Goal: Task Accomplishment & Management: Manage account settings

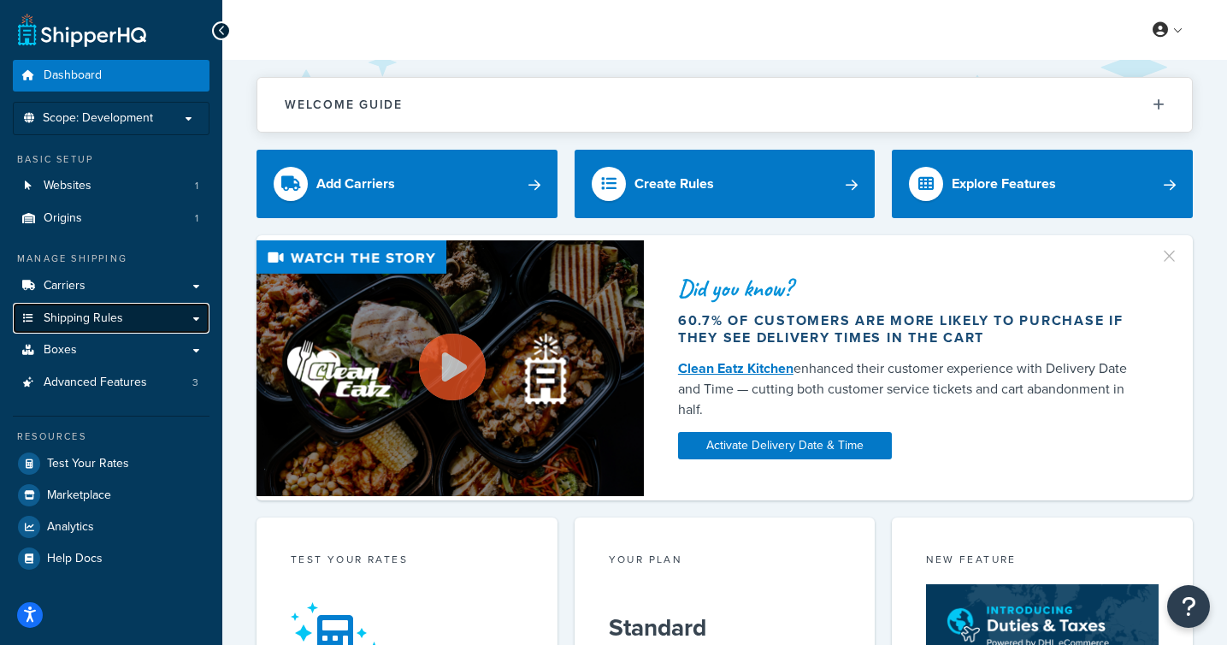
click at [200, 323] on link "Shipping Rules" at bounding box center [111, 319] width 197 height 32
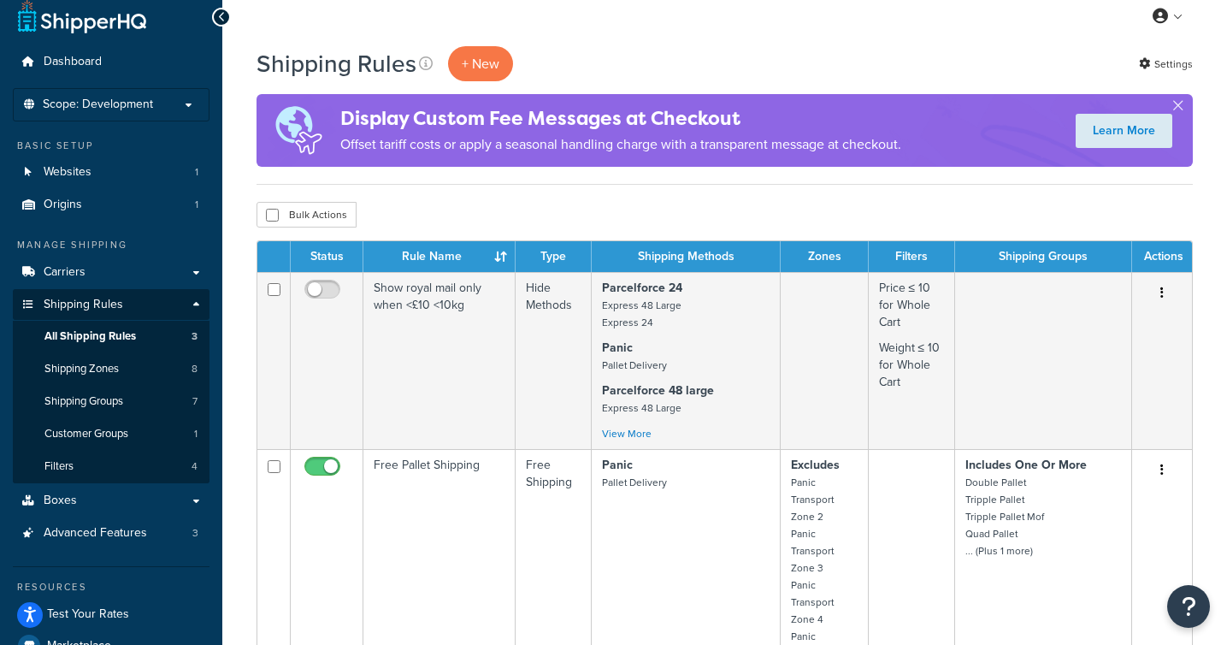
scroll to position [11, 0]
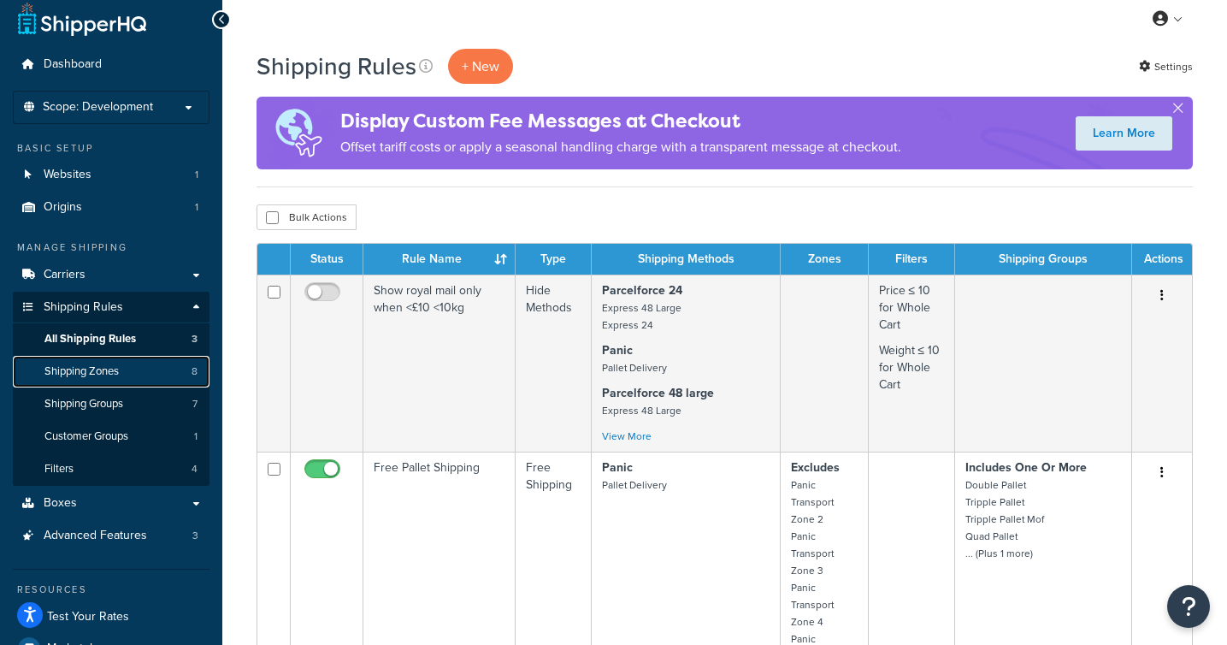
click at [132, 370] on link "Shipping Zones 8" at bounding box center [111, 372] width 197 height 32
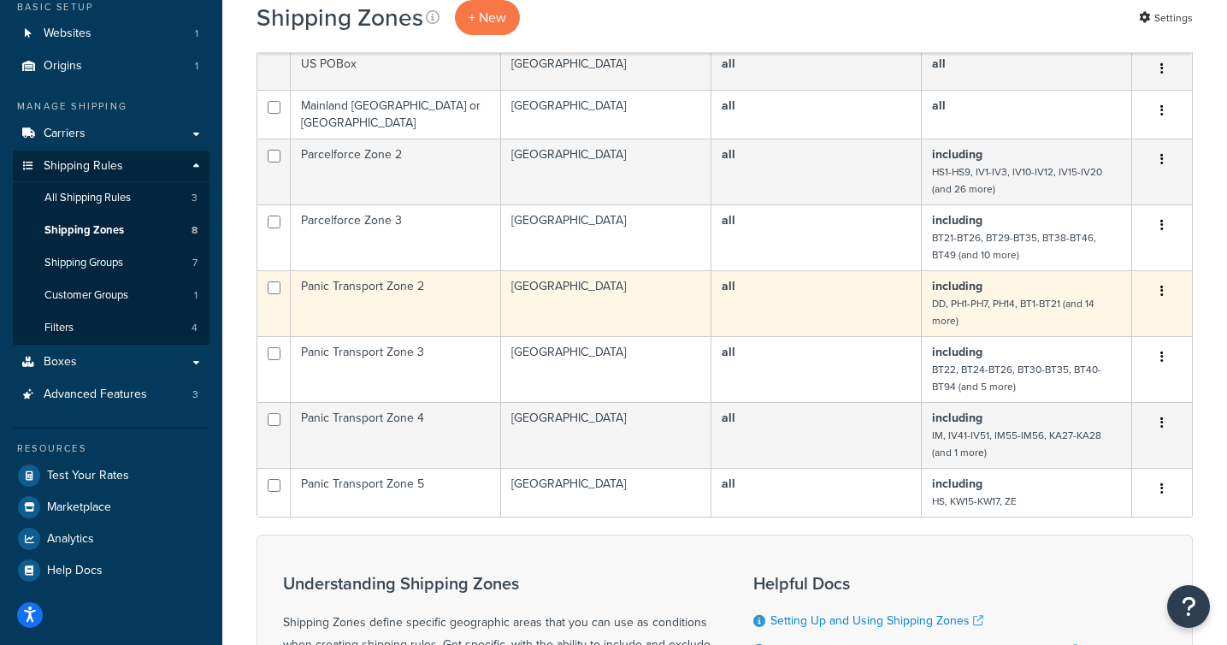
scroll to position [150, 0]
click at [382, 295] on td "Panic Transport Zone 2" at bounding box center [396, 305] width 210 height 66
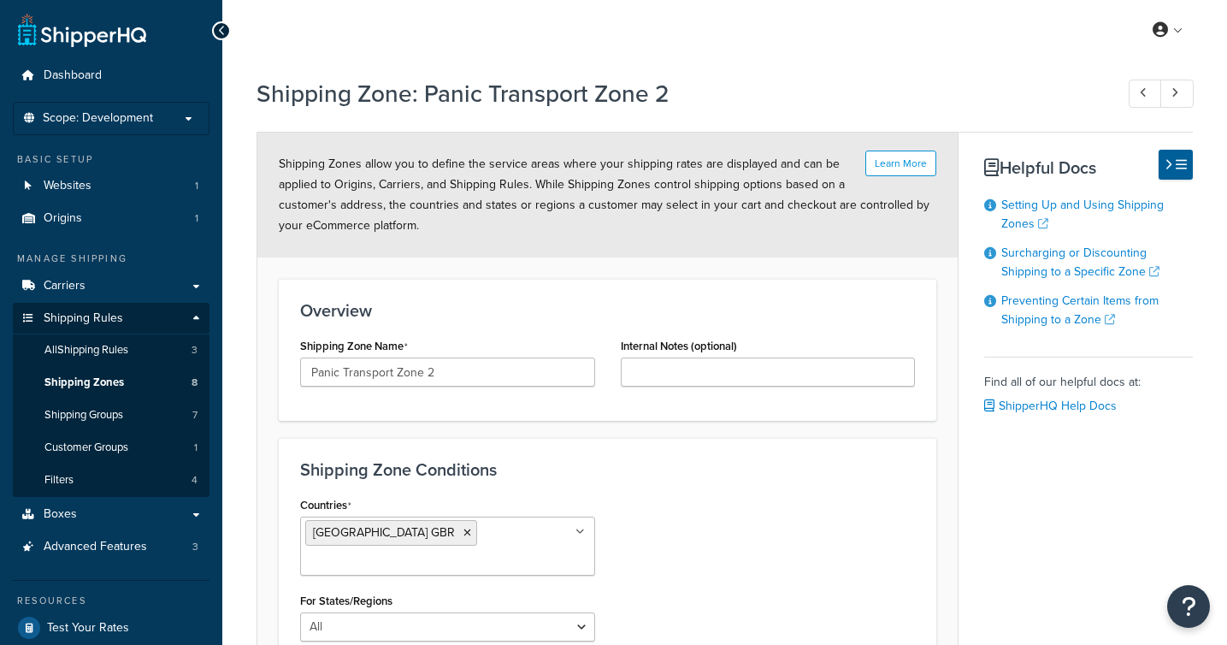
select select "including"
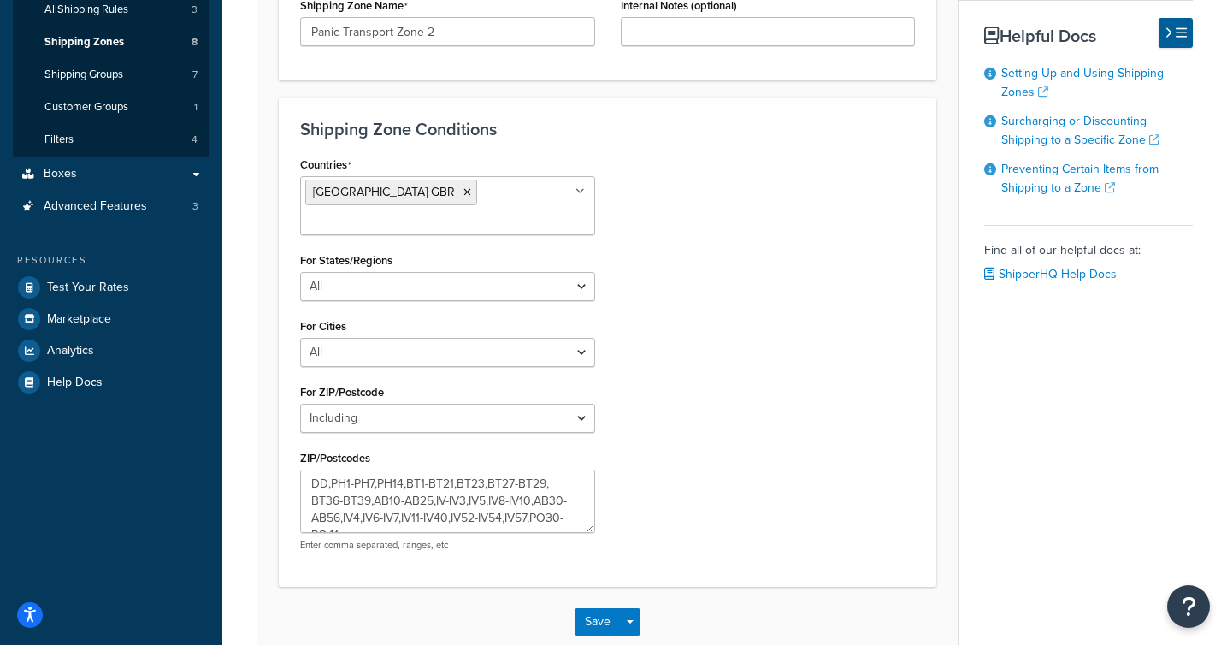
scroll to position [332, 0]
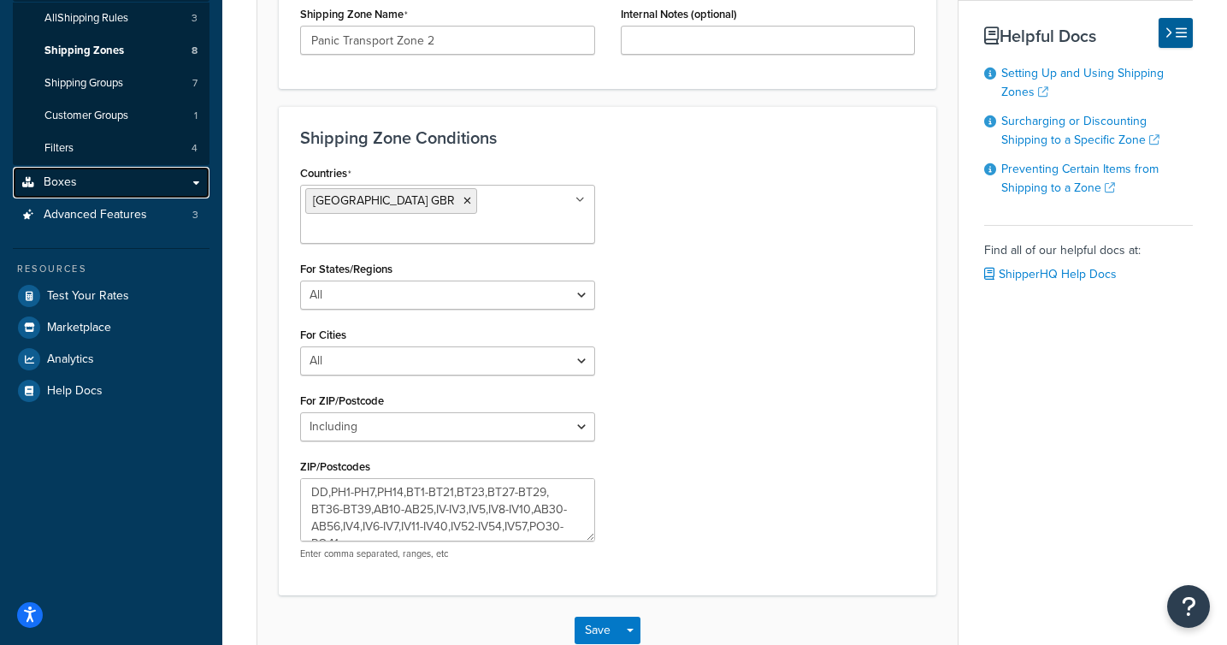
click at [120, 180] on link "Boxes" at bounding box center [111, 183] width 197 height 32
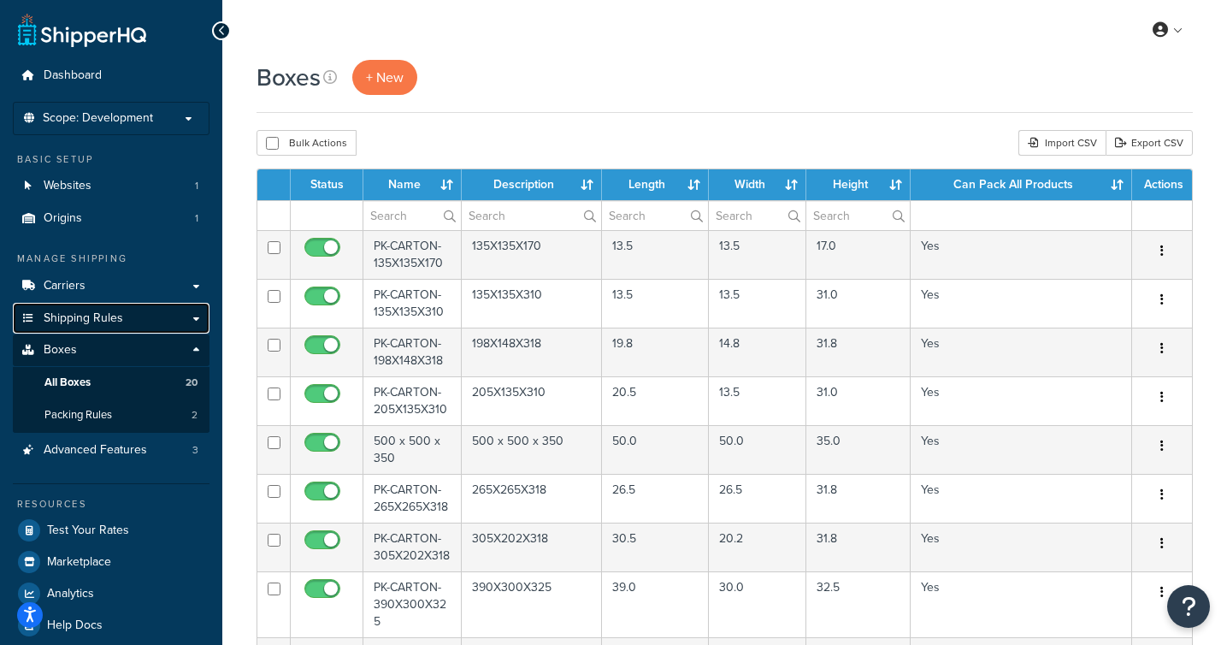
click at [166, 318] on link "Shipping Rules" at bounding box center [111, 319] width 197 height 32
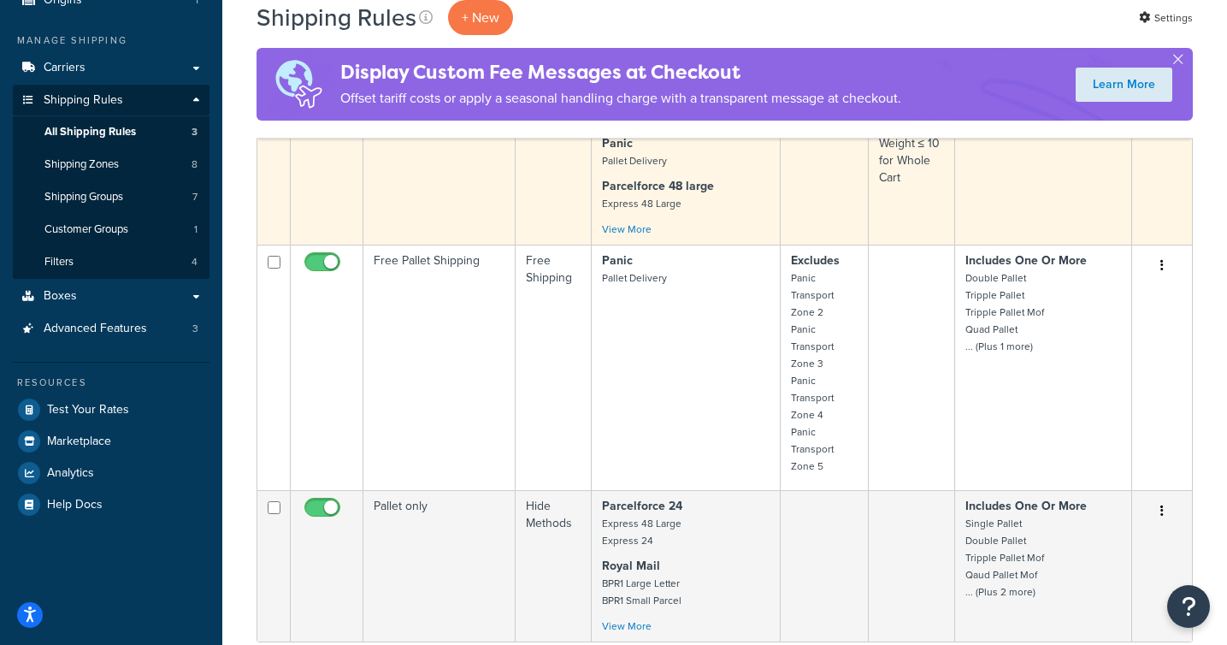
scroll to position [214, 0]
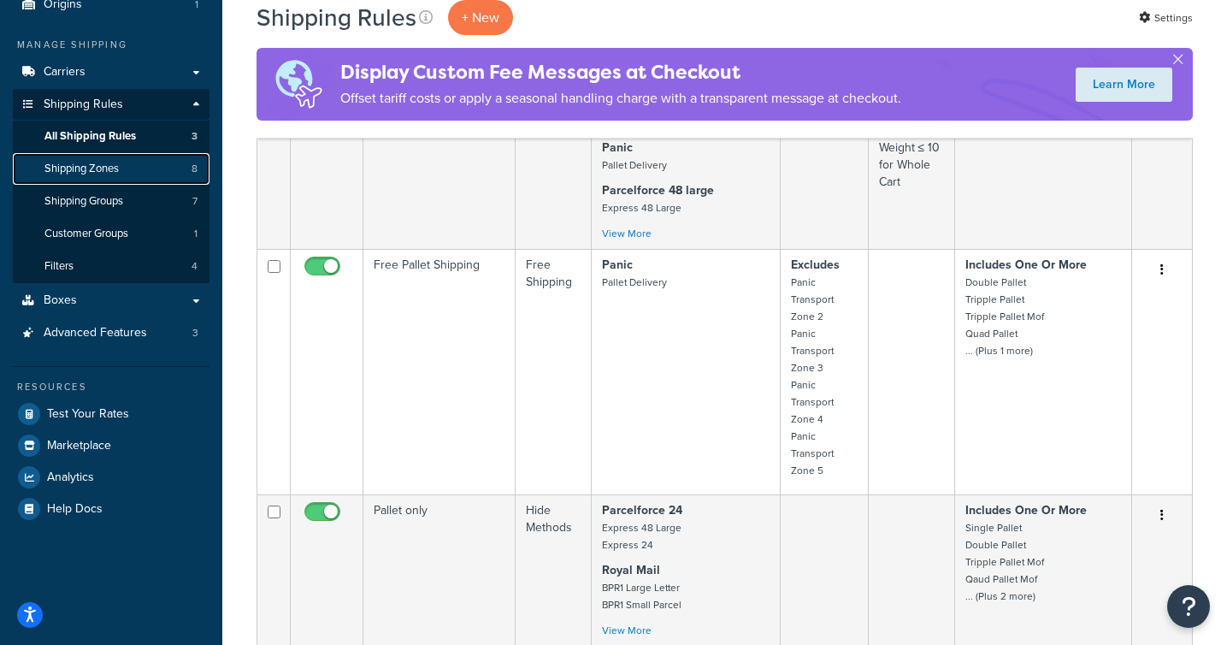
click at [127, 172] on link "Shipping Zones 8" at bounding box center [111, 169] width 197 height 32
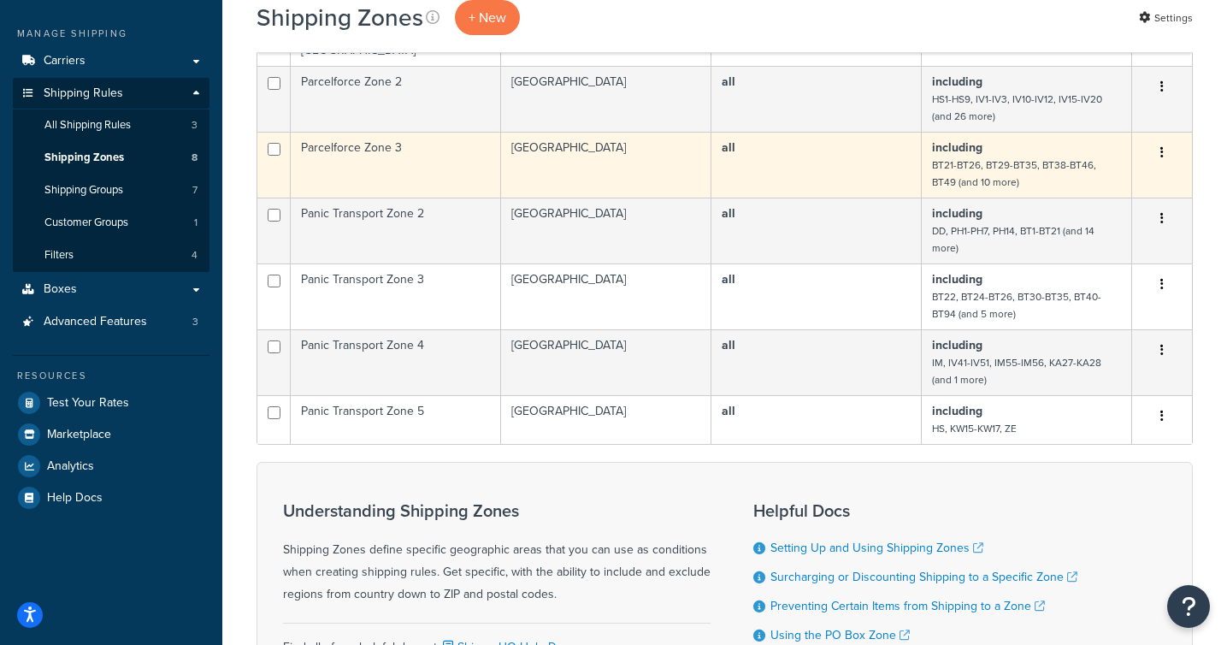
scroll to position [226, 0]
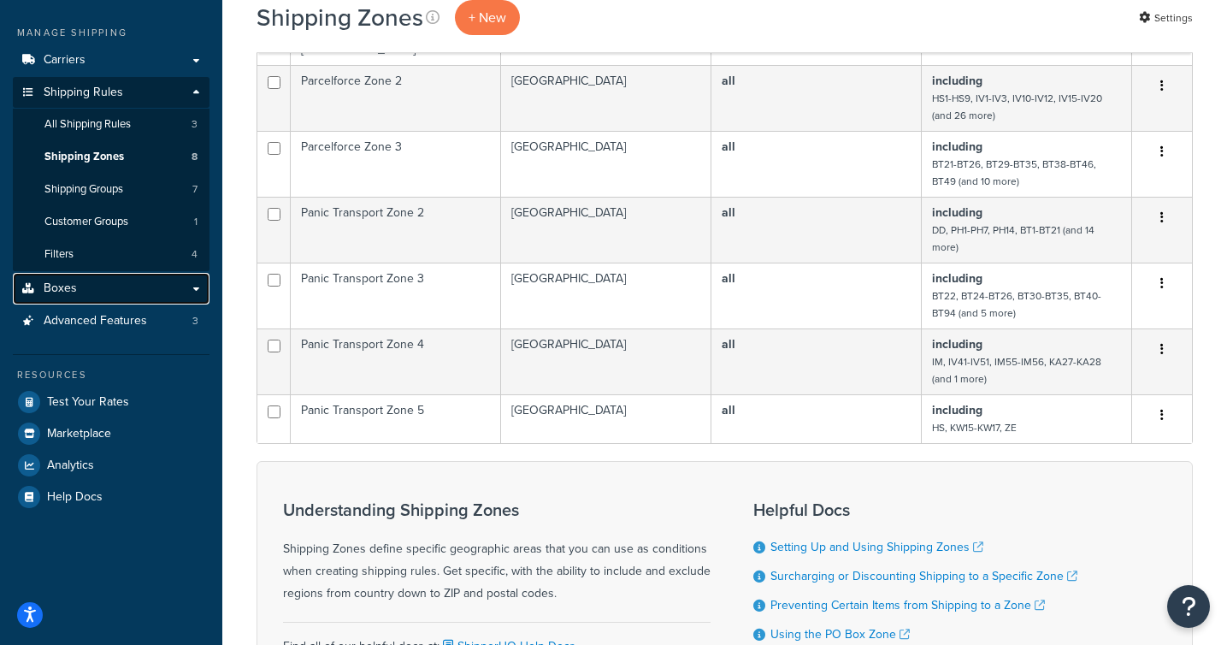
click at [78, 291] on link "Boxes" at bounding box center [111, 289] width 197 height 32
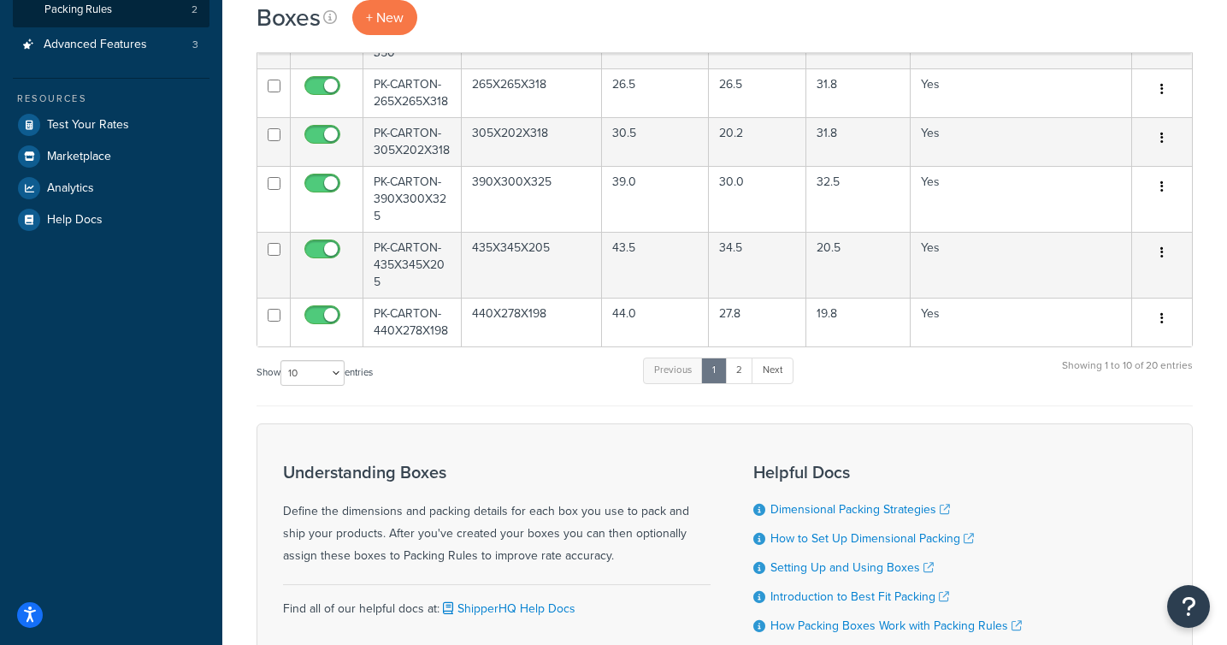
scroll to position [402, 0]
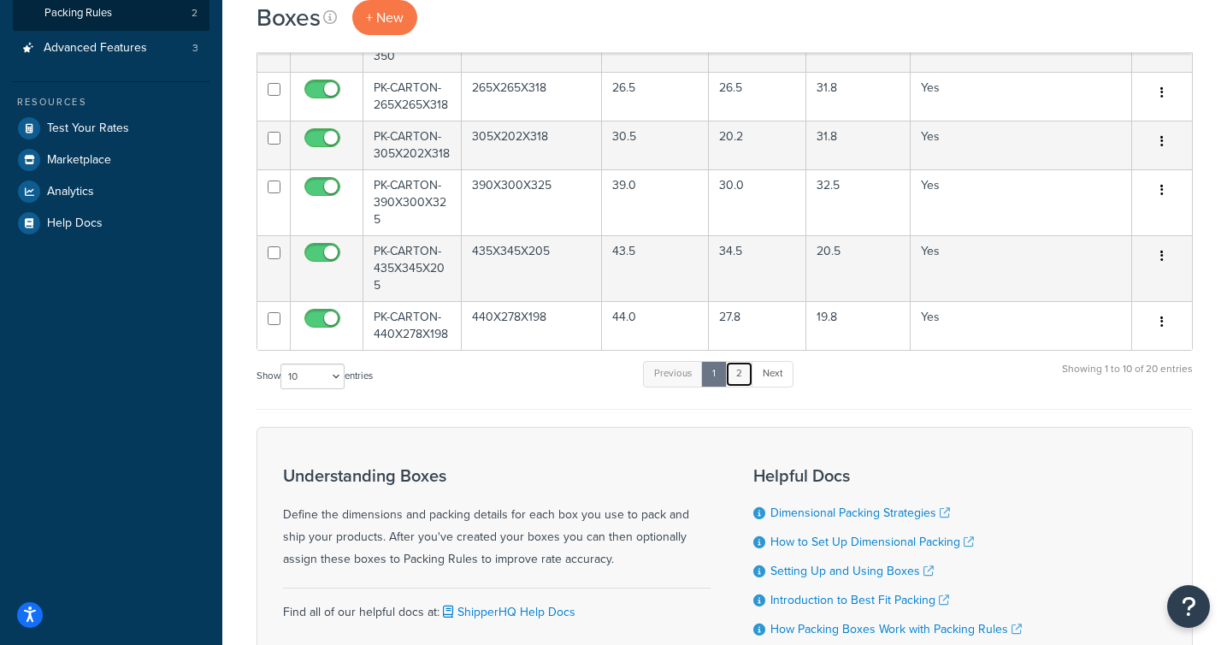
click at [752, 377] on link "2" at bounding box center [739, 374] width 28 height 26
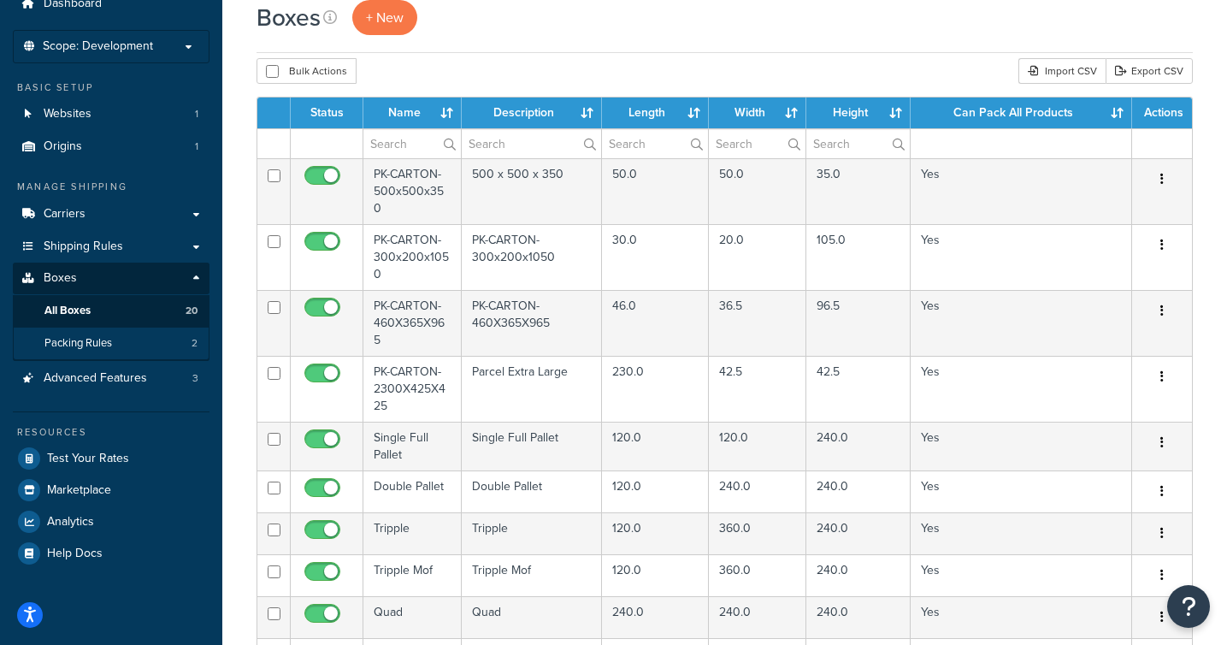
scroll to position [68, 0]
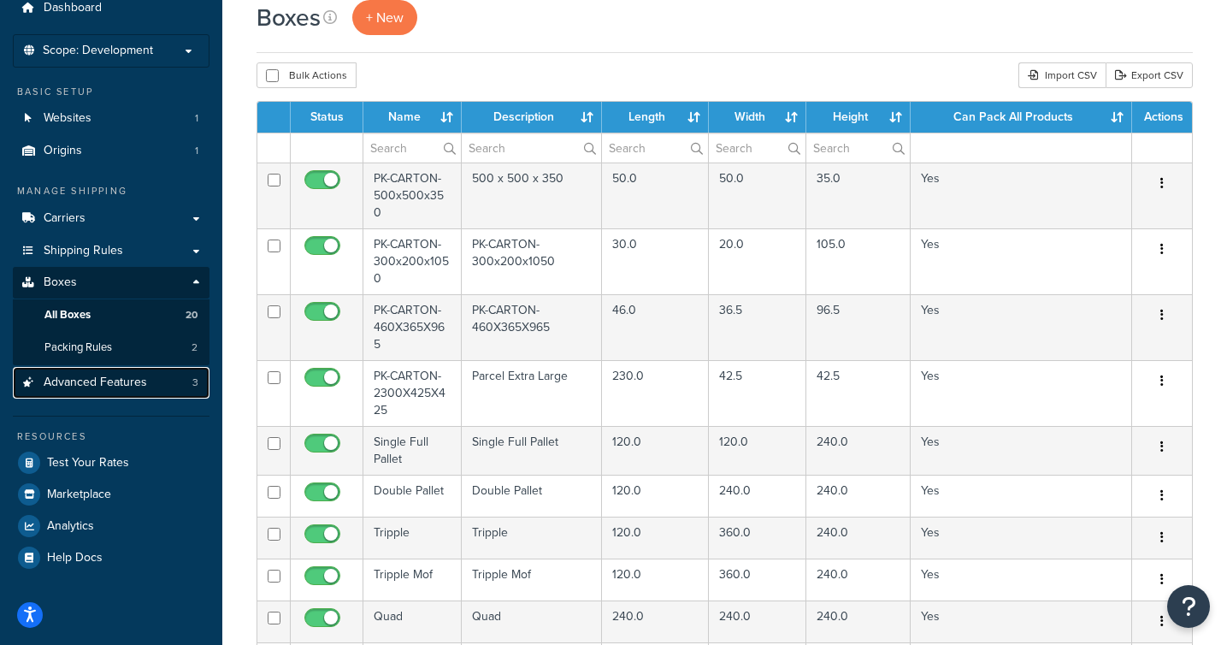
click at [115, 388] on span "Advanced Features" at bounding box center [95, 382] width 103 height 15
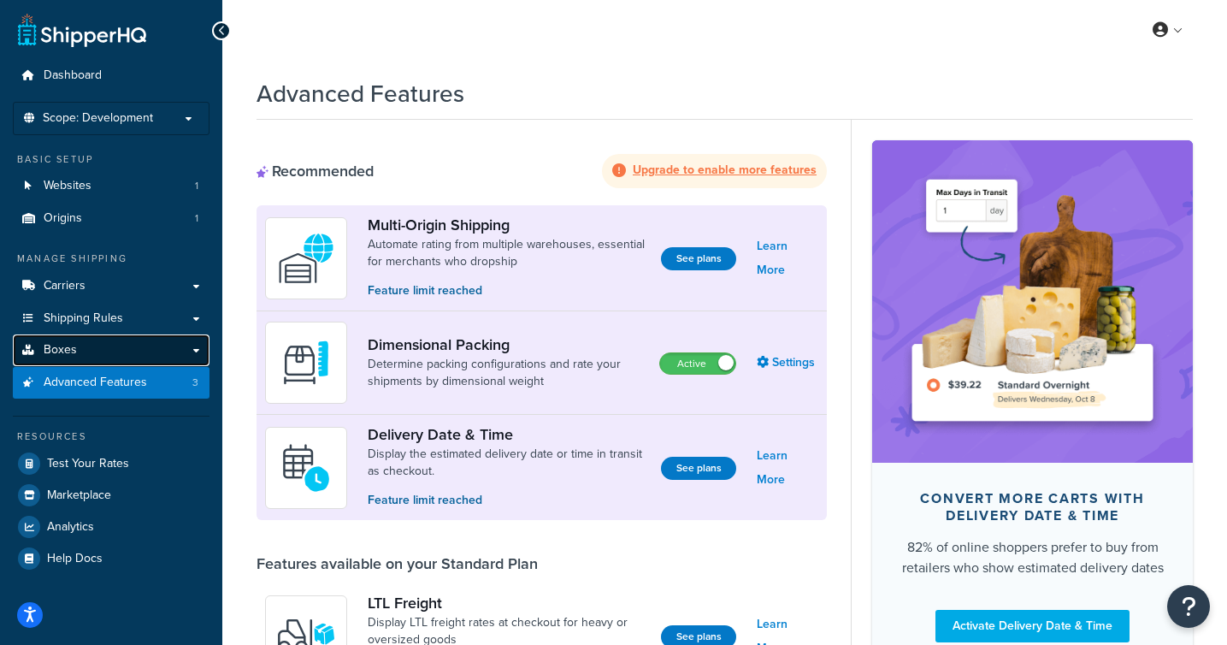
click at [83, 350] on link "Boxes" at bounding box center [111, 350] width 197 height 32
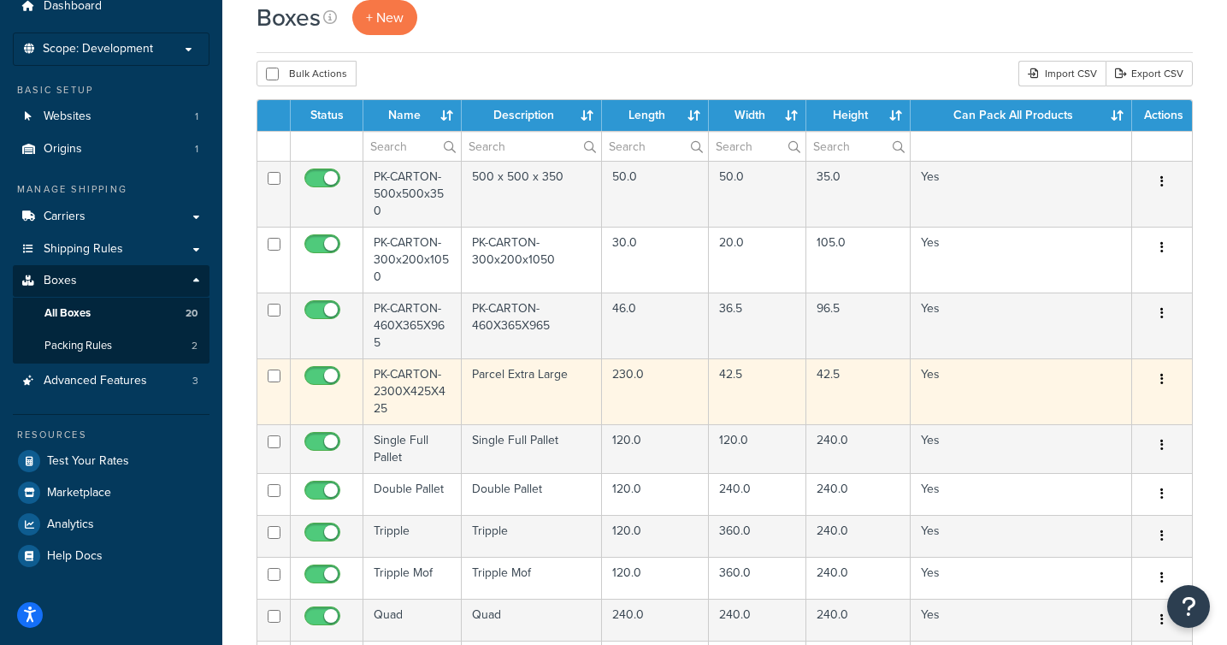
scroll to position [65, 0]
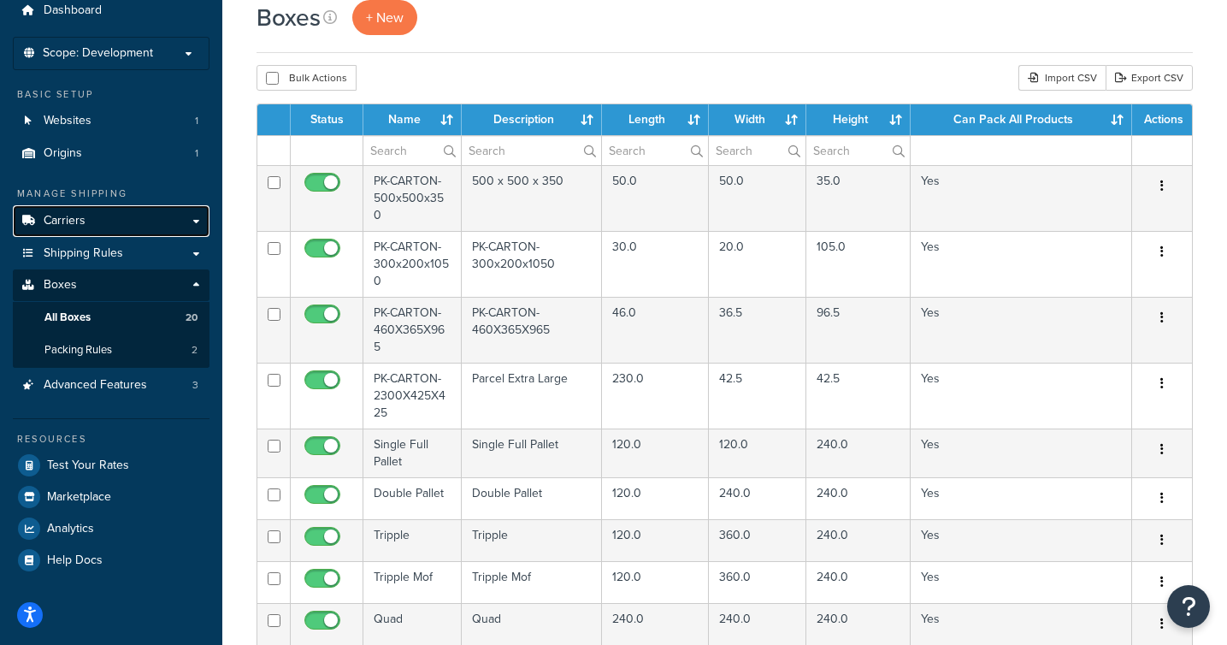
click at [82, 224] on span "Carriers" at bounding box center [65, 221] width 42 height 15
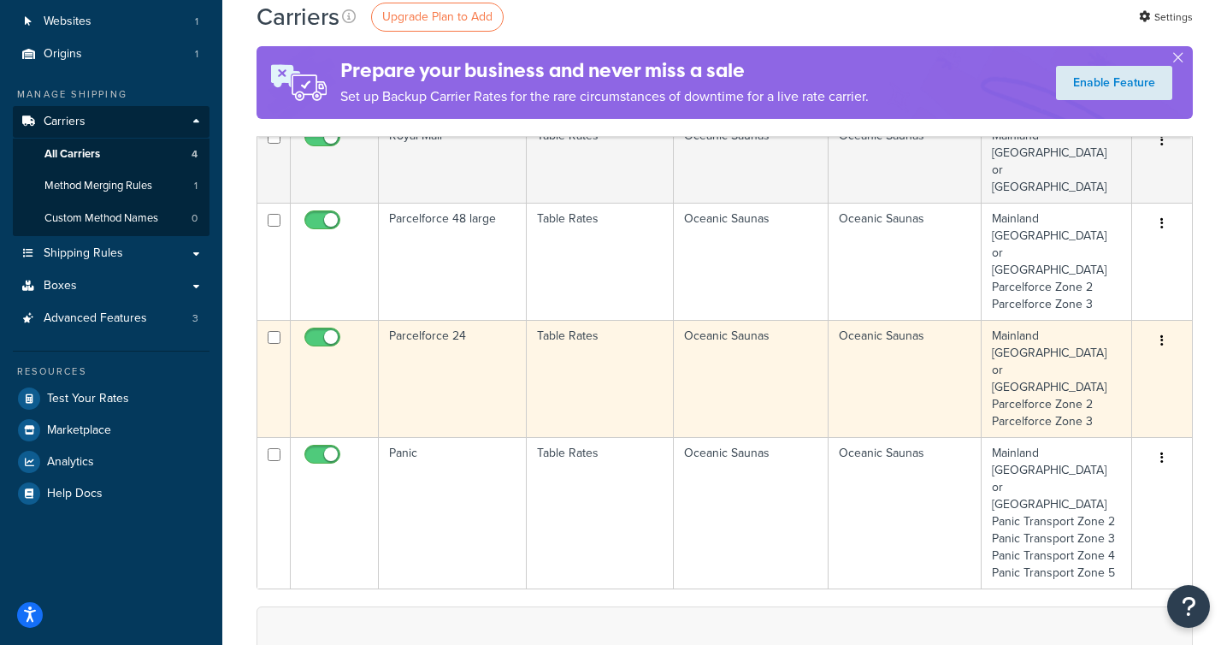
scroll to position [167, 0]
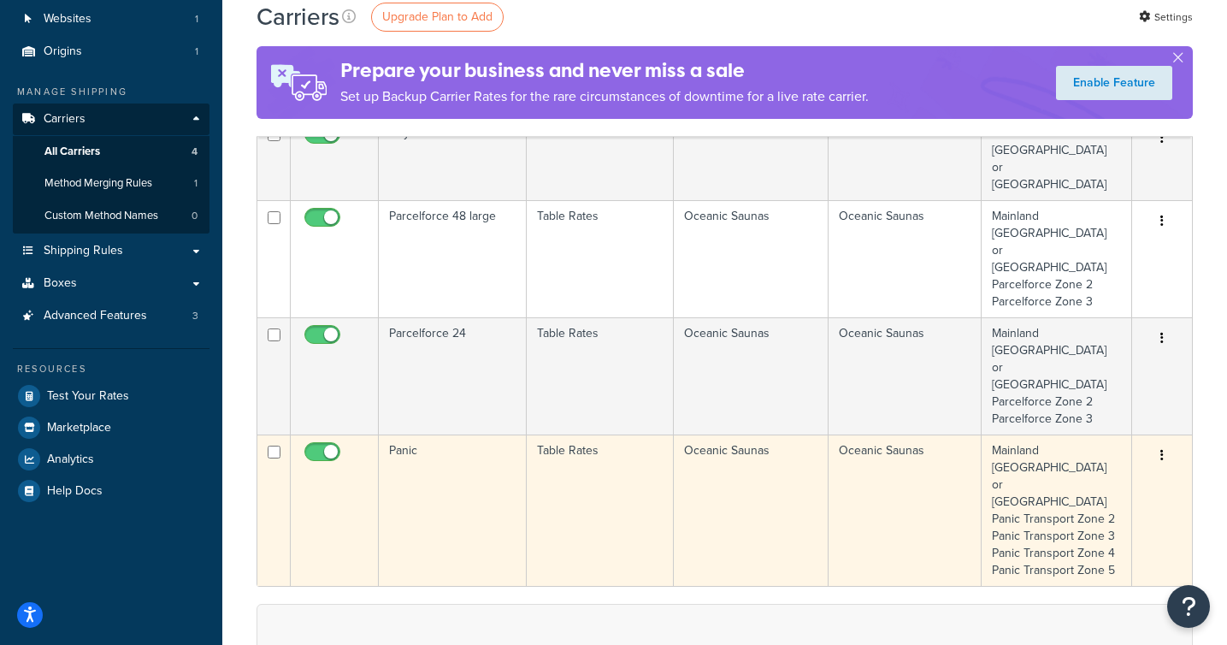
click at [781, 434] on td "Oceanic Saunas" at bounding box center [751, 509] width 155 height 151
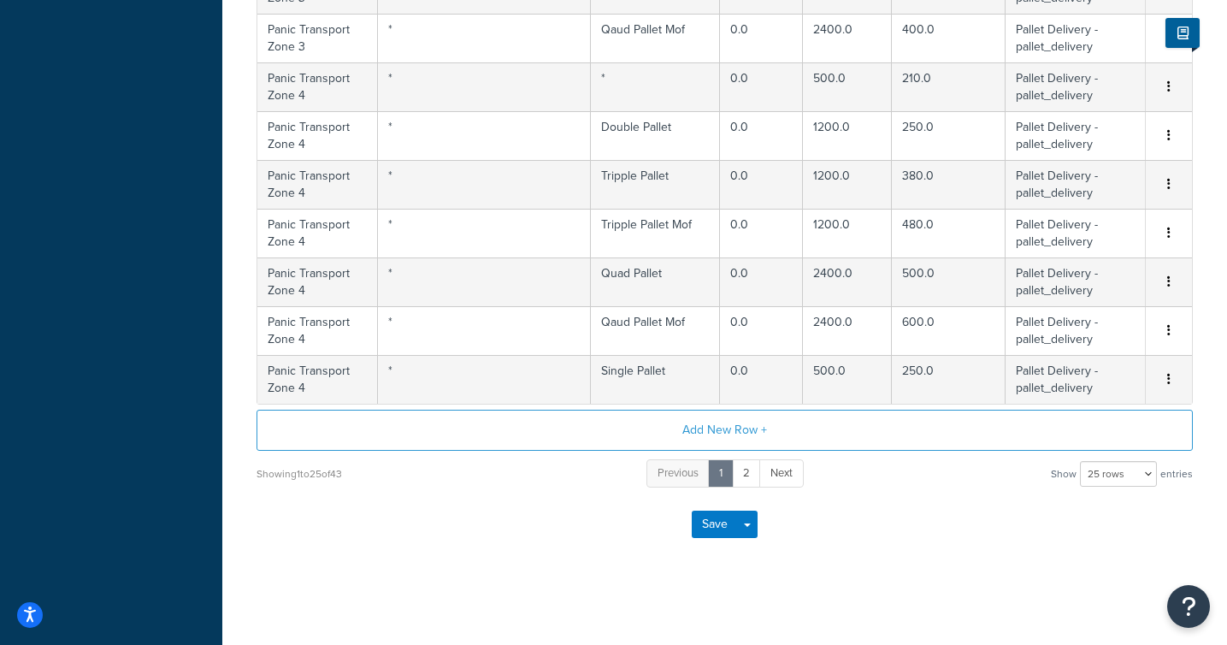
scroll to position [1269, 0]
click at [745, 484] on link "2" at bounding box center [746, 475] width 29 height 28
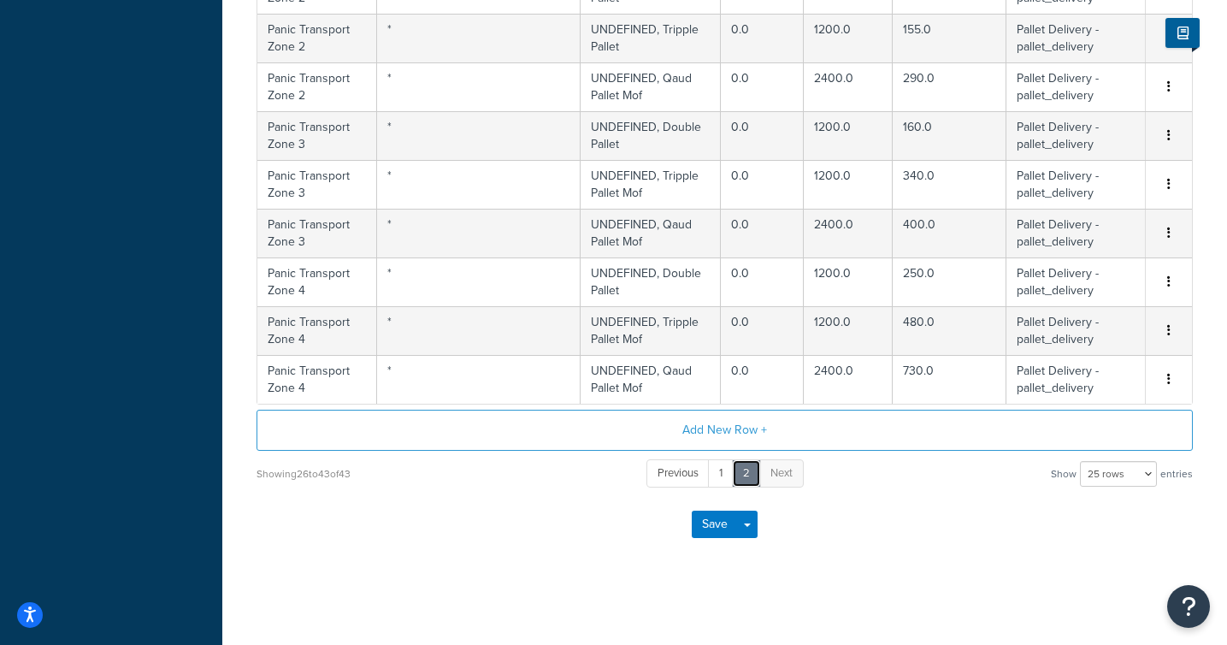
scroll to position [880, 0]
click at [1146, 473] on select "10 rows 15 rows 25 rows 50 rows 100 rows 1000 rows" at bounding box center [1118, 474] width 77 height 26
select select "1000"
click at [1081, 461] on select "10 rows 15 rows 25 rows 50 rows 100 rows 1000 rows" at bounding box center [1118, 474] width 77 height 26
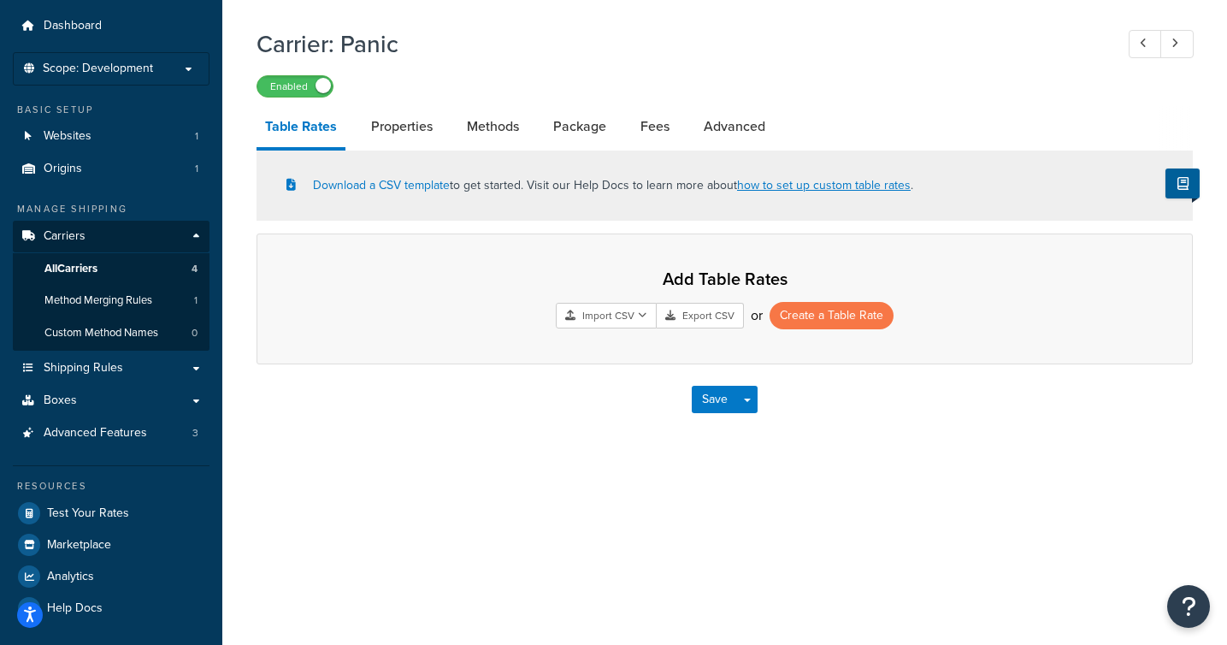
scroll to position [50, 0]
click at [288, 120] on link "Table Rates" at bounding box center [300, 128] width 89 height 44
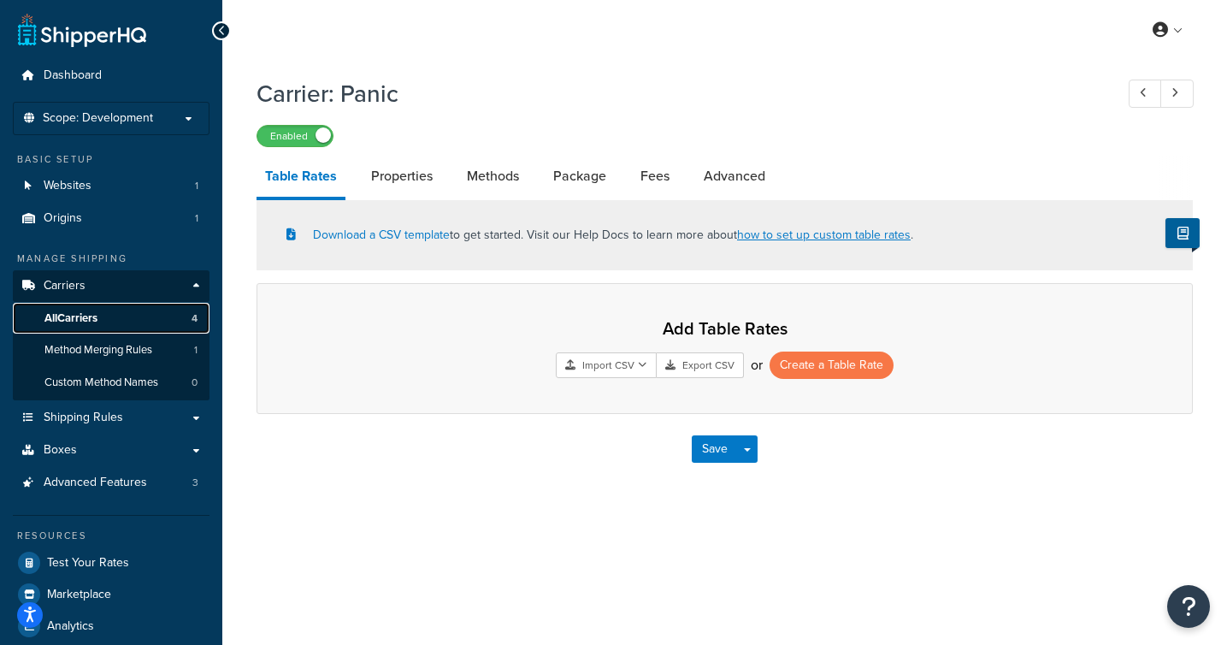
click at [102, 324] on link "All Carriers 4" at bounding box center [111, 319] width 197 height 32
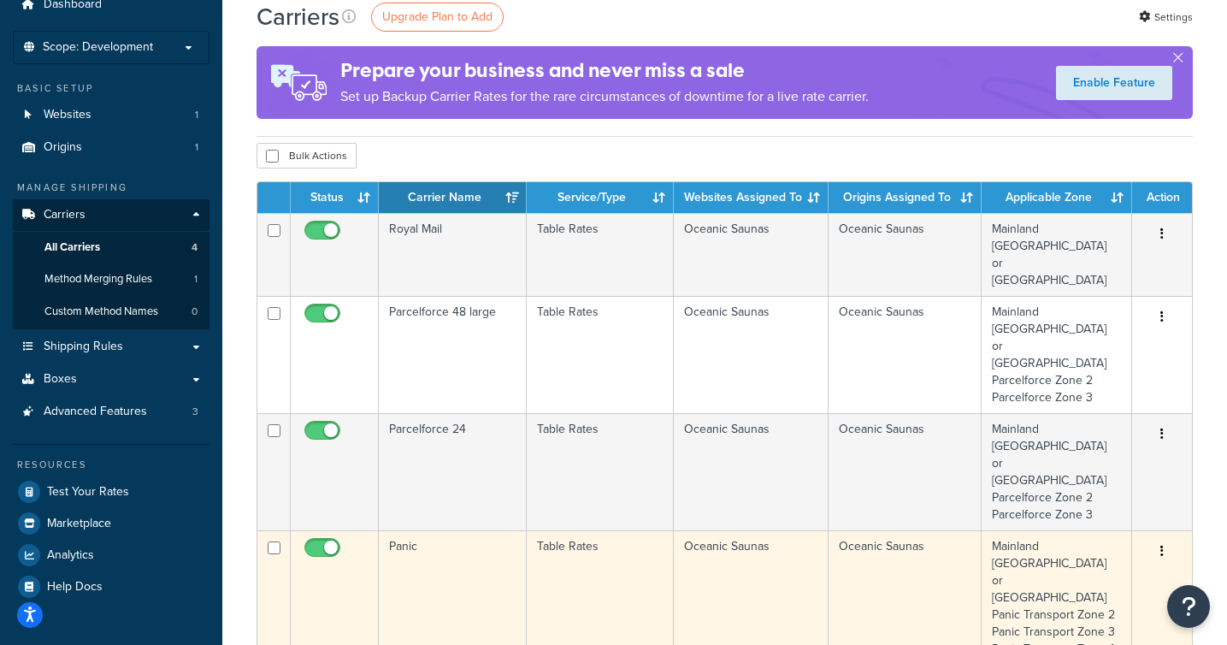
scroll to position [66, 0]
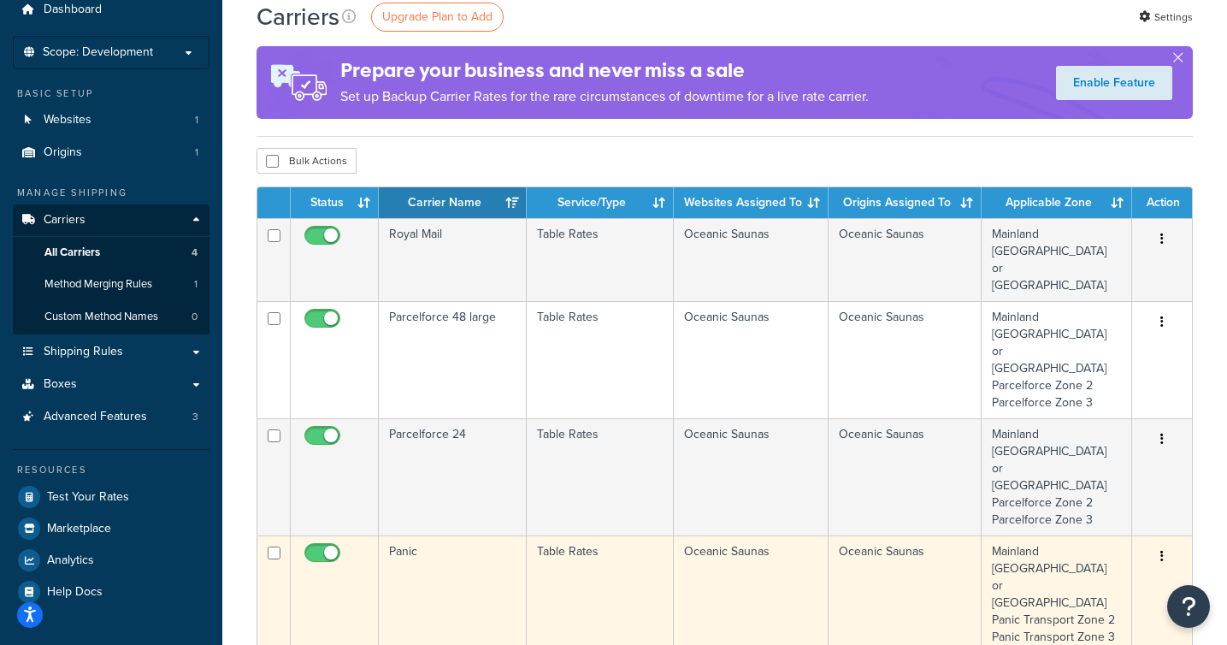
click at [509, 535] on td "Panic" at bounding box center [453, 610] width 148 height 151
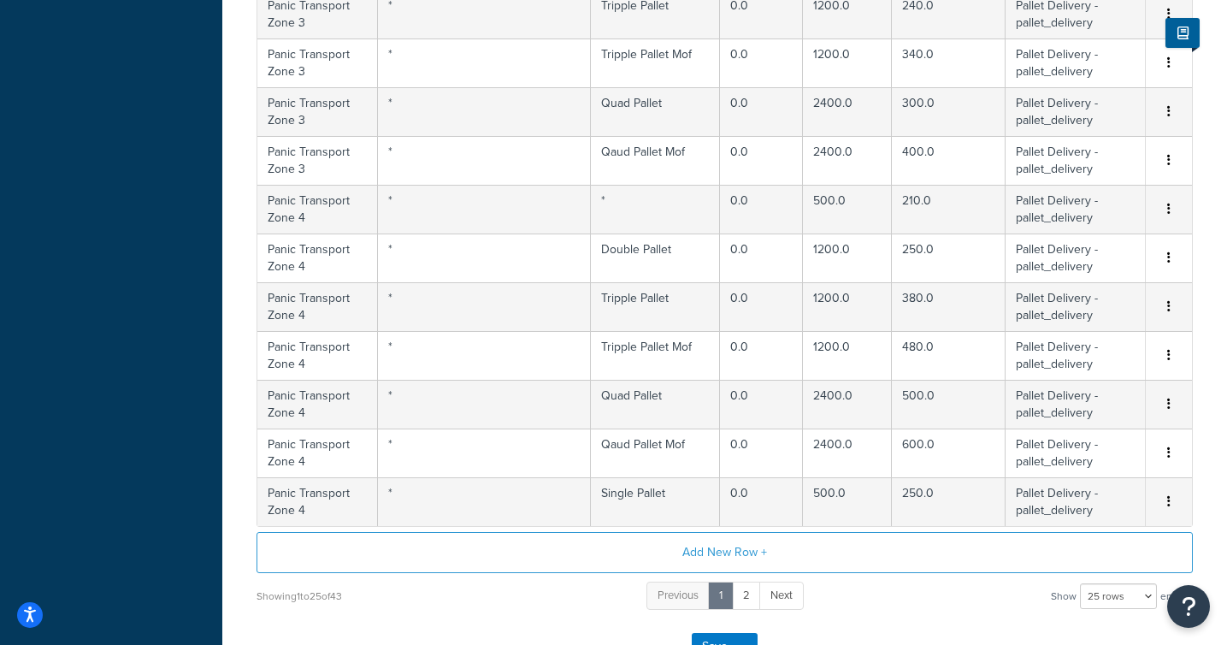
scroll to position [1272, 0]
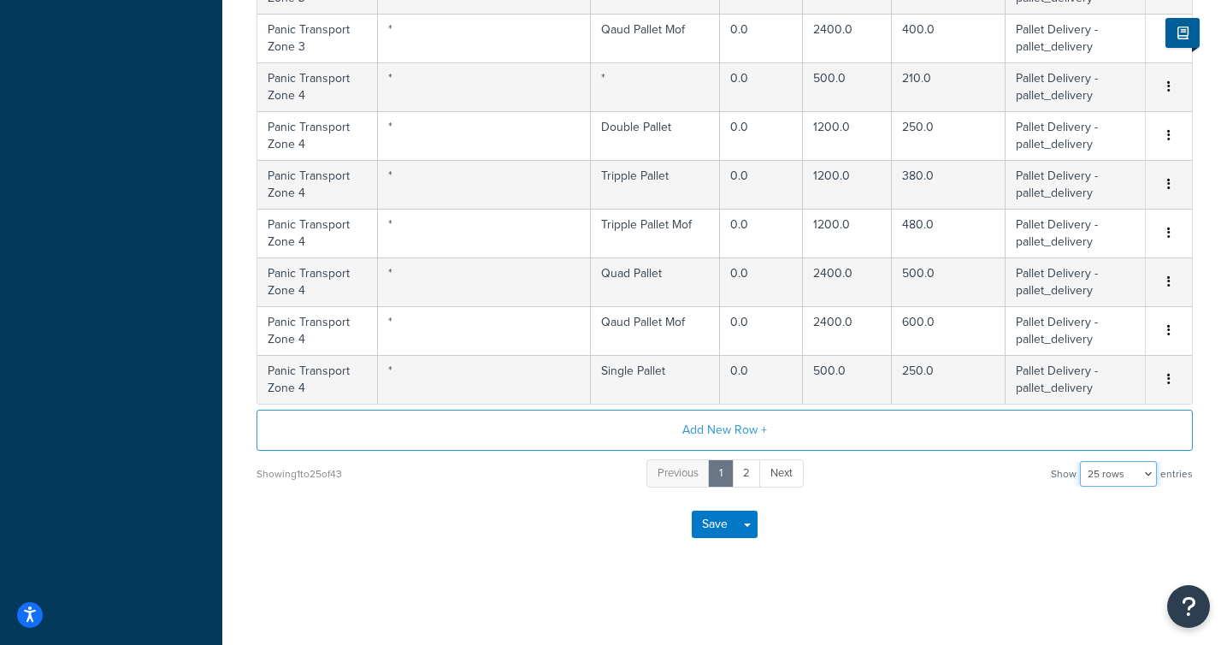
click at [1151, 481] on select "10 rows 15 rows 25 rows 50 rows 100 rows 1000 rows" at bounding box center [1118, 474] width 77 height 26
select select "100"
click at [1081, 461] on select "10 rows 15 rows 25 rows 50 rows 100 rows 1000 rows" at bounding box center [1118, 474] width 77 height 26
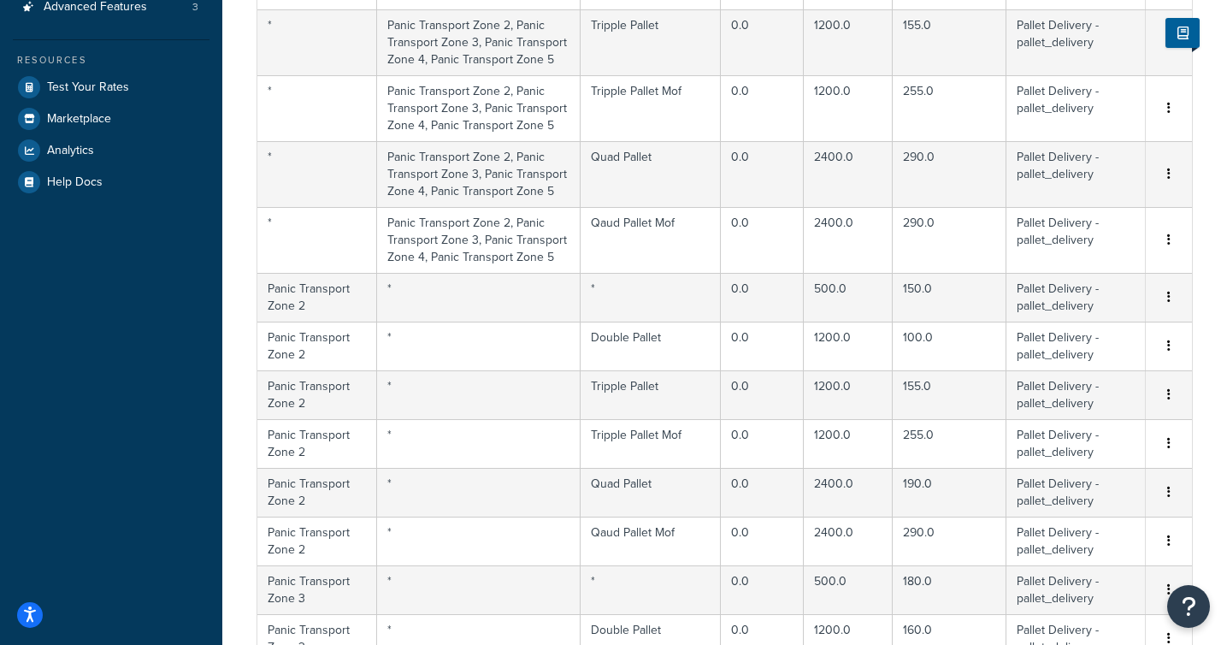
scroll to position [0, 0]
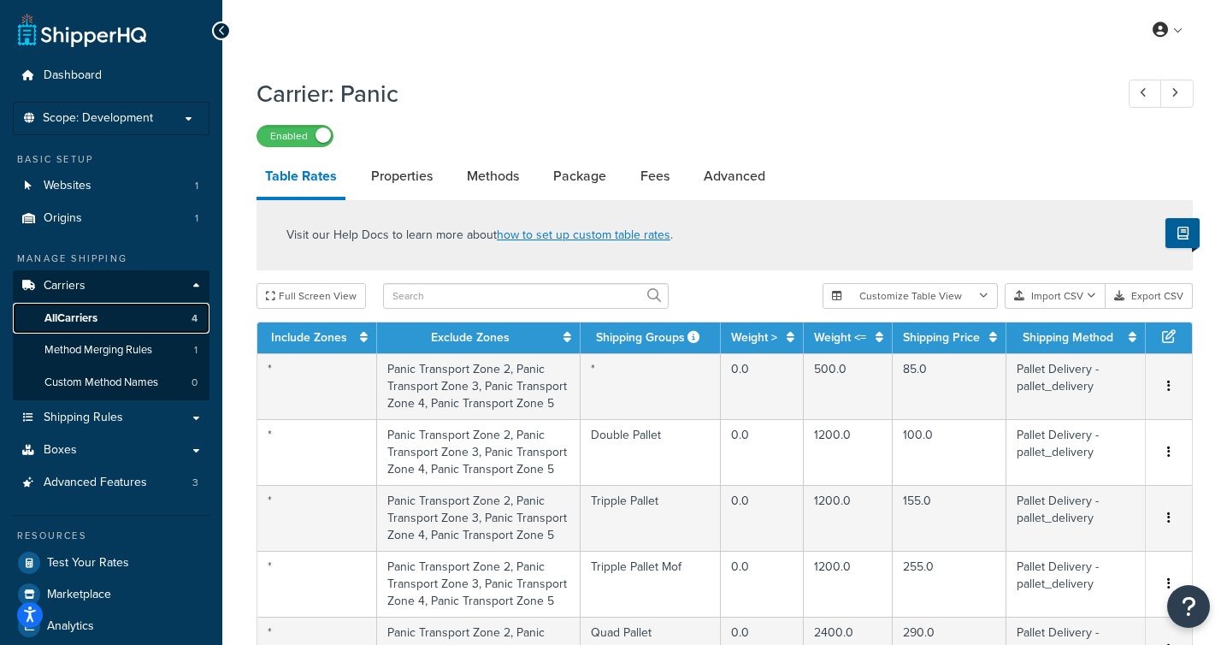
click at [76, 318] on span "All Carriers" at bounding box center [70, 318] width 53 height 15
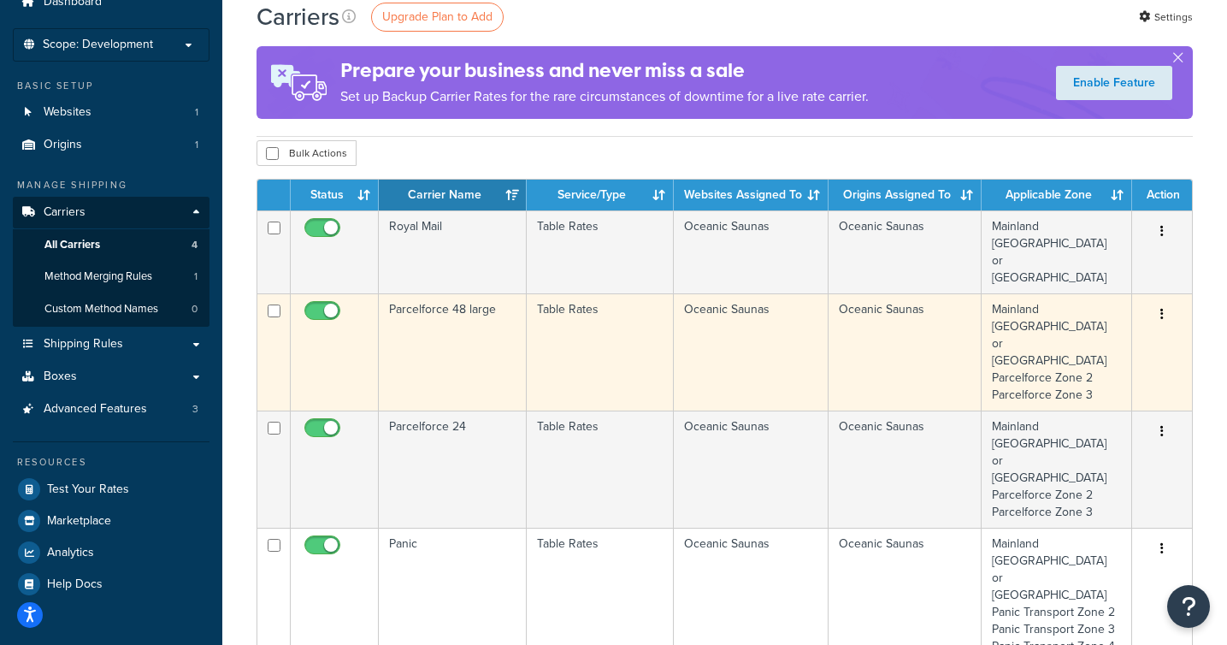
scroll to position [74, 0]
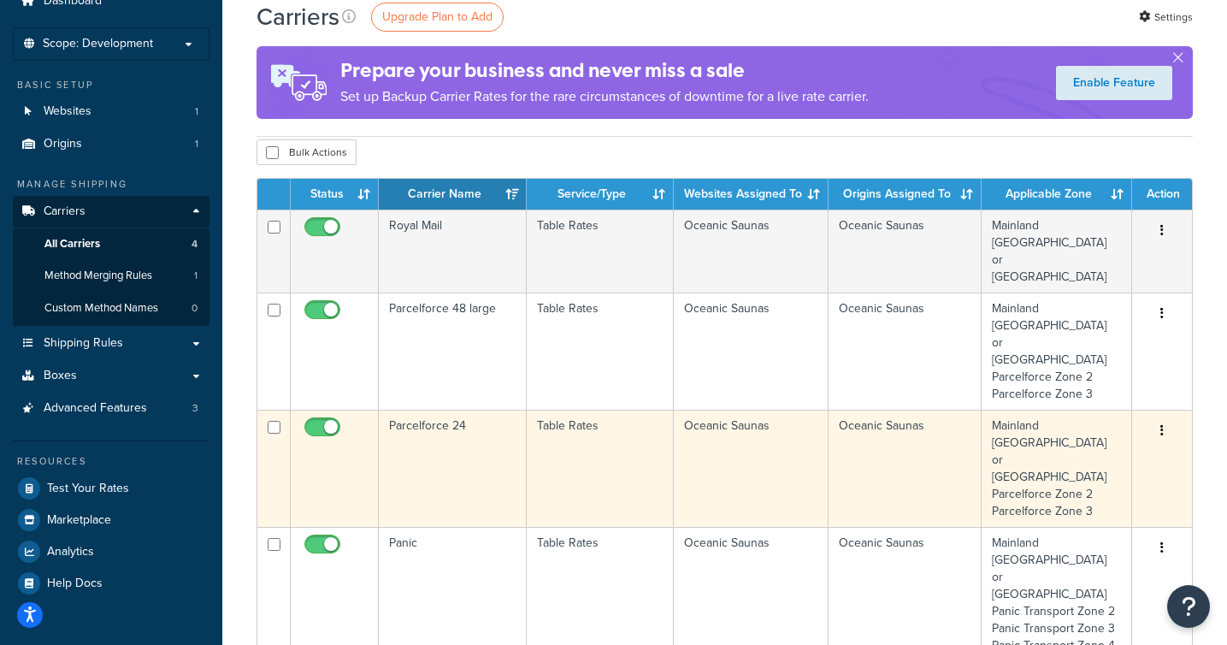
click at [444, 409] on td "Parcelforce 24" at bounding box center [453, 467] width 148 height 117
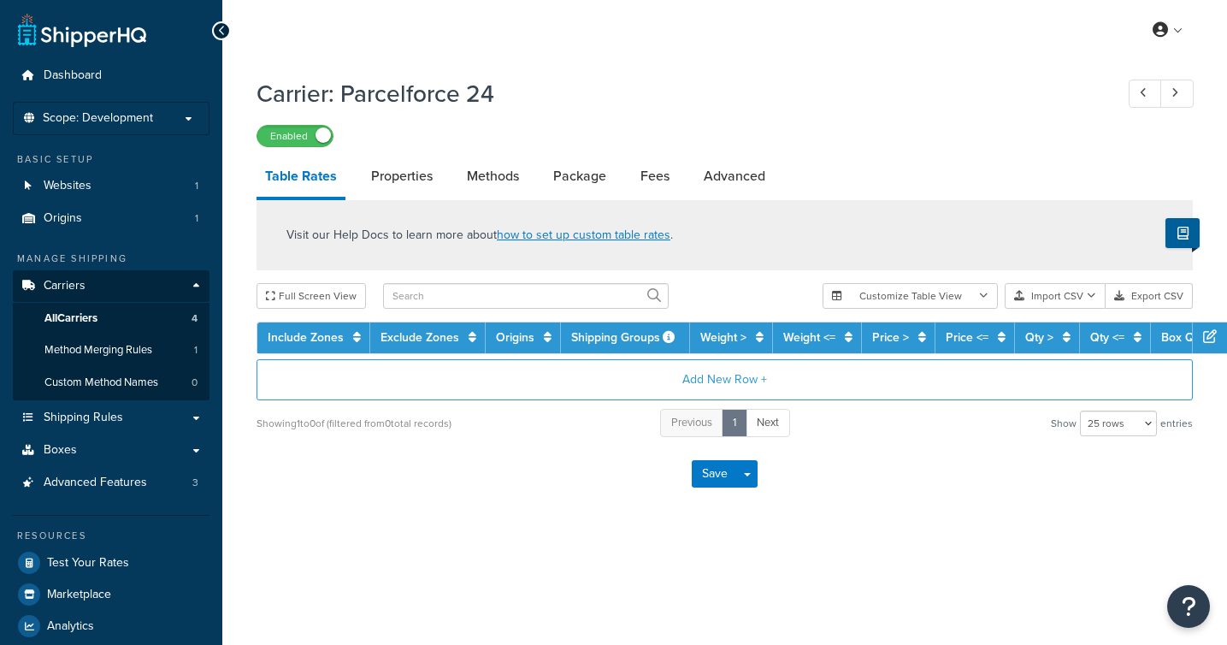
select select "25"
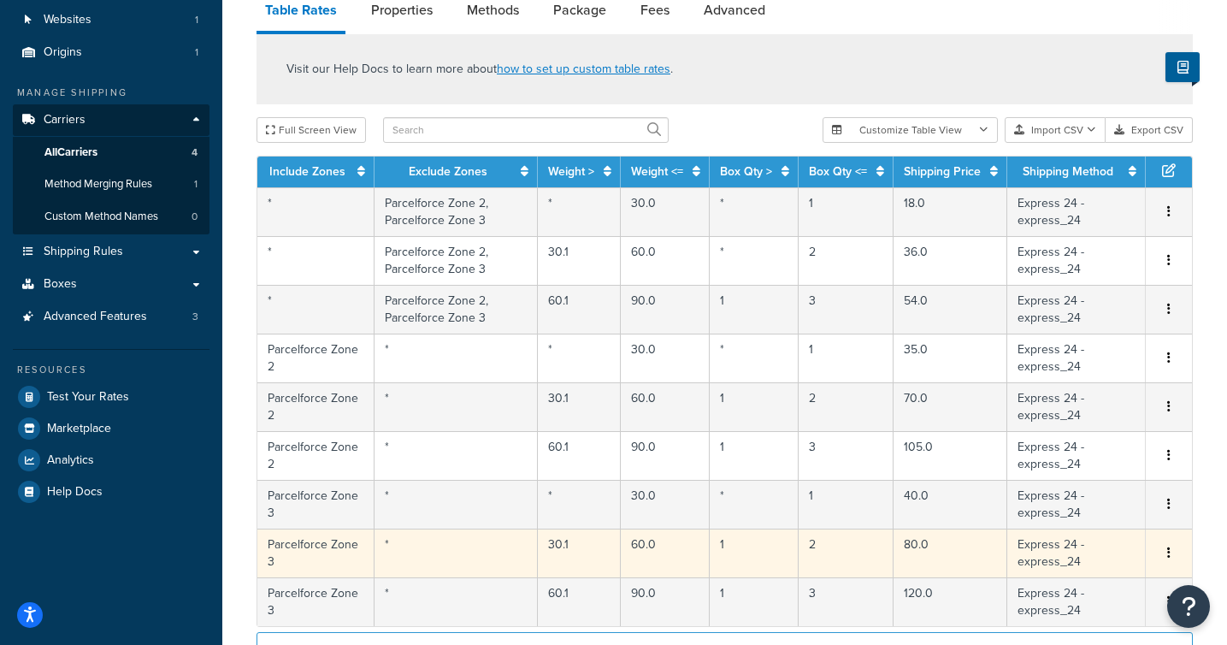
scroll to position [164, 0]
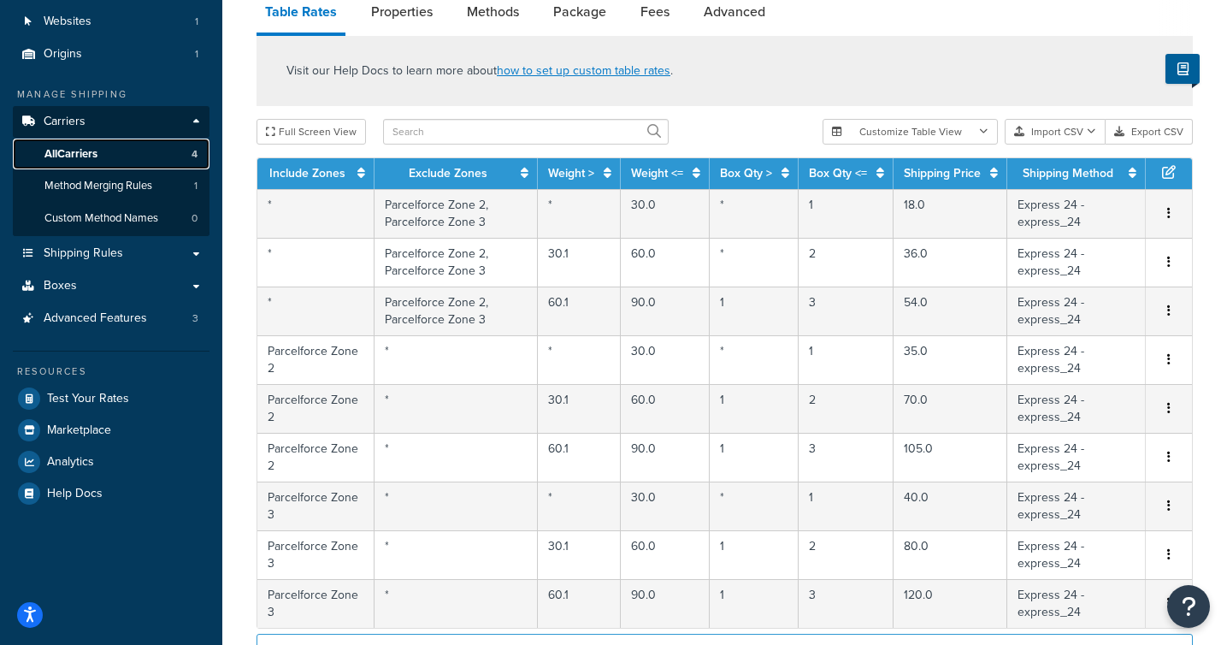
click at [97, 157] on span "All Carriers" at bounding box center [70, 154] width 53 height 15
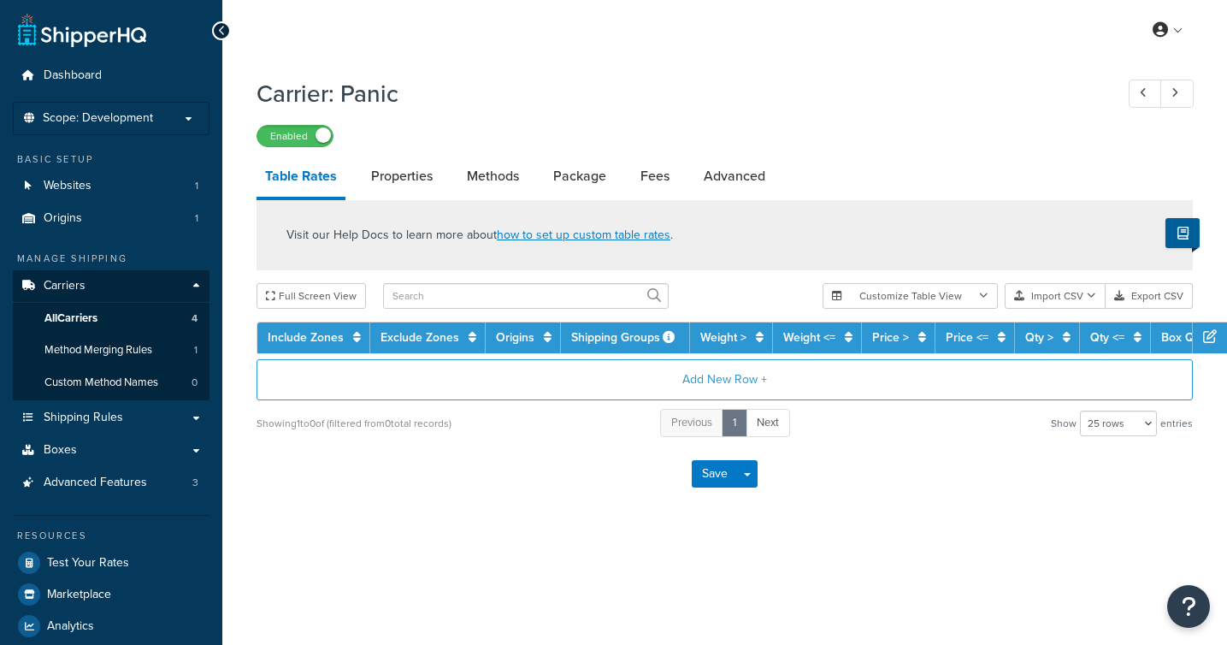
select select "25"
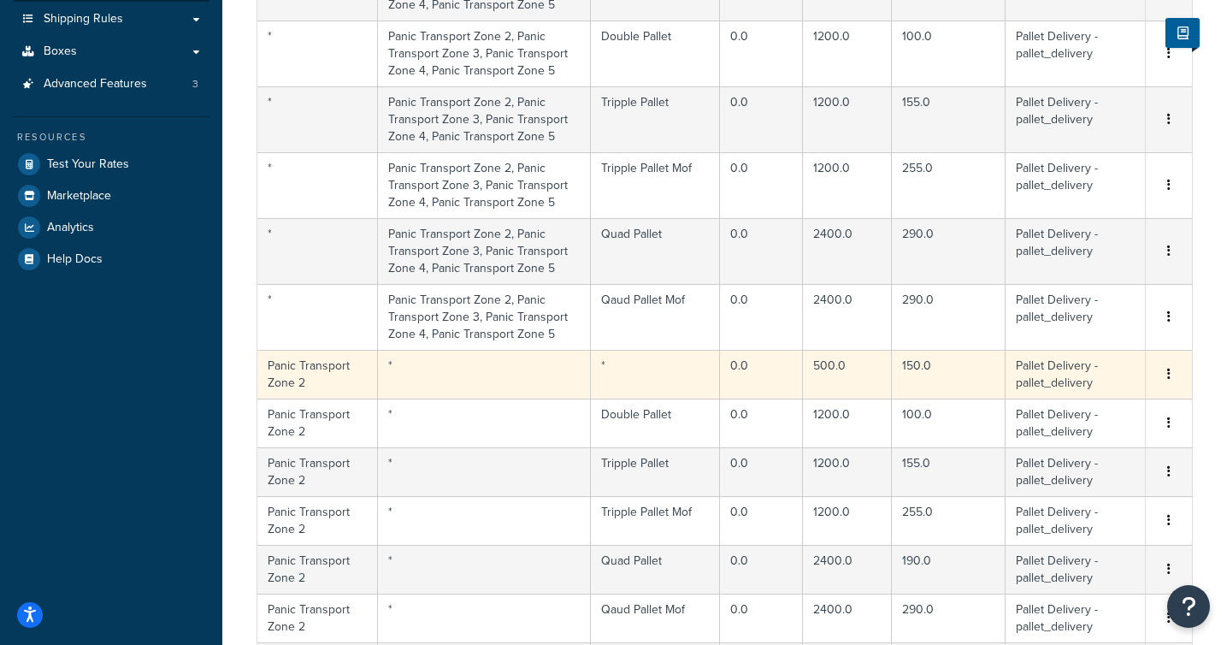
scroll to position [404, 0]
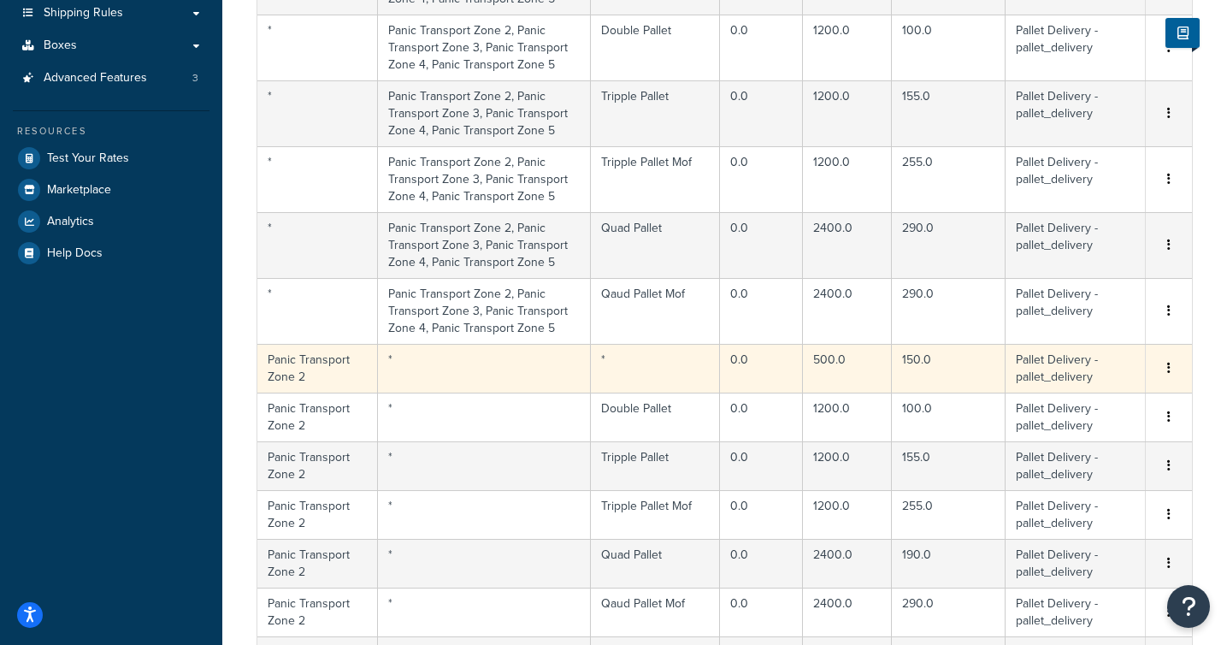
click at [319, 362] on td "Panic Transport Zone 2" at bounding box center [317, 368] width 121 height 49
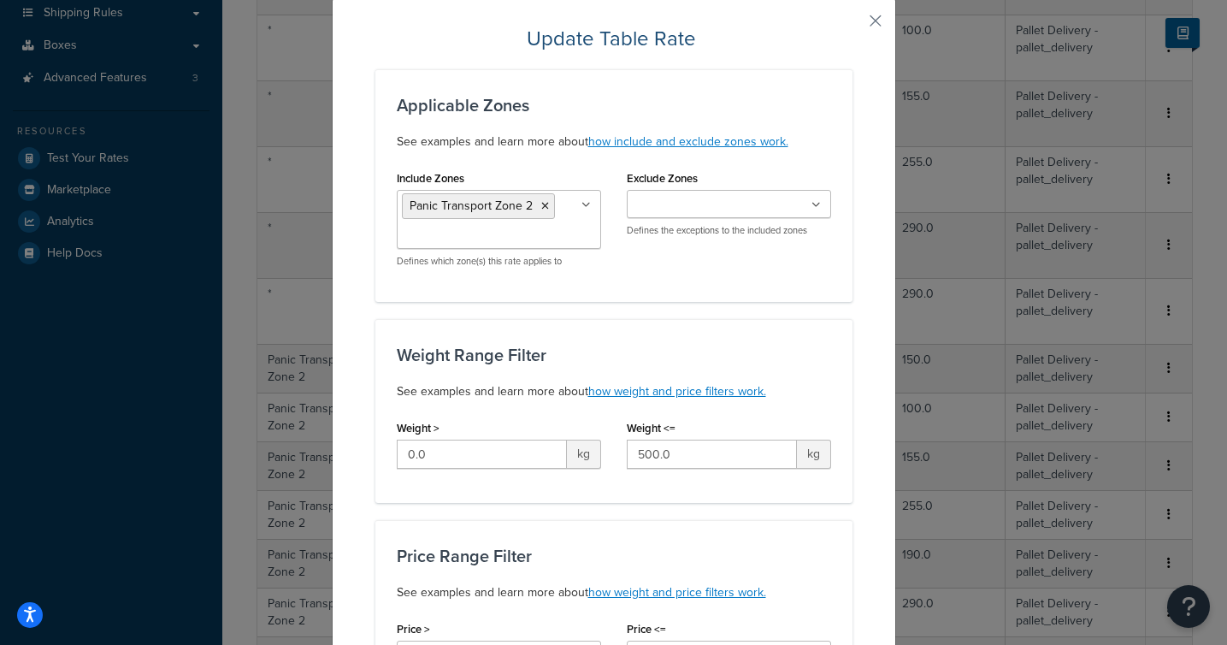
scroll to position [59, 0]
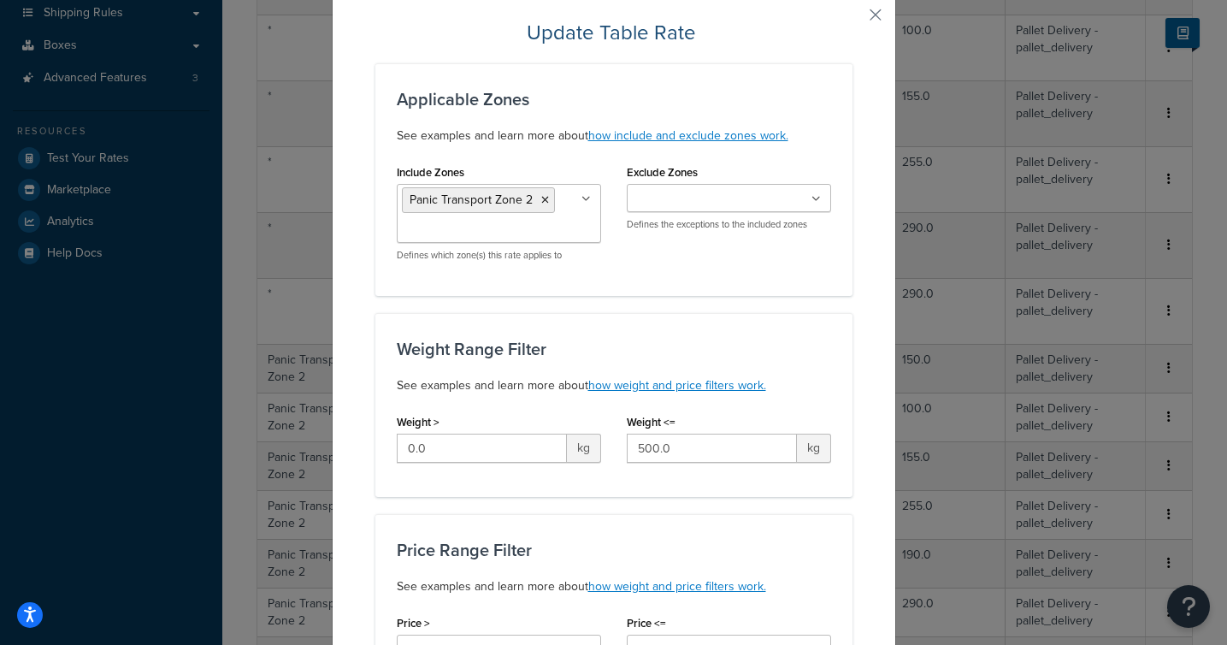
click at [819, 197] on icon at bounding box center [815, 199] width 9 height 10
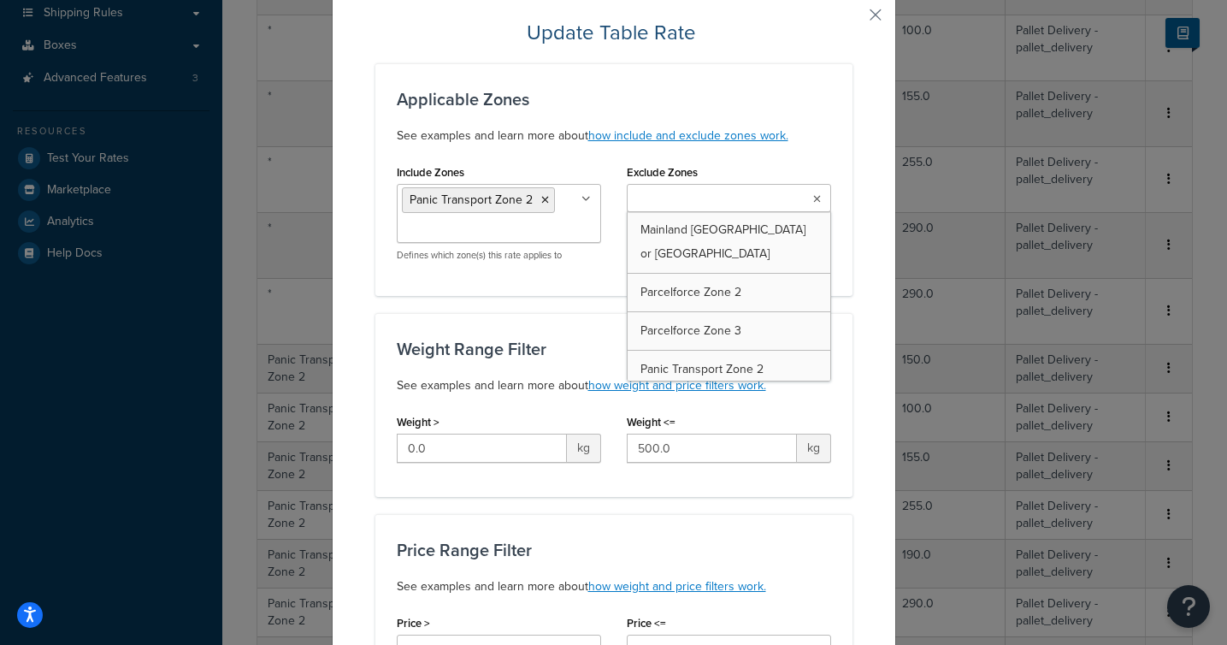
click at [824, 166] on div "Exclude Zones Mainland England or Wales Parcelforce Zone 2 Parcelforce Zone 3 P…" at bounding box center [729, 195] width 204 height 71
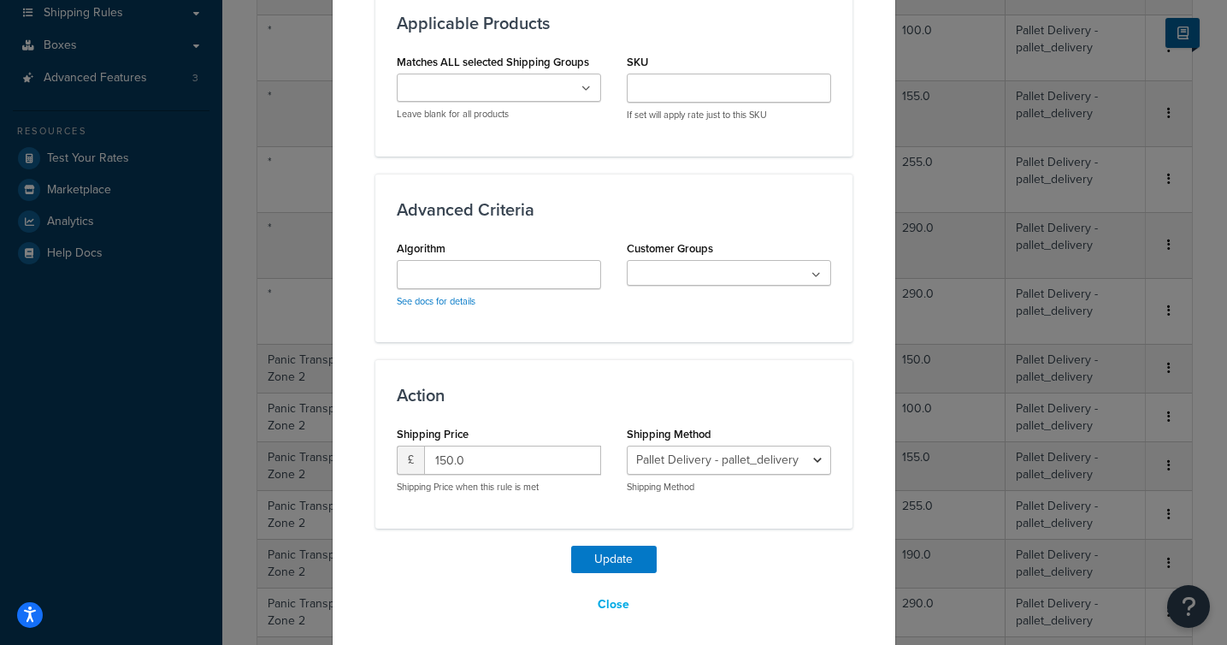
scroll to position [1128, 0]
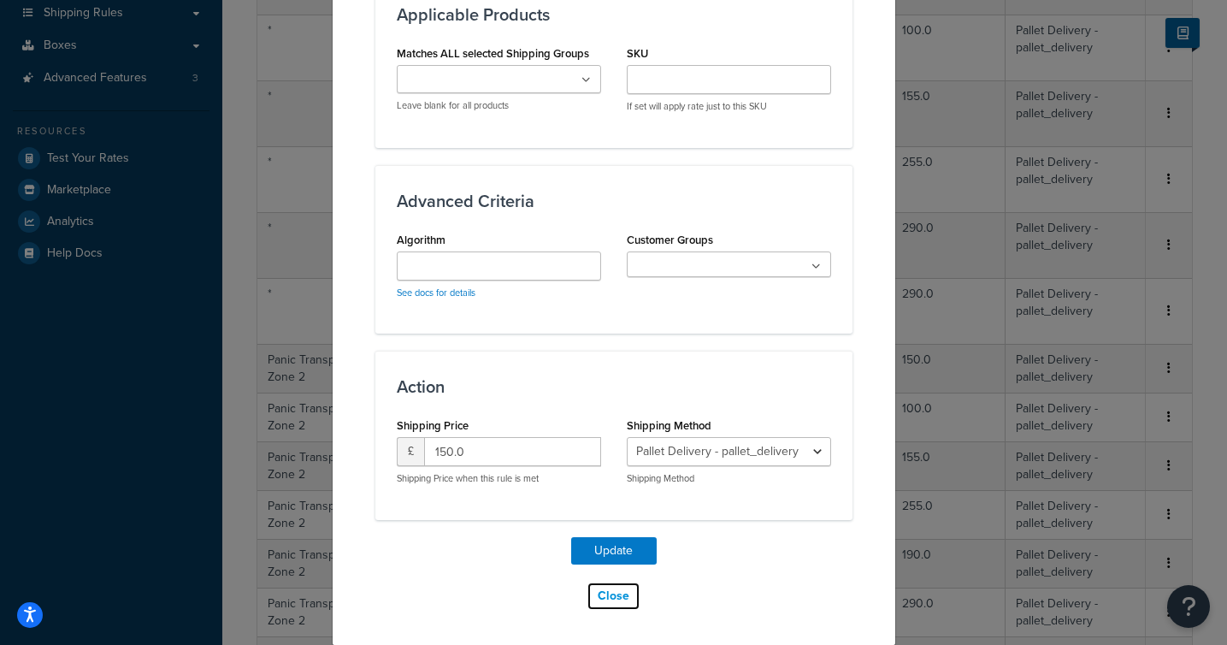
click at [611, 592] on button "Close" at bounding box center [613, 595] width 54 height 29
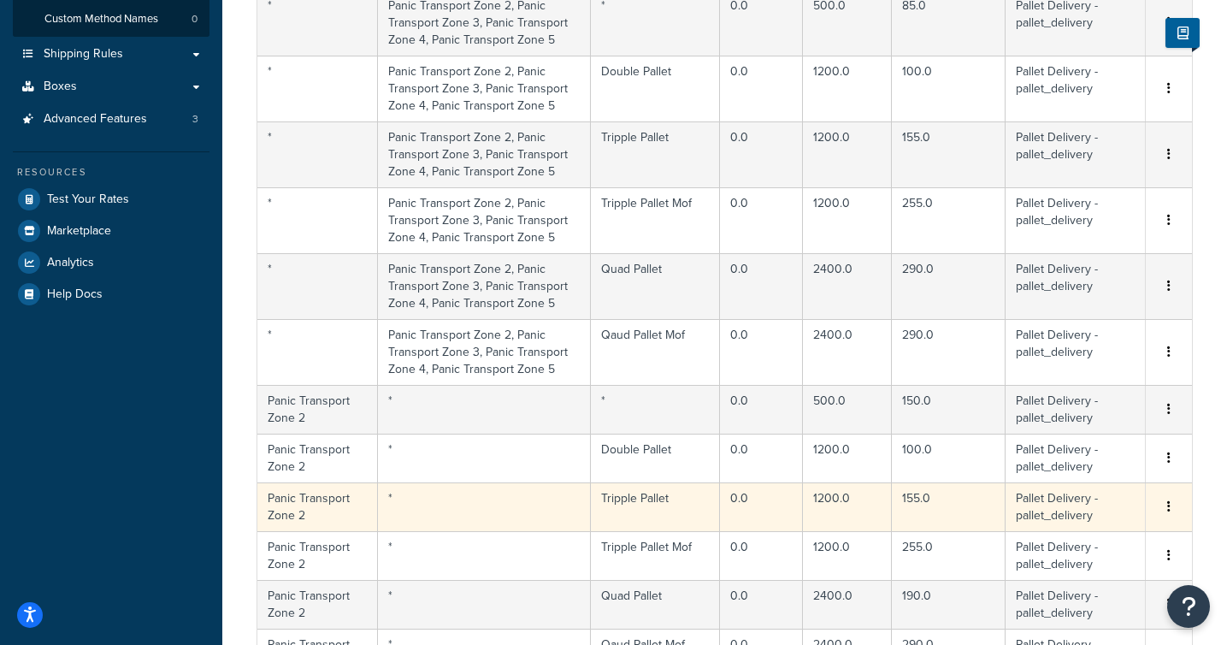
scroll to position [505, 0]
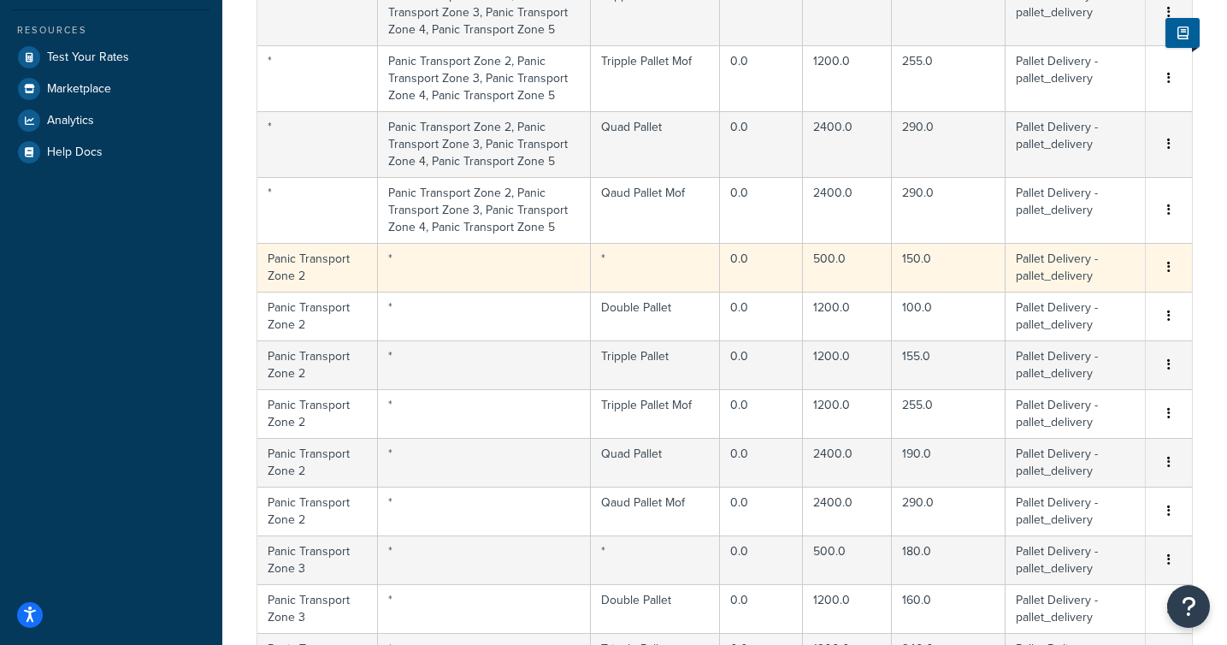
click at [445, 275] on td "*" at bounding box center [484, 267] width 213 height 49
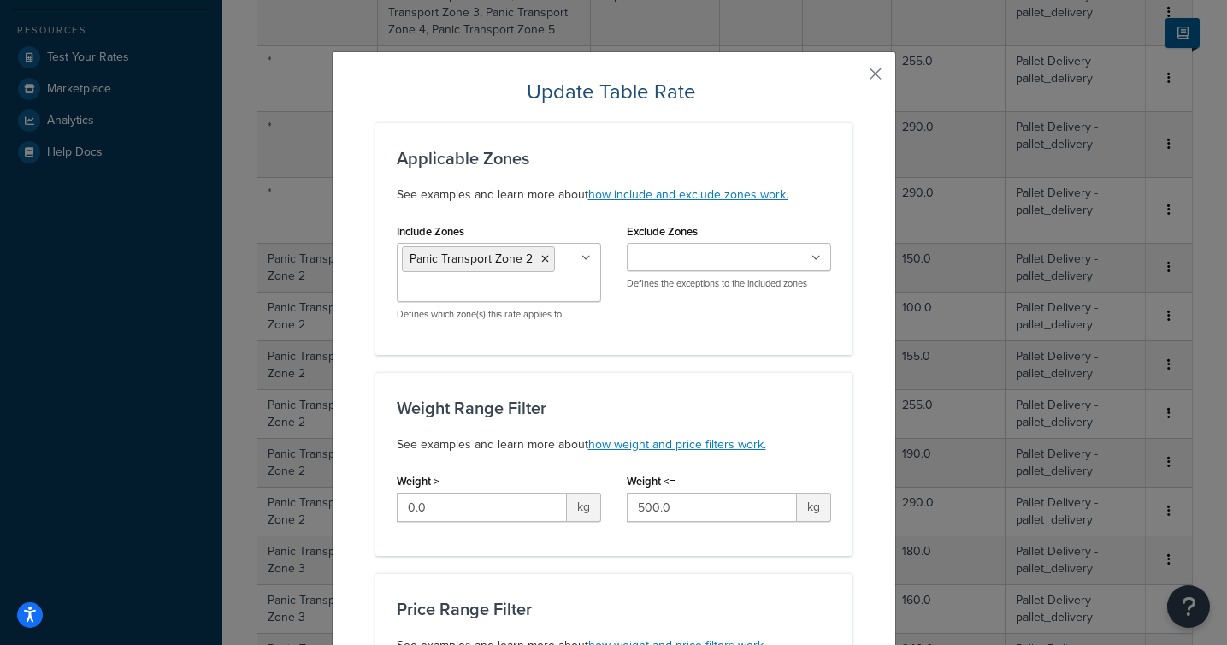
click at [819, 256] on icon at bounding box center [815, 258] width 9 height 10
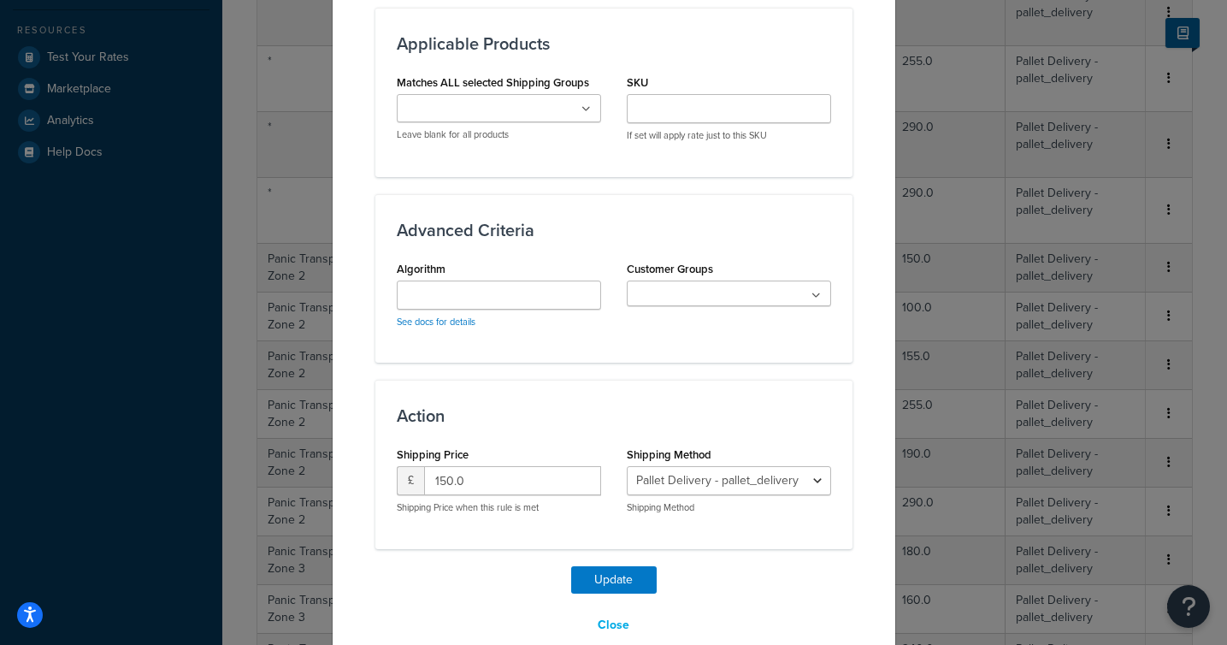
scroll to position [1330, 0]
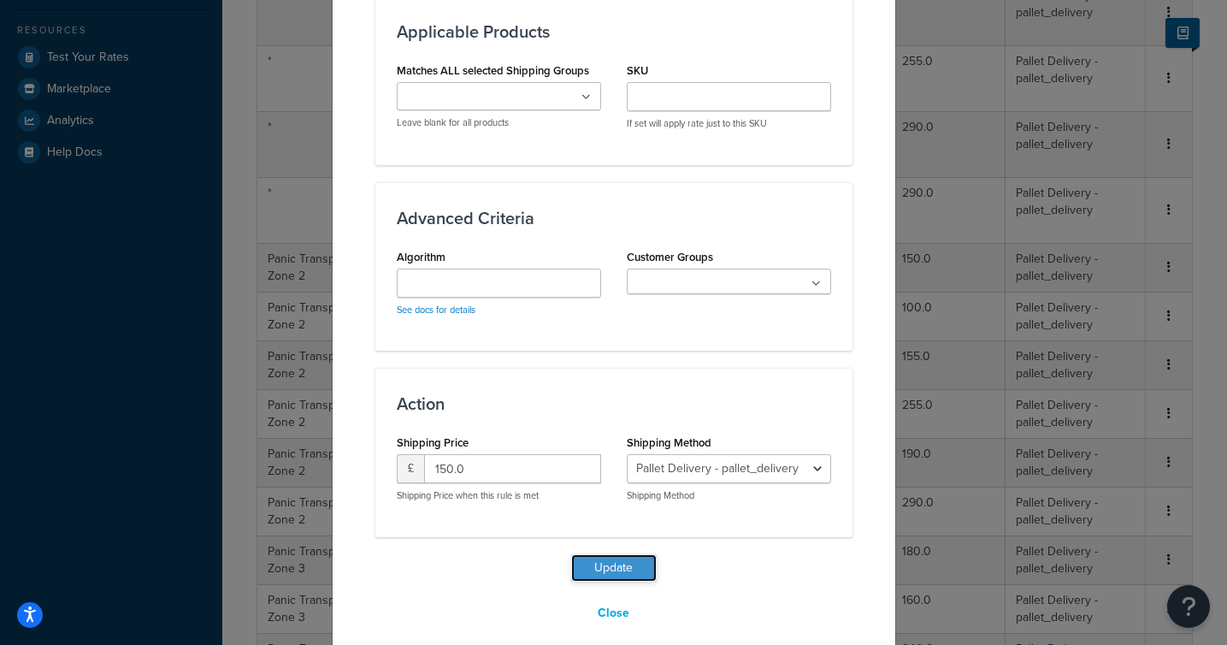
click at [631, 554] on button "Update" at bounding box center [613, 567] width 85 height 27
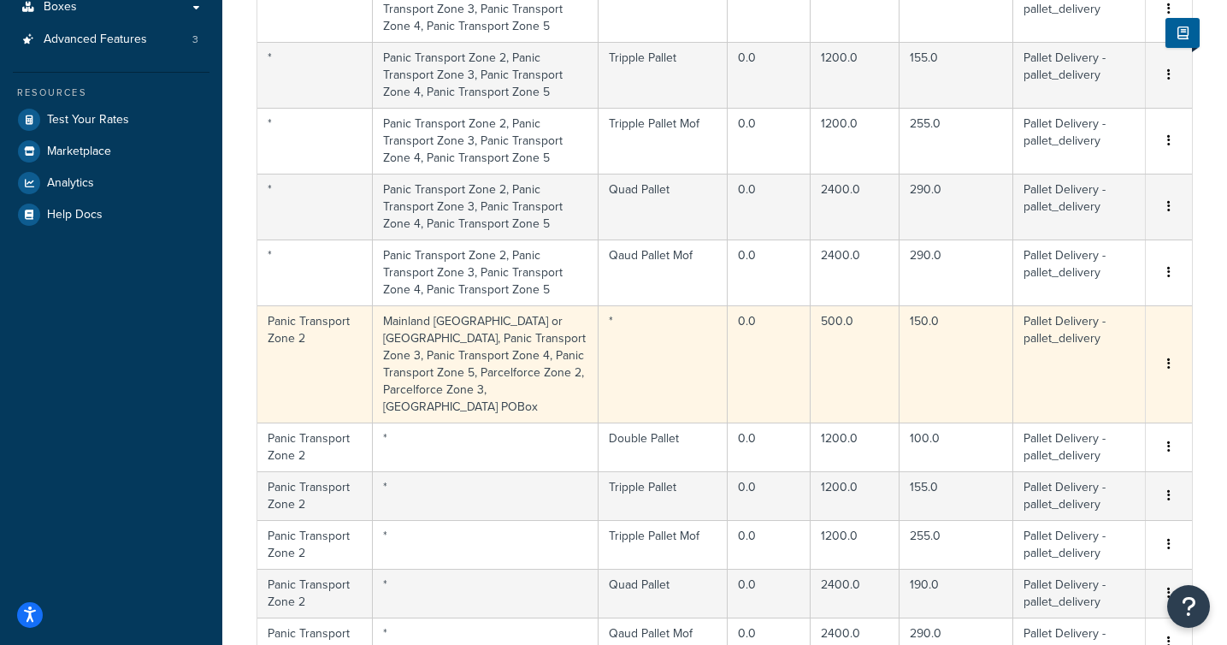
scroll to position [442, 0]
click at [461, 352] on td "Mainland England or Wales, Panic Transport Zone 3, Panic Transport Zone 4, Pani…" at bounding box center [486, 364] width 226 height 117
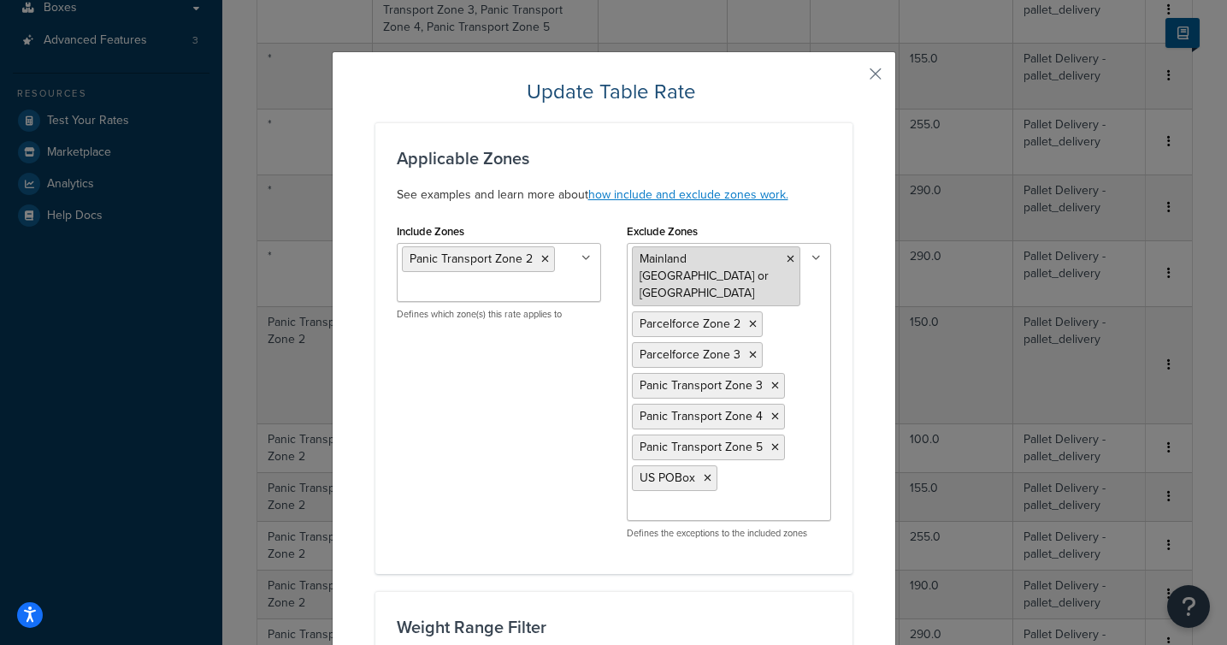
click at [791, 259] on icon at bounding box center [790, 259] width 8 height 10
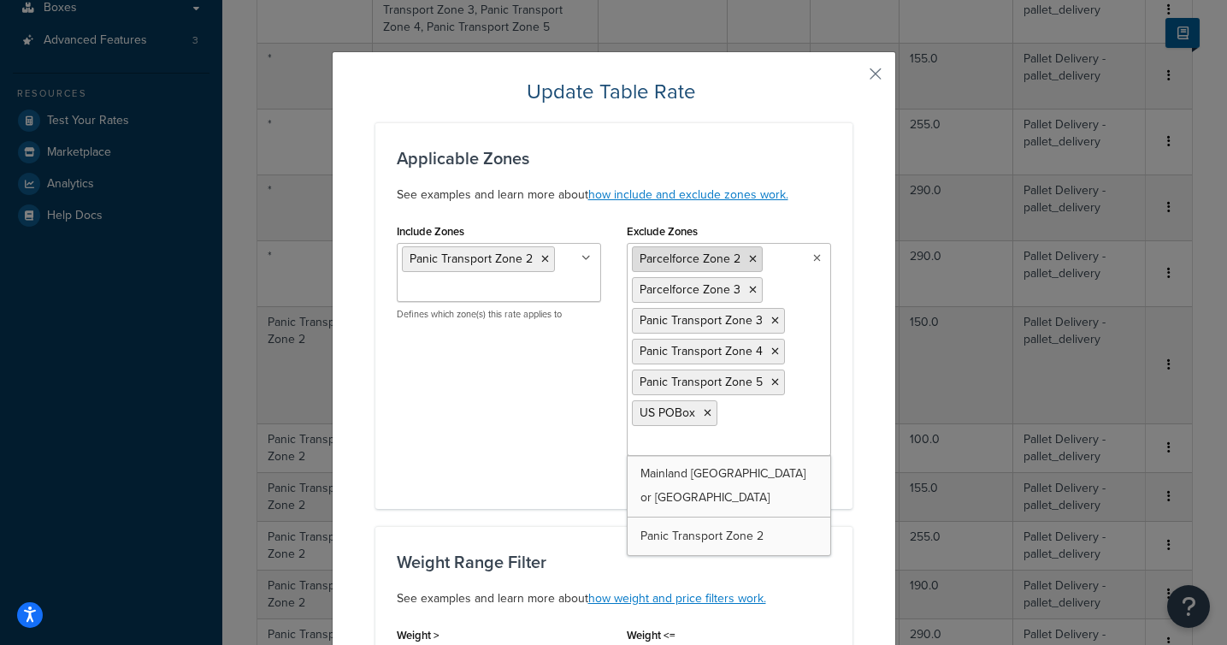
click at [752, 261] on icon at bounding box center [753, 259] width 8 height 10
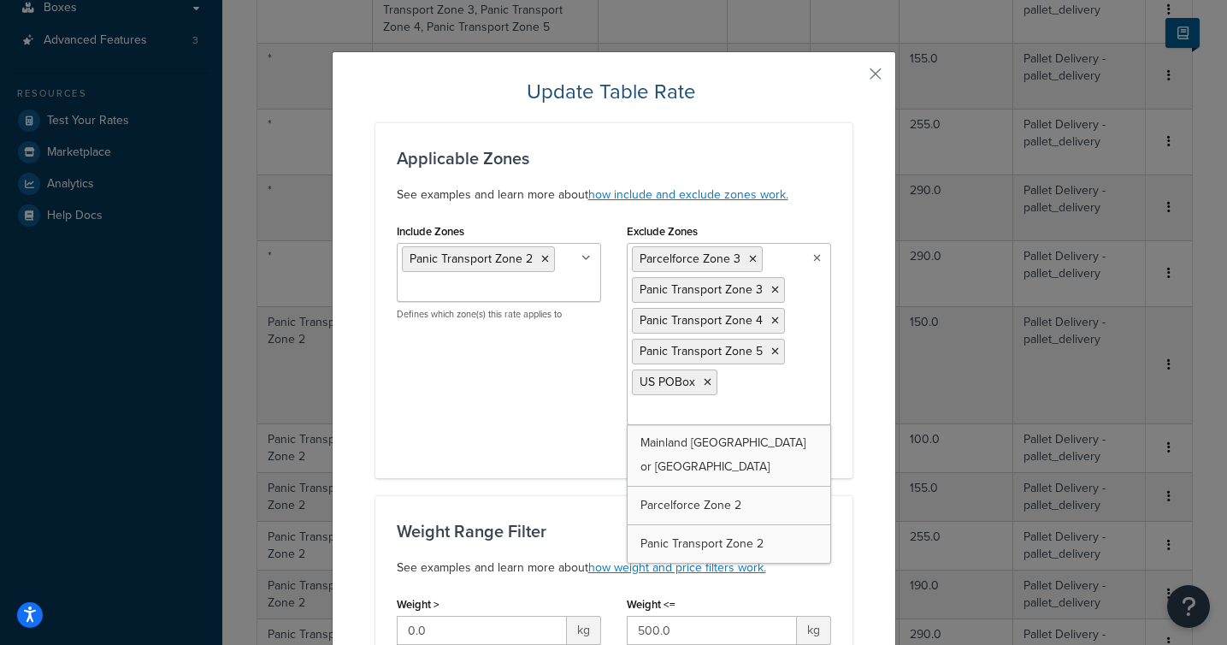
click at [752, 261] on icon at bounding box center [753, 259] width 8 height 10
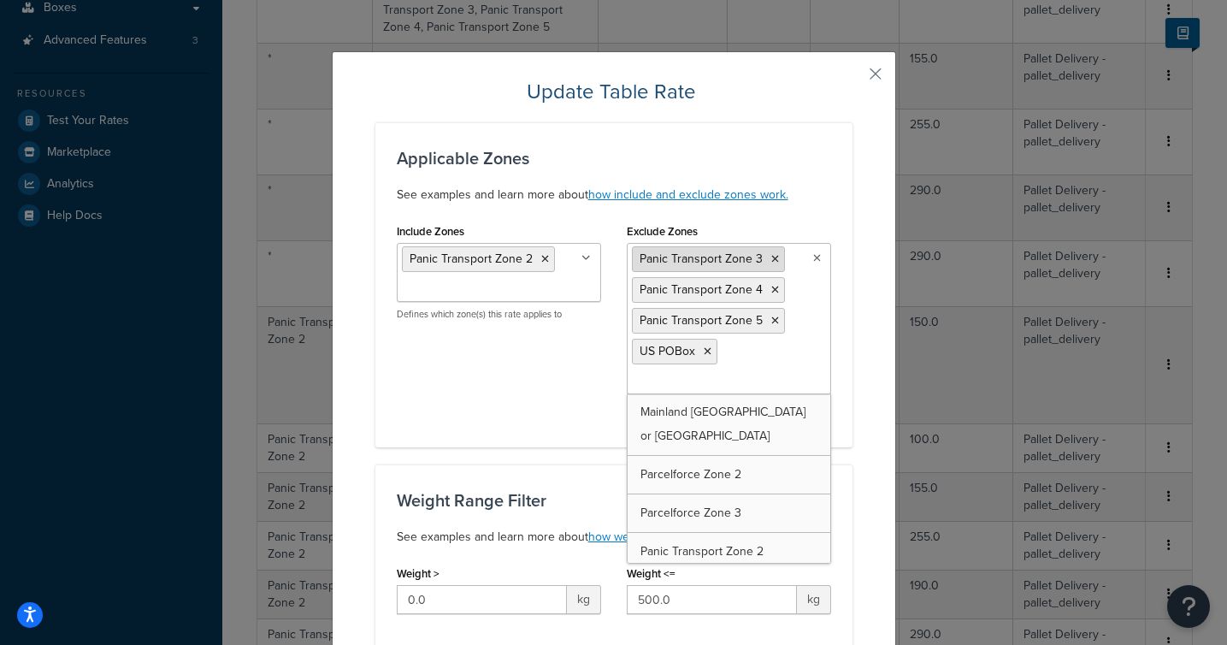
click at [764, 262] on li "Panic Transport Zone 3" at bounding box center [708, 259] width 153 height 26
click at [773, 260] on icon at bounding box center [775, 259] width 8 height 10
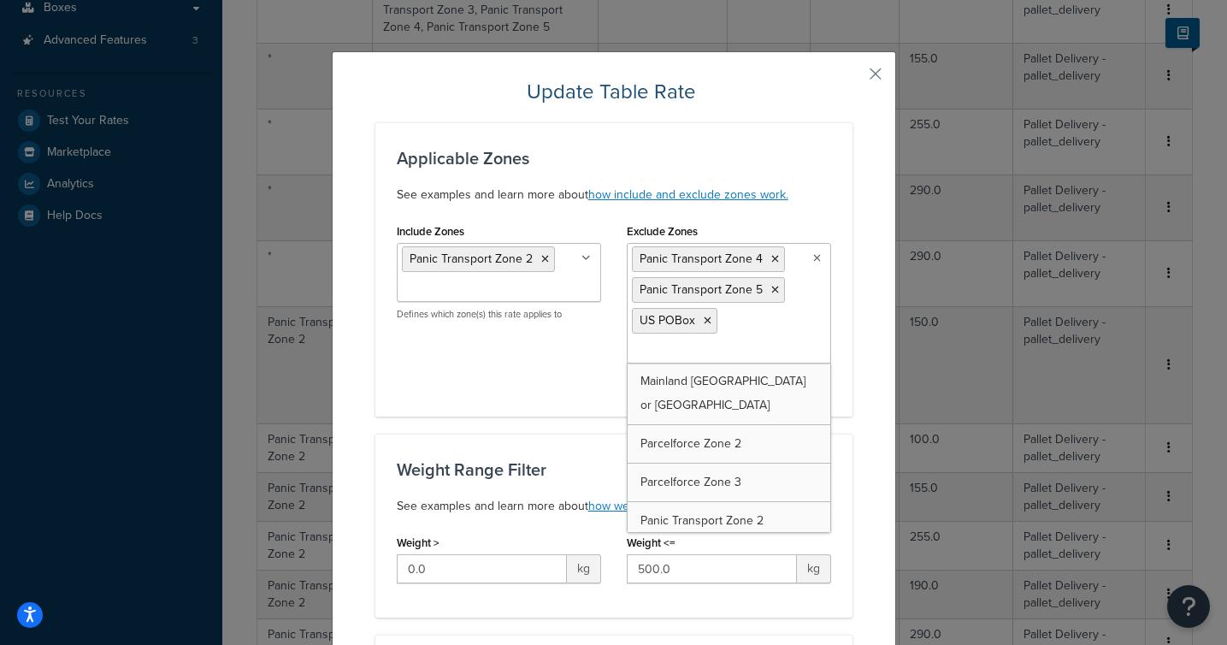
click at [773, 260] on icon at bounding box center [775, 259] width 8 height 10
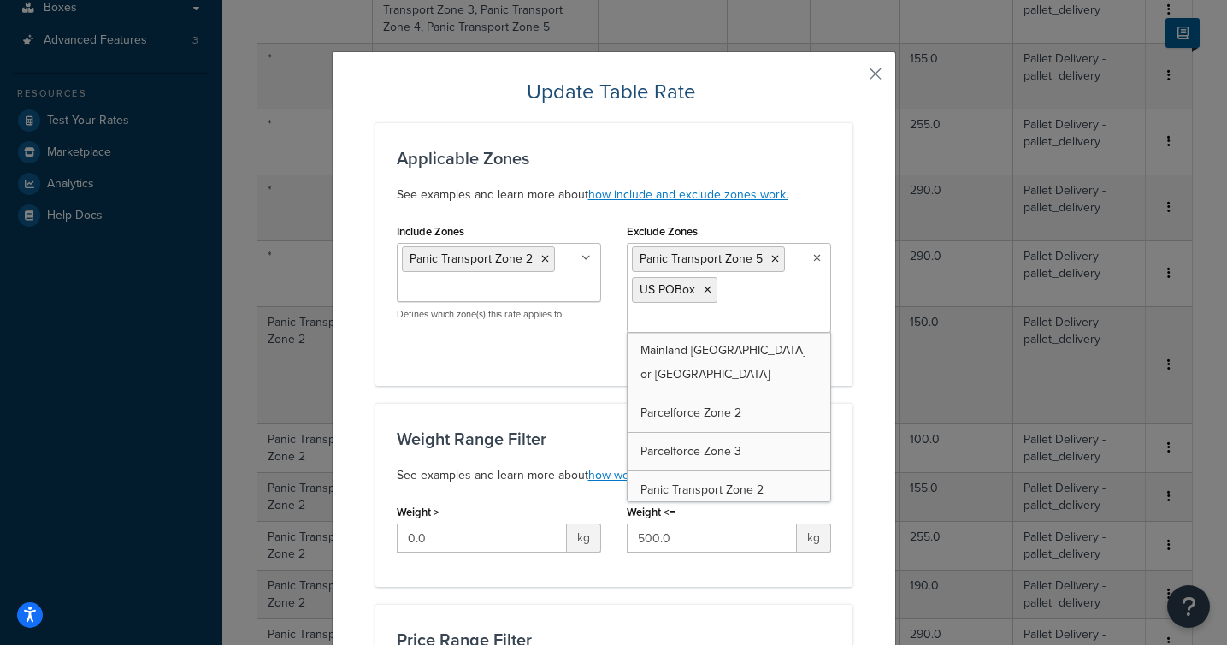
click at [773, 260] on icon at bounding box center [775, 259] width 8 height 10
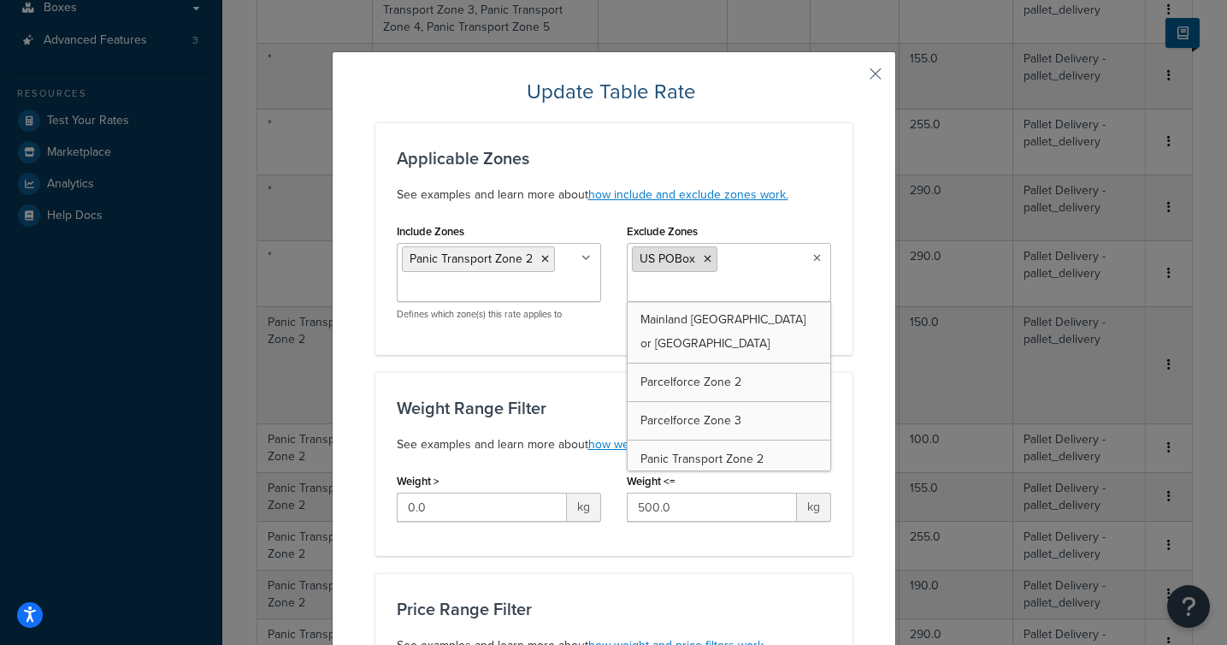
click at [710, 258] on li "US POBox" at bounding box center [674, 259] width 85 height 26
click at [705, 257] on icon at bounding box center [708, 259] width 8 height 10
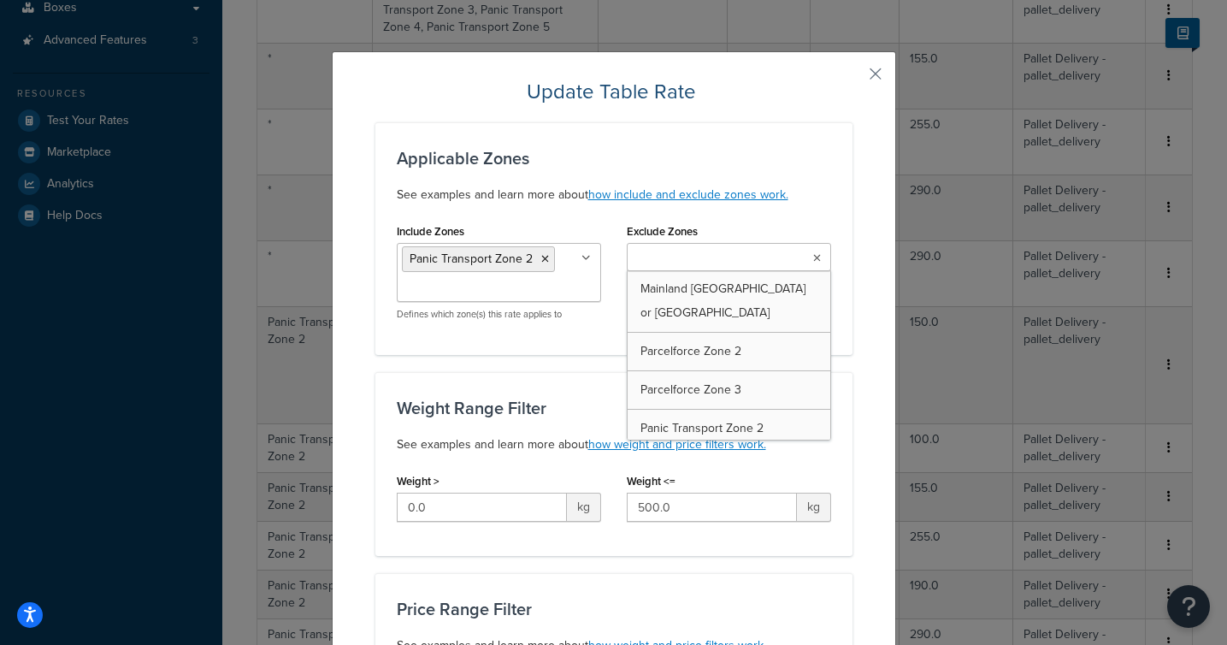
click at [789, 198] on p "See examples and learn more about how include and exclude zones work." at bounding box center [614, 195] width 434 height 21
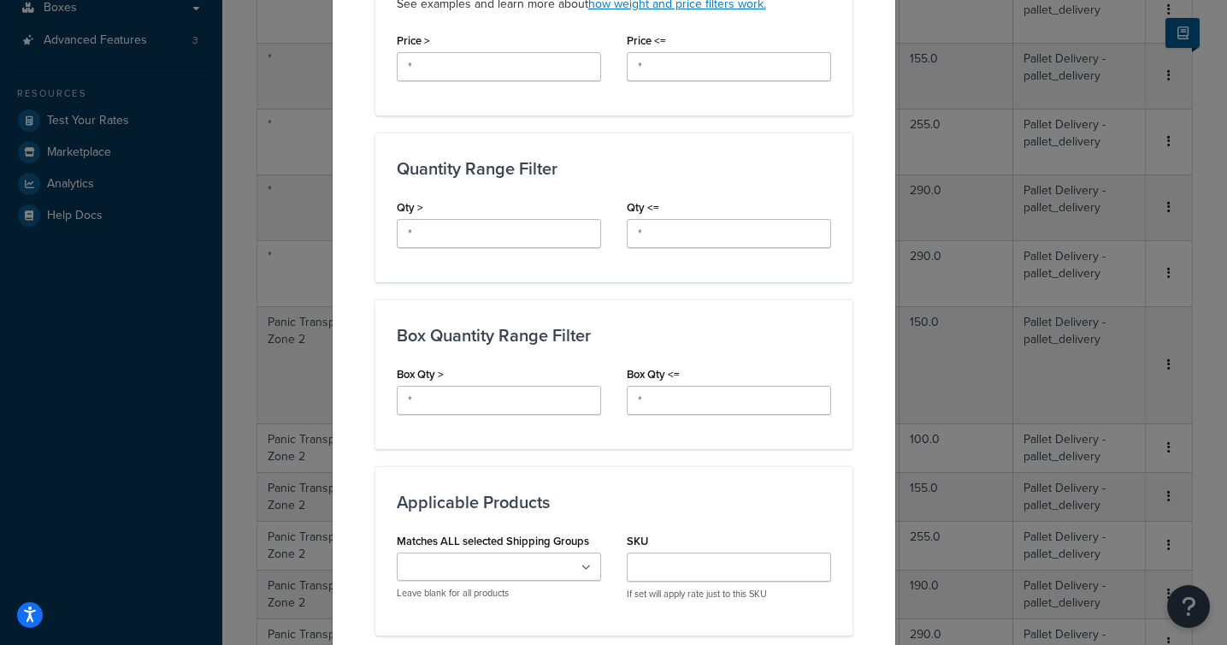
scroll to position [1128, 0]
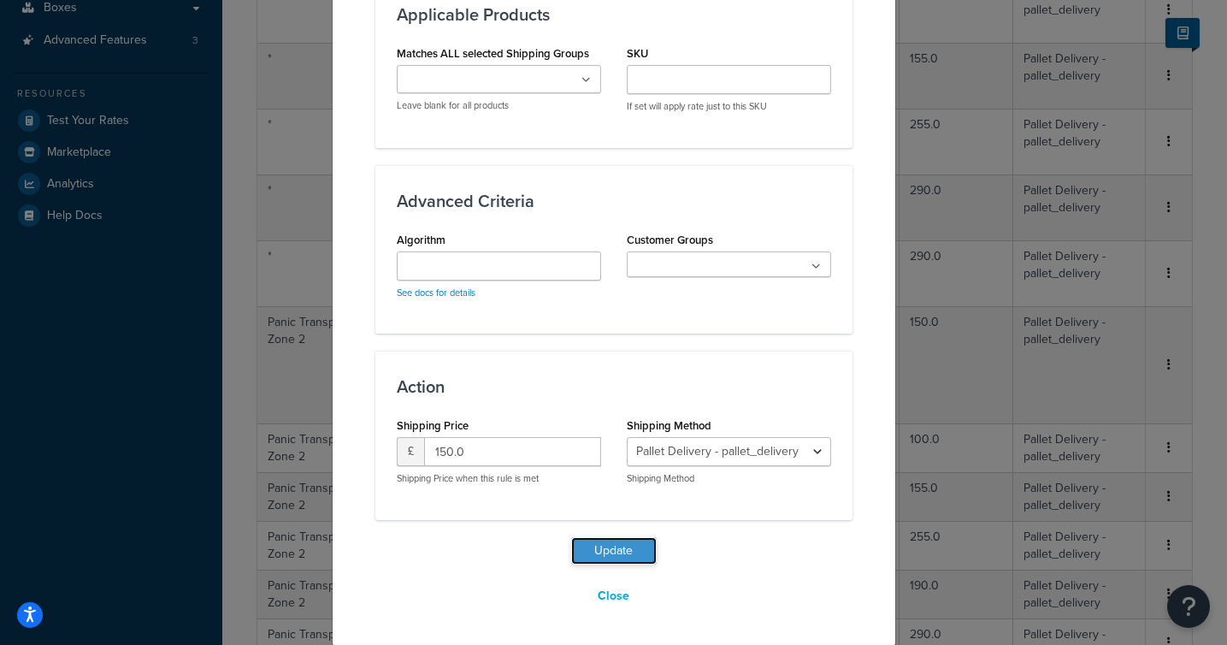
click at [617, 550] on button "Update" at bounding box center [613, 550] width 85 height 27
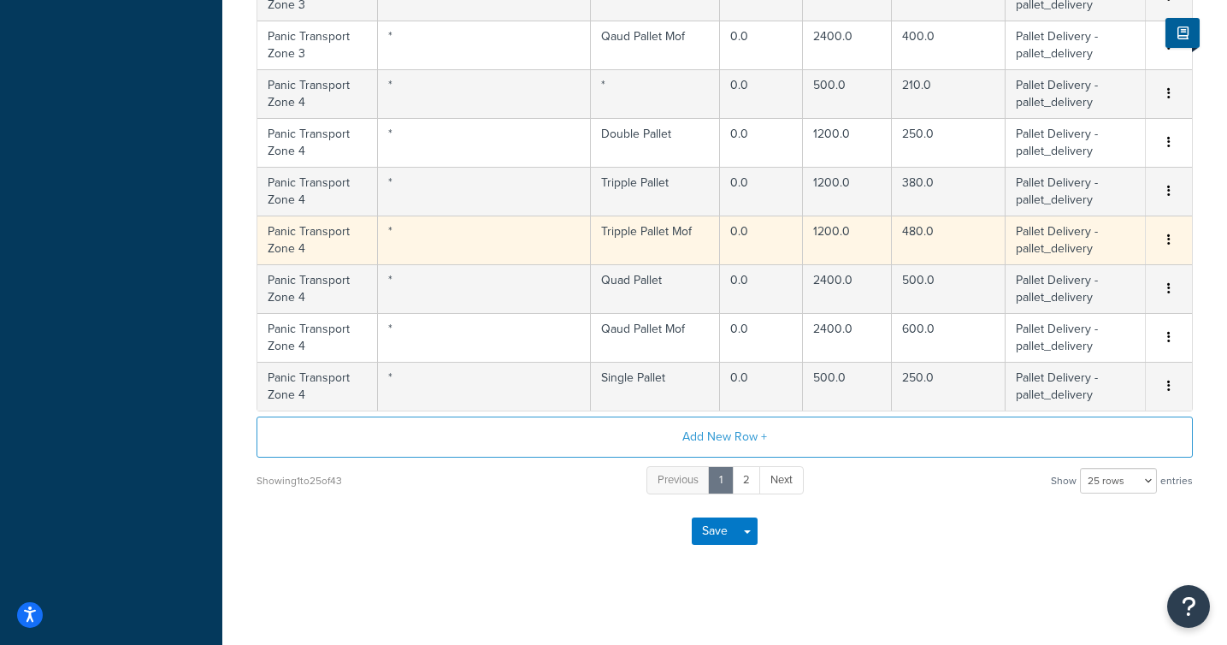
scroll to position [1272, 0]
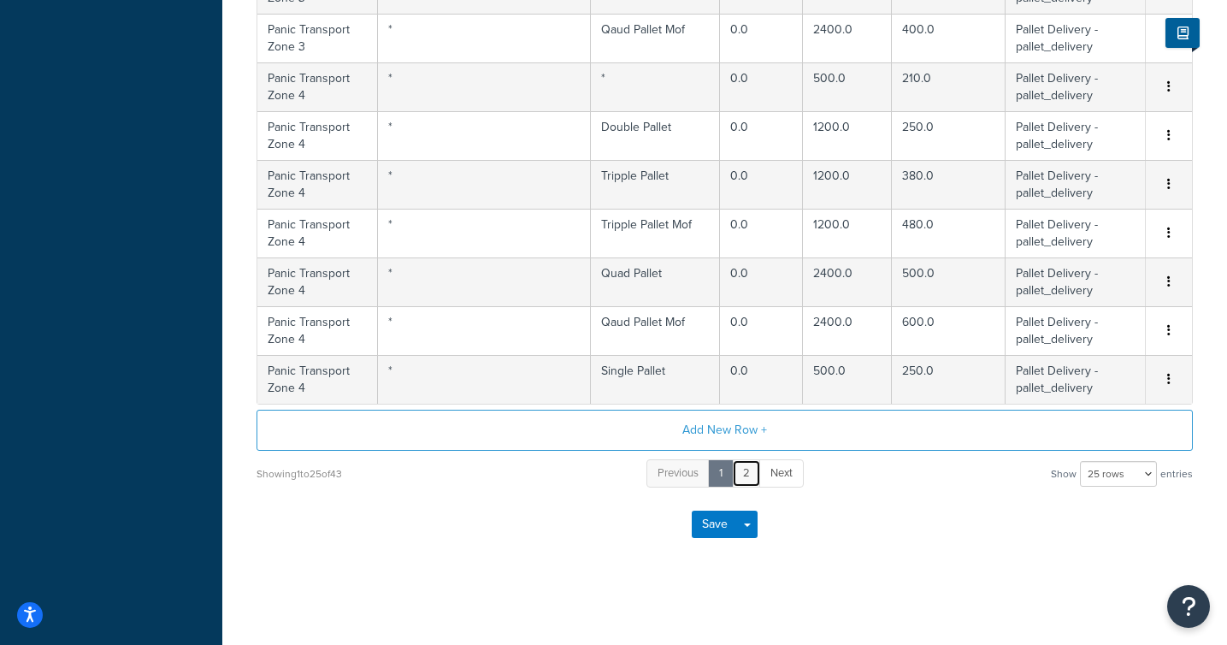
click at [752, 482] on link "2" at bounding box center [746, 473] width 29 height 28
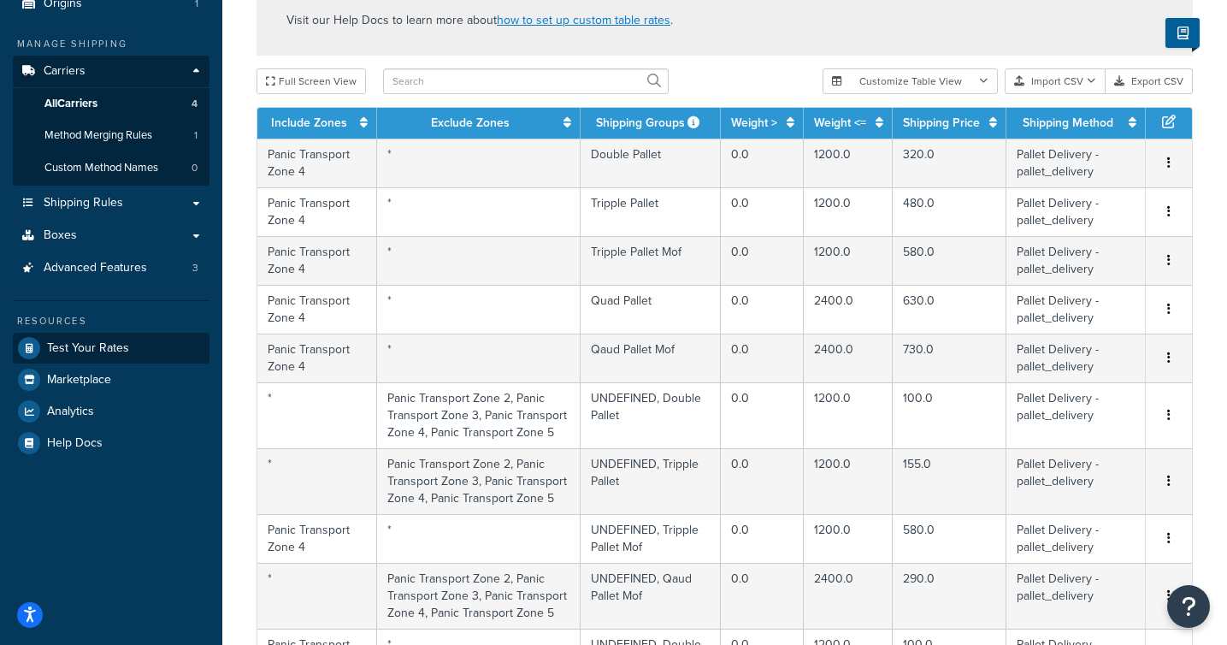
scroll to position [218, 0]
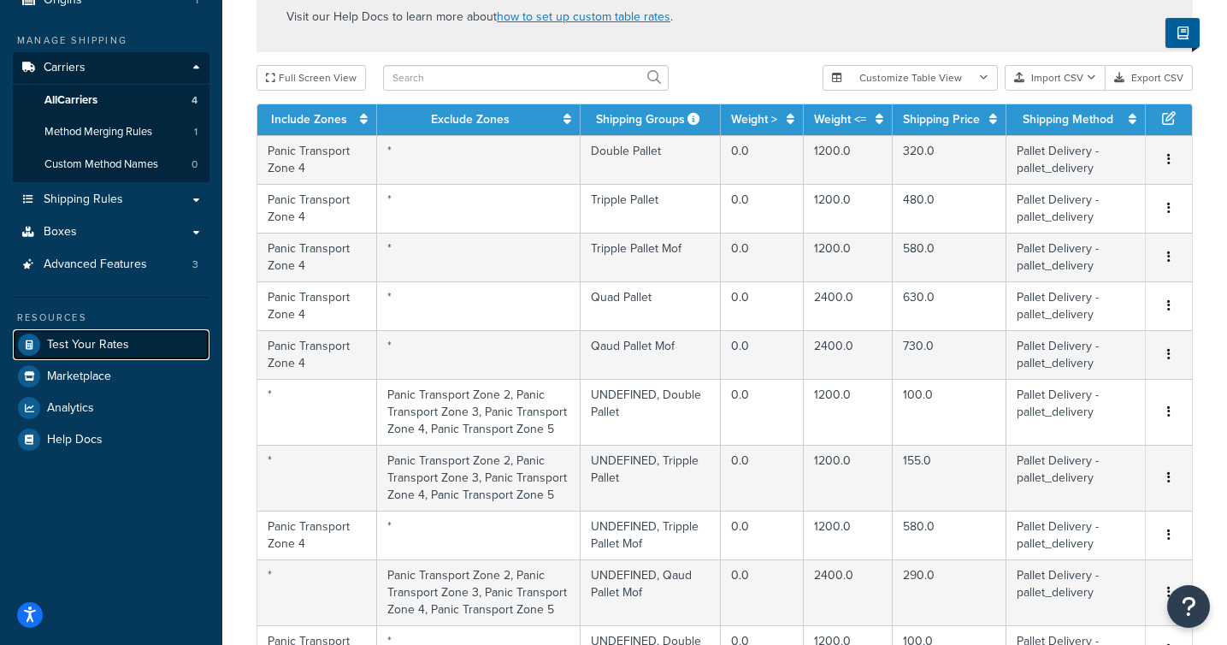
click at [139, 352] on link "Test Your Rates" at bounding box center [111, 344] width 197 height 31
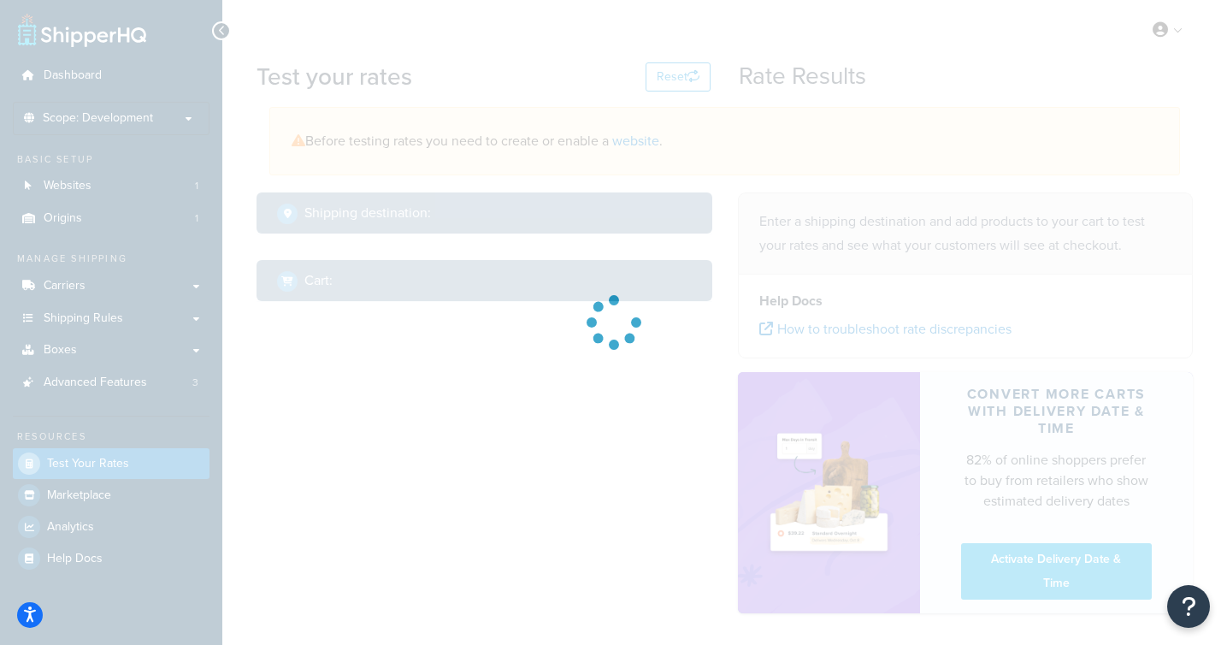
select select "TX"
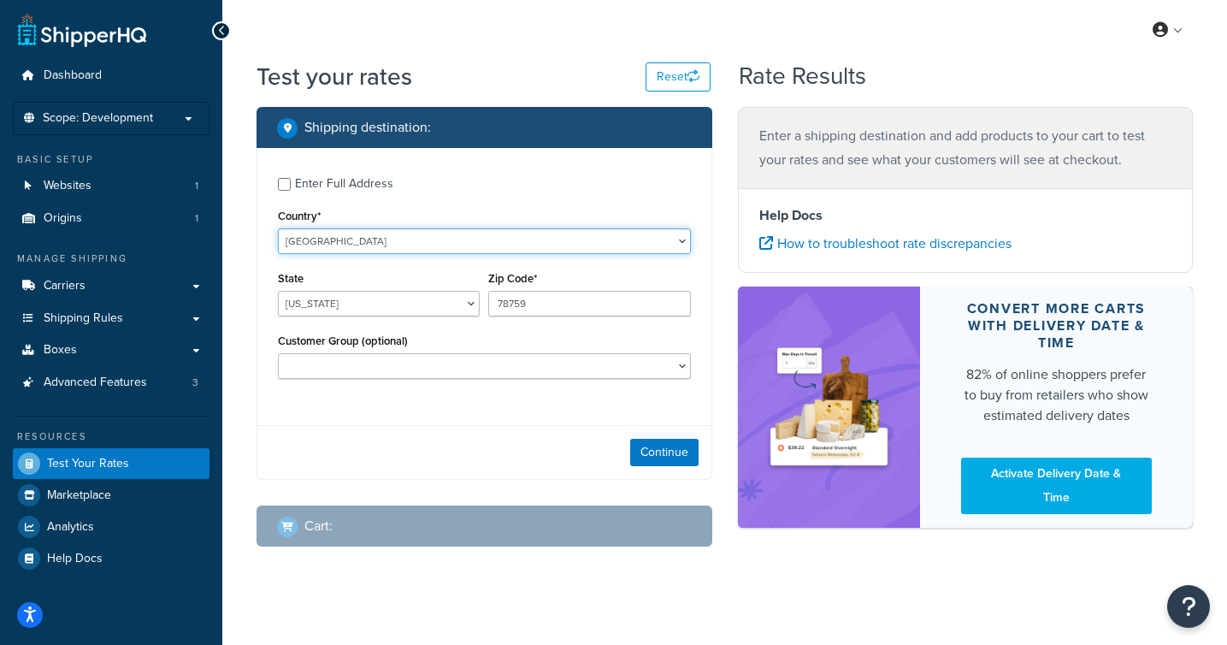
click at [545, 245] on select "United States United Kingdom Afghanistan Åland Islands Albania Algeria American…" at bounding box center [484, 241] width 413 height 26
select select "GB"
click at [278, 228] on select "United States United Kingdom Afghanistan Åland Islands Albania Algeria American…" at bounding box center [484, 241] width 413 height 26
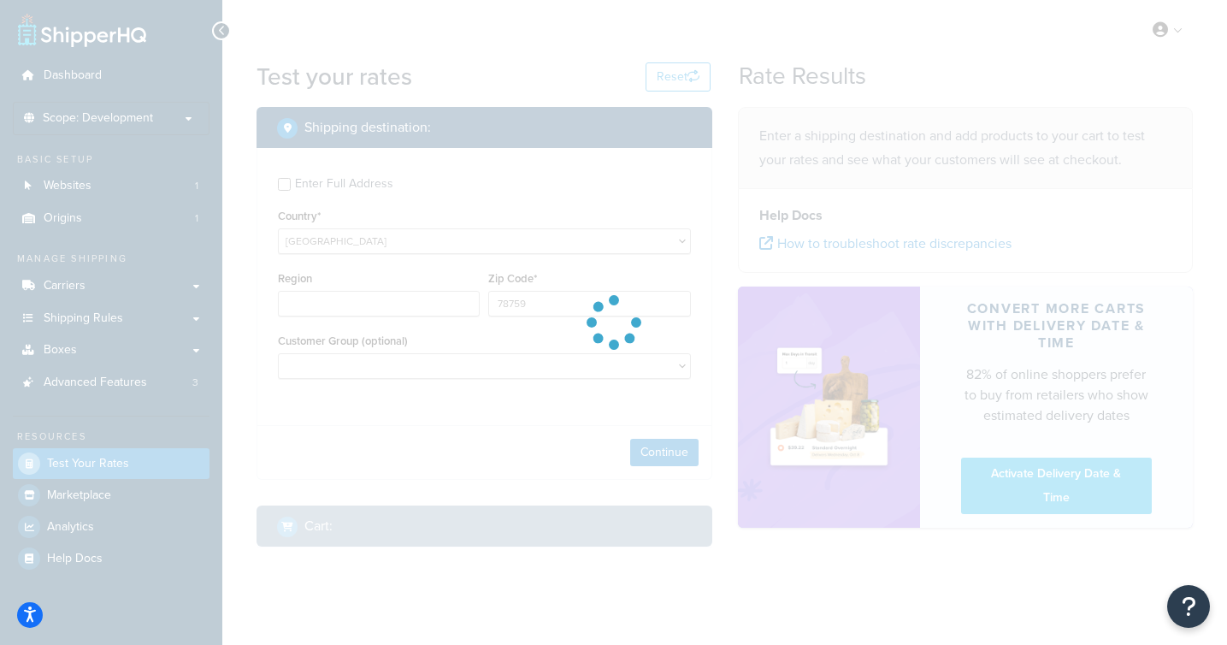
type input "TX"
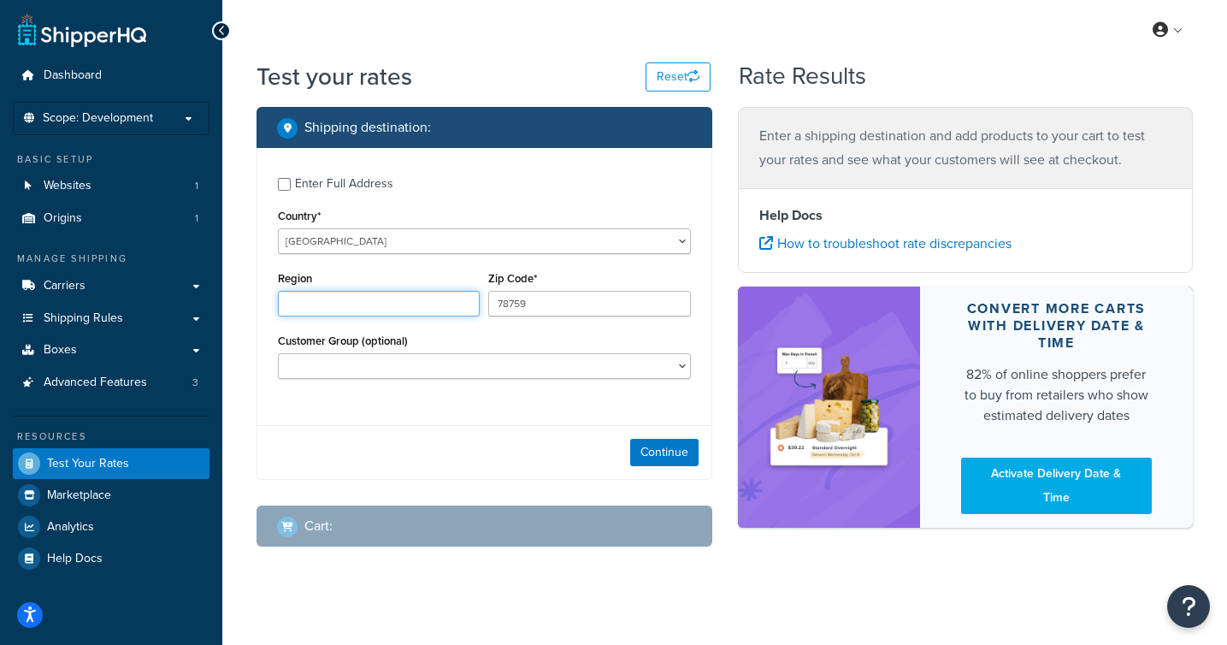
click at [397, 310] on input "Region" at bounding box center [379, 304] width 202 height 26
paste input "BT71 4QS"
type input "BT71 4QS"
click at [597, 297] on input "78759" at bounding box center [589, 304] width 202 height 26
drag, startPoint x: 581, startPoint y: 301, endPoint x: 444, endPoint y: 299, distance: 137.6
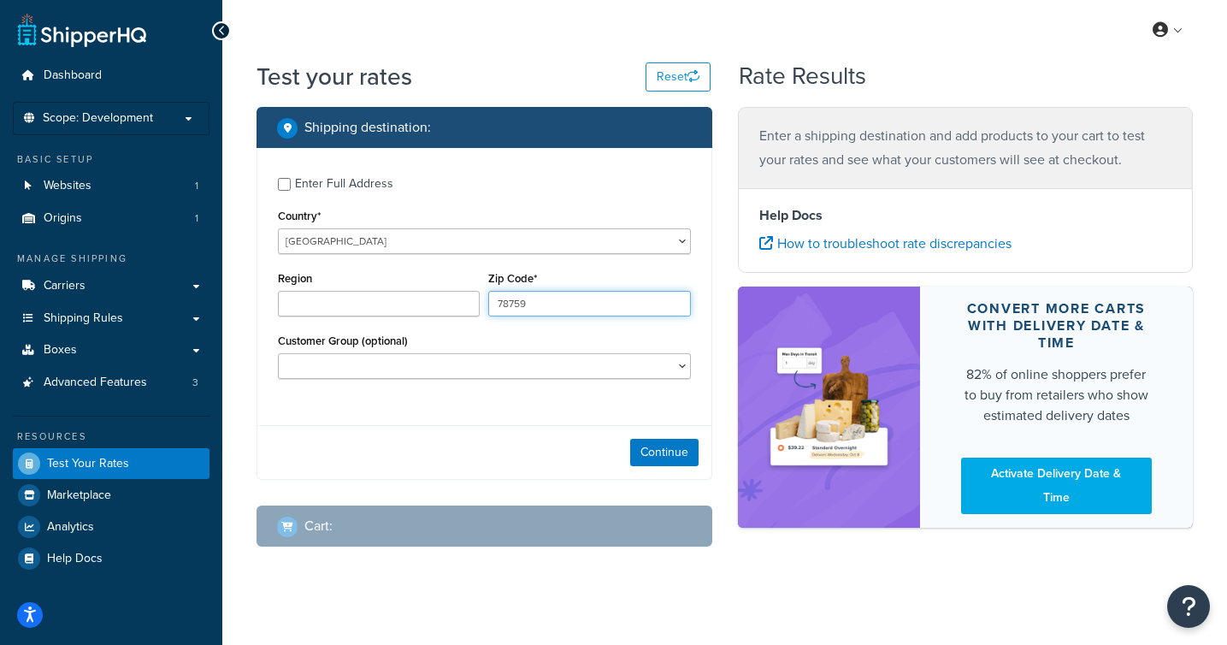
click at [444, 299] on div "Region Zip Code* 78759" at bounding box center [484, 298] width 421 height 62
paste input "BT71 4QS"
type input "BT71 4QS"
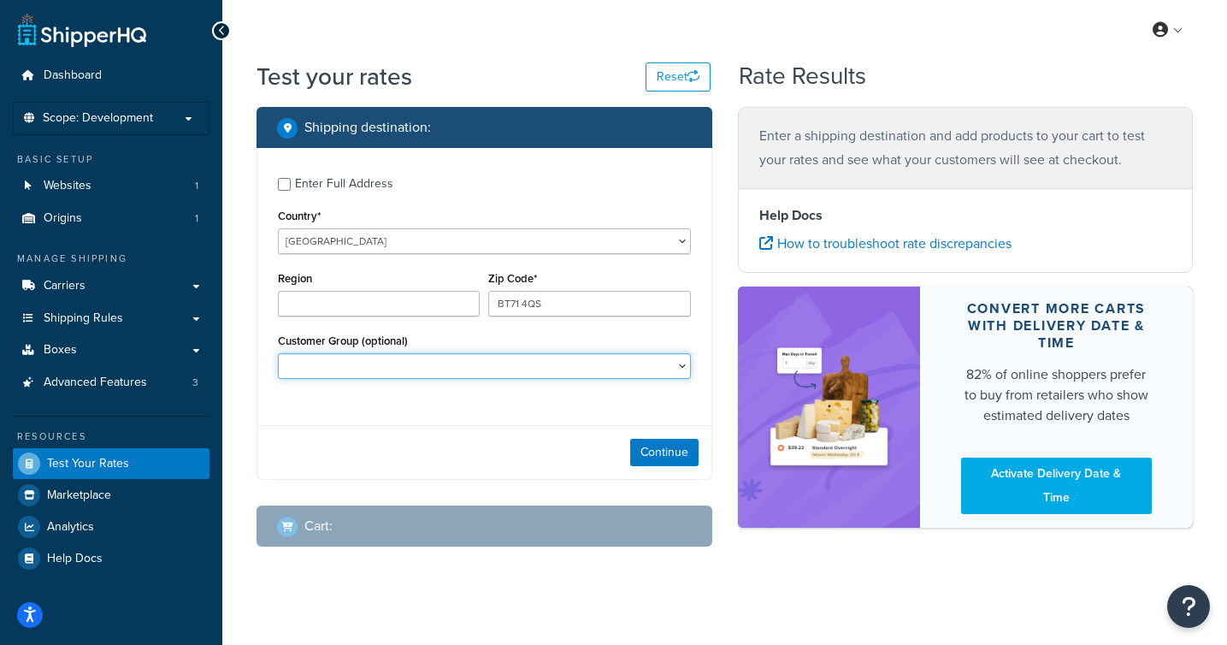
click at [520, 367] on select "Customer Group (optional)" at bounding box center [484, 366] width 413 height 26
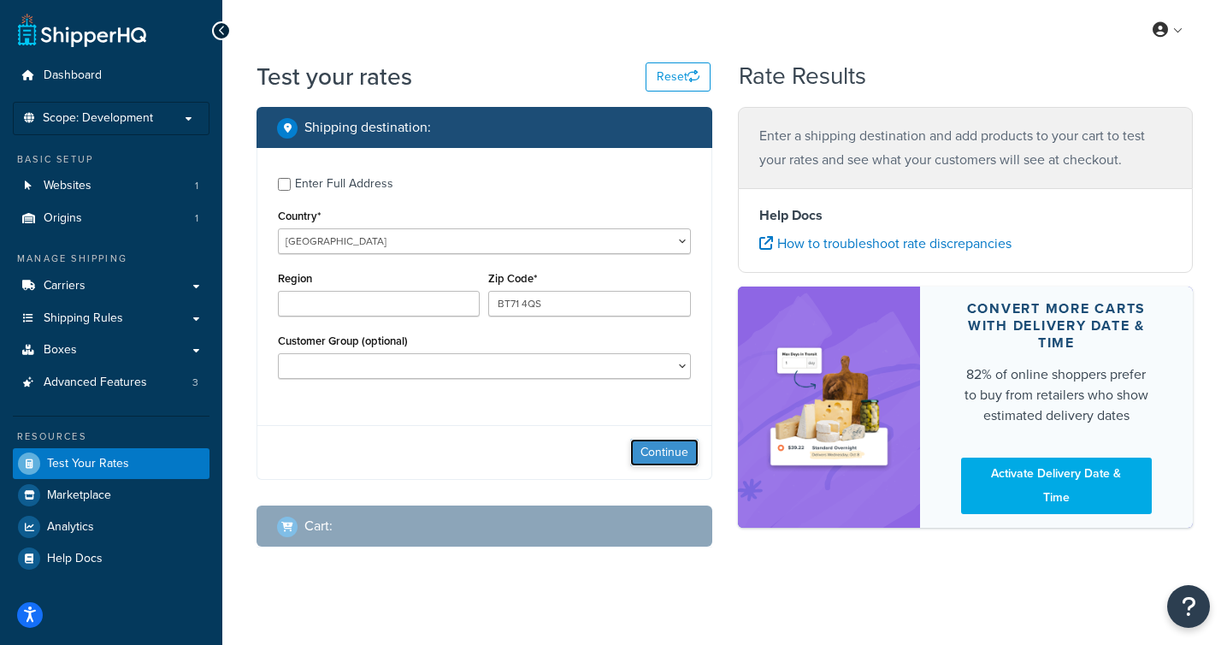
click at [658, 456] on button "Continue" at bounding box center [664, 452] width 68 height 27
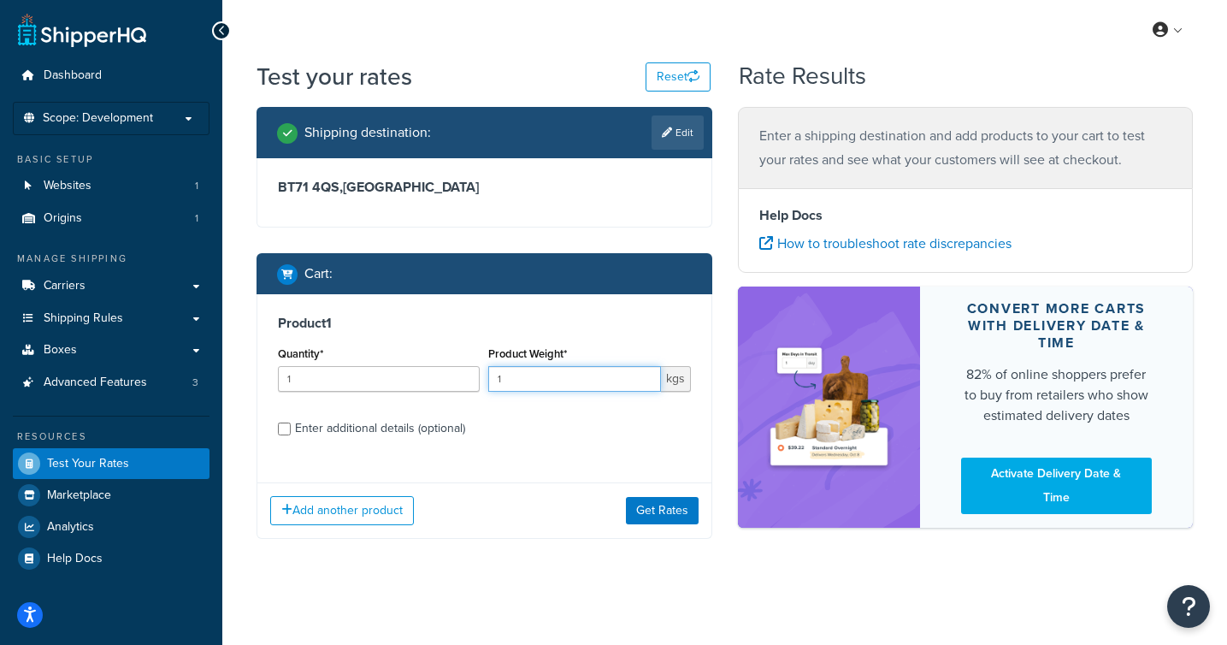
click at [550, 388] on input "1" at bounding box center [574, 379] width 172 height 26
type input "450"
click at [507, 458] on div "Product 1 Quantity* 1 Product Weight* 450 kgs Enter additional details (optiona…" at bounding box center [484, 381] width 454 height 175
click at [311, 430] on div "Enter additional details (optional)" at bounding box center [380, 428] width 170 height 24
click at [291, 430] on input "Enter additional details (optional)" at bounding box center [284, 428] width 13 height 13
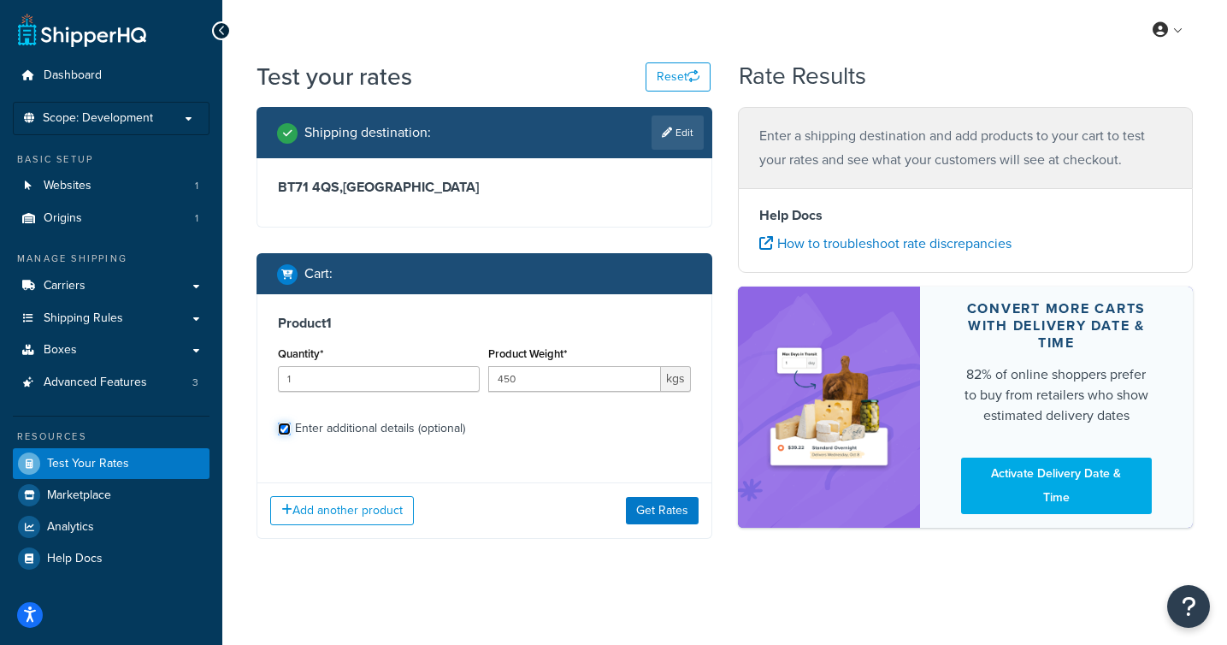
checkbox input "true"
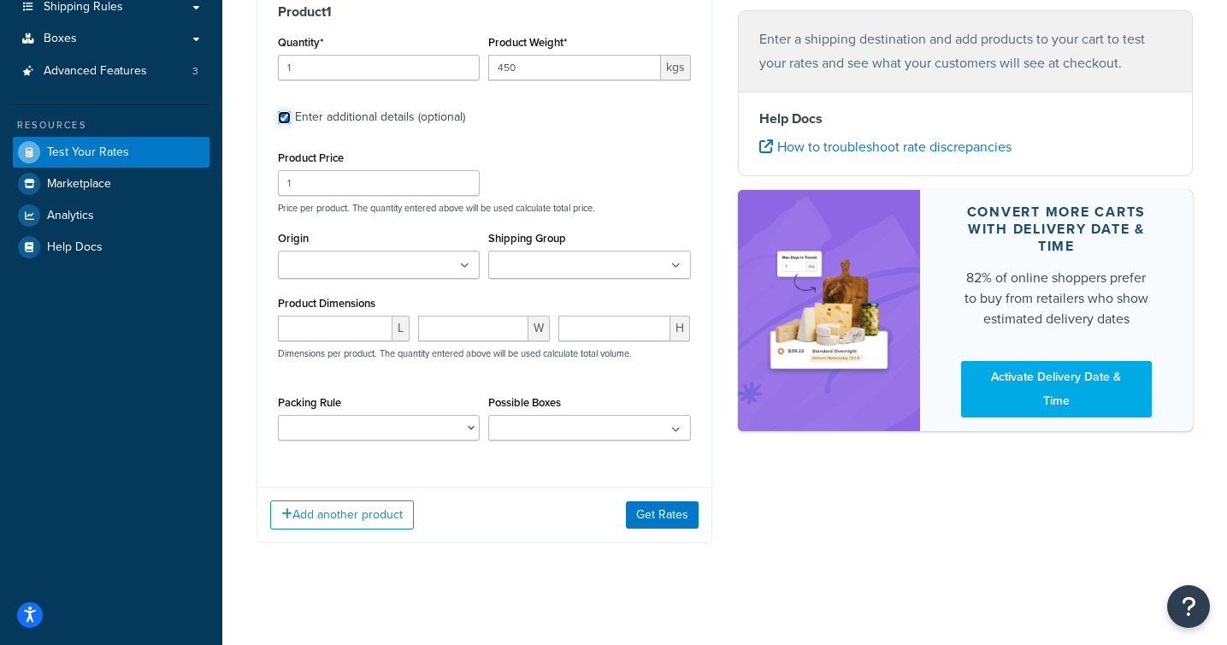
scroll to position [312, 0]
click at [462, 267] on icon at bounding box center [464, 265] width 9 height 10
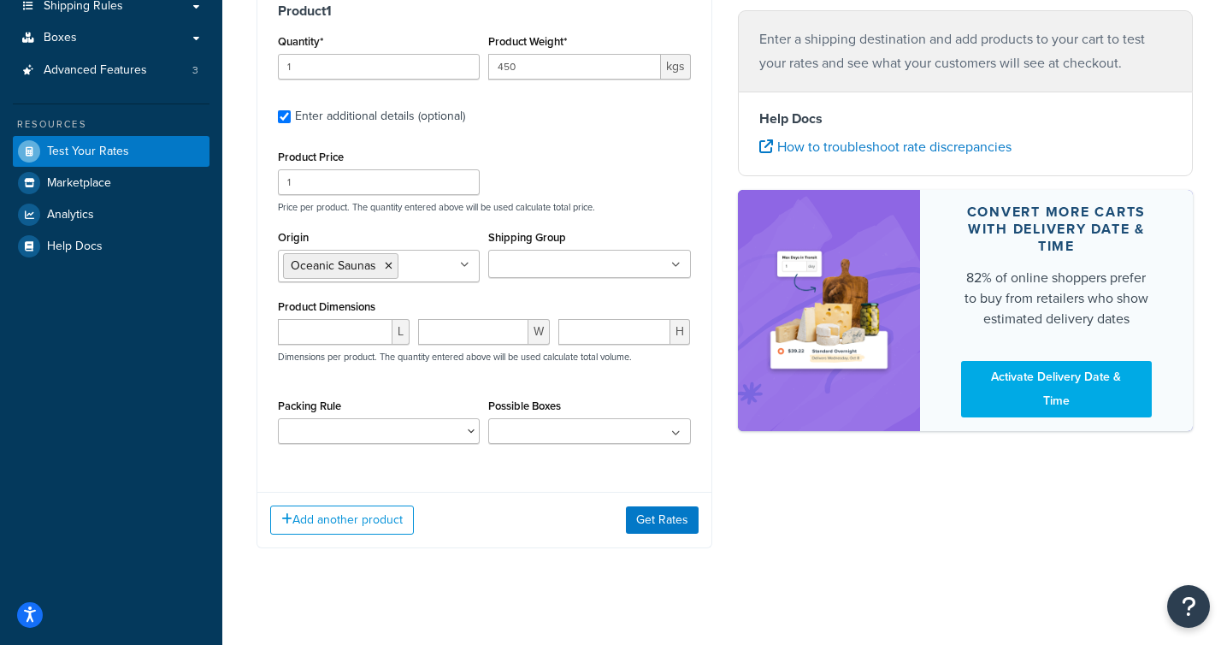
click at [690, 262] on div "Product 1 Quantity* 1 Product Weight* 450 kgs Enter additional details (optiona…" at bounding box center [484, 230] width 454 height 497
click at [679, 267] on icon at bounding box center [675, 265] width 9 height 10
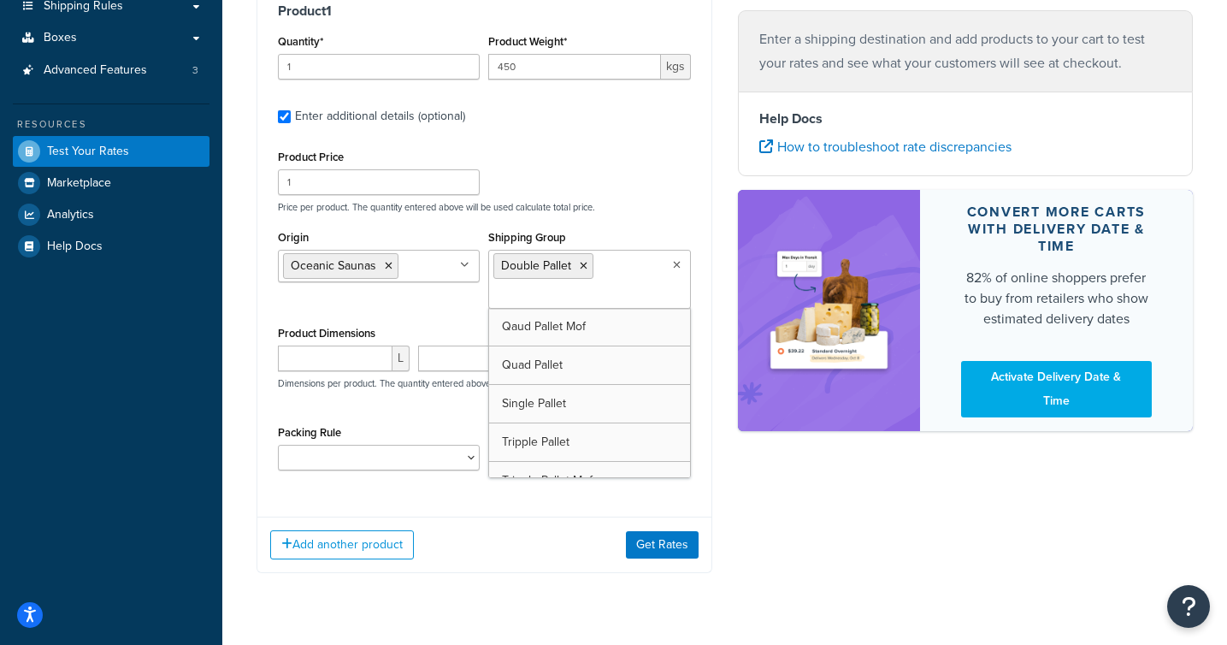
click at [443, 326] on div "Product Dimensions L W H Dimensions per product. The quantity entered above wil…" at bounding box center [484, 364] width 413 height 86
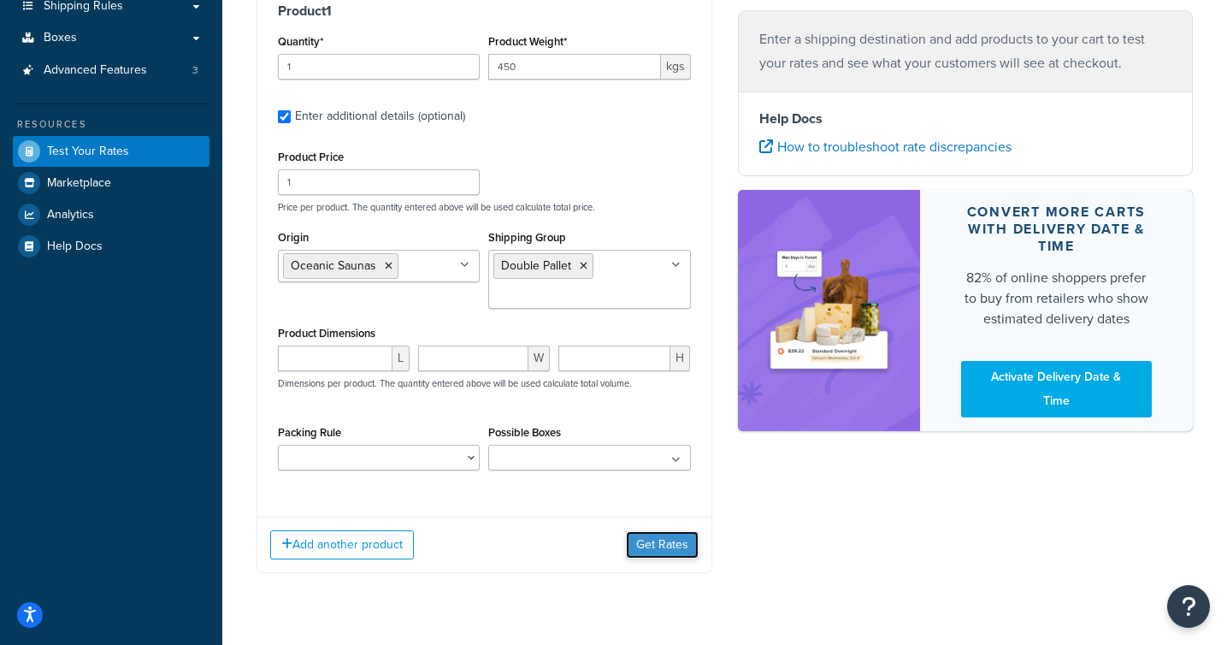
click at [666, 551] on button "Get Rates" at bounding box center [662, 544] width 73 height 27
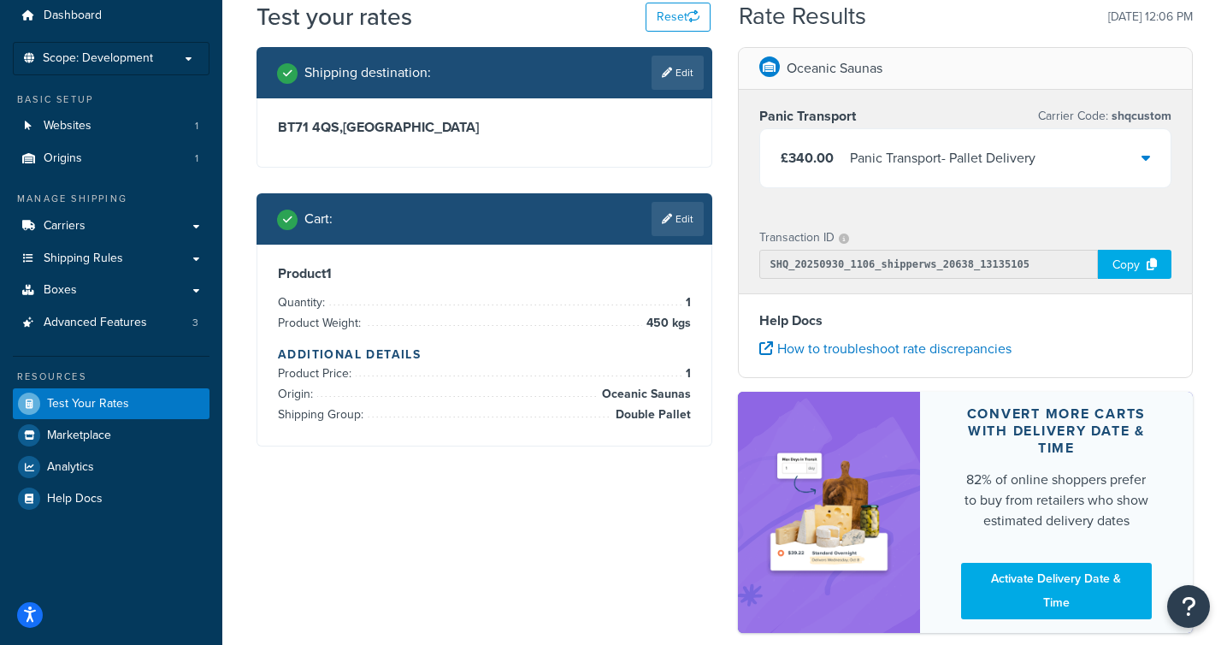
scroll to position [62, 0]
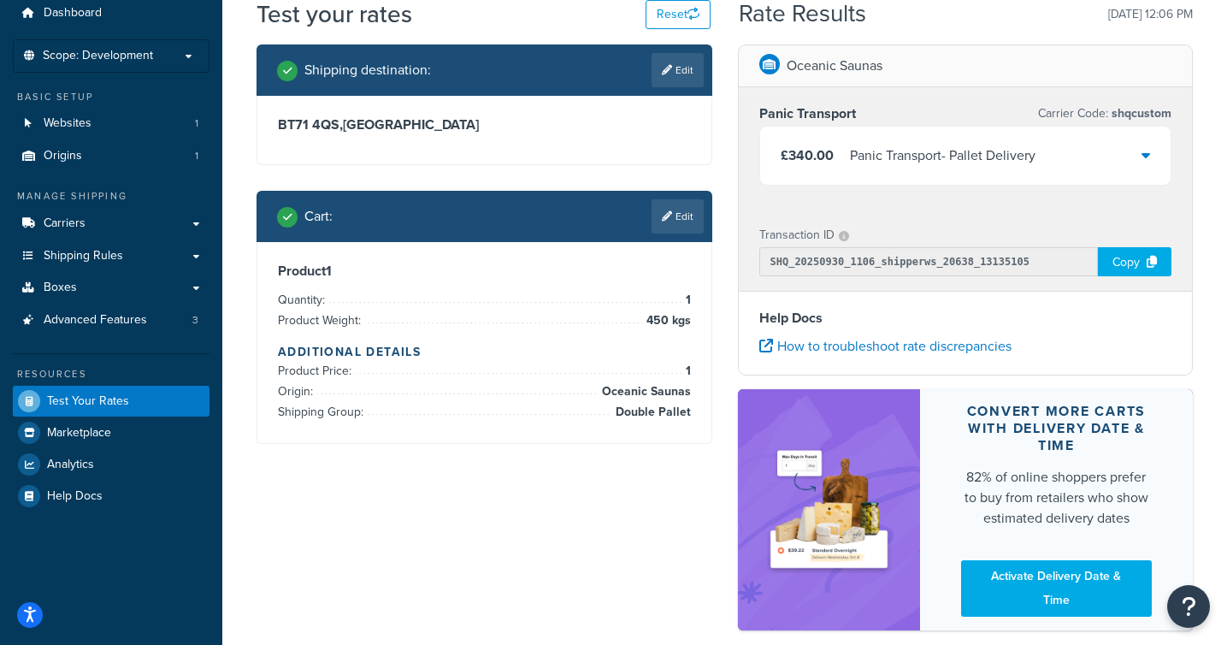
click at [1142, 160] on icon at bounding box center [1145, 155] width 9 height 14
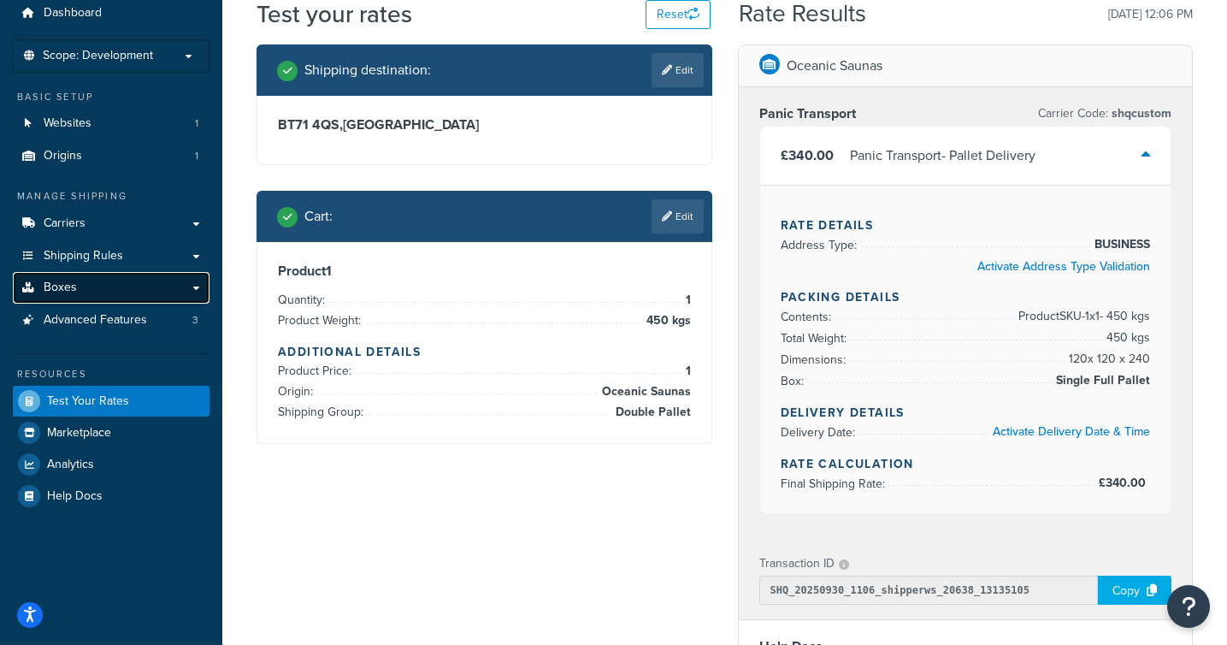
click at [172, 282] on link "Boxes" at bounding box center [111, 288] width 197 height 32
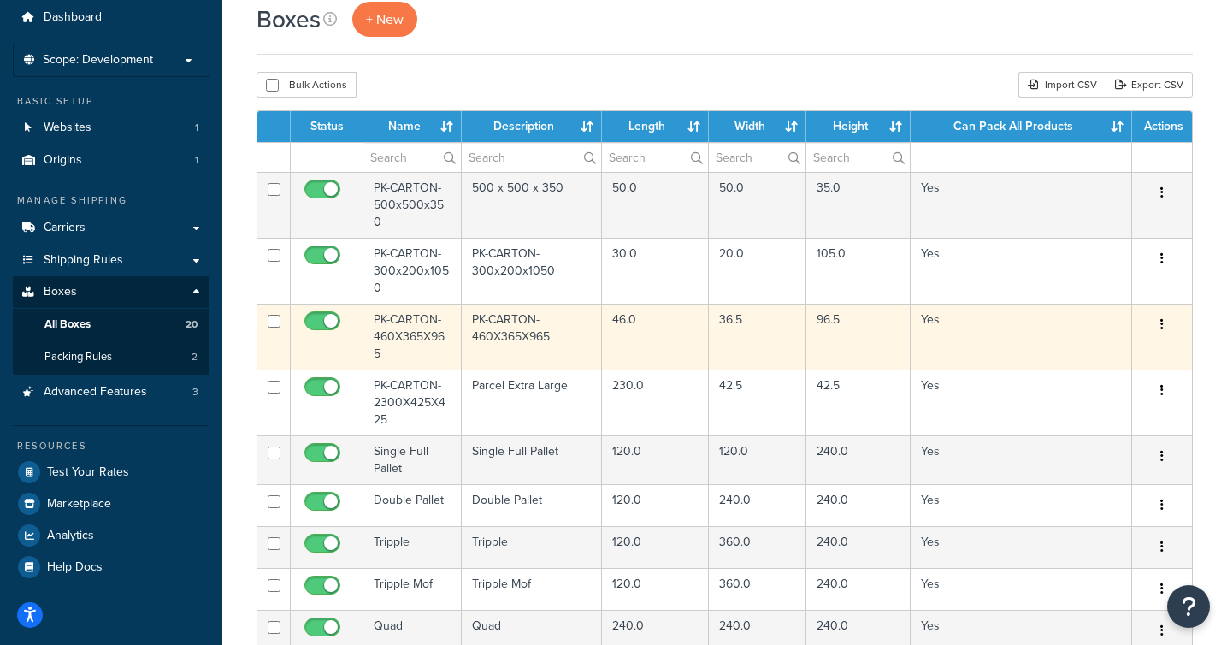
scroll to position [74, 0]
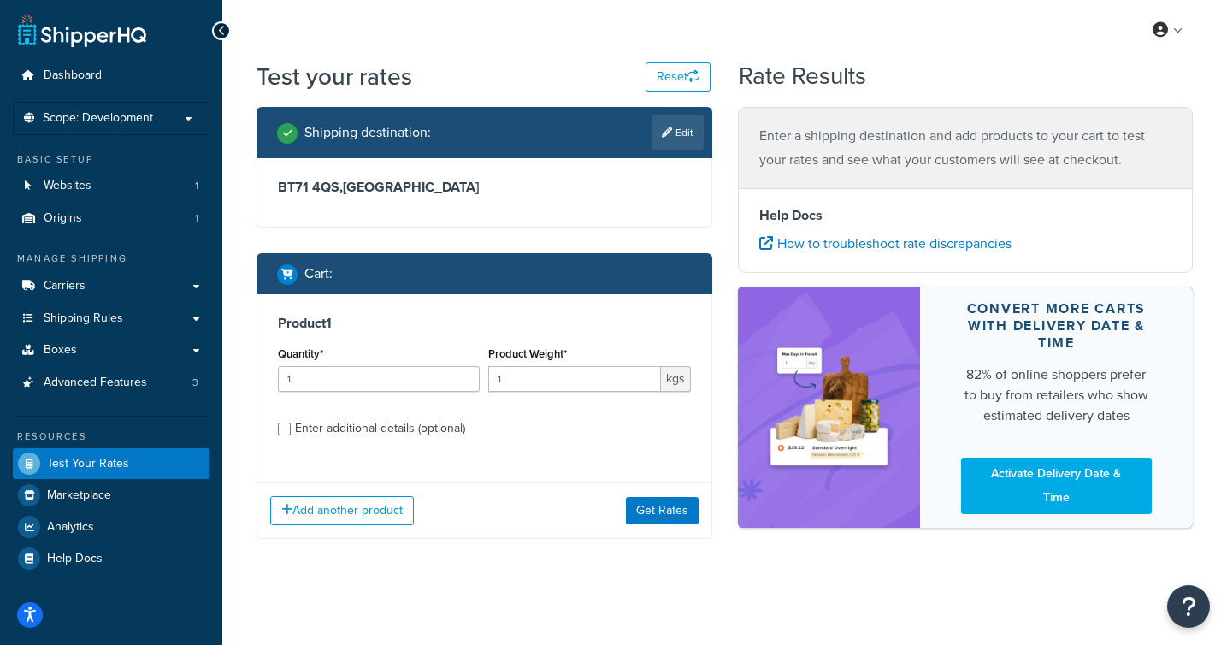
click at [304, 449] on div "Product 1 Quantity* 1 Product Weight* 1 kgs Enter additional details (optional)" at bounding box center [484, 381] width 454 height 175
click at [313, 438] on div "Enter additional details (optional)" at bounding box center [380, 428] width 170 height 24
click at [291, 435] on input "Enter additional details (optional)" at bounding box center [284, 428] width 13 height 13
checkbox input "true"
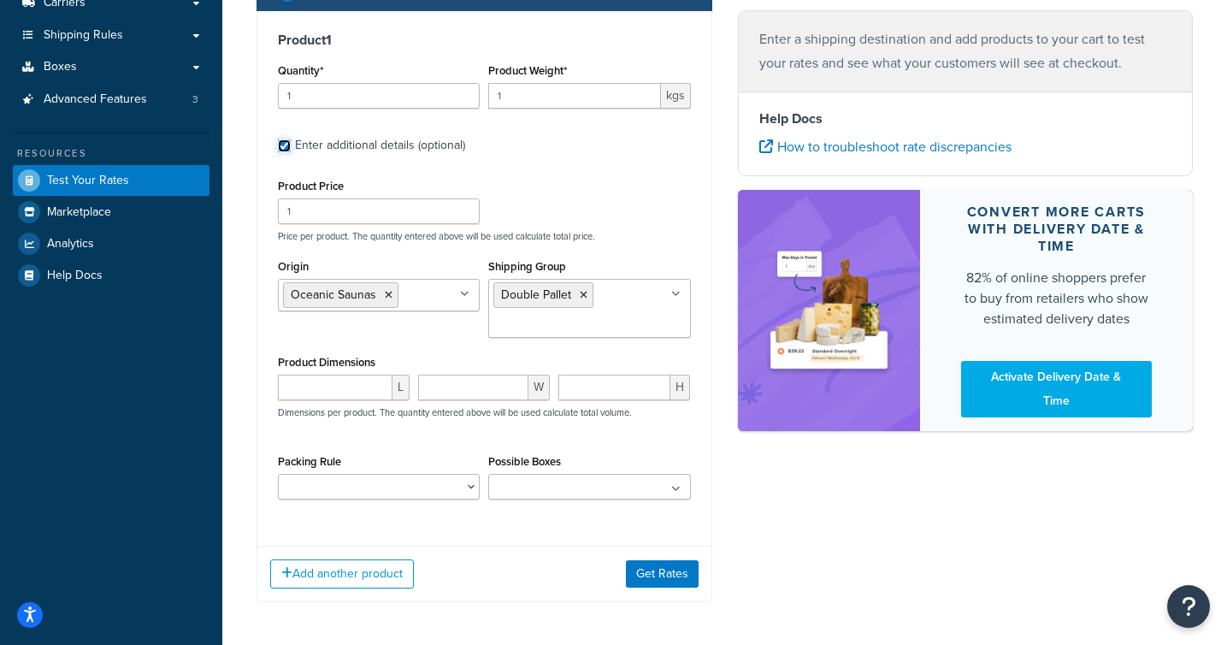
scroll to position [291, 0]
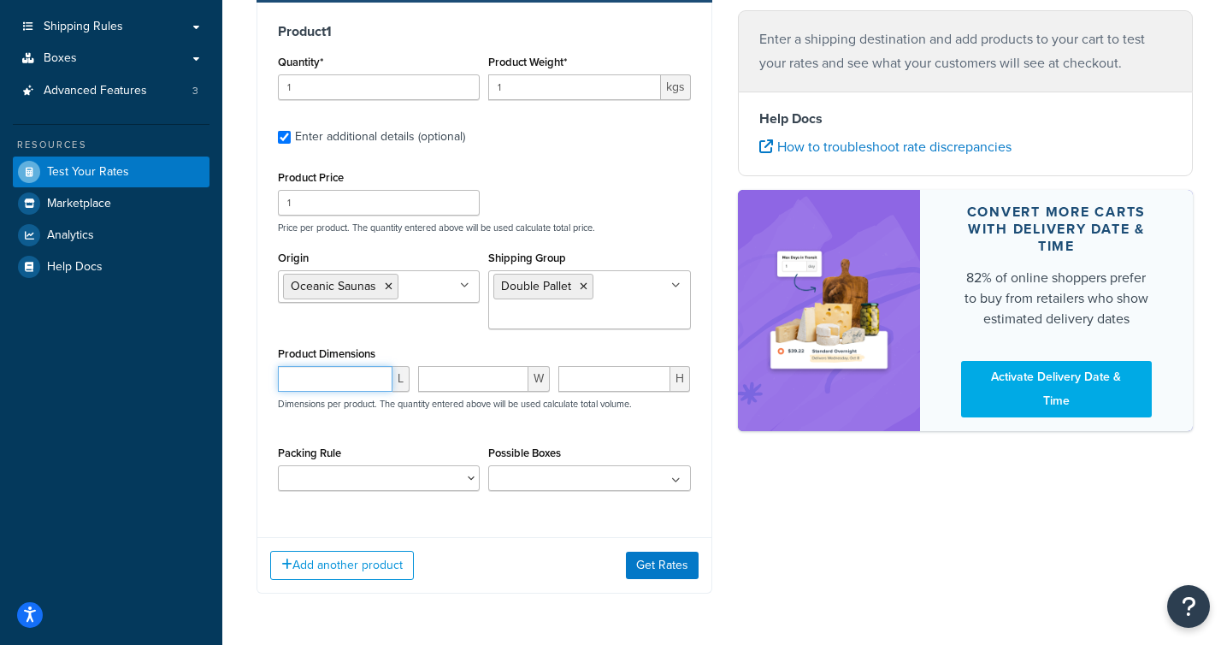
click at [343, 388] on input "number" at bounding box center [335, 379] width 115 height 26
click at [638, 210] on div "Product Price 1 Price per product. The quantity entered above will be used calc…" at bounding box center [484, 200] width 421 height 68
click at [332, 386] on input "number" at bounding box center [335, 379] width 115 height 26
type input "189"
type input "700"
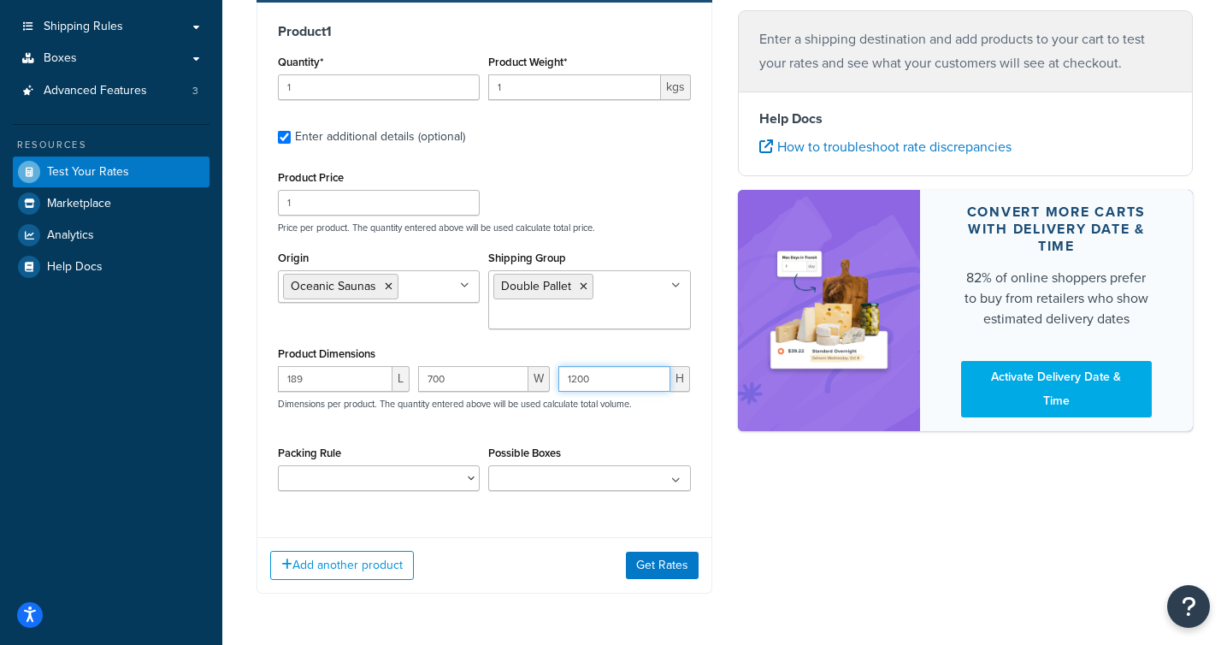
type input "1200"
click at [474, 484] on select "Modular bench kit - 2 boxes Saunarium heater multibox" at bounding box center [379, 478] width 202 height 26
click at [668, 478] on ul at bounding box center [589, 478] width 202 height 26
click at [764, 519] on div "Shipping destination : Edit BT71 4QS , [GEOGRAPHIC_DATA] Cart : Product 1 Quant…" at bounding box center [725, 217] width 962 height 804
click at [686, 552] on div "Add another product Get Rates" at bounding box center [484, 565] width 454 height 56
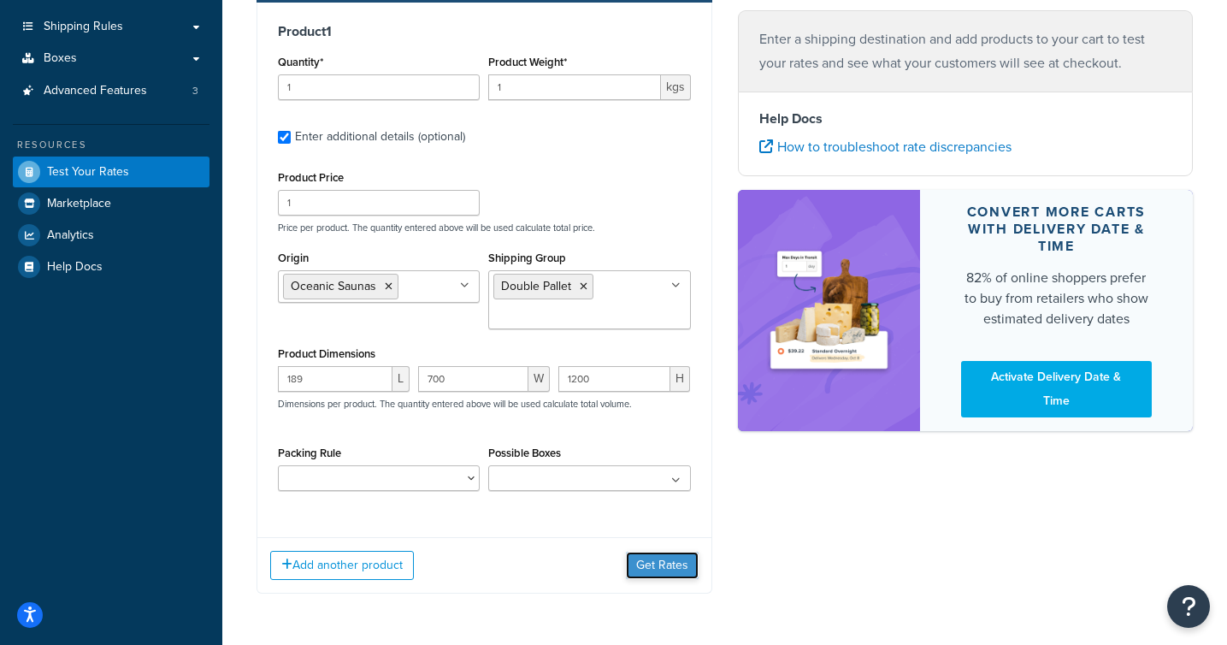
click at [671, 572] on button "Get Rates" at bounding box center [662, 564] width 73 height 27
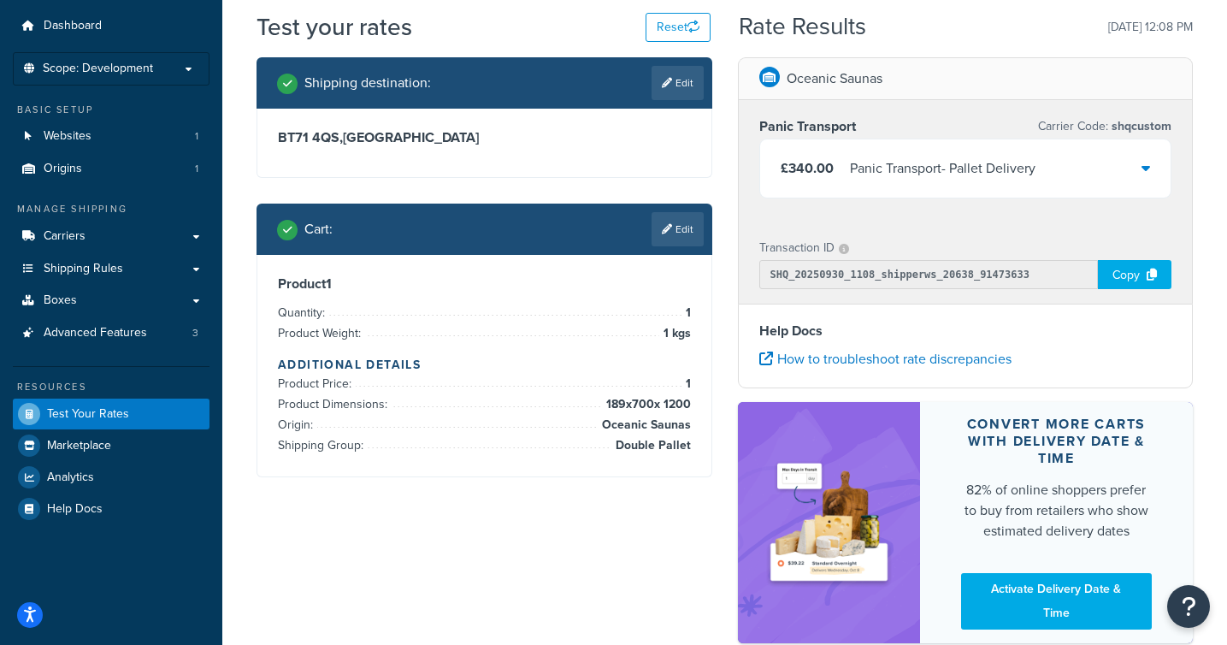
scroll to position [54, 0]
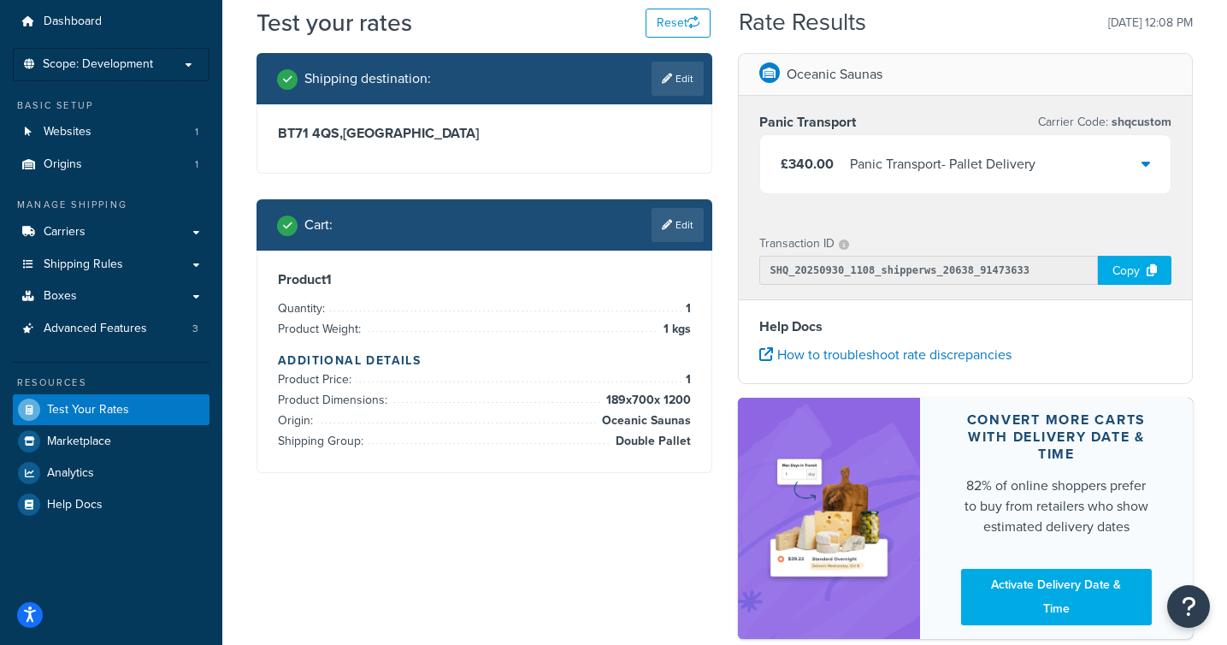
click at [1157, 172] on div "£340.00 Panic Transport - Pallet Delivery" at bounding box center [965, 164] width 411 height 58
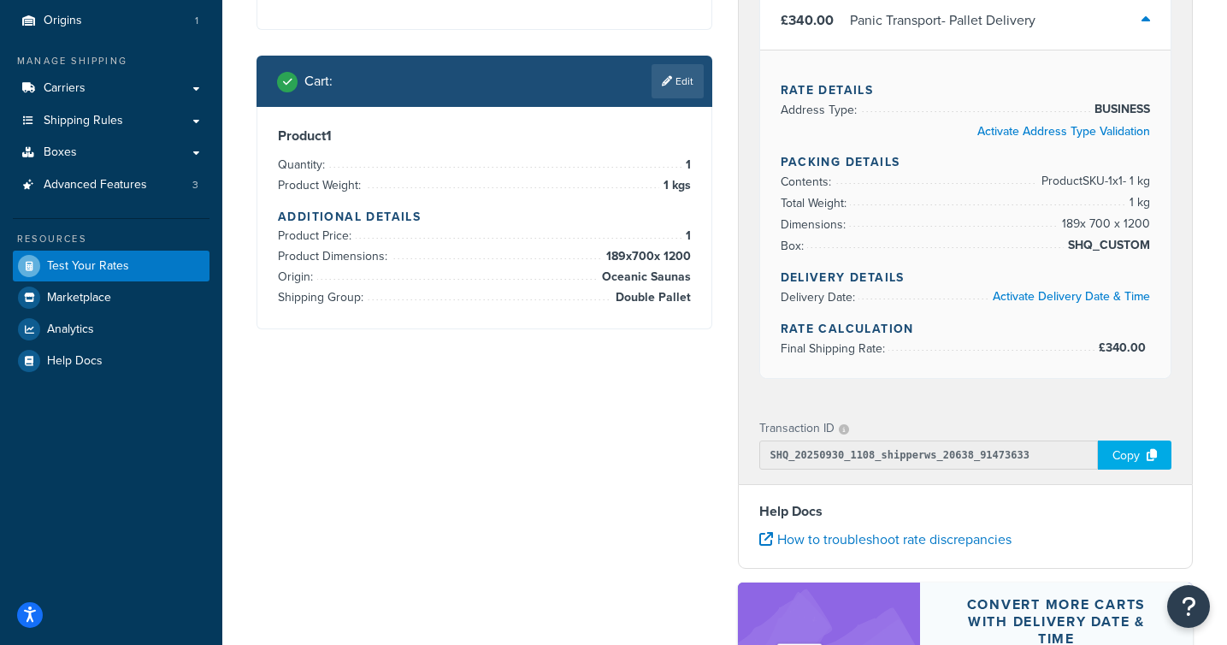
scroll to position [191, 0]
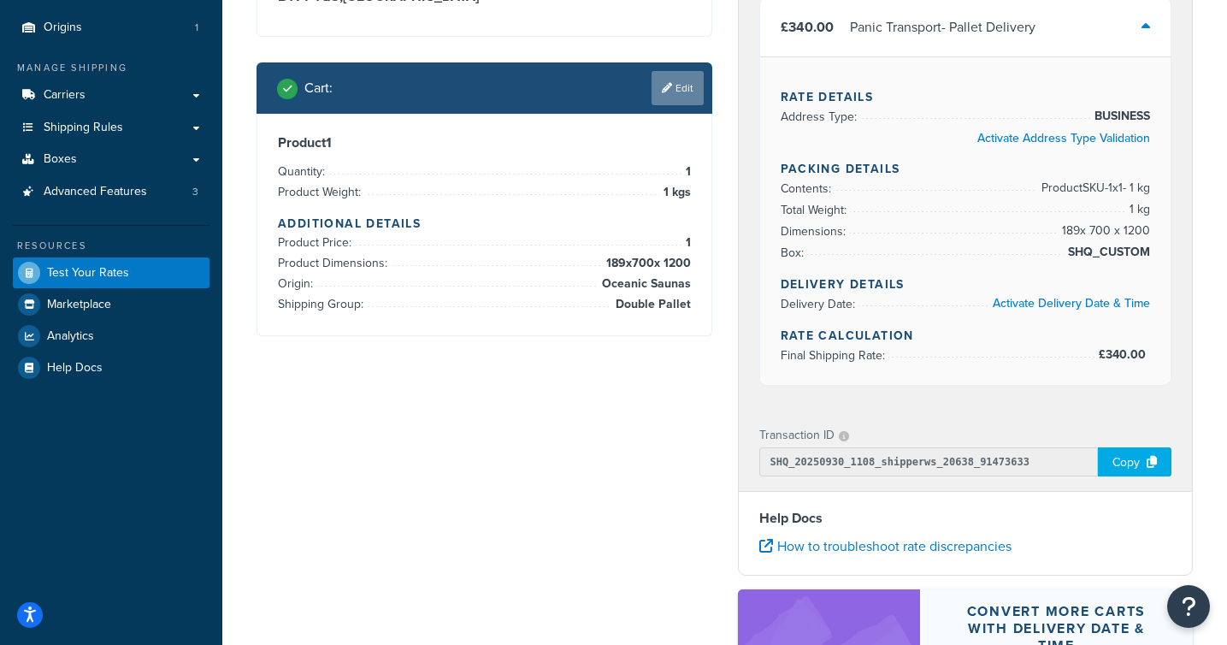
click at [695, 92] on link "Edit" at bounding box center [677, 88] width 52 height 34
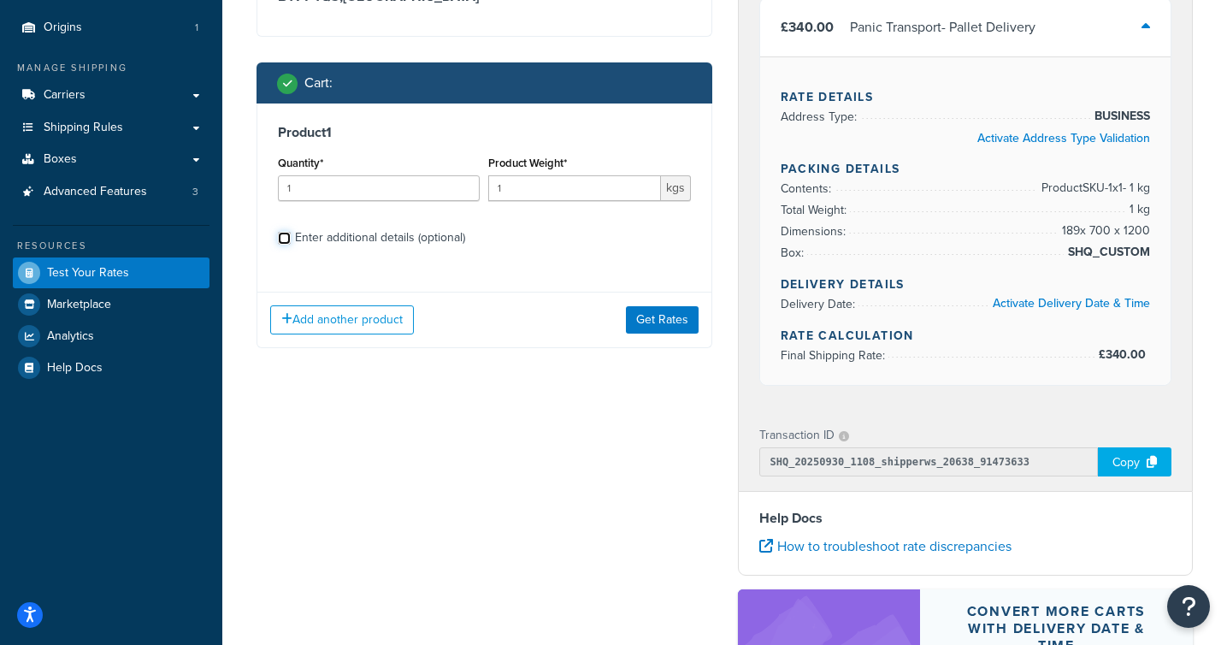
click at [280, 236] on input "Enter additional details (optional)" at bounding box center [284, 238] width 13 height 13
checkbox input "true"
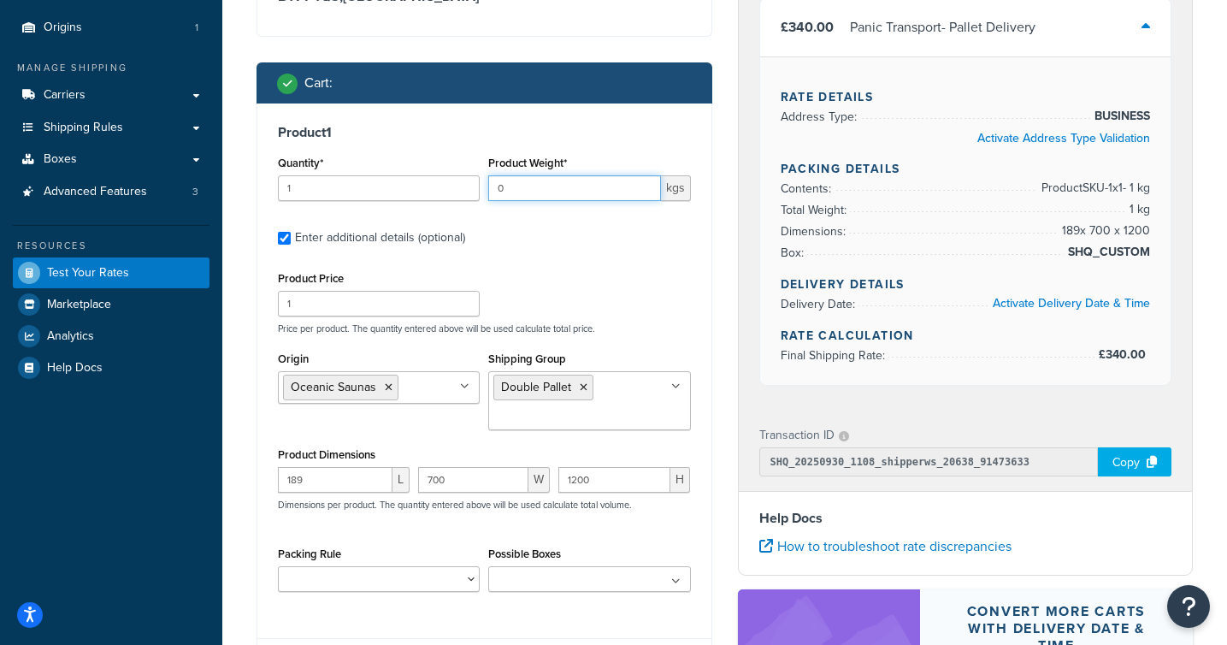
click at [646, 192] on input "0" at bounding box center [574, 188] width 172 height 26
drag, startPoint x: 586, startPoint y: 193, endPoint x: 442, endPoint y: 189, distance: 144.5
click at [442, 190] on div "Quantity* 1 Product Weight* 0 kgs" at bounding box center [484, 182] width 421 height 62
type input "450"
click at [562, 250] on div "Product 1 Quantity* 1 Product Weight* 450 kgs Enter additional details (optiona…" at bounding box center [484, 363] width 454 height 521
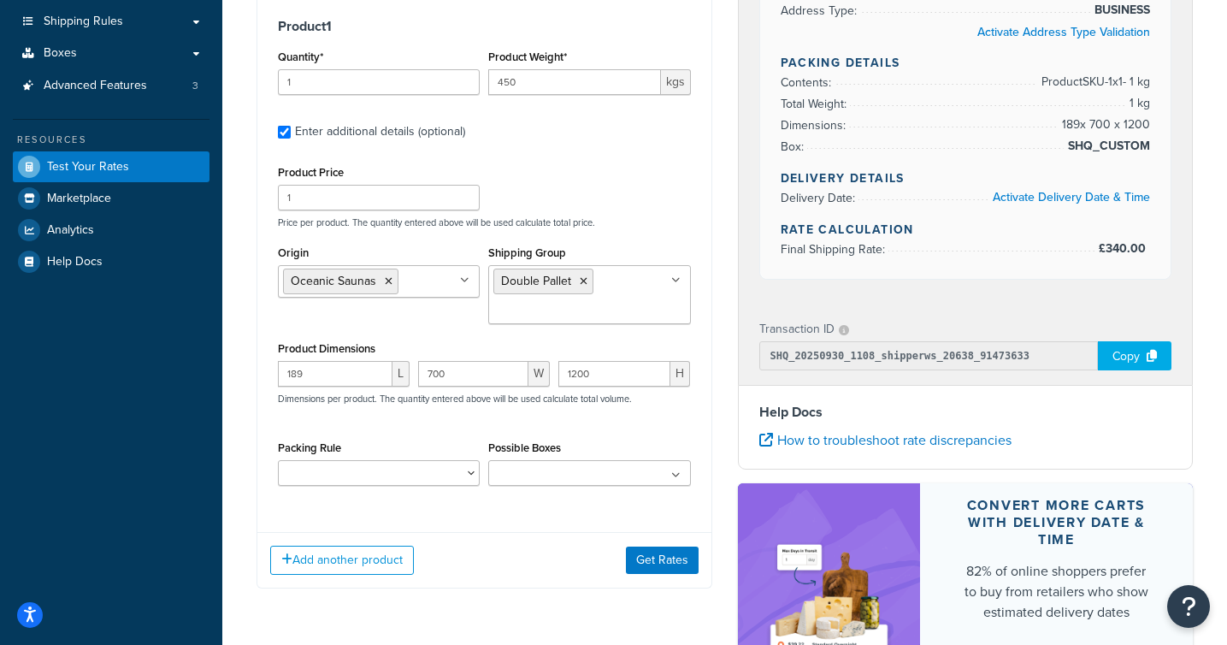
scroll to position [298, 0]
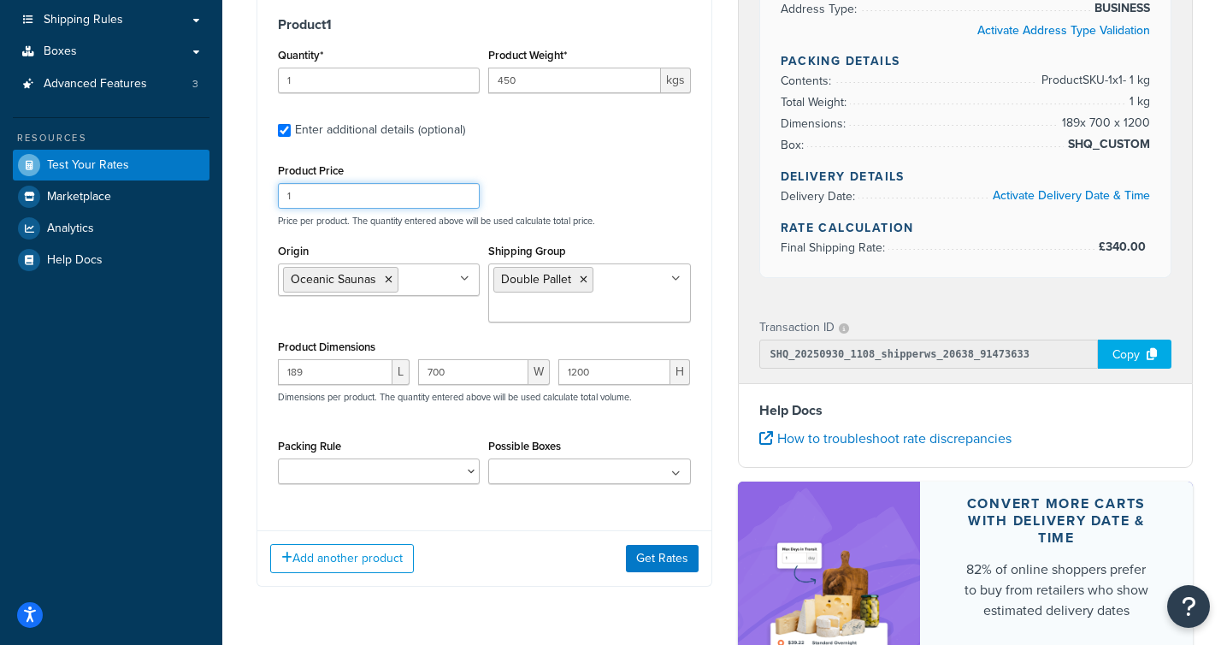
click at [420, 186] on input "1" at bounding box center [379, 196] width 202 height 26
type input "1500"
click at [620, 180] on div "Product Price 1500 Price per product. The quantity entered above will be used c…" at bounding box center [484, 193] width 421 height 68
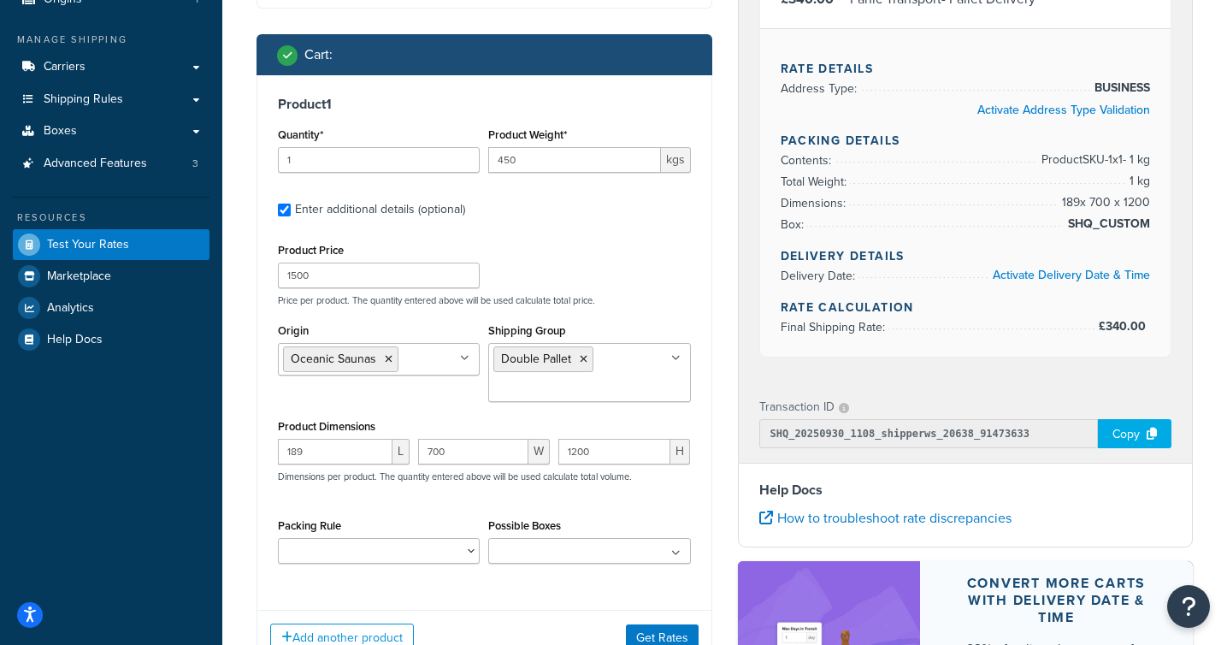
scroll to position [215, 0]
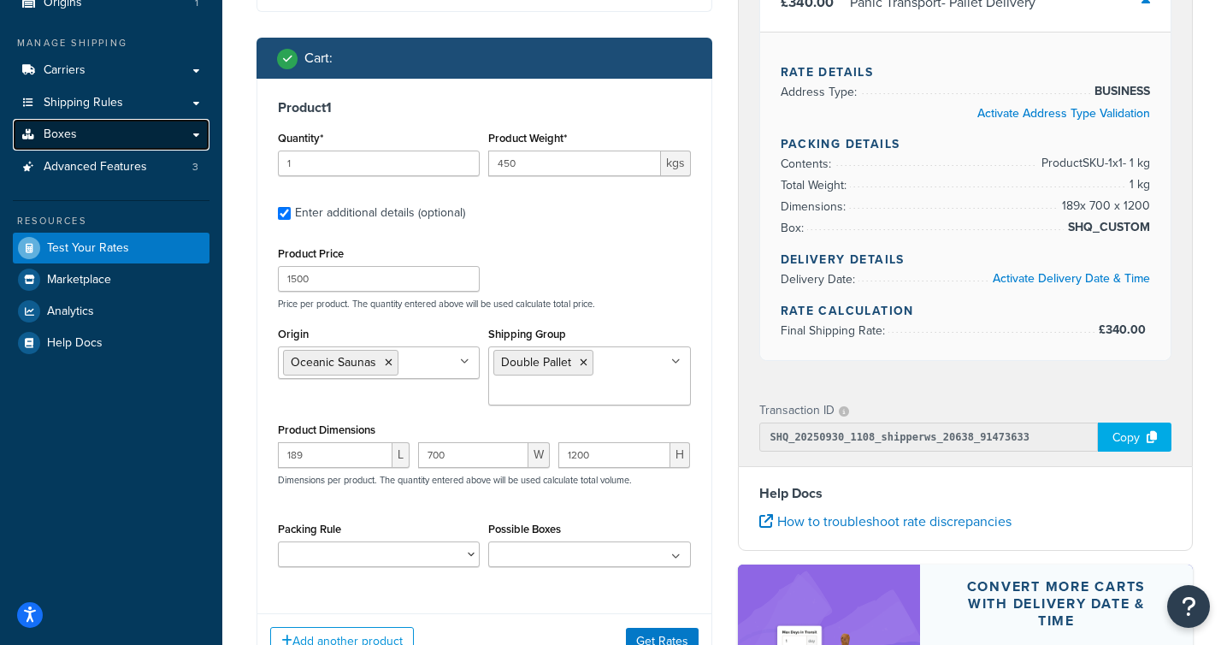
click at [85, 127] on link "Boxes" at bounding box center [111, 135] width 197 height 32
drag, startPoint x: 332, startPoint y: 460, endPoint x: 250, endPoint y: 462, distance: 82.1
click at [250, 463] on div "Shipping destination : Edit BT71 4QS , United Kingdom Cart : Product 1 Quantity…" at bounding box center [484, 293] width 481 height 804
type input "120"
drag, startPoint x: 465, startPoint y: 453, endPoint x: 401, endPoint y: 453, distance: 64.1
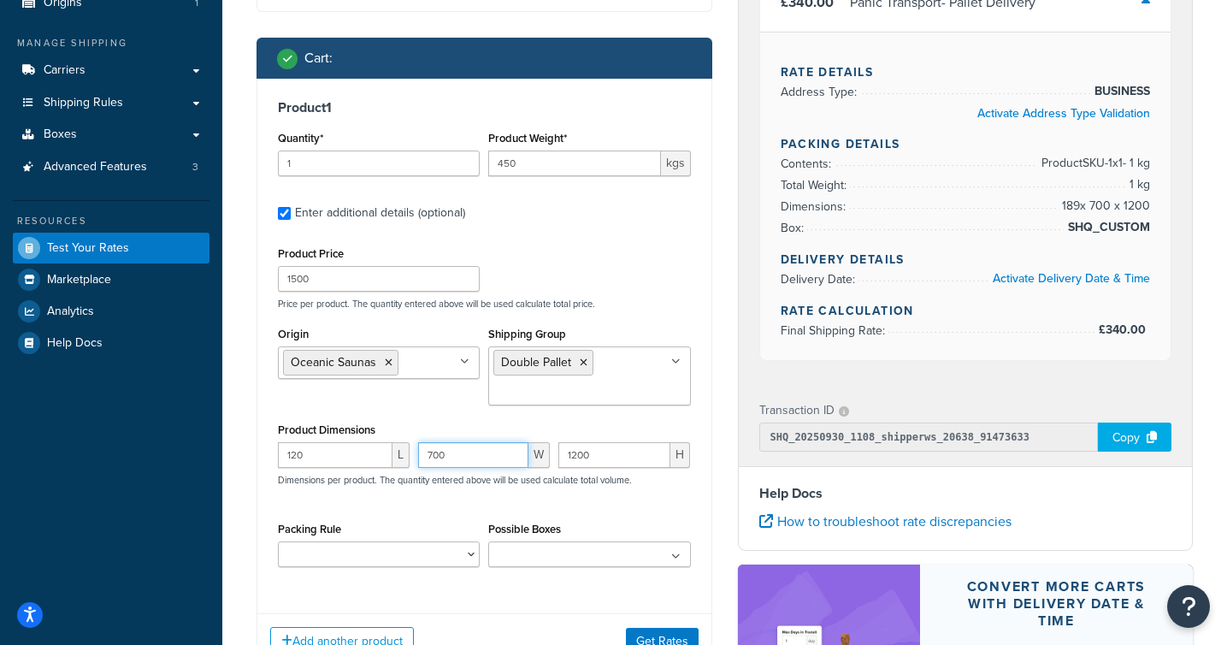
click at [401, 453] on div "120 L 700 W 1200 H Dimensions per product. The quantity entered above will be u…" at bounding box center [484, 473] width 421 height 62
type input "120"
click at [612, 456] on input "1200" at bounding box center [614, 455] width 112 height 26
type input "1"
type input "240"
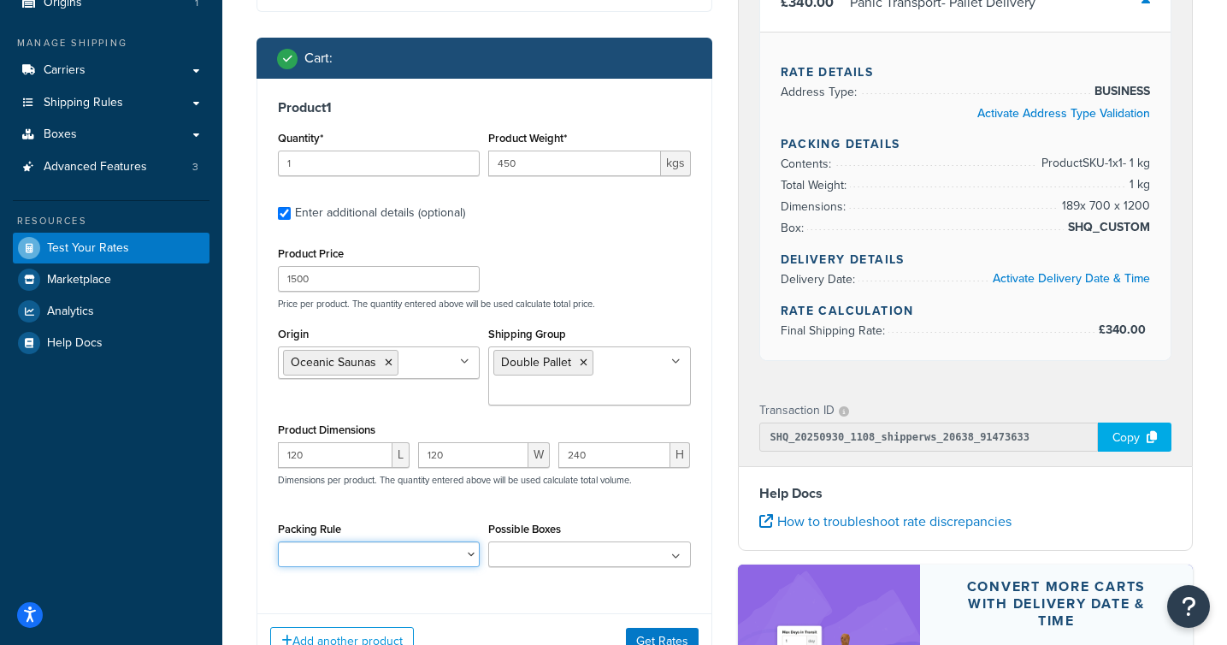
click at [448, 555] on select "Modular bench kit - 2 boxes Saunarium heater multibox" at bounding box center [379, 554] width 202 height 26
click at [681, 558] on ul at bounding box center [589, 554] width 202 height 26
click at [696, 523] on div "Product 1 Quantity* 1 Product Weight* 450 kgs Enter additional details (optiona…" at bounding box center [484, 339] width 454 height 521
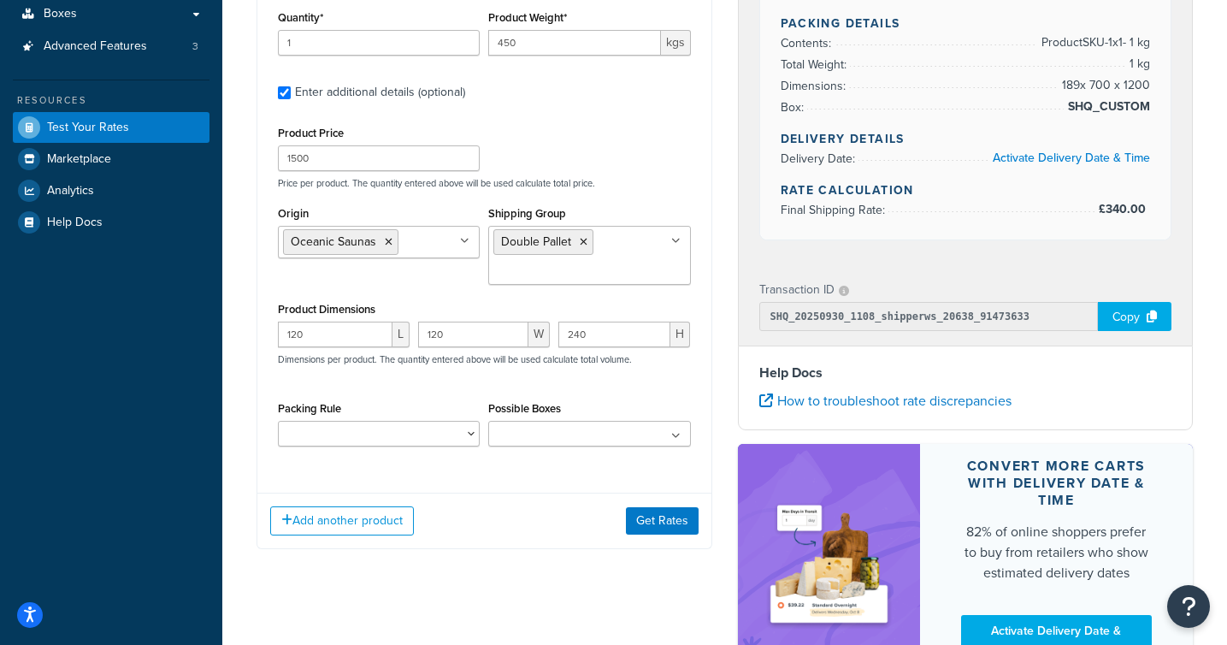
scroll to position [338, 0]
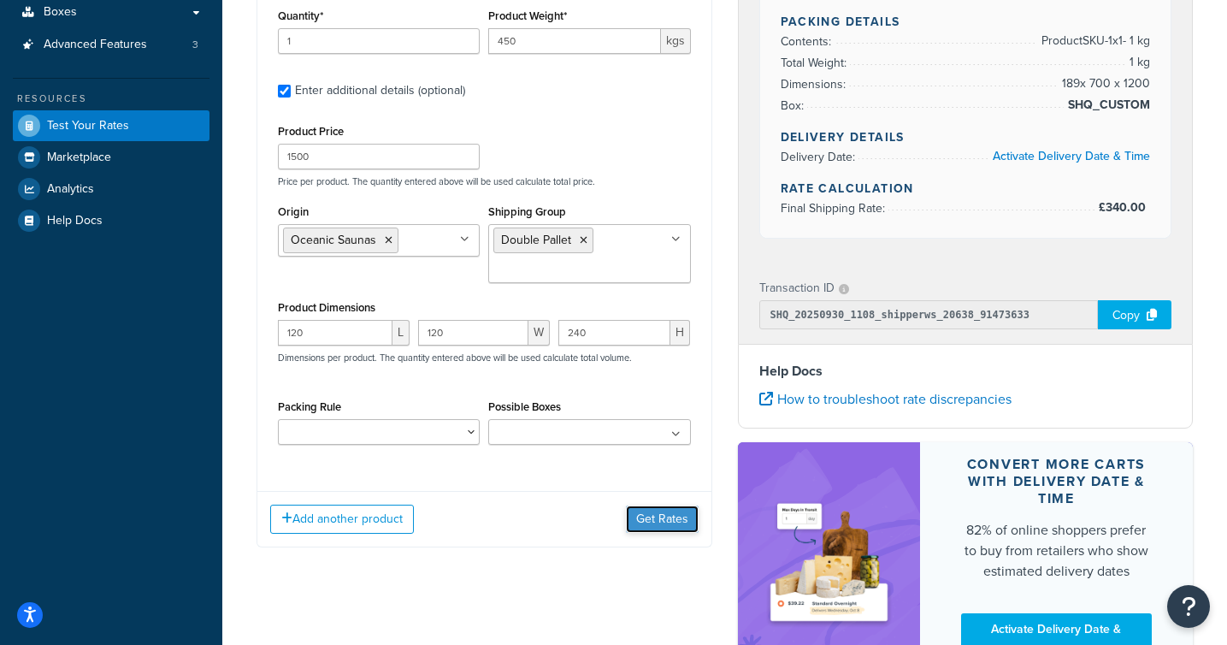
click at [672, 525] on button "Get Rates" at bounding box center [662, 518] width 73 height 27
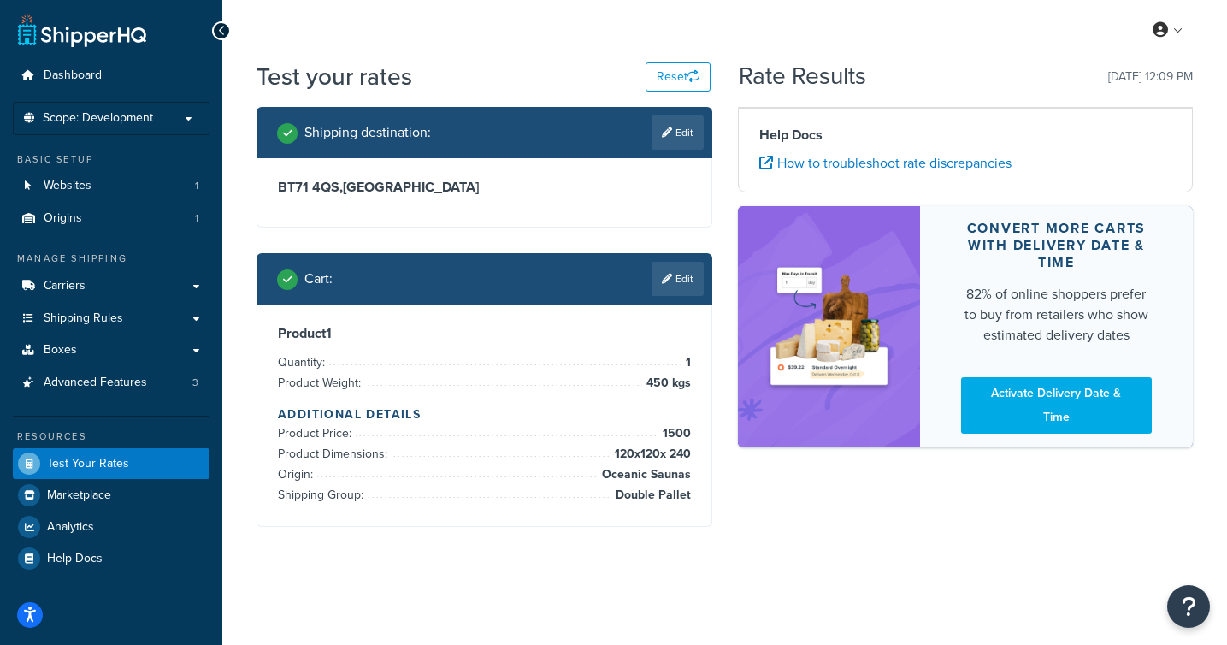
scroll to position [0, 0]
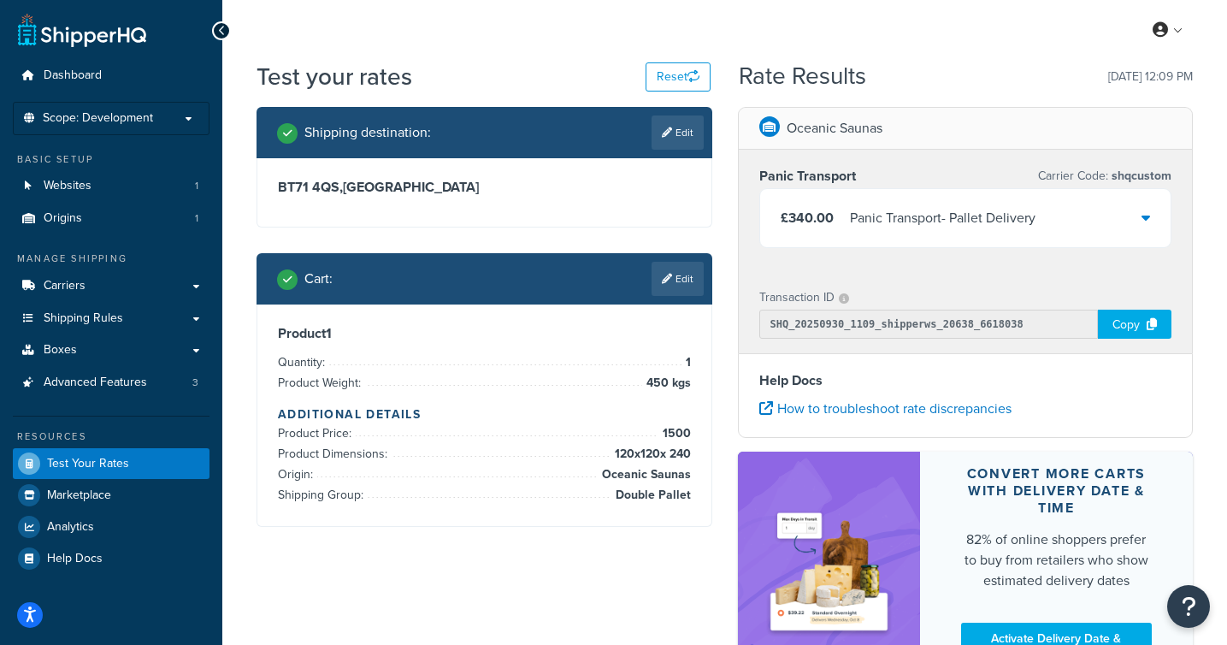
click at [1163, 213] on div "£340.00 Panic Transport - Pallet Delivery" at bounding box center [965, 218] width 411 height 58
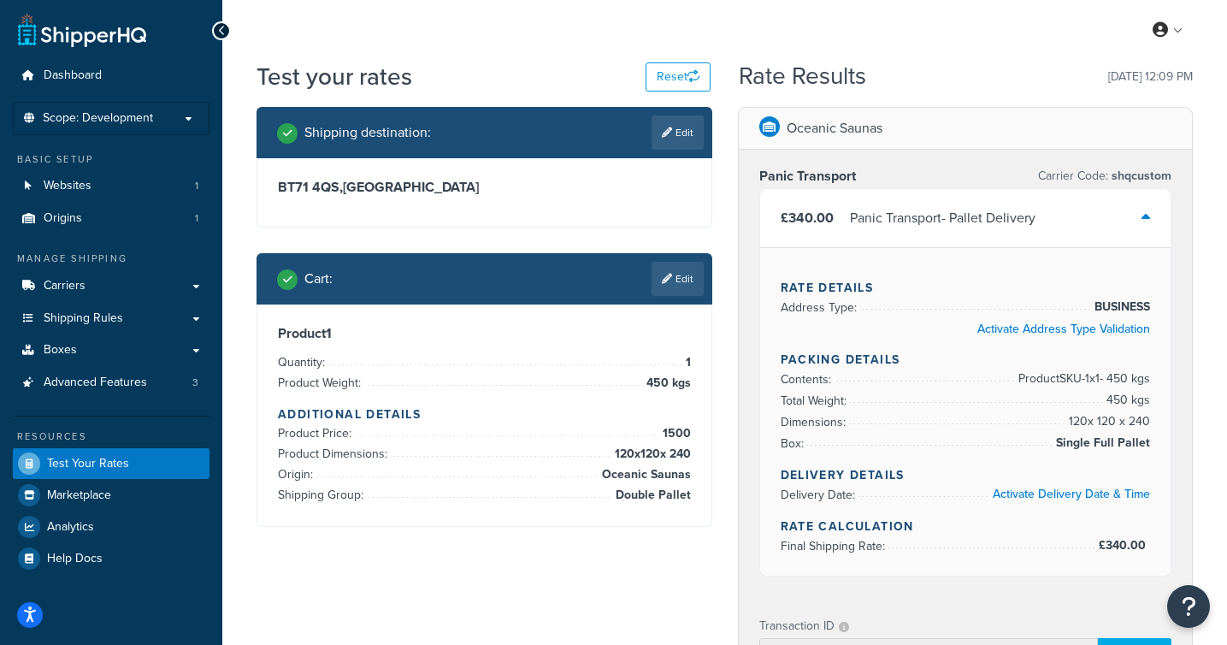
click at [679, 301] on div "Cart : Edit" at bounding box center [484, 278] width 456 height 51
click at [685, 287] on link "Edit" at bounding box center [677, 279] width 52 height 34
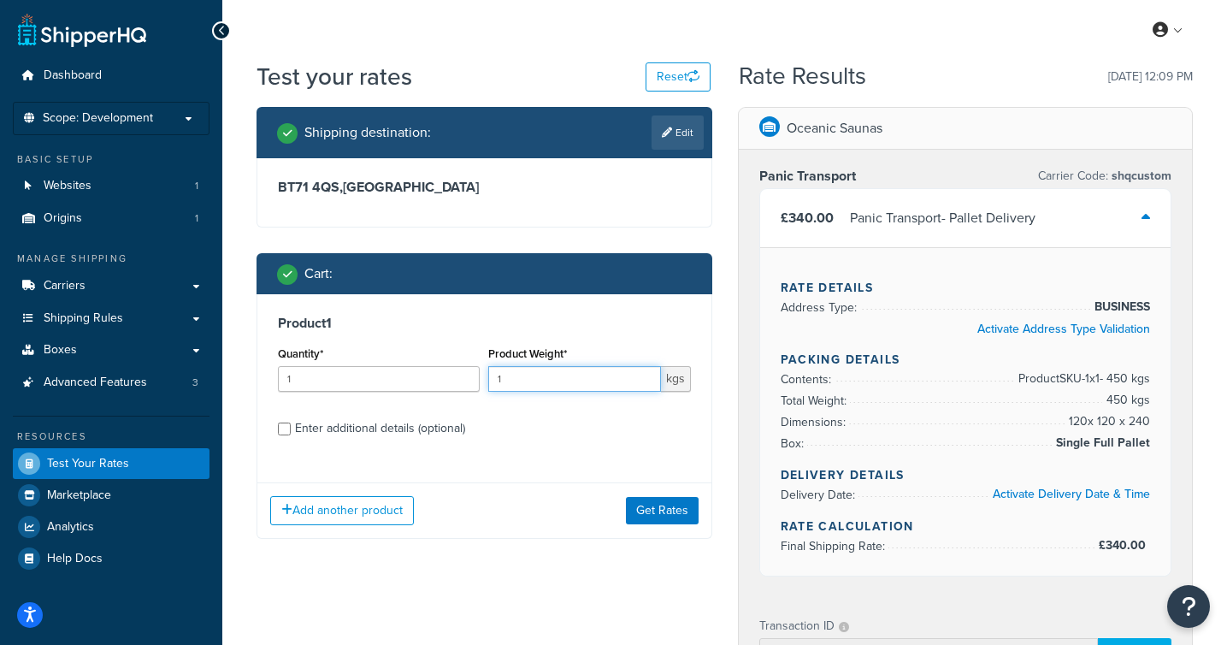
click at [537, 389] on input "1" at bounding box center [574, 379] width 172 height 26
click at [537, 388] on input "1" at bounding box center [574, 379] width 172 height 26
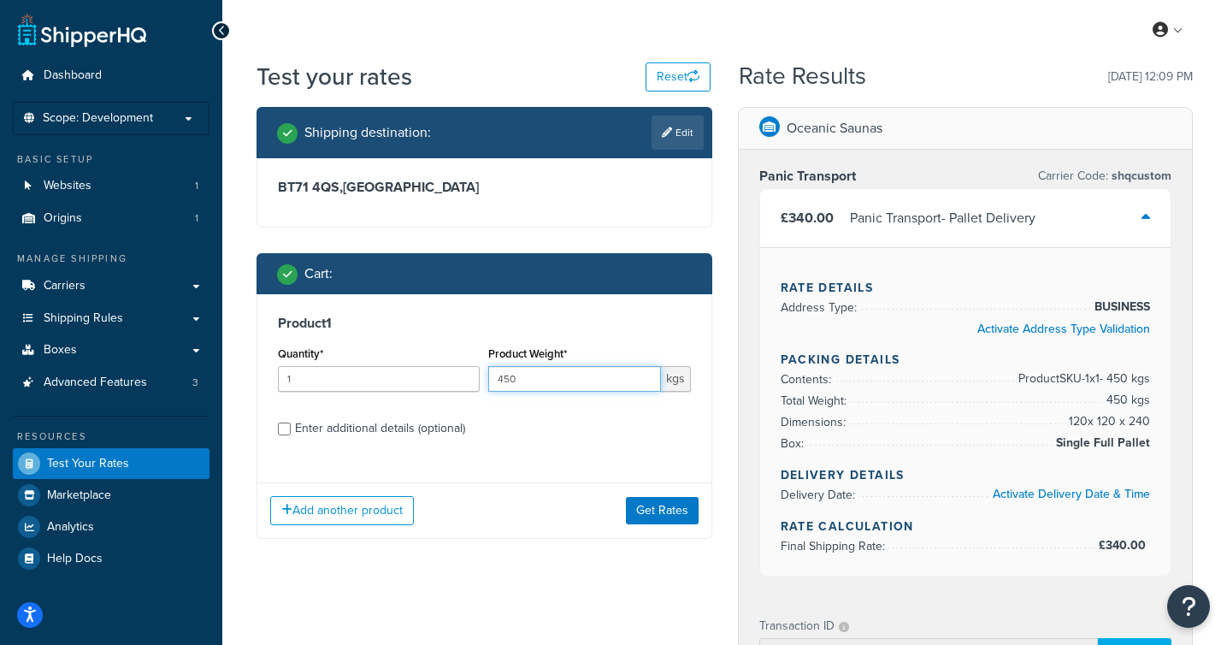
type input "450"
click at [404, 433] on div "Enter additional details (optional)" at bounding box center [380, 428] width 170 height 24
click at [291, 433] on input "Enter additional details (optional)" at bounding box center [284, 428] width 13 height 13
checkbox input "true"
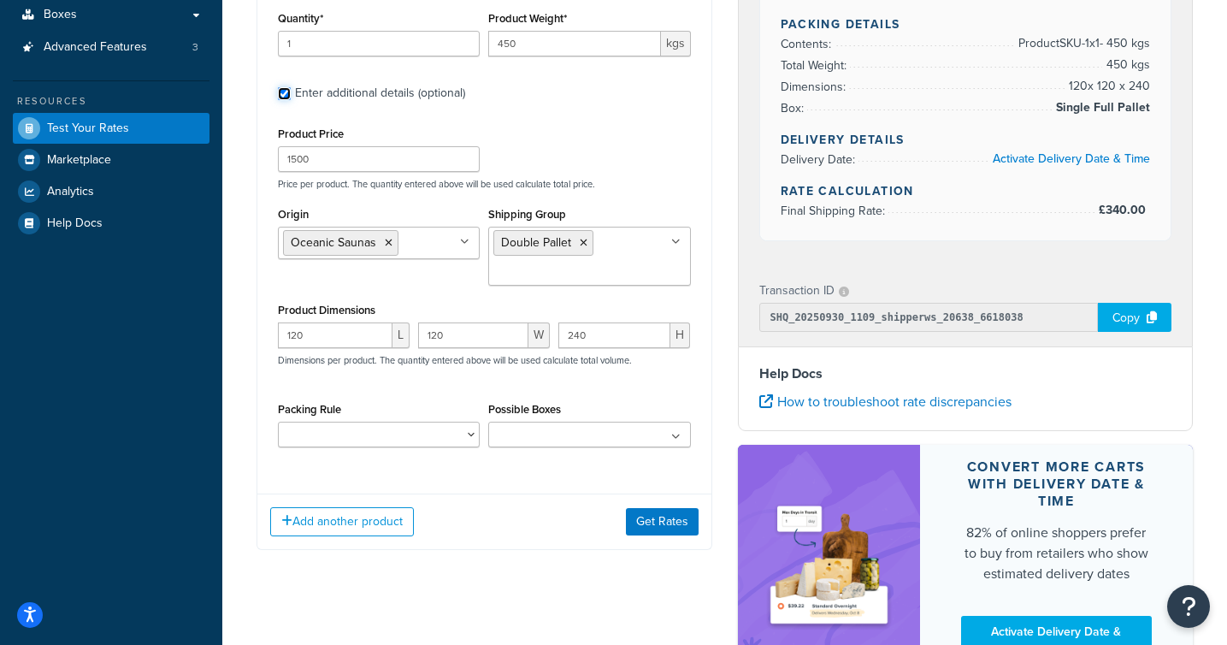
scroll to position [338, 0]
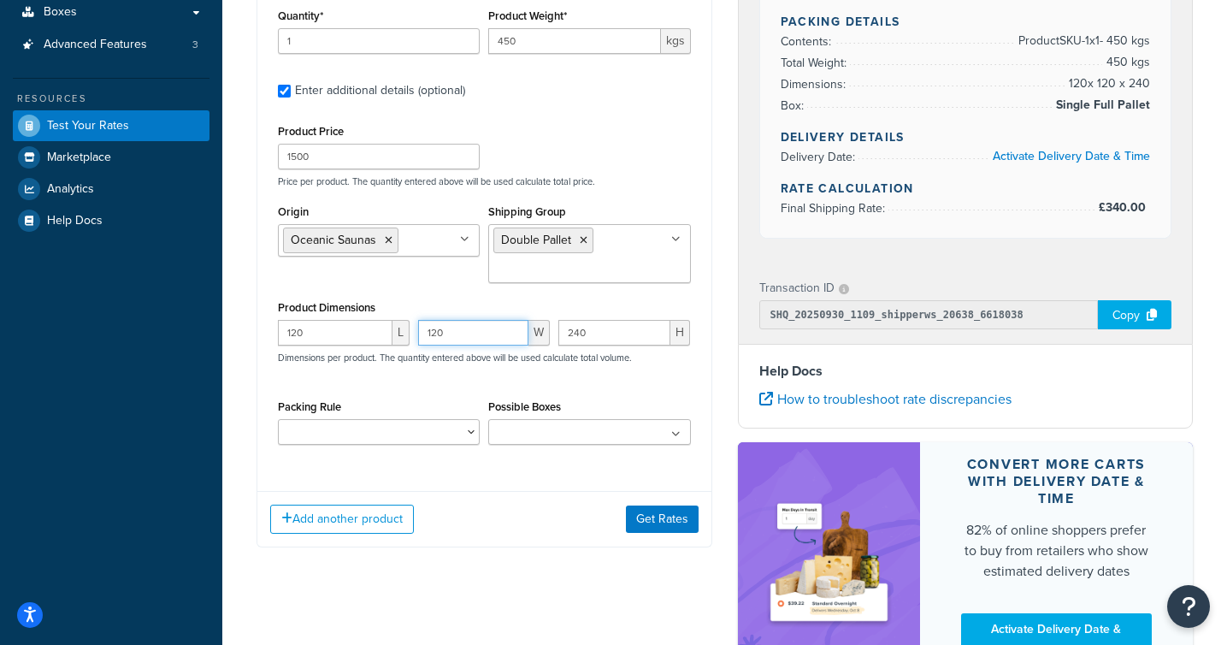
drag, startPoint x: 465, startPoint y: 336, endPoint x: 398, endPoint y: 340, distance: 66.8
click at [398, 340] on div "120 L 120 W 240 H Dimensions per product. The quantity entered above will be us…" at bounding box center [484, 351] width 421 height 62
type input "240"
click at [666, 162] on div "Product Price 1500 Price per product. The quantity entered above will be used c…" at bounding box center [484, 154] width 421 height 68
click at [664, 433] on ul at bounding box center [589, 432] width 202 height 26
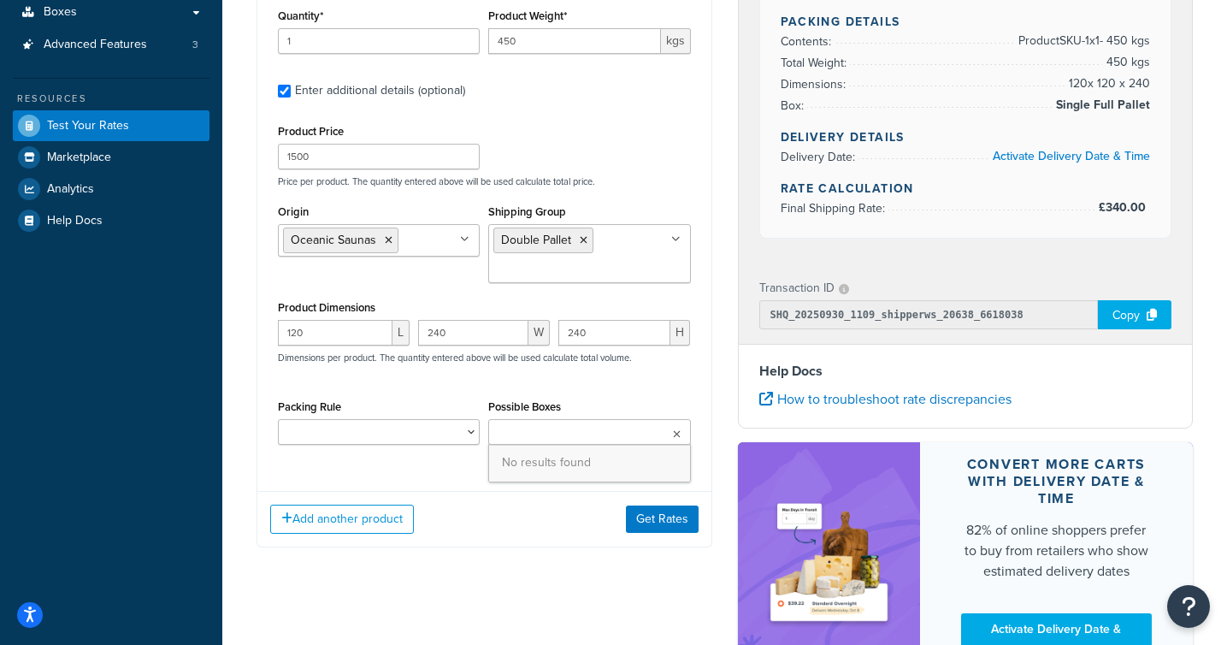
click at [680, 375] on div "120 L 240 W 240 H Dimensions per product. The quantity entered above will be us…" at bounding box center [484, 351] width 421 height 62
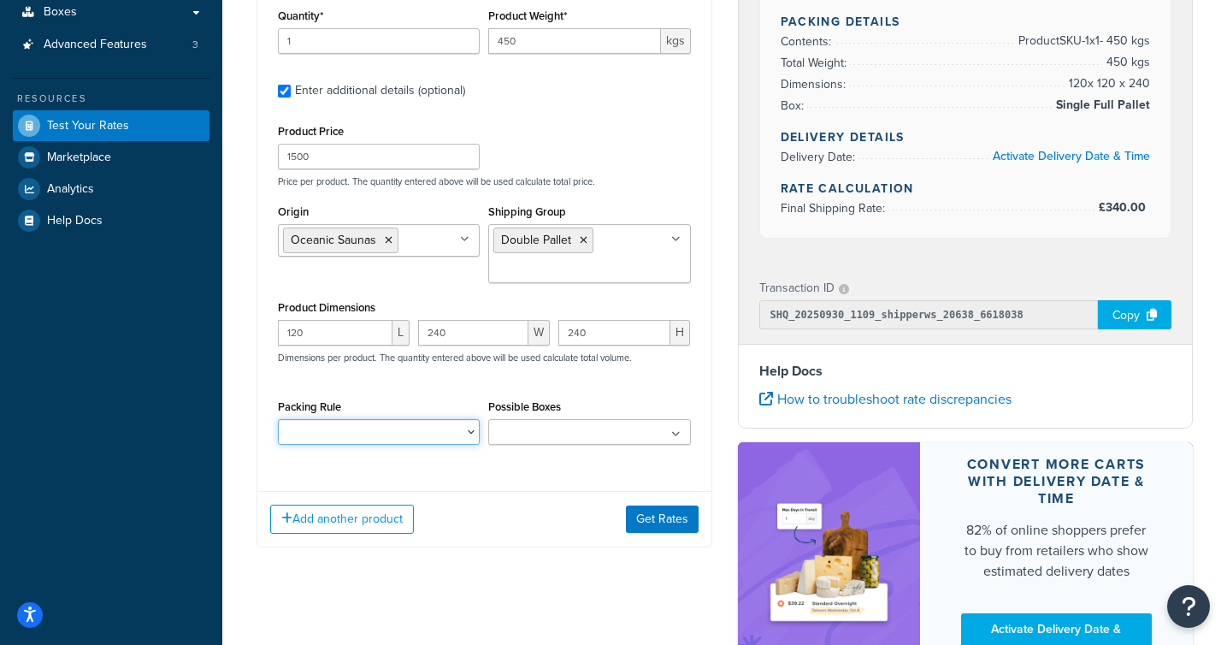
click at [469, 438] on select "Modular bench kit - 2 boxes Saunarium heater multibox" at bounding box center [379, 432] width 202 height 26
click at [585, 537] on div "Add another product Get Rates" at bounding box center [484, 519] width 454 height 56
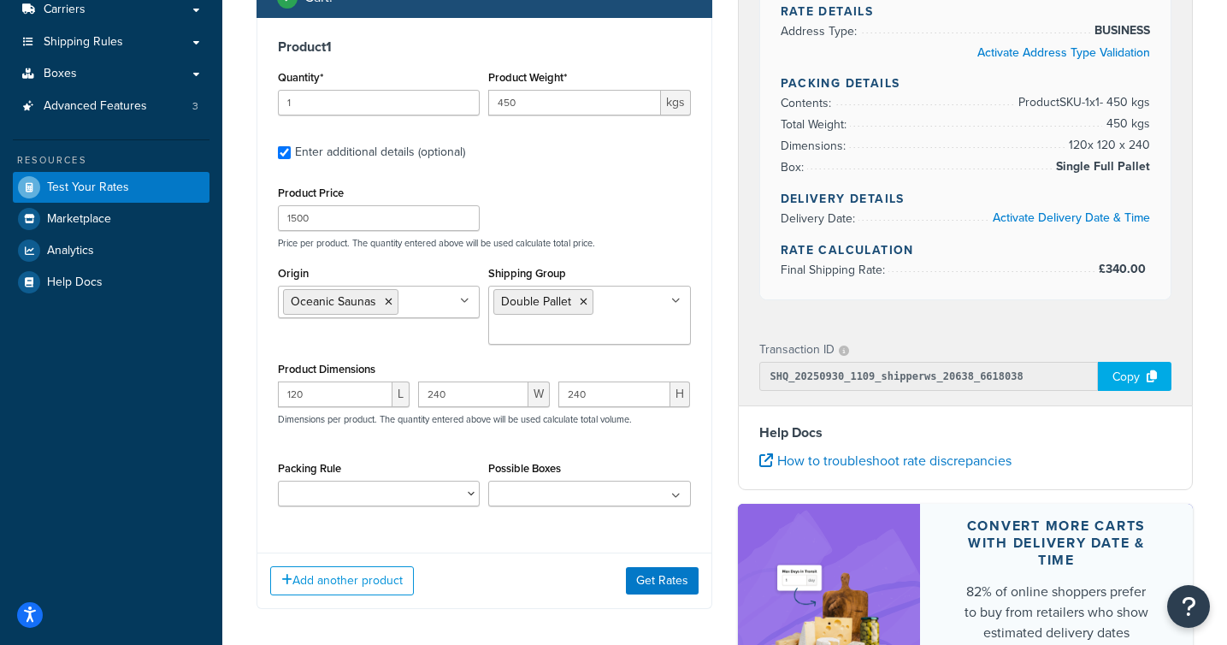
scroll to position [278, 0]
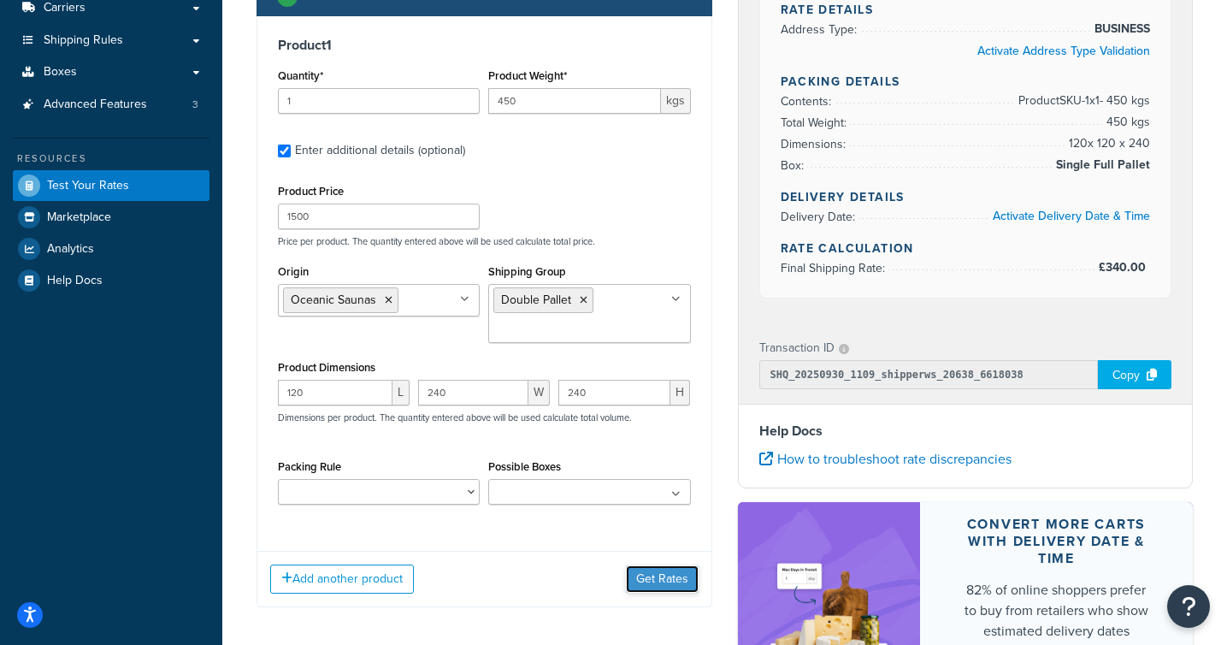
click at [663, 580] on button "Get Rates" at bounding box center [662, 578] width 73 height 27
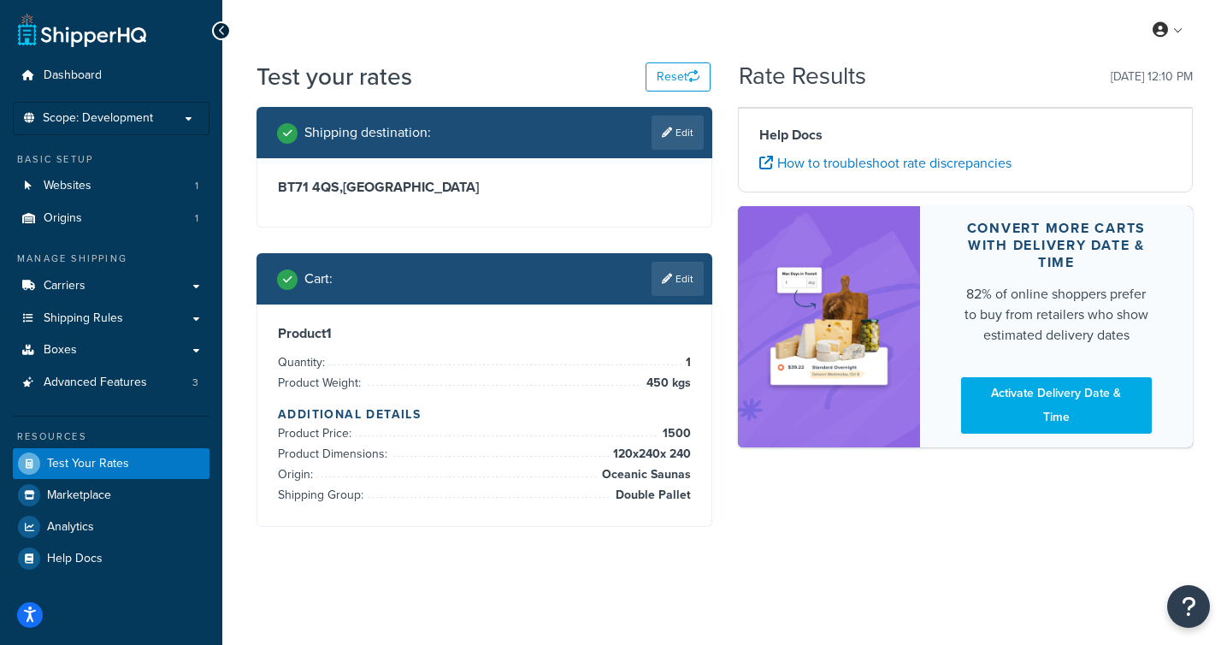
scroll to position [0, 0]
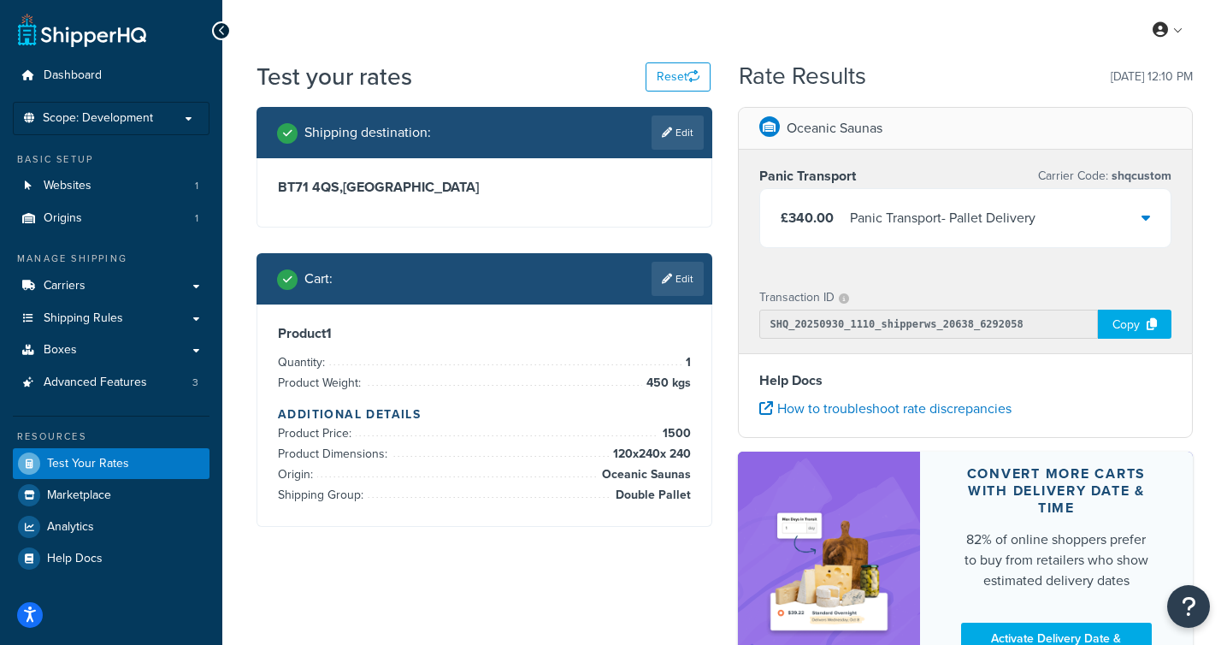
click at [1149, 228] on div at bounding box center [1145, 218] width 9 height 24
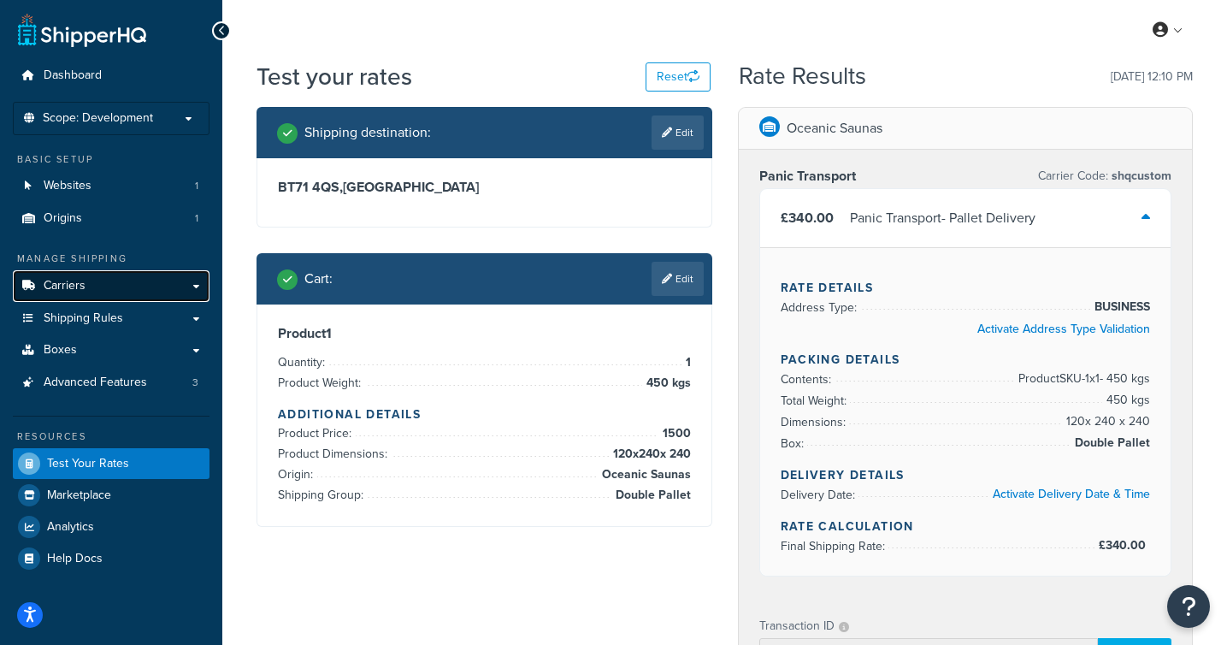
click at [194, 288] on link "Carriers" at bounding box center [111, 286] width 197 height 32
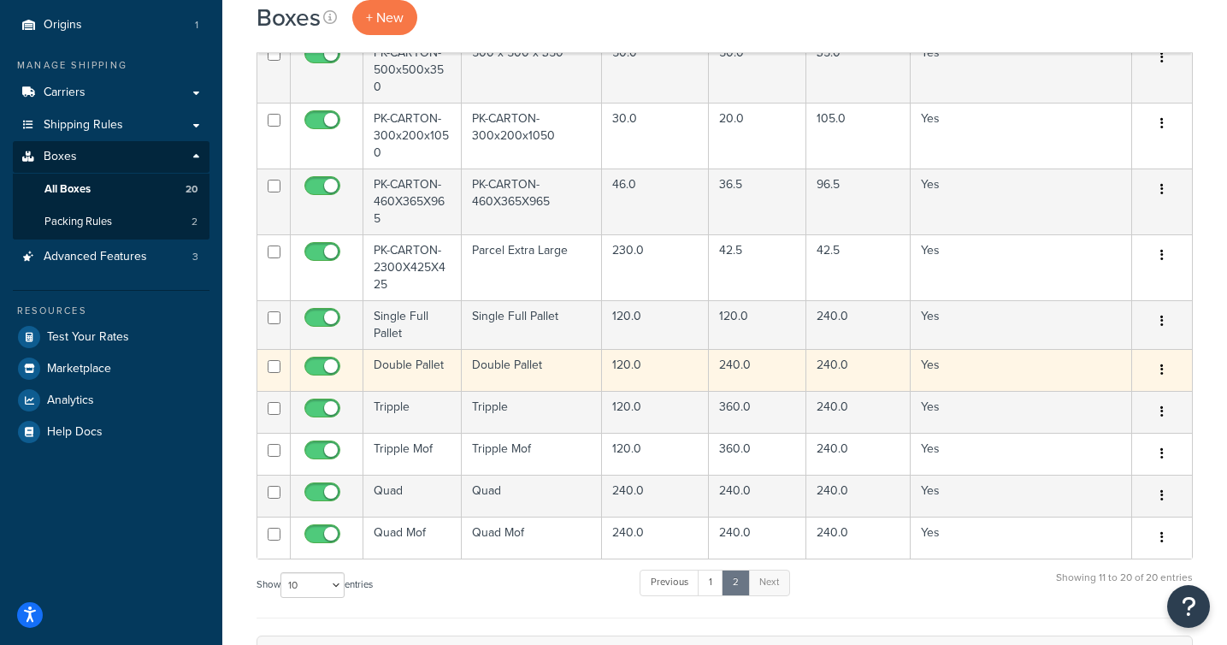
scroll to position [190, 0]
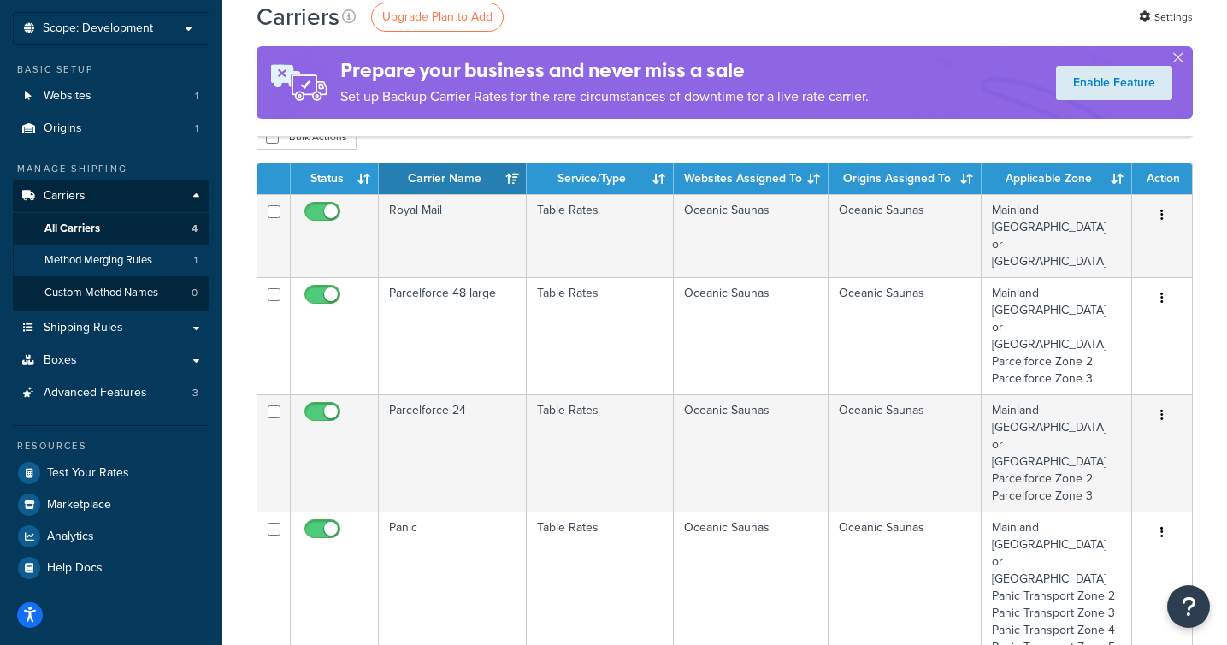
scroll to position [94, 0]
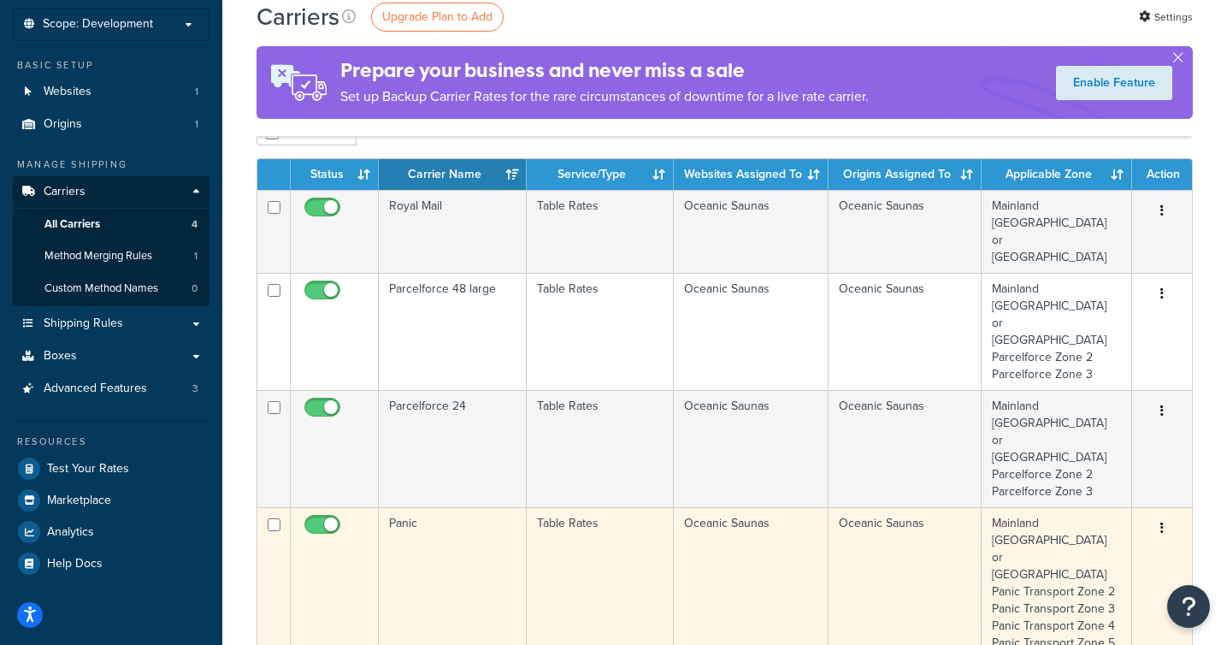
click at [464, 507] on td "Panic" at bounding box center [453, 582] width 148 height 151
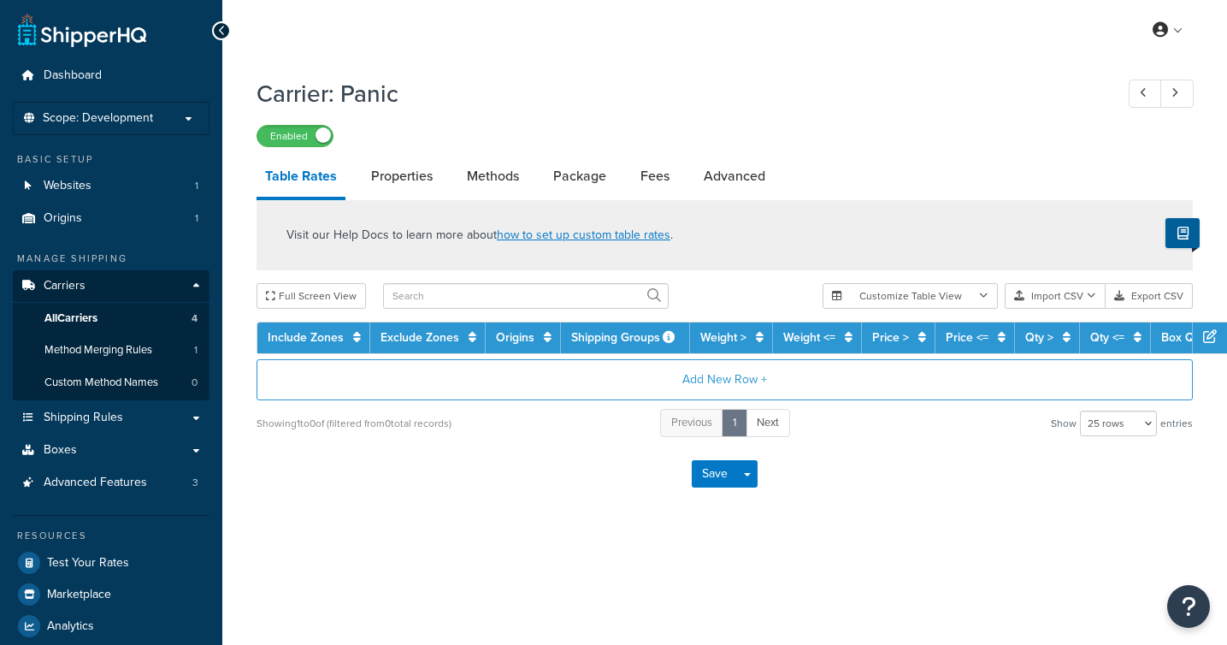
select select "25"
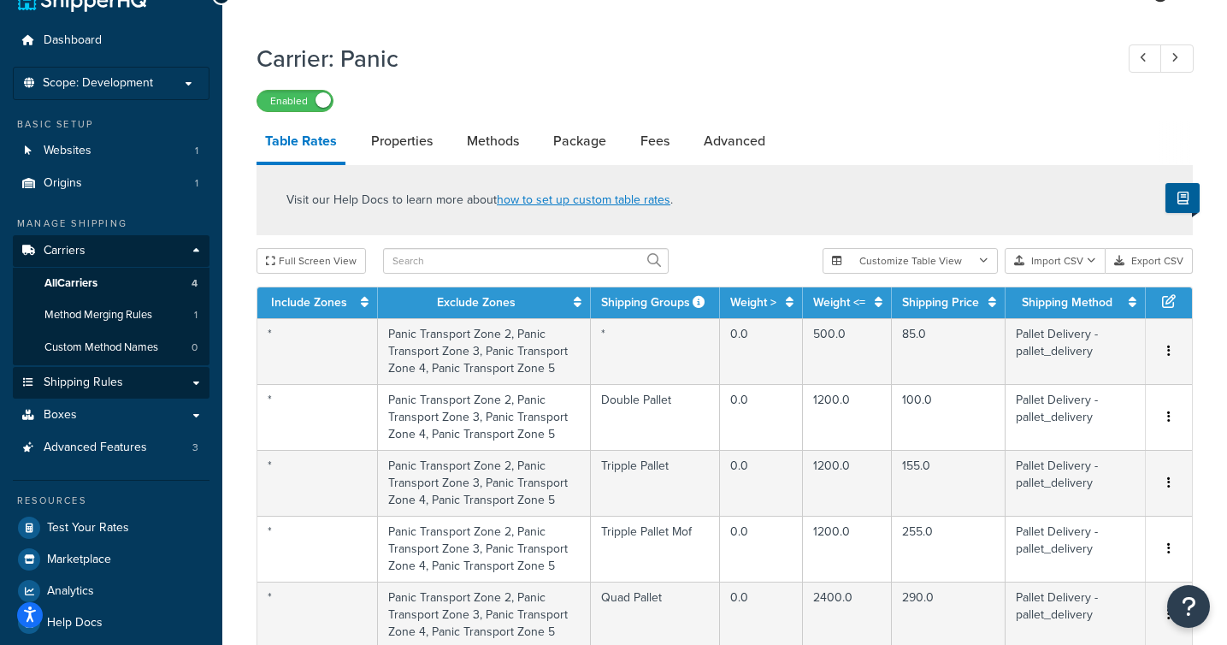
scroll to position [32, 0]
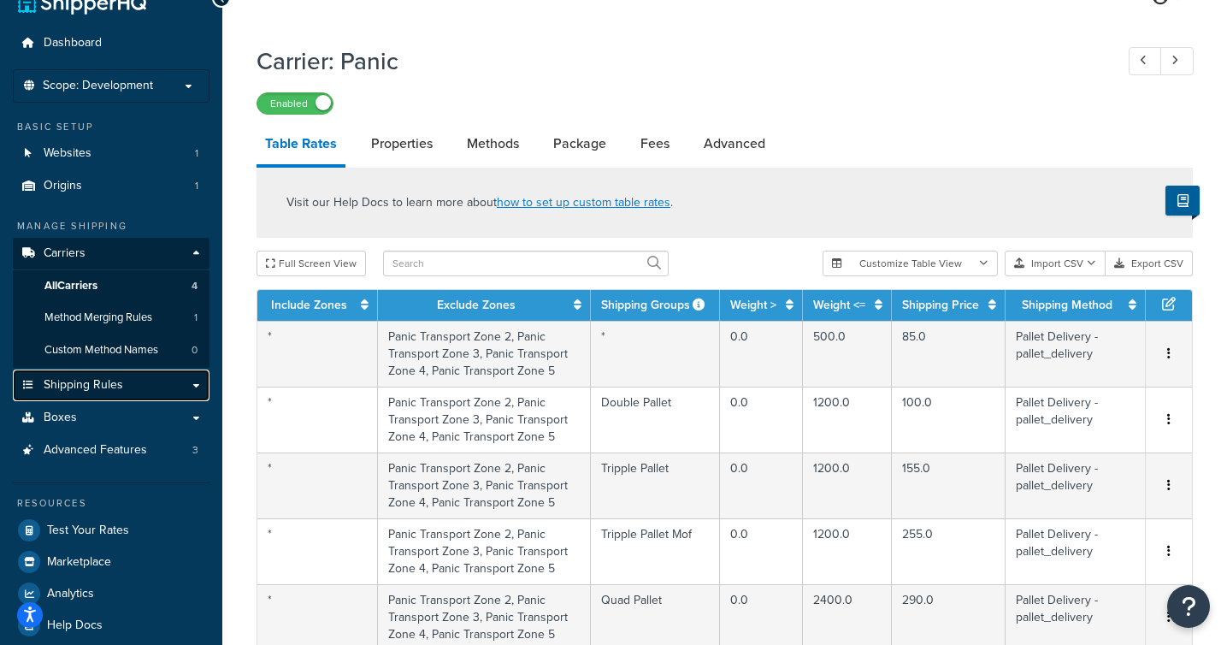
click at [196, 385] on link "Shipping Rules" at bounding box center [111, 385] width 197 height 32
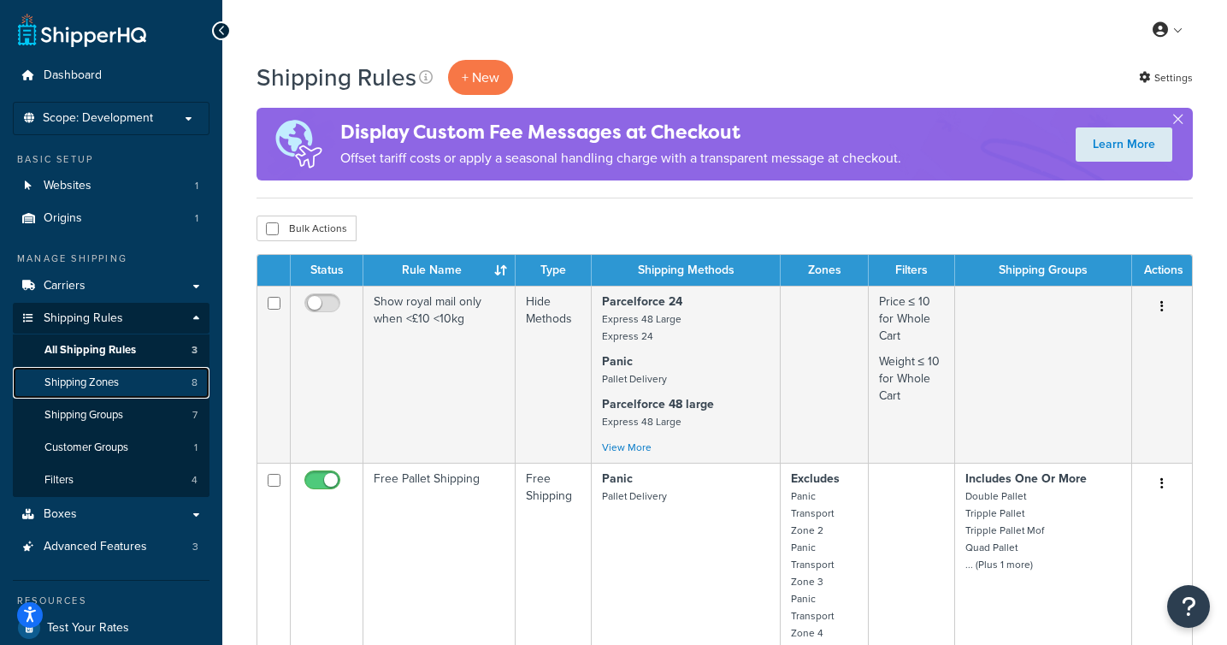
click at [131, 386] on link "Shipping Zones 8" at bounding box center [111, 383] width 197 height 32
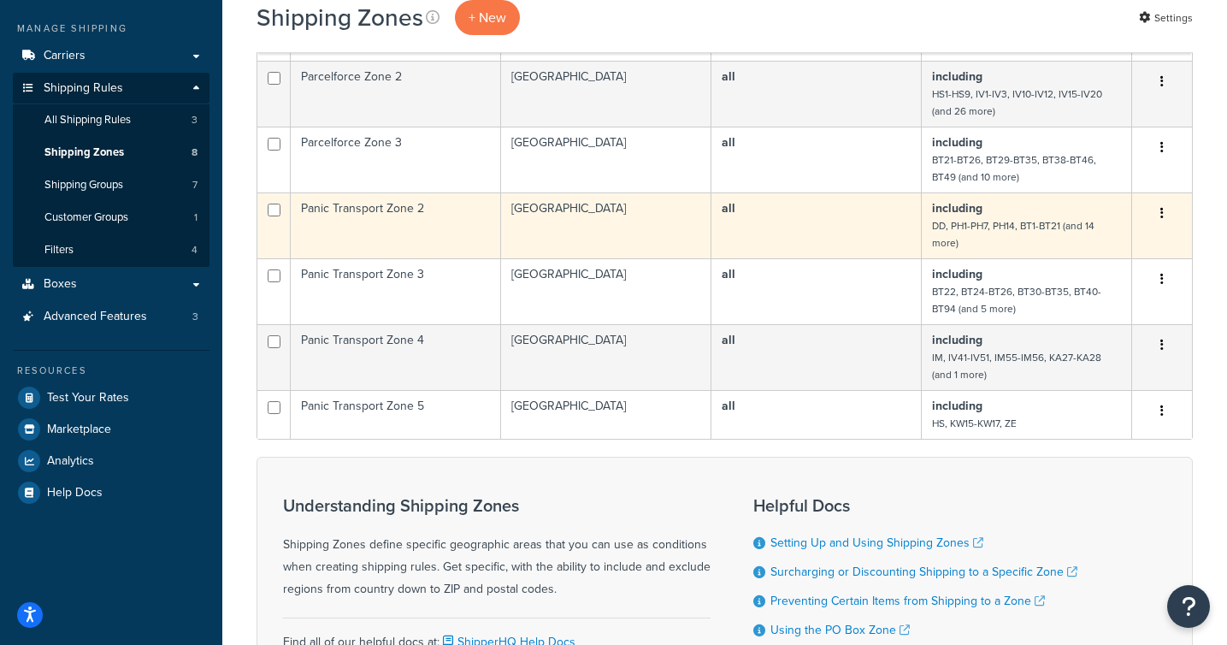
scroll to position [209, 0]
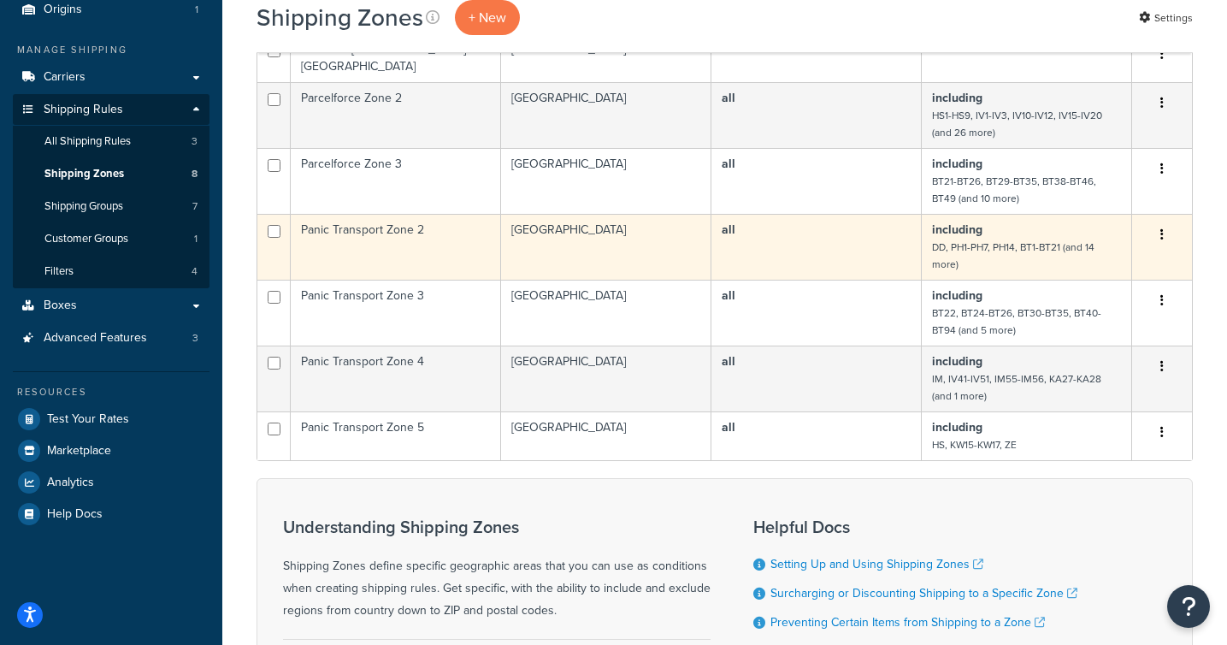
click at [462, 255] on td "Panic Transport Zone 2" at bounding box center [396, 247] width 210 height 66
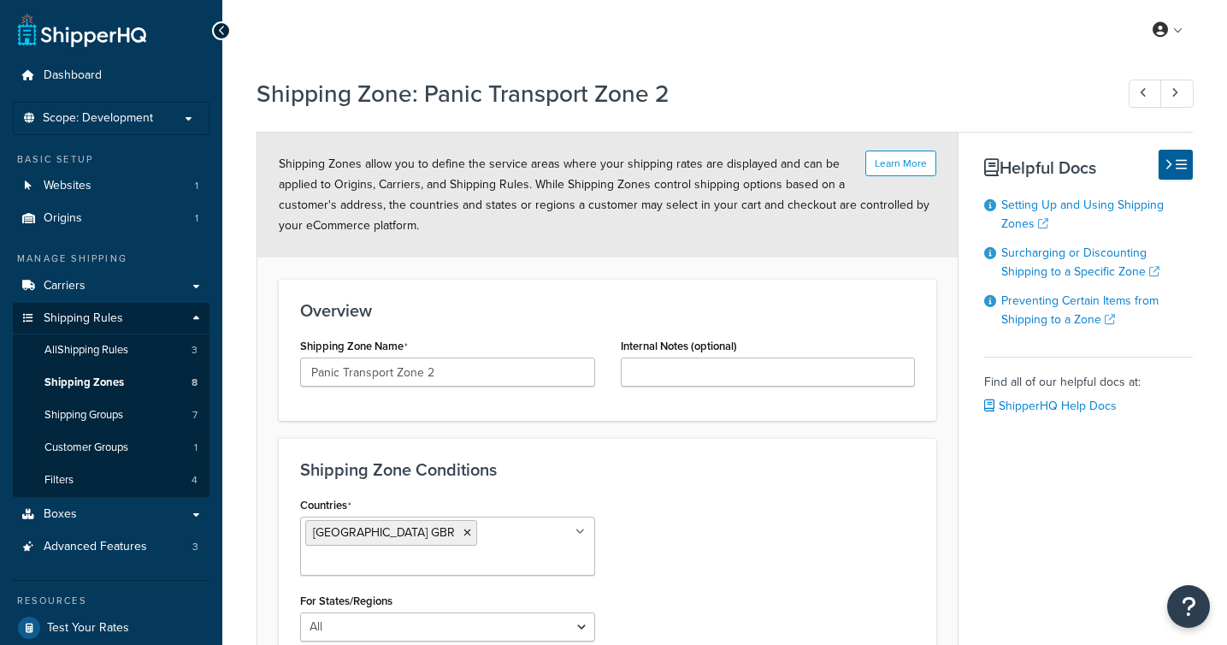
select select "including"
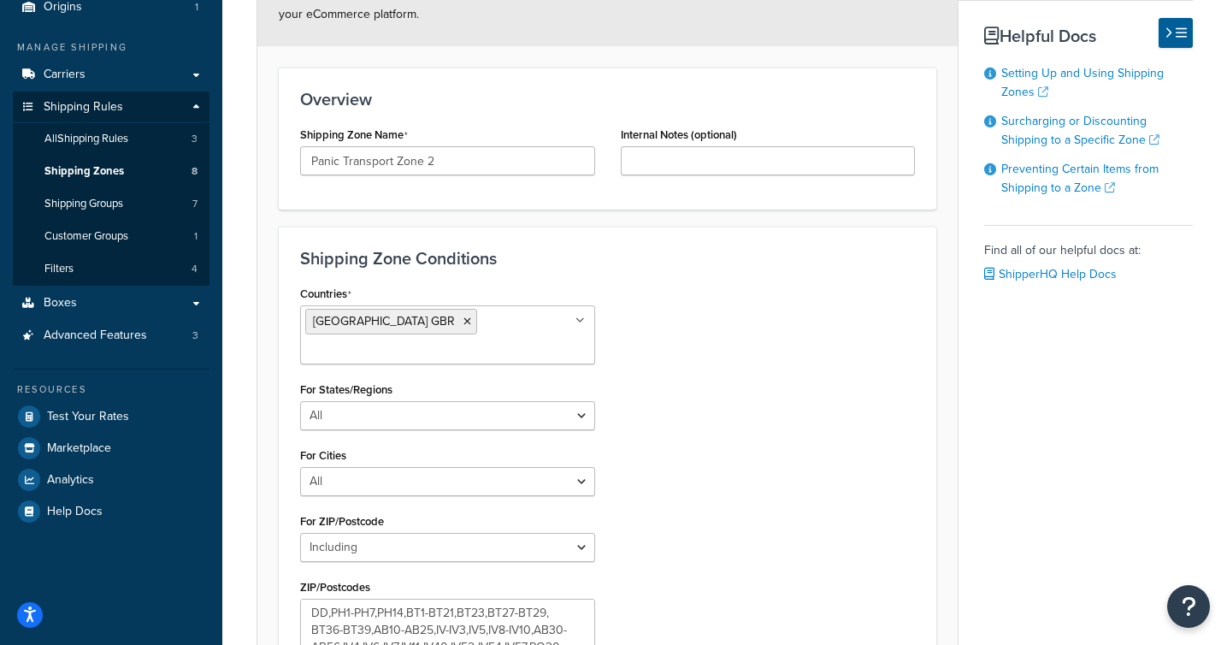
scroll to position [136, 0]
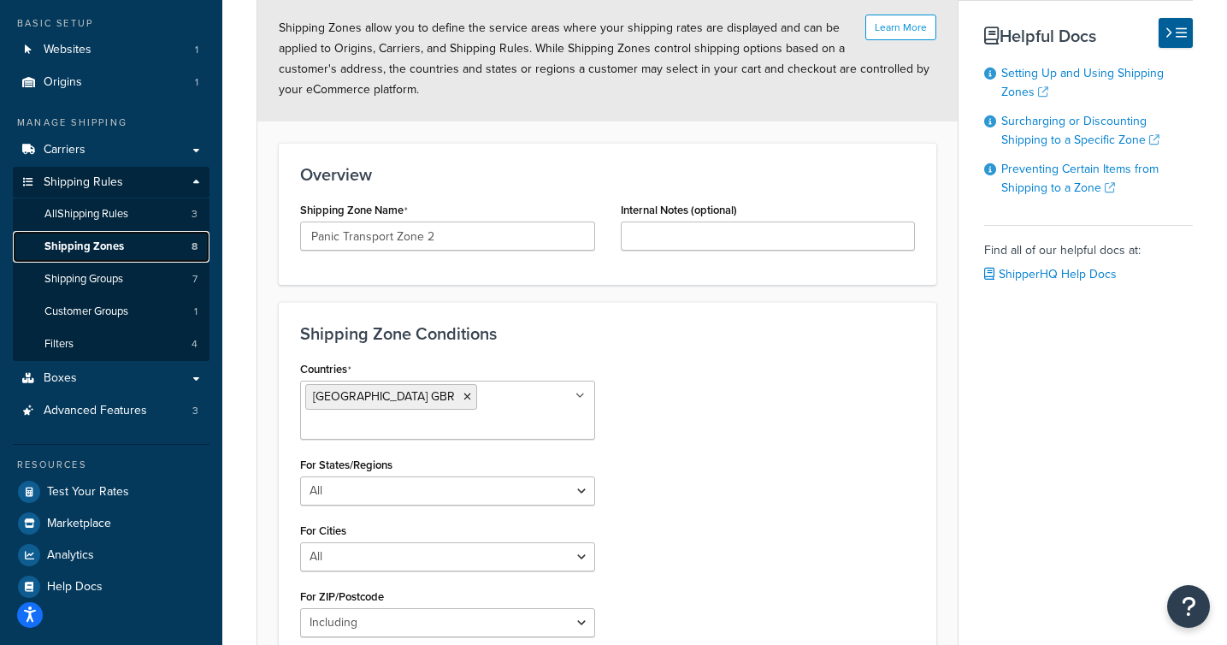
click at [138, 249] on link "Shipping Zones 8" at bounding box center [111, 247] width 197 height 32
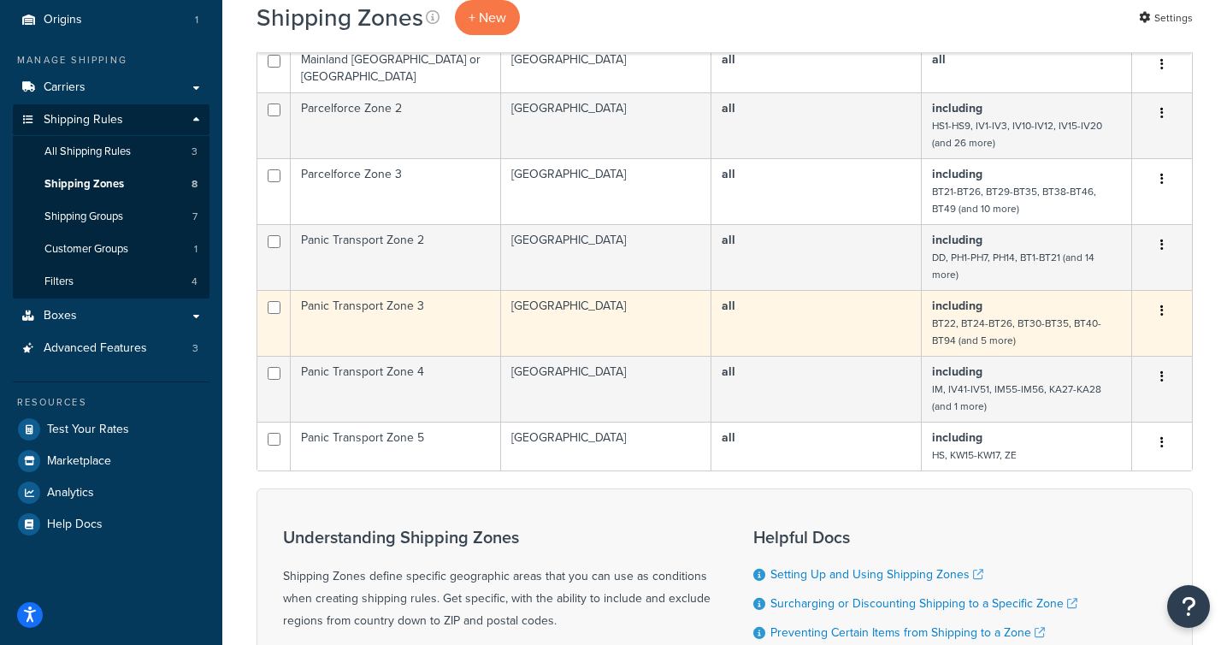
scroll to position [195, 0]
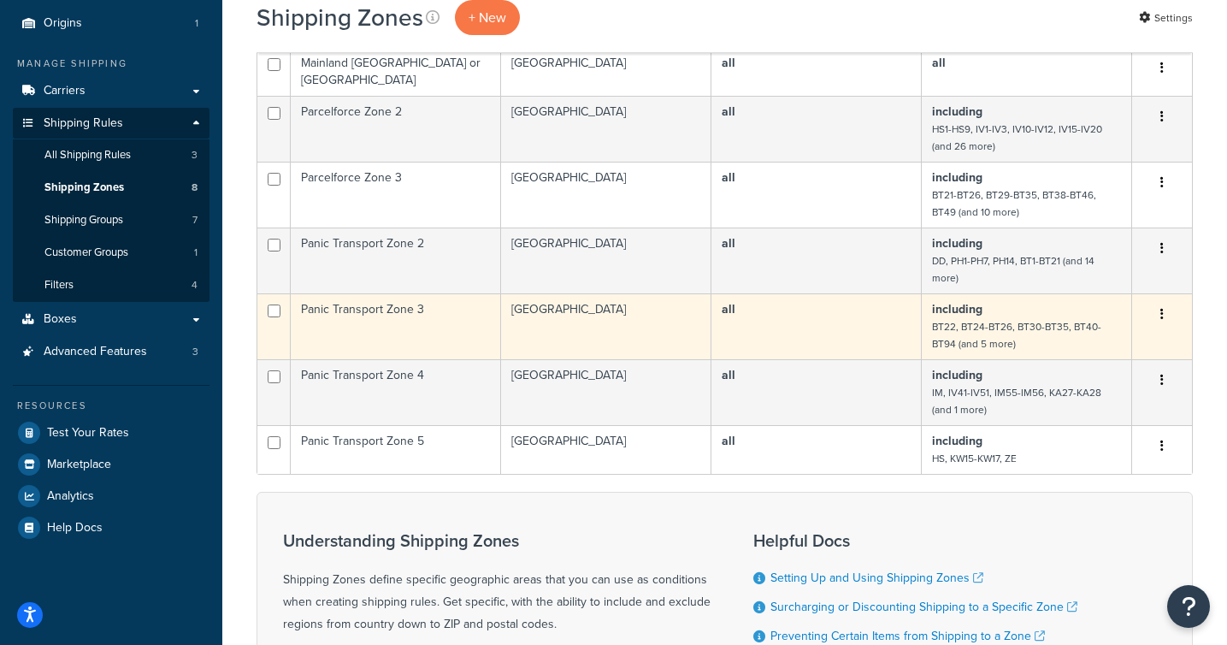
click at [422, 307] on td "Panic Transport Zone 3" at bounding box center [396, 326] width 210 height 66
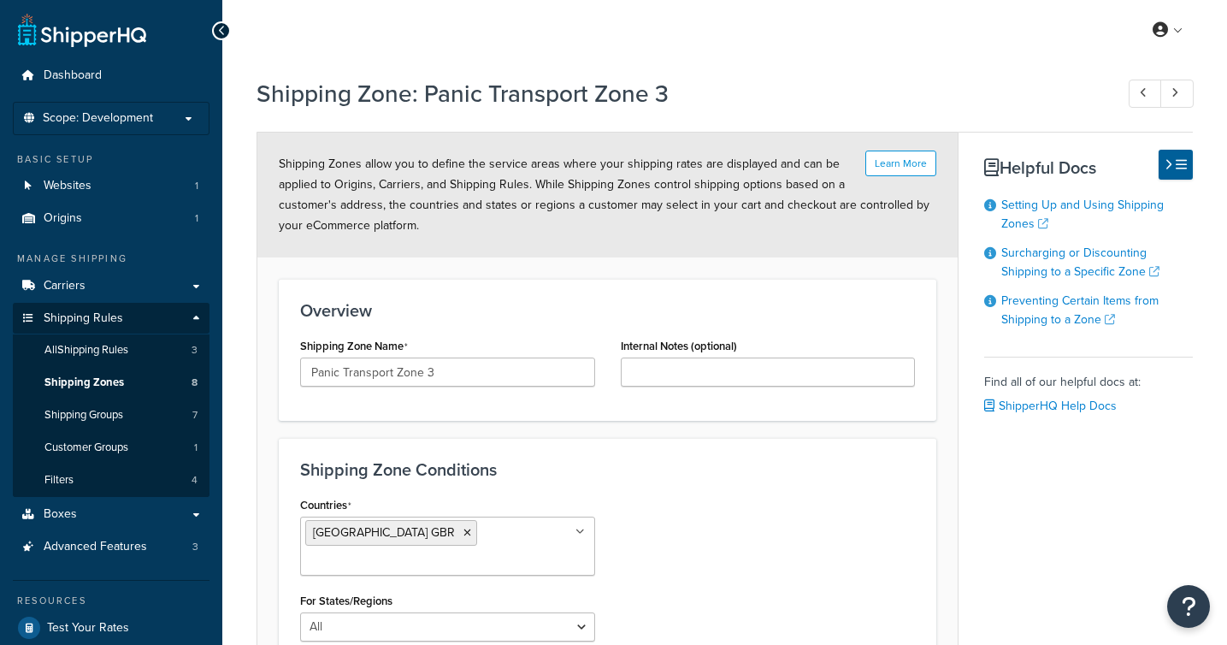
select select "including"
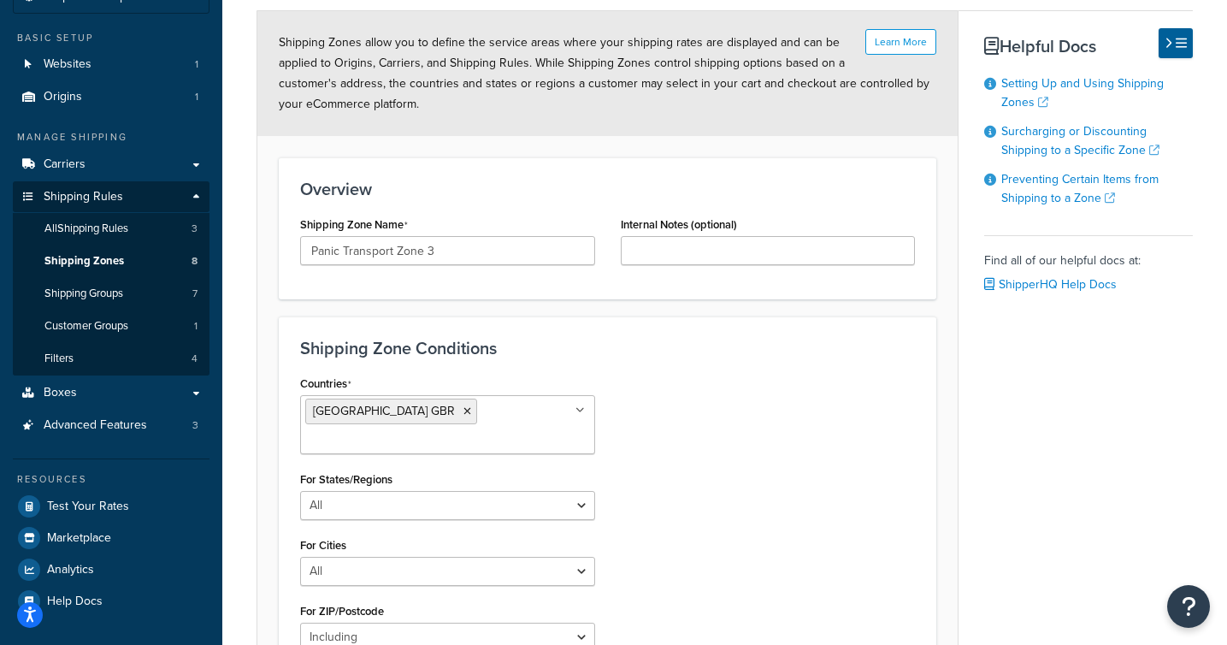
scroll to position [116, 0]
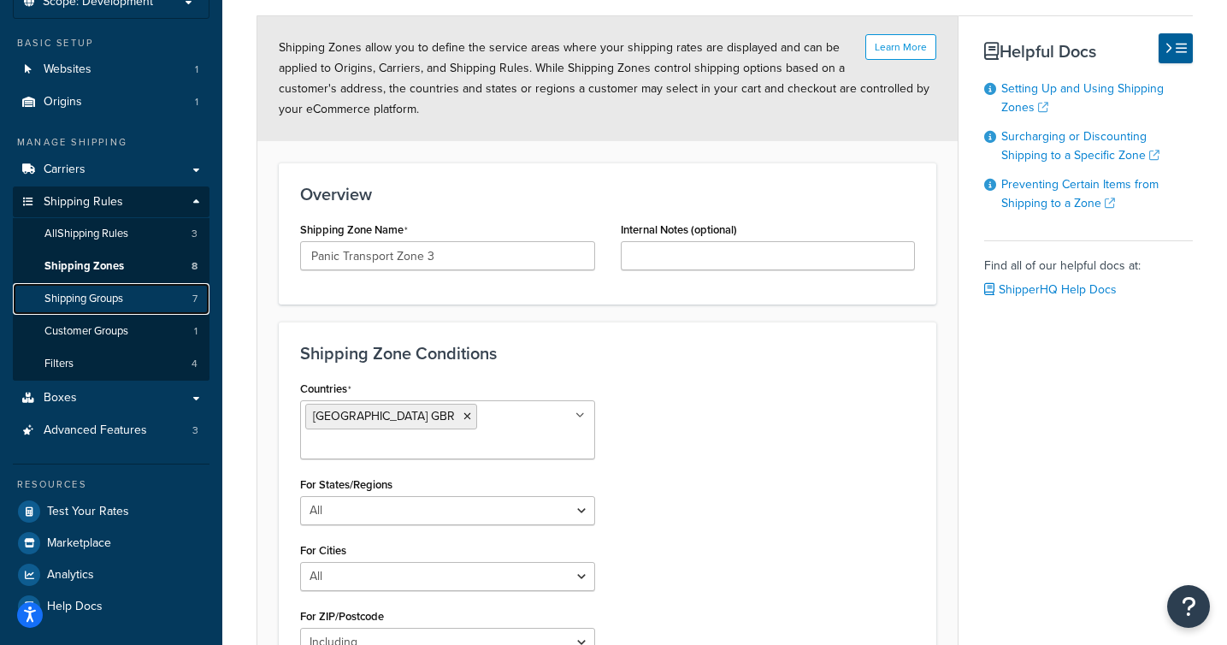
click at [127, 295] on link "Shipping Groups 7" at bounding box center [111, 299] width 197 height 32
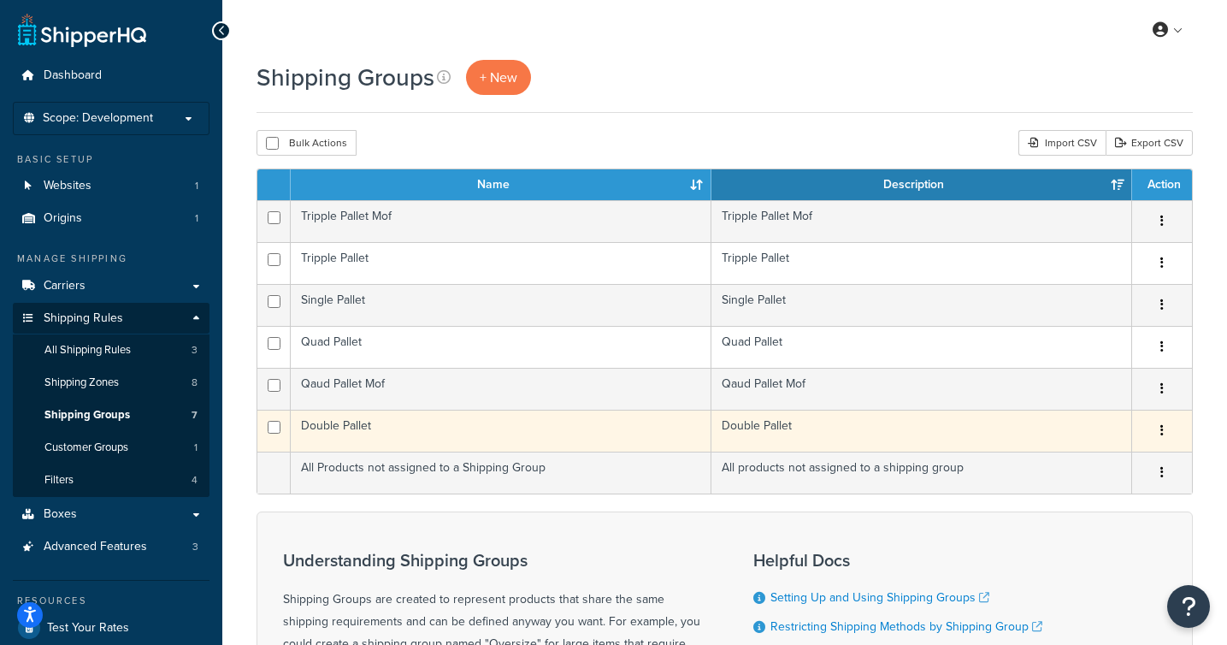
click at [395, 427] on td "Double Pallet" at bounding box center [501, 430] width 421 height 42
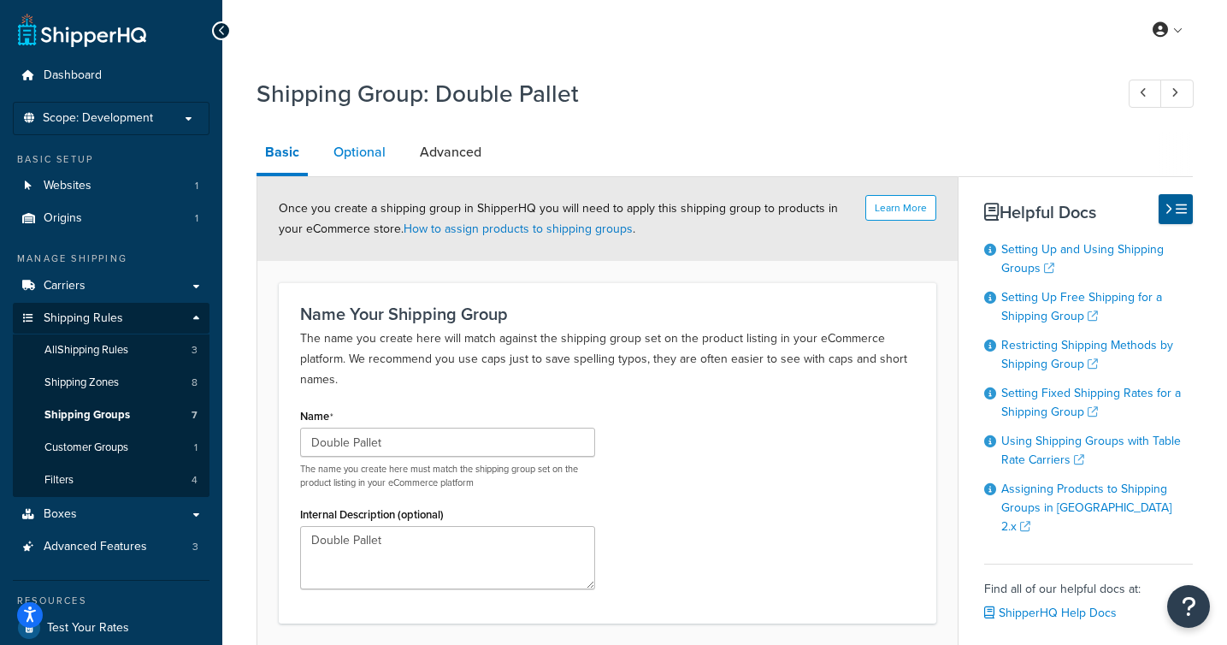
click at [376, 153] on link "Optional" at bounding box center [359, 152] width 69 height 41
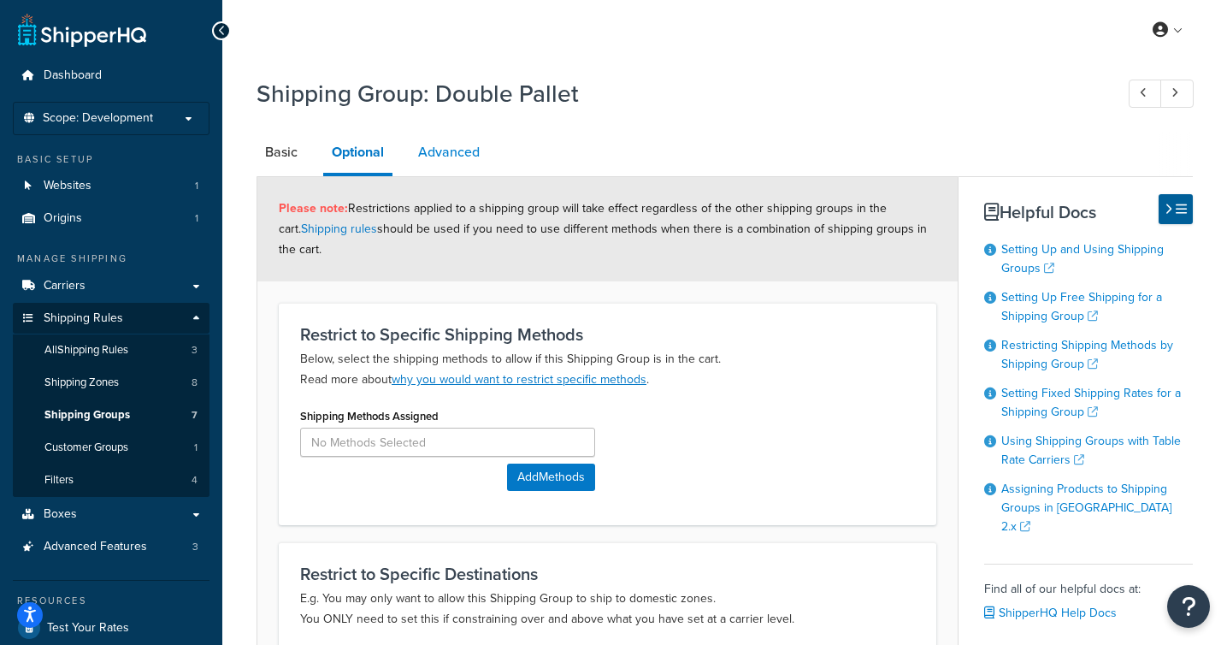
click at [462, 159] on link "Advanced" at bounding box center [448, 152] width 79 height 41
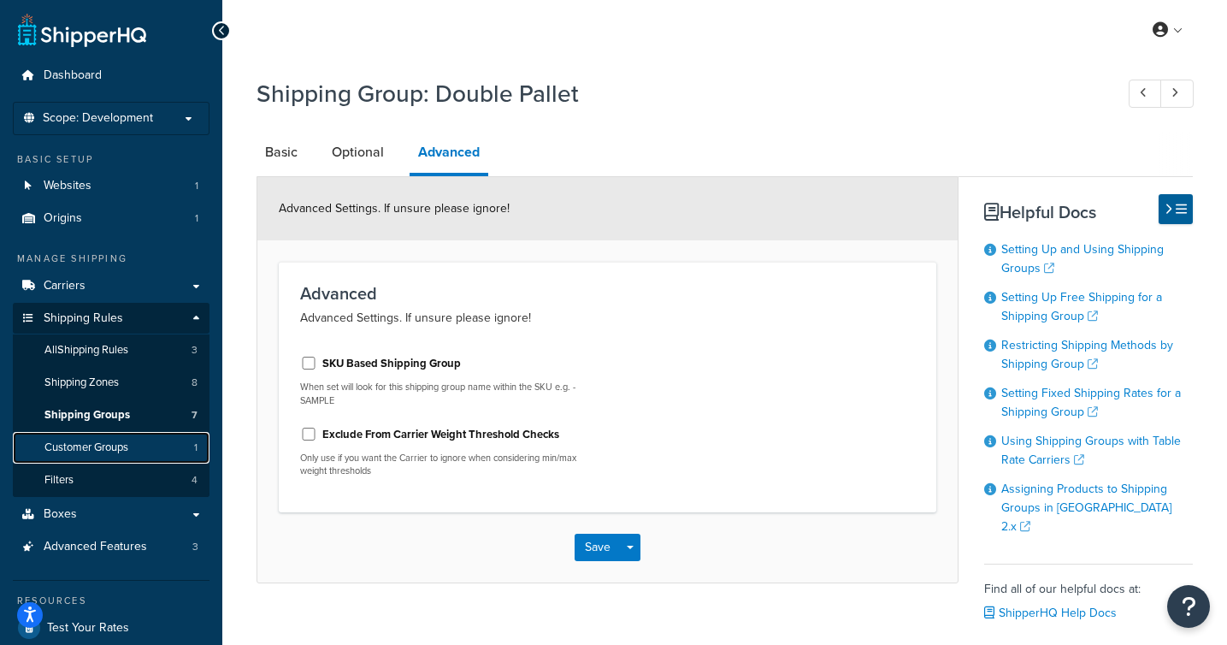
click at [123, 449] on span "Customer Groups" at bounding box center [86, 447] width 84 height 15
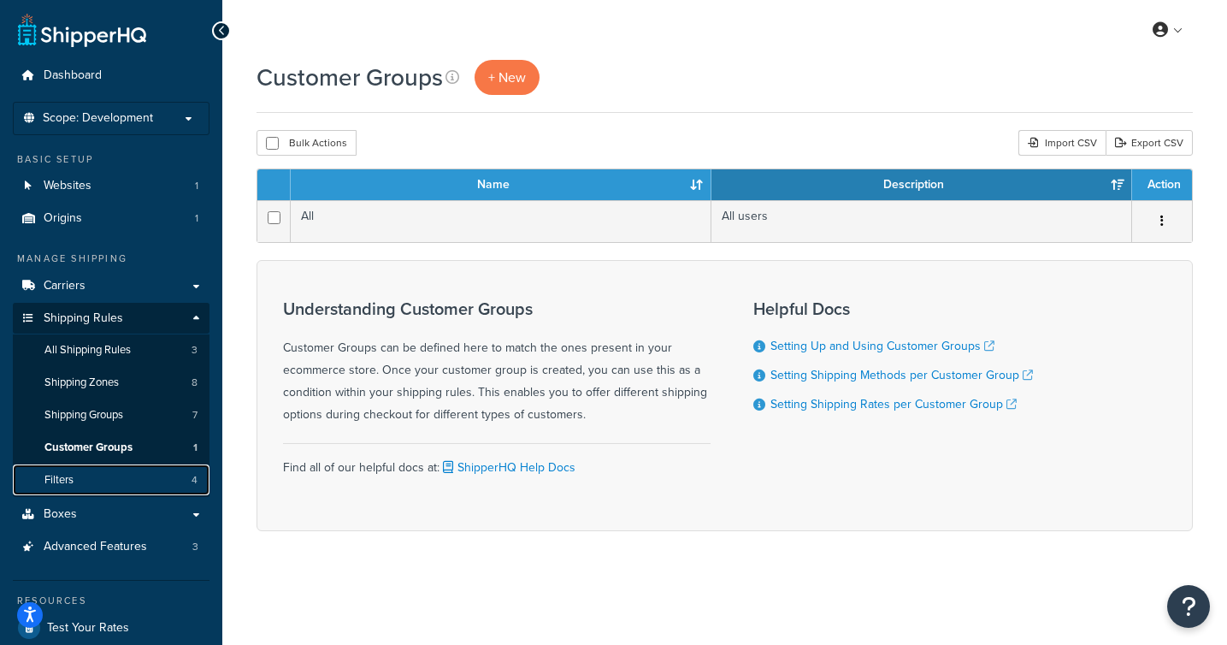
click at [80, 484] on link "Filters 4" at bounding box center [111, 480] width 197 height 32
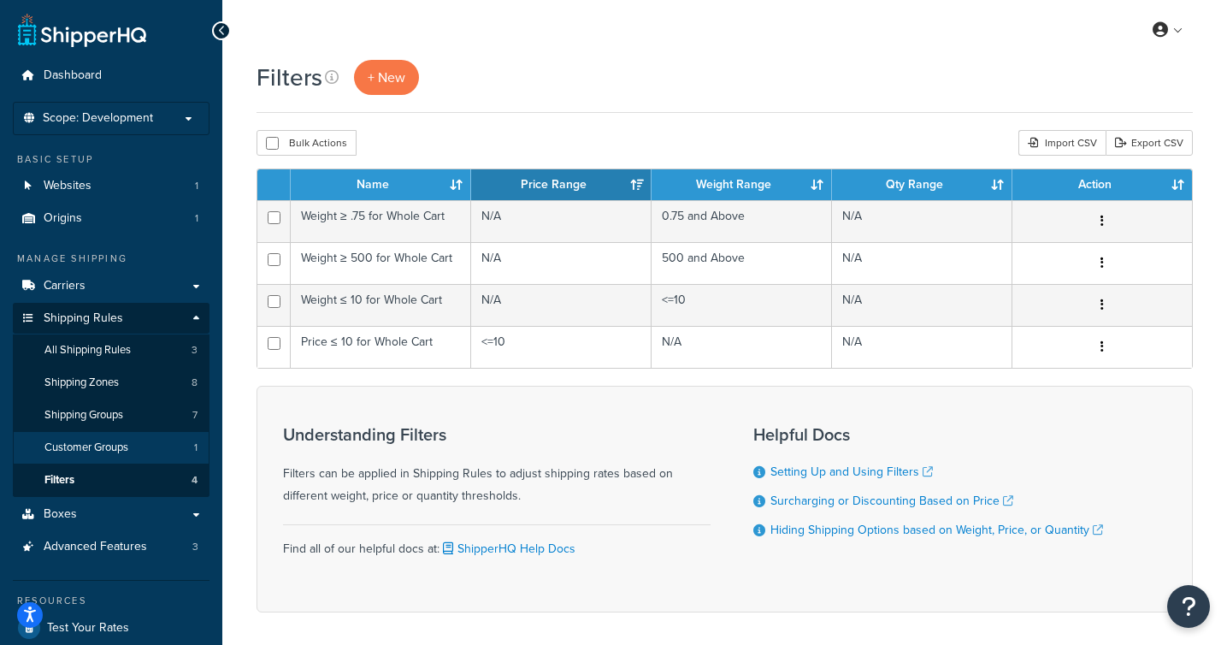
scroll to position [115, 0]
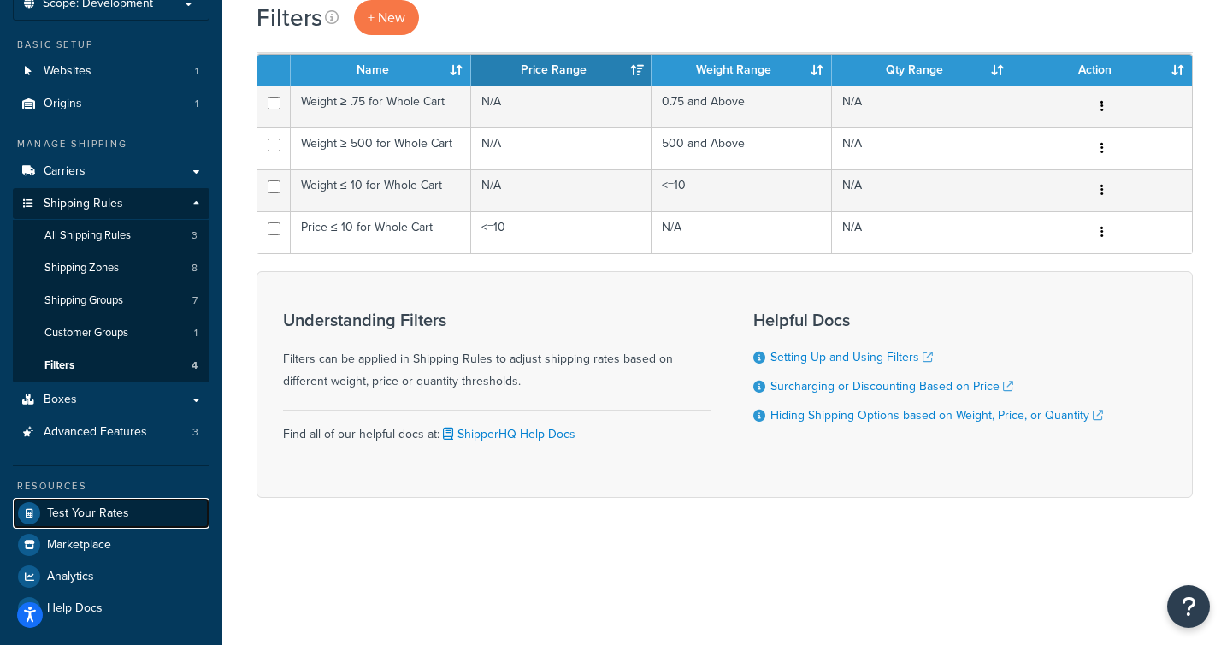
click at [109, 518] on span "Test Your Rates" at bounding box center [88, 513] width 82 height 15
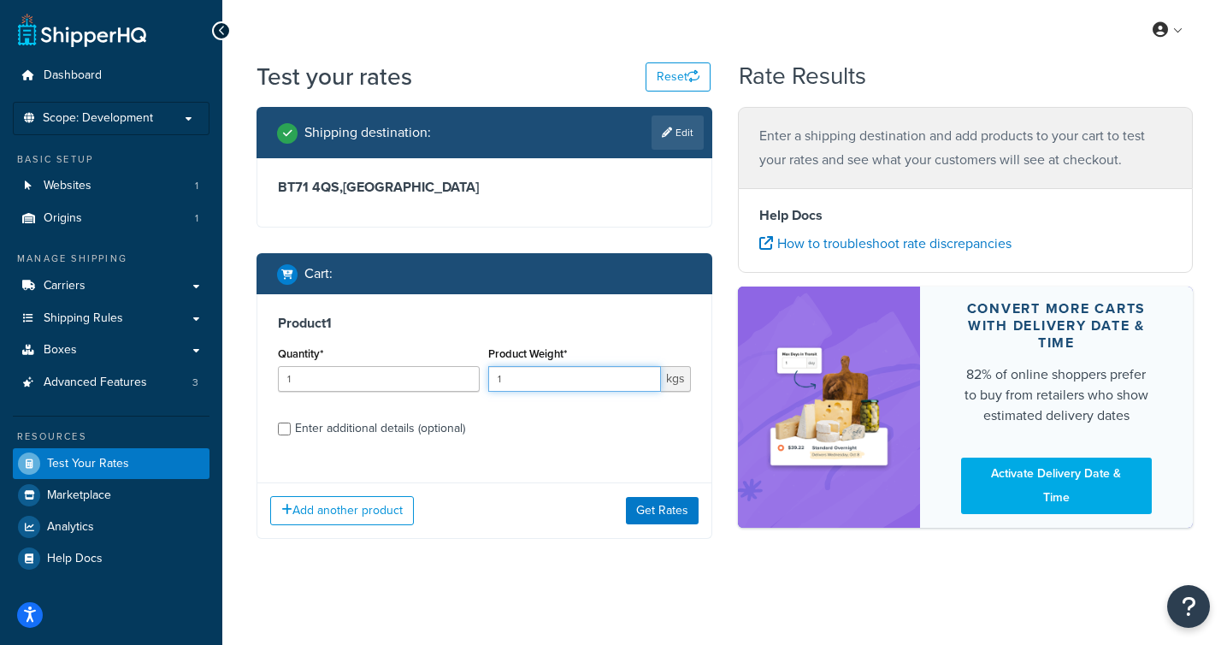
click at [530, 387] on input "1" at bounding box center [574, 379] width 172 height 26
drag, startPoint x: 532, startPoint y: 373, endPoint x: 464, endPoint y: 372, distance: 67.5
click at [464, 372] on div "Quantity* 1 Product Weight* 1 kgs" at bounding box center [484, 373] width 421 height 62
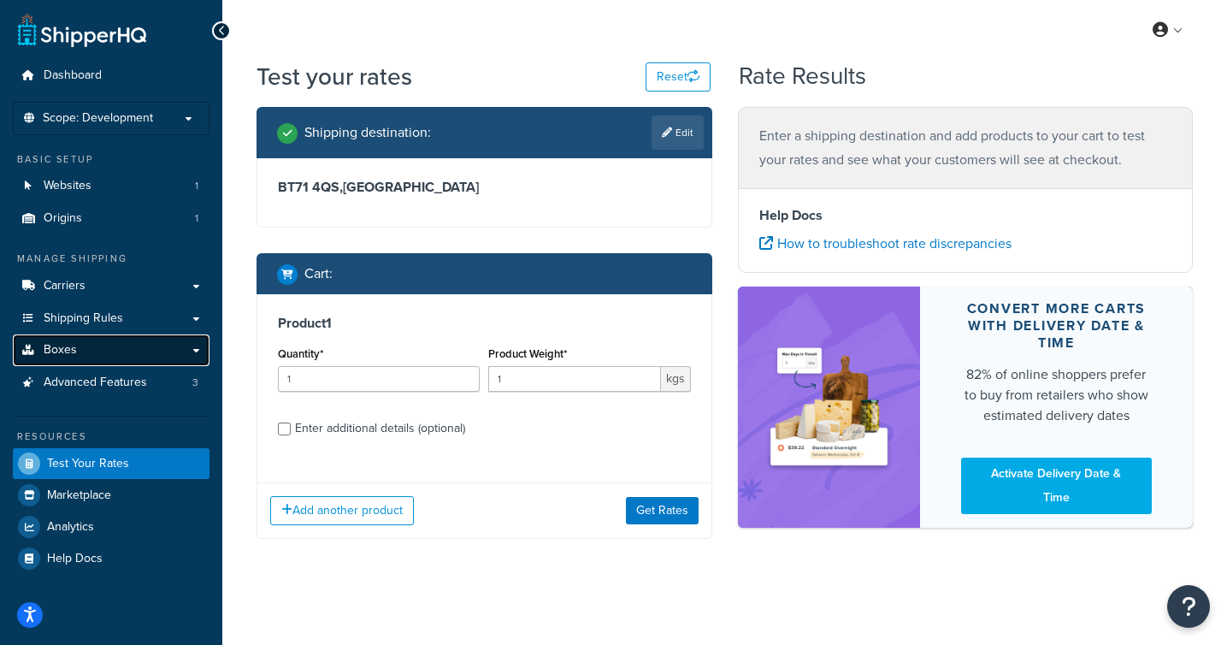
click at [134, 344] on link "Boxes" at bounding box center [111, 350] width 197 height 32
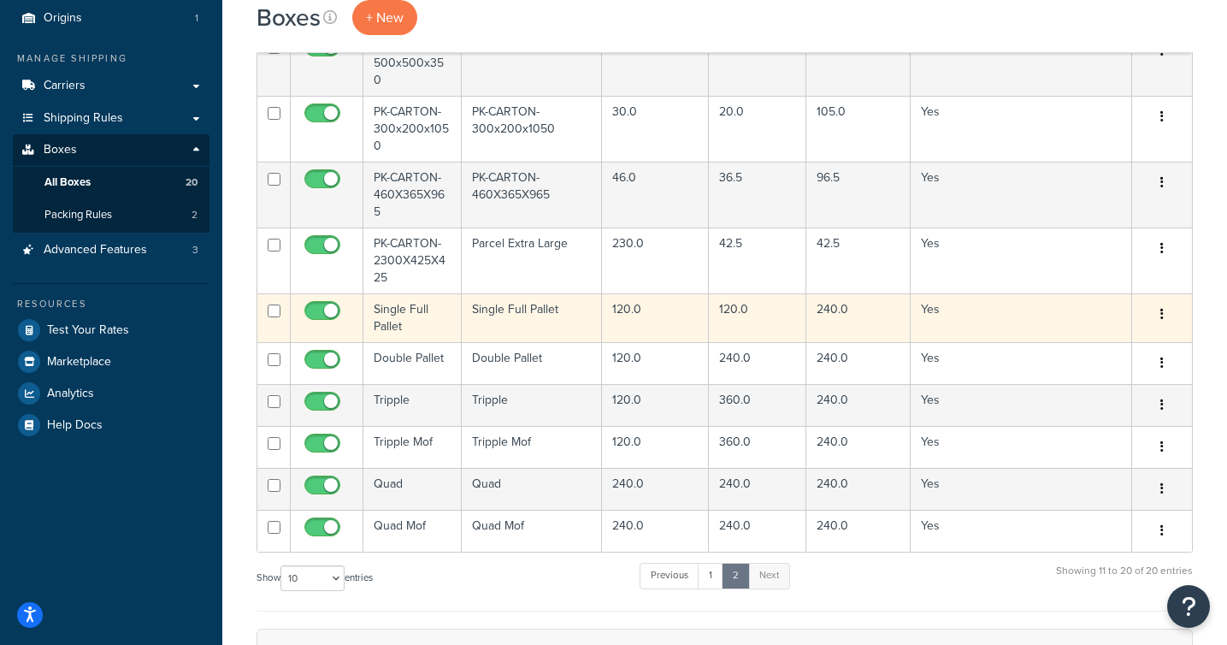
scroll to position [203, 0]
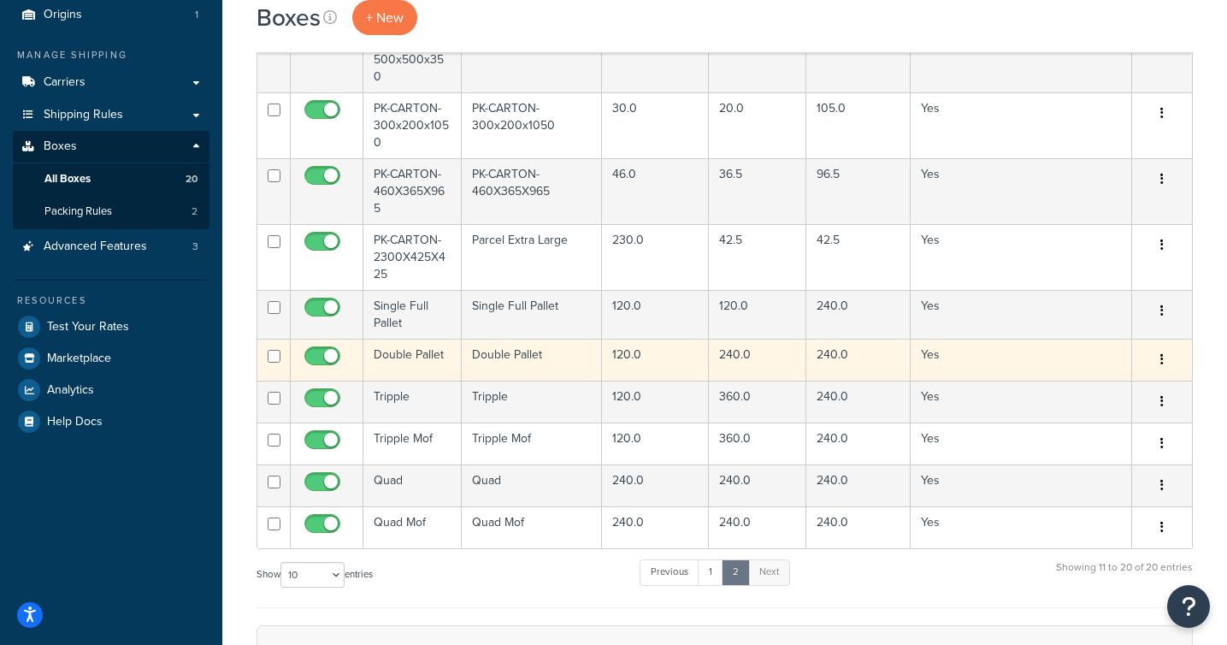
click at [430, 340] on td "Double Pallet" at bounding box center [412, 360] width 98 height 42
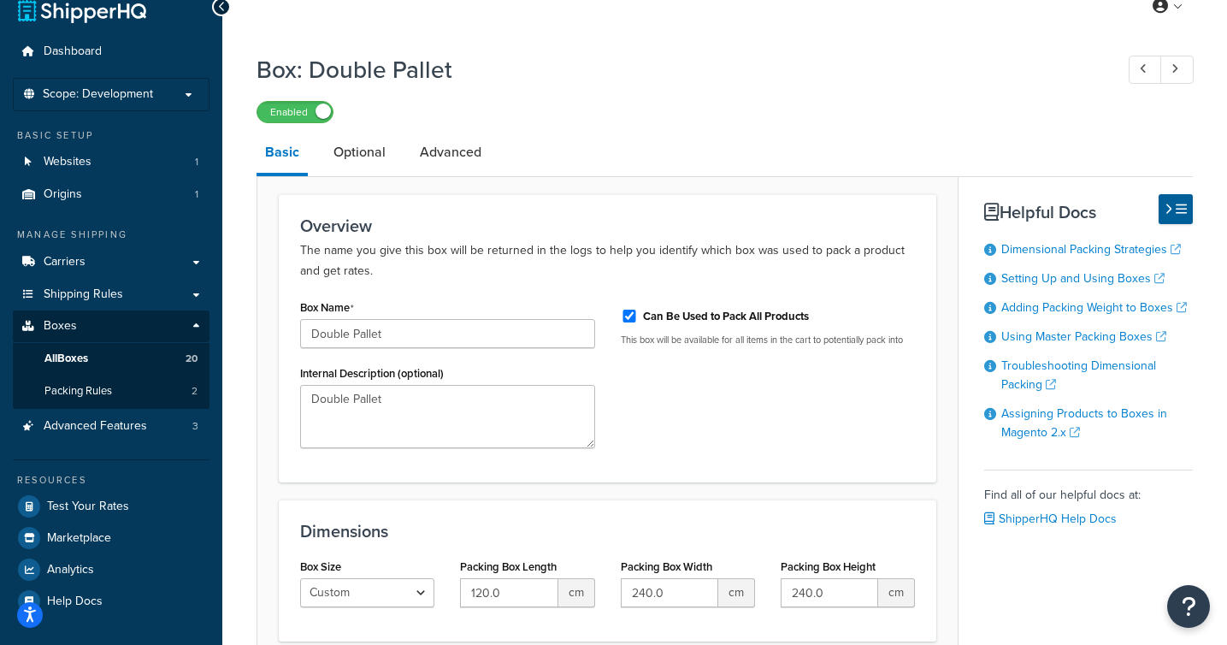
scroll to position [10, 0]
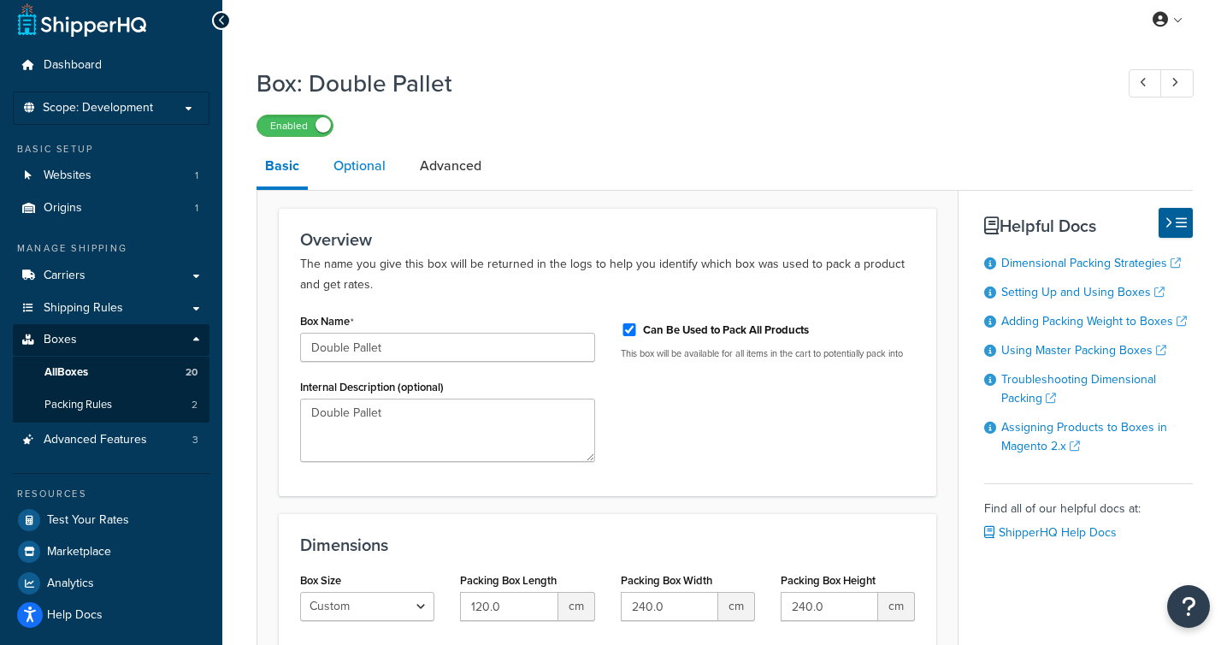
click at [365, 177] on link "Optional" at bounding box center [359, 165] width 69 height 41
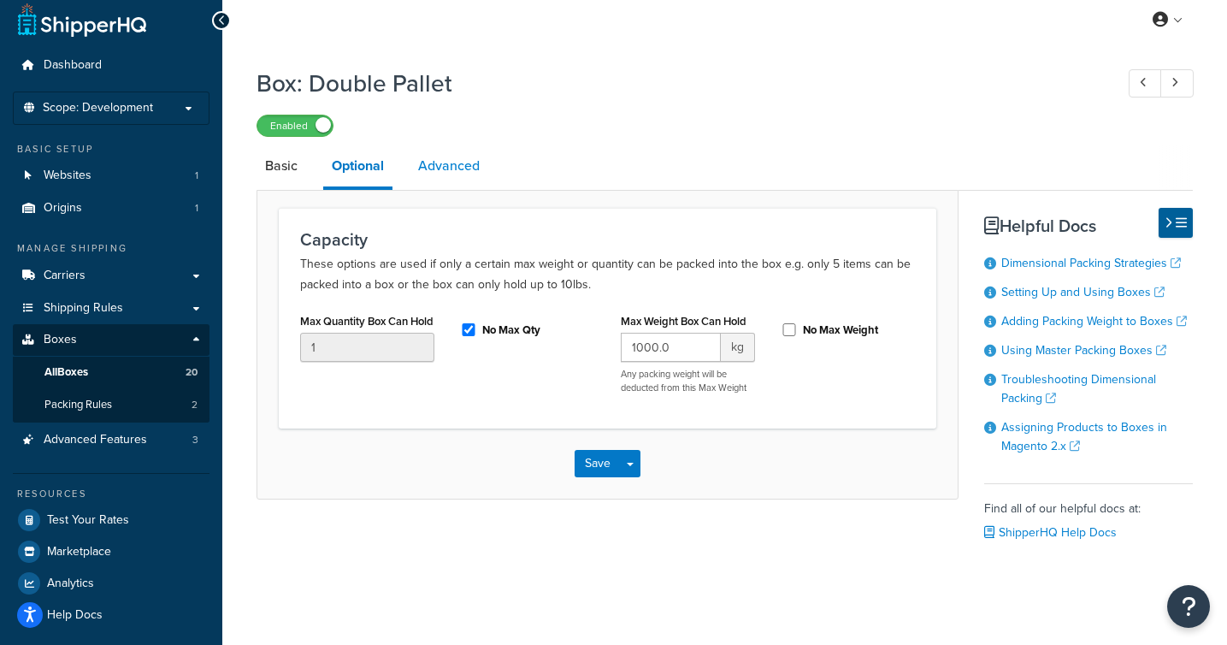
click at [445, 166] on link "Advanced" at bounding box center [448, 165] width 79 height 41
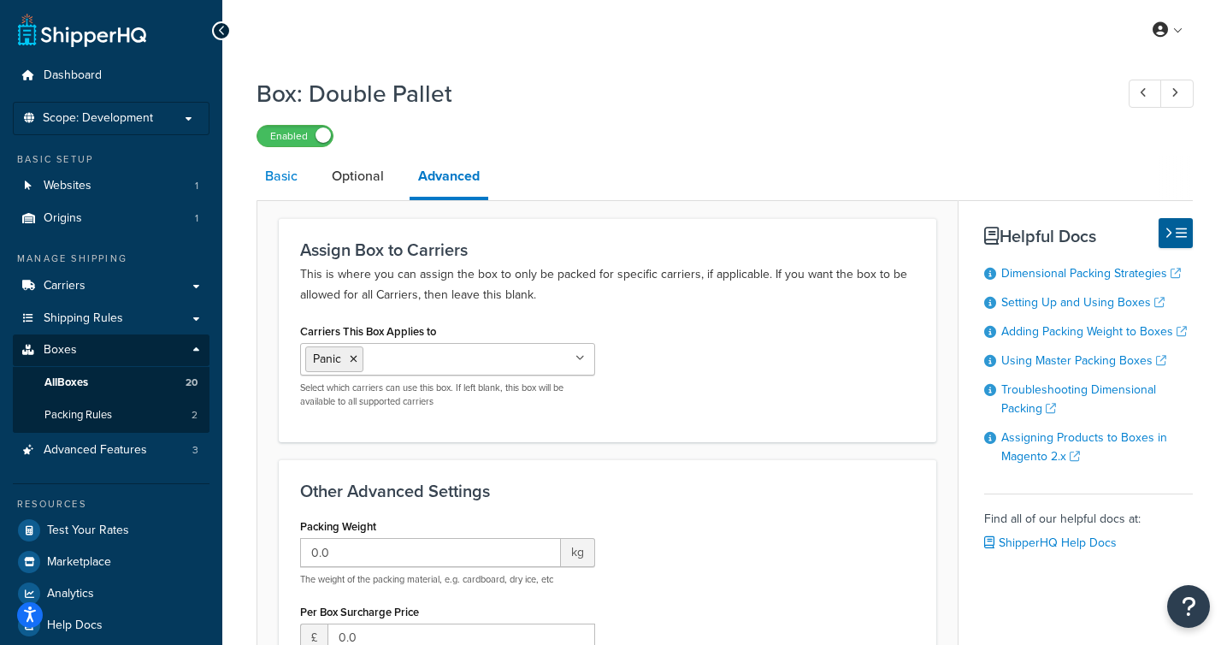
click at [283, 186] on link "Basic" at bounding box center [281, 176] width 50 height 41
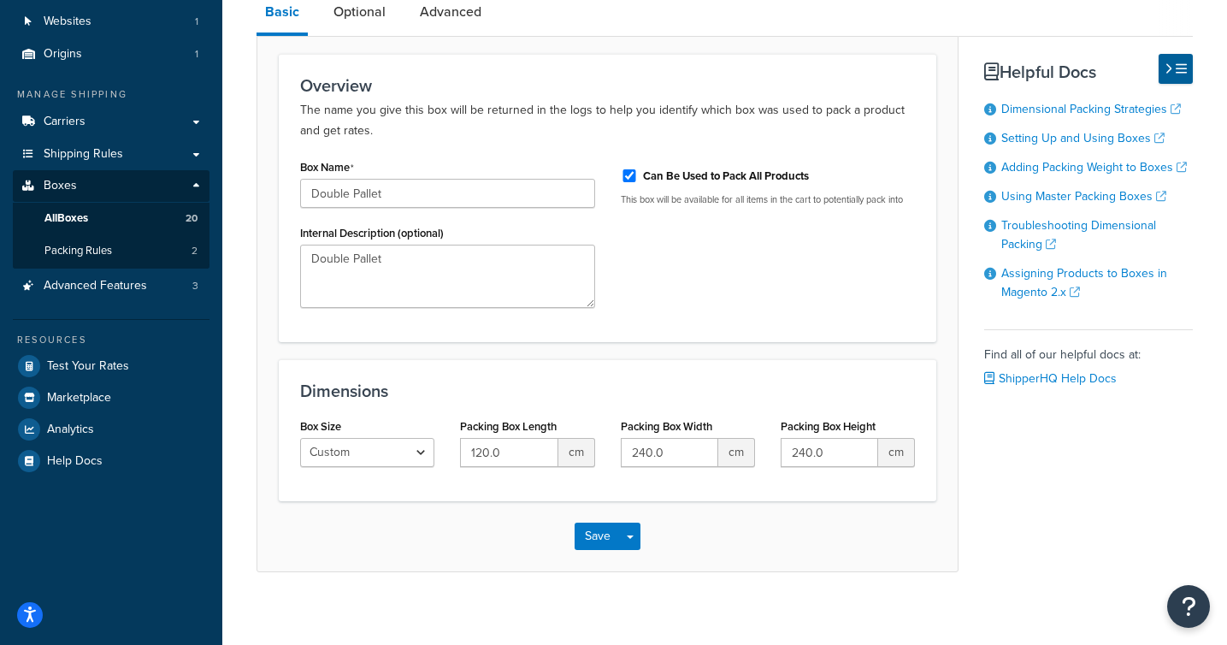
scroll to position [179, 0]
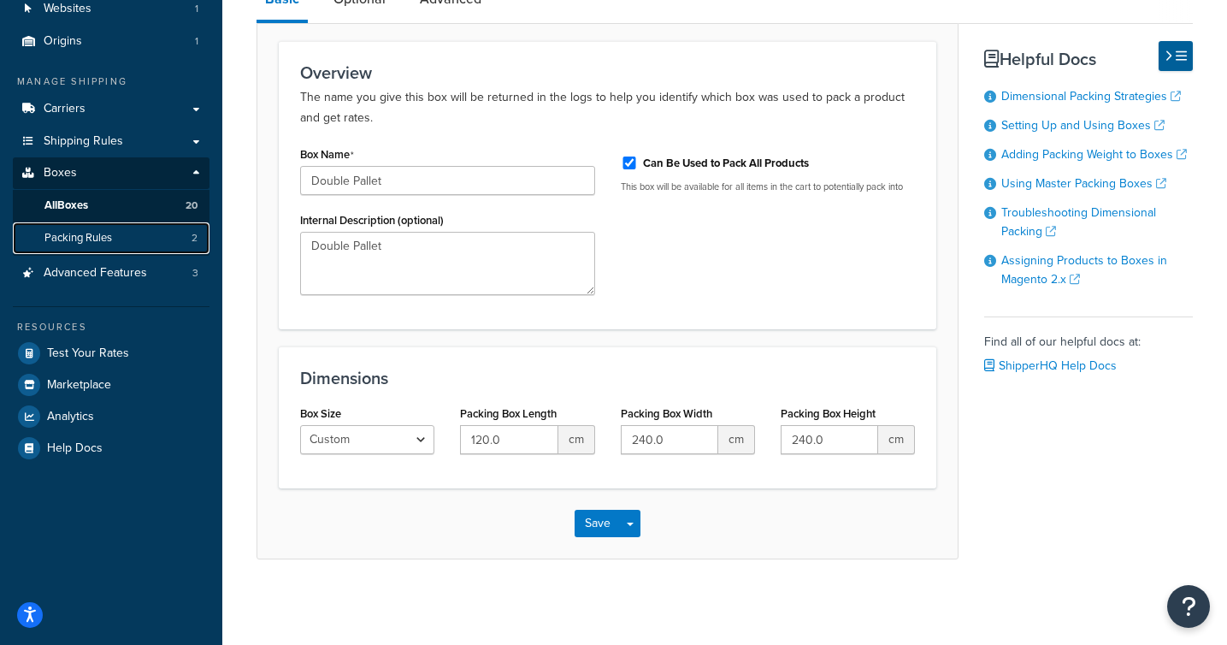
click at [110, 231] on span "Packing Rules" at bounding box center [78, 238] width 68 height 15
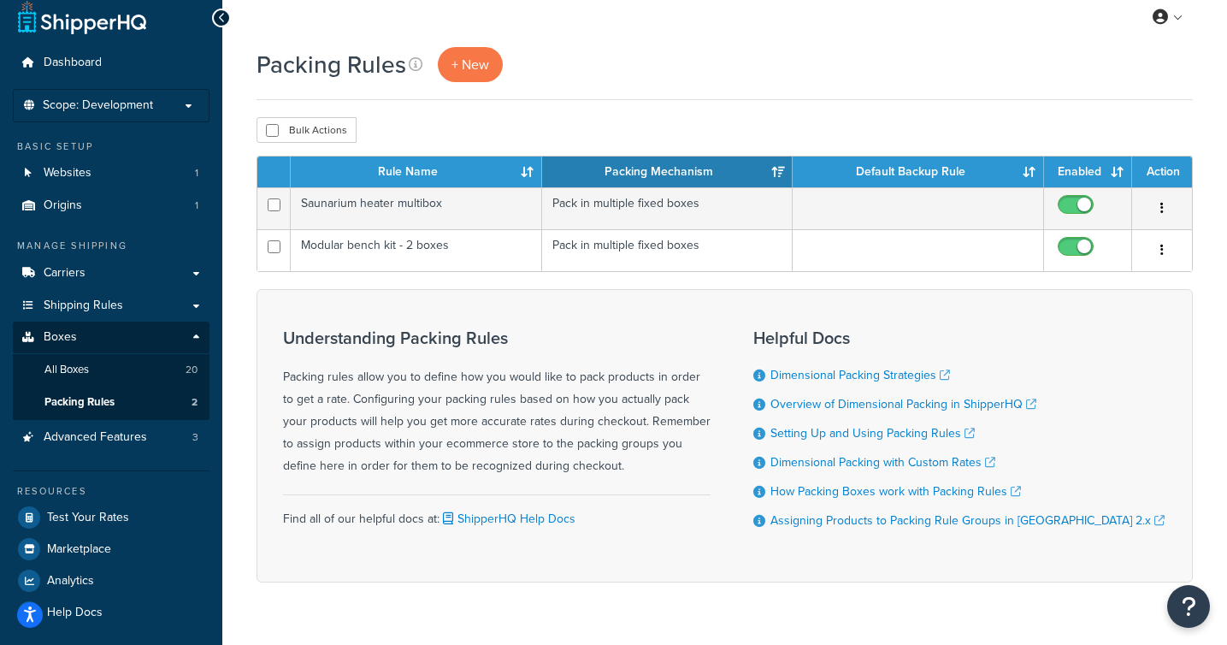
scroll to position [8, 0]
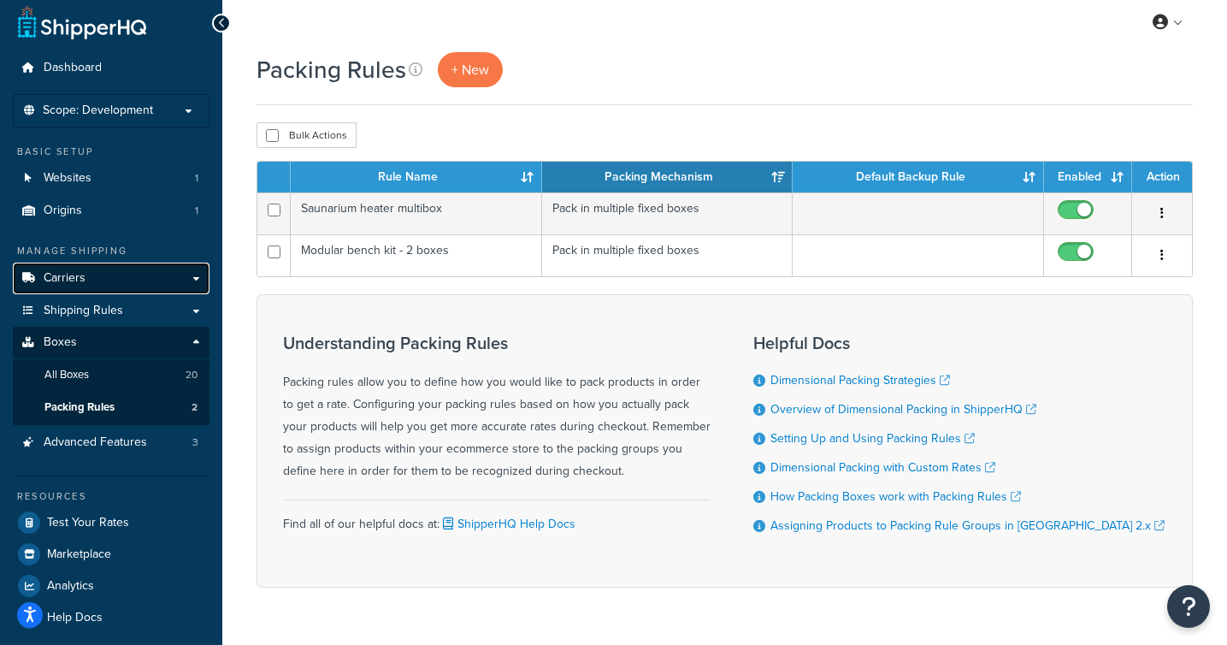
click at [132, 283] on link "Carriers" at bounding box center [111, 278] width 197 height 32
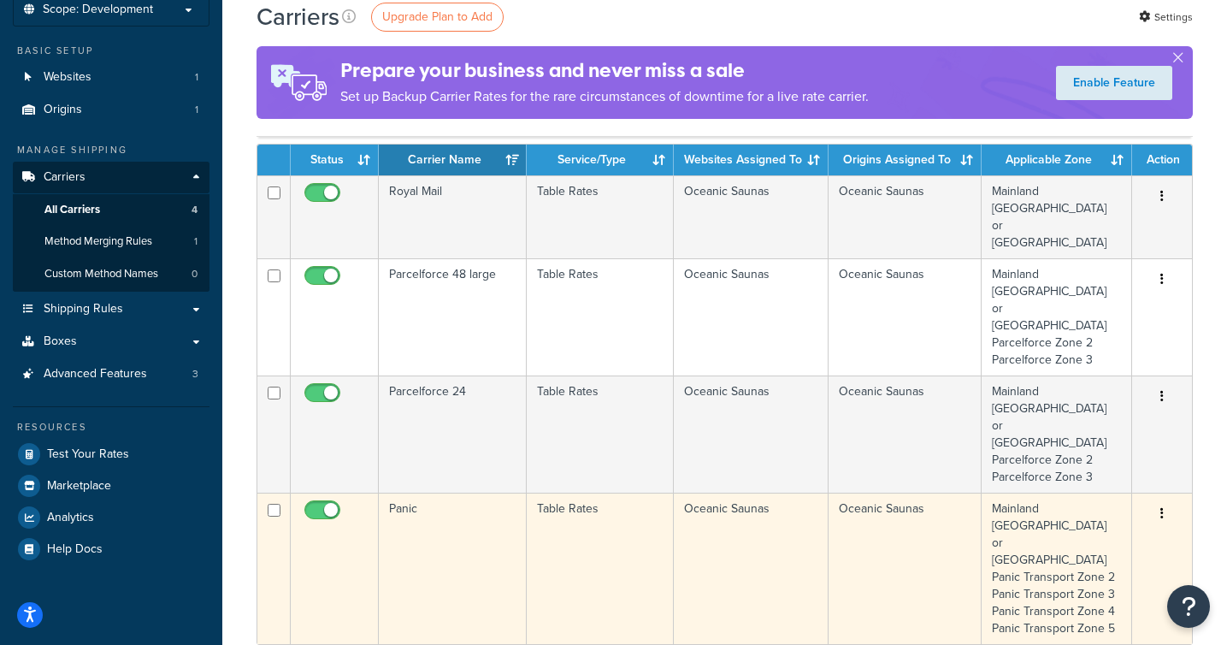
scroll to position [107, 0]
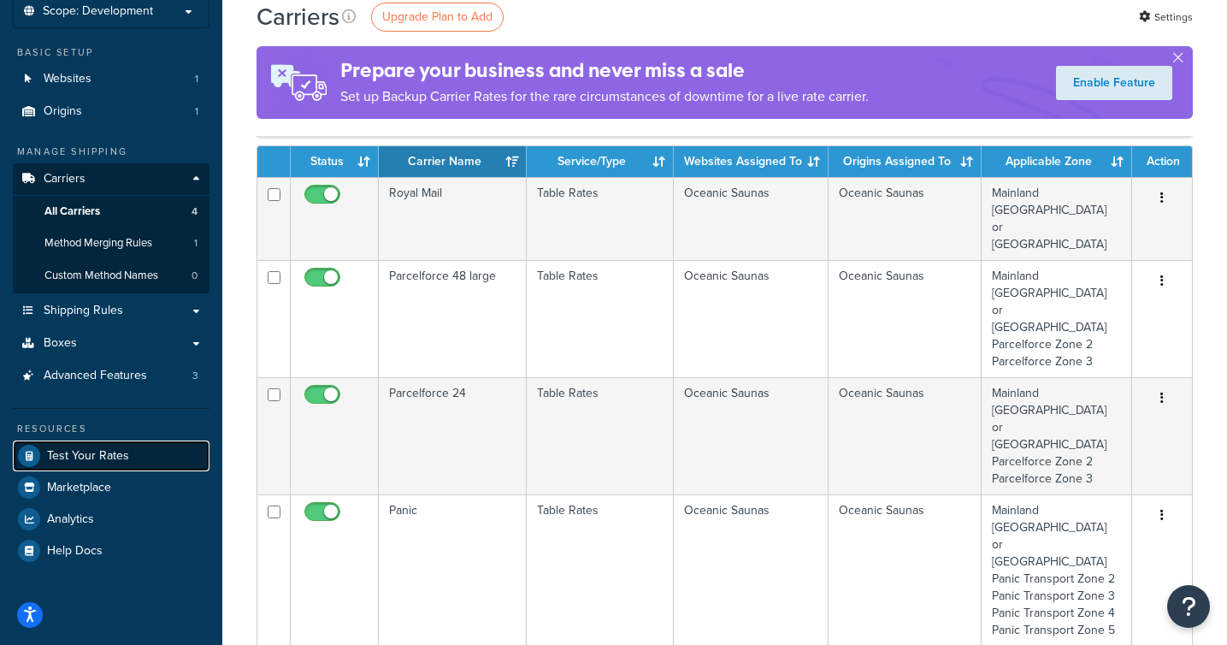
click at [96, 459] on span "Test Your Rates" at bounding box center [88, 456] width 82 height 15
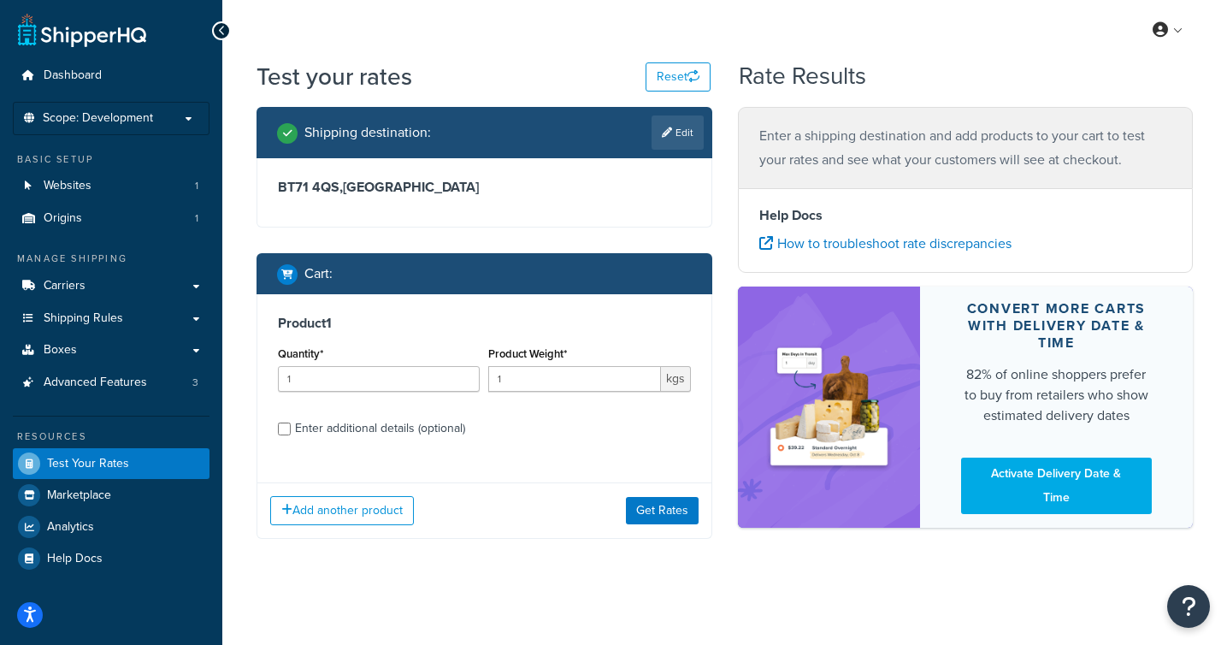
click at [672, 138] on link "Edit" at bounding box center [677, 132] width 52 height 34
select select "GB"
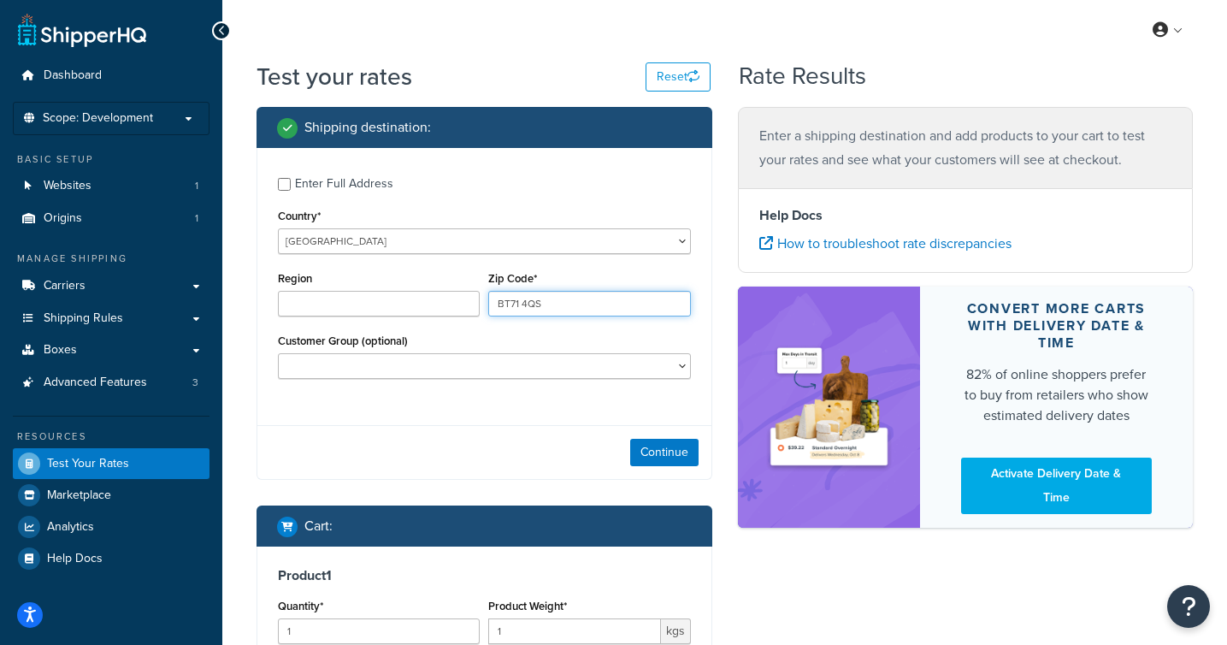
drag, startPoint x: 565, startPoint y: 307, endPoint x: 453, endPoint y: 305, distance: 112.0
click at [453, 305] on div "Region Zip Code* BT71 4QS" at bounding box center [484, 298] width 421 height 62
type input "WV5 7AQ"
click at [510, 417] on div "Enter Full Address Country* [GEOGRAPHIC_DATA] [GEOGRAPHIC_DATA] [GEOGRAPHIC_DAT…" at bounding box center [484, 314] width 456 height 332
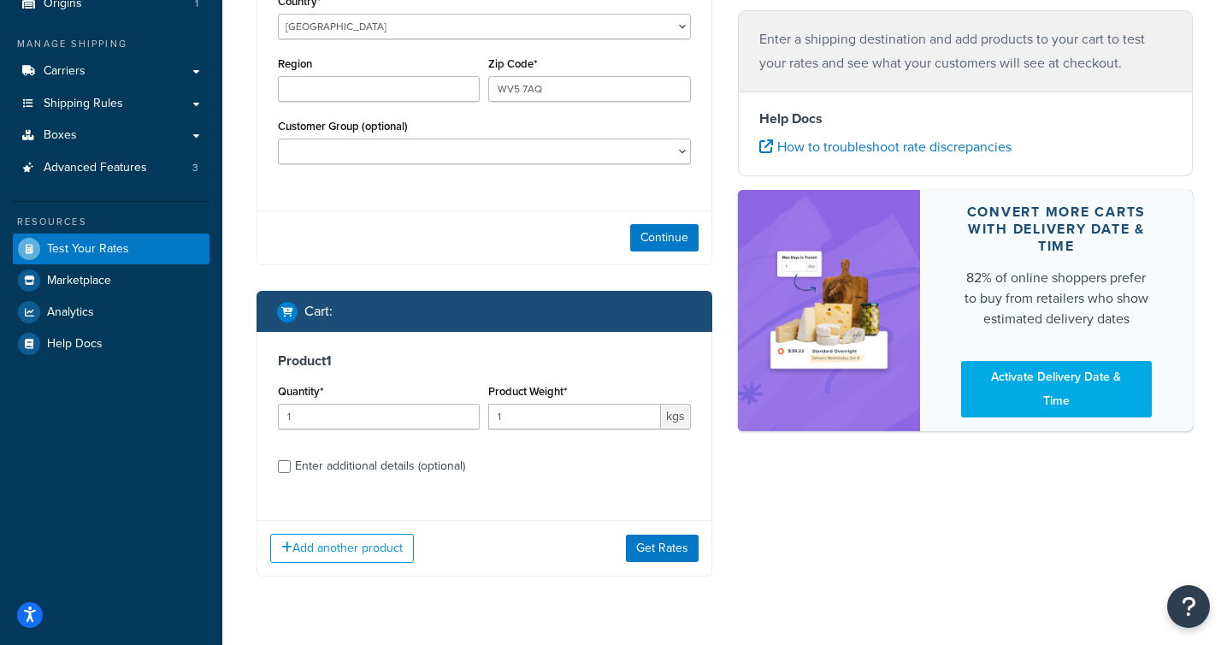
scroll to position [259, 0]
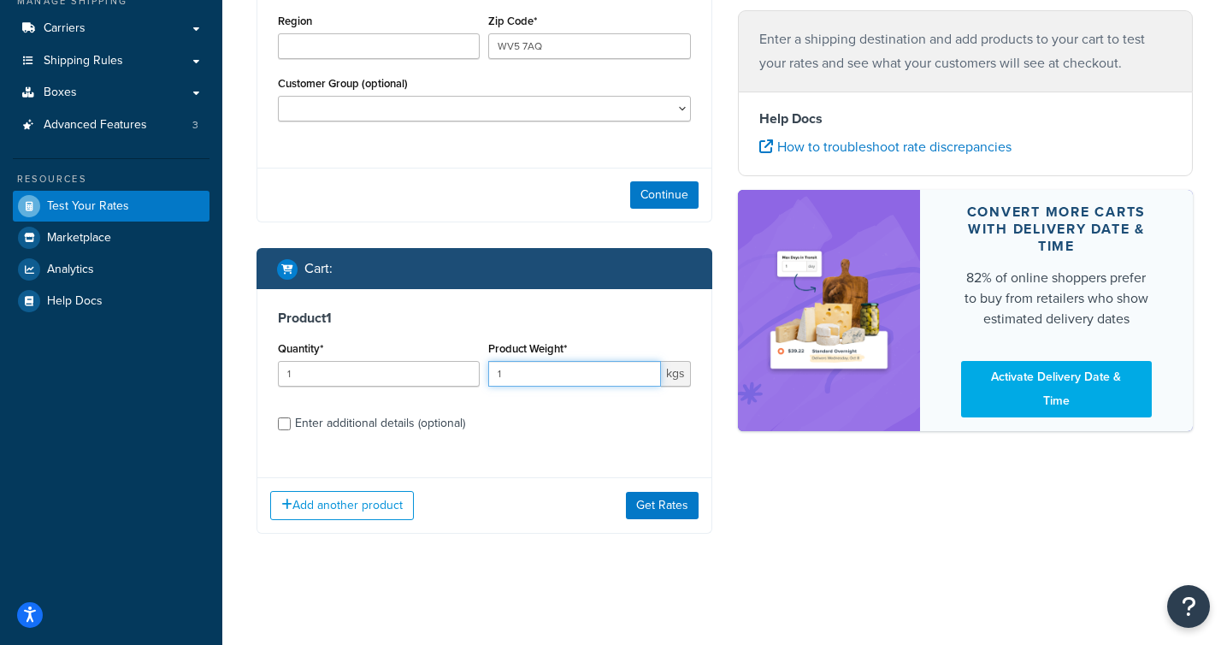
drag, startPoint x: 558, startPoint y: 367, endPoint x: 432, endPoint y: 369, distance: 126.5
click at [433, 369] on div "Quantity* 1 Product Weight* 1 kgs" at bounding box center [484, 368] width 421 height 62
type input "450"
click at [284, 417] on input "Enter additional details (optional)" at bounding box center [284, 423] width 13 height 13
checkbox input "true"
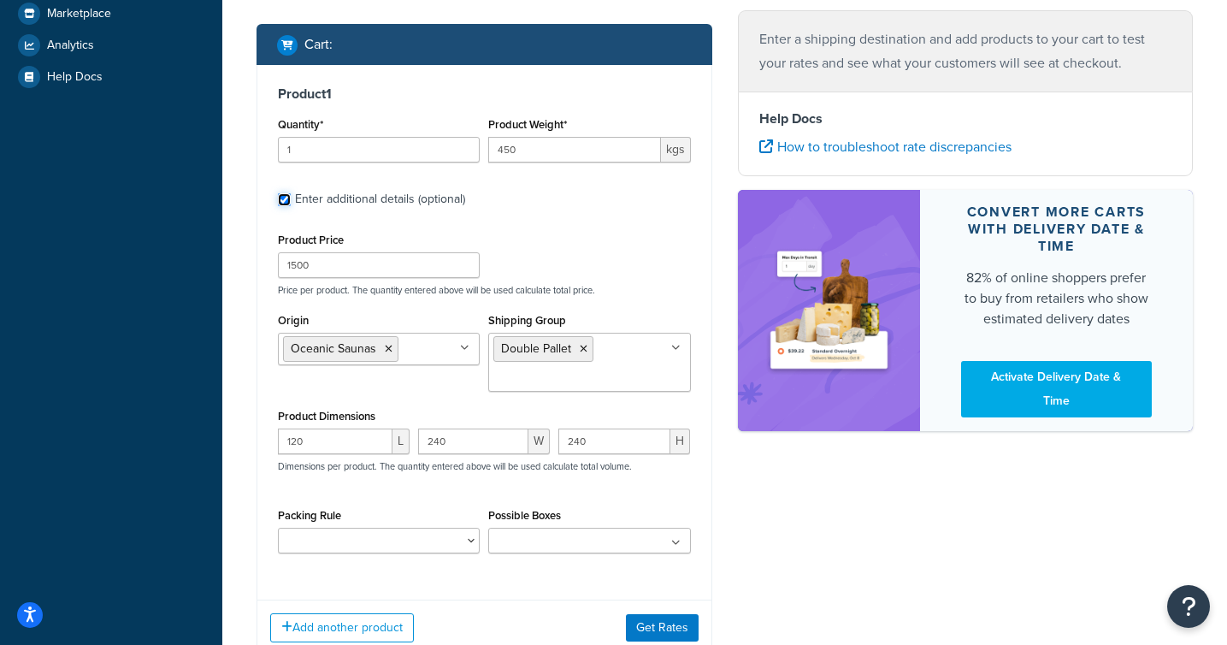
scroll to position [606, 0]
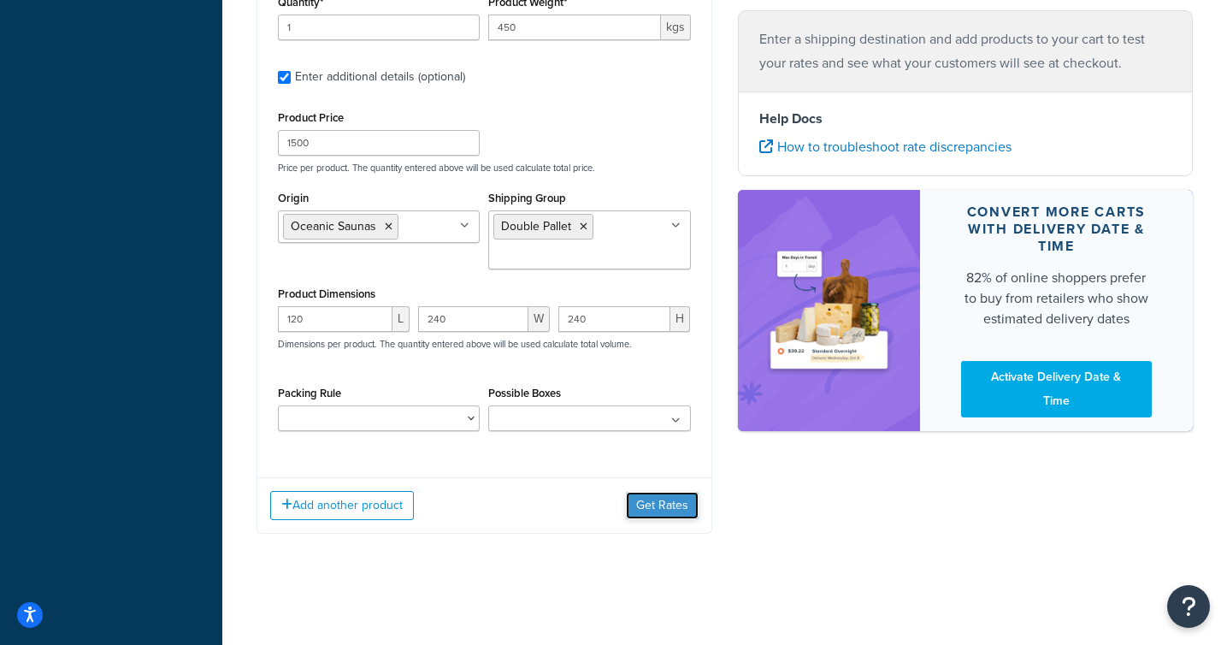
click at [667, 503] on button "Get Rates" at bounding box center [662, 505] width 73 height 27
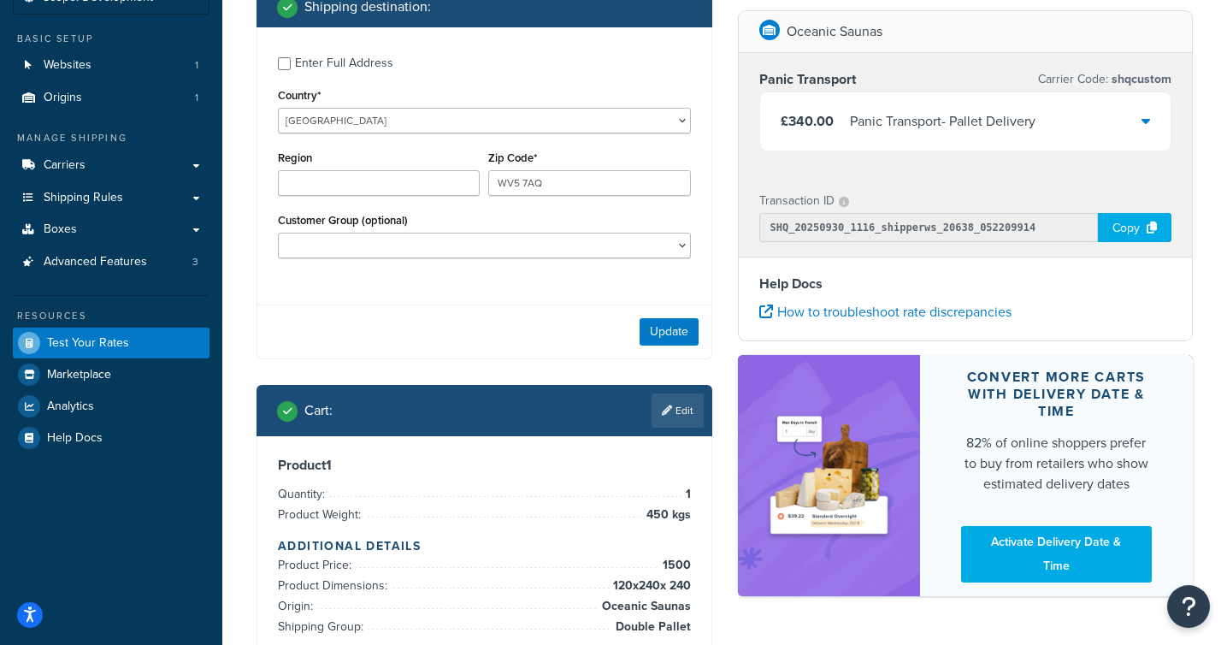
scroll to position [114, 0]
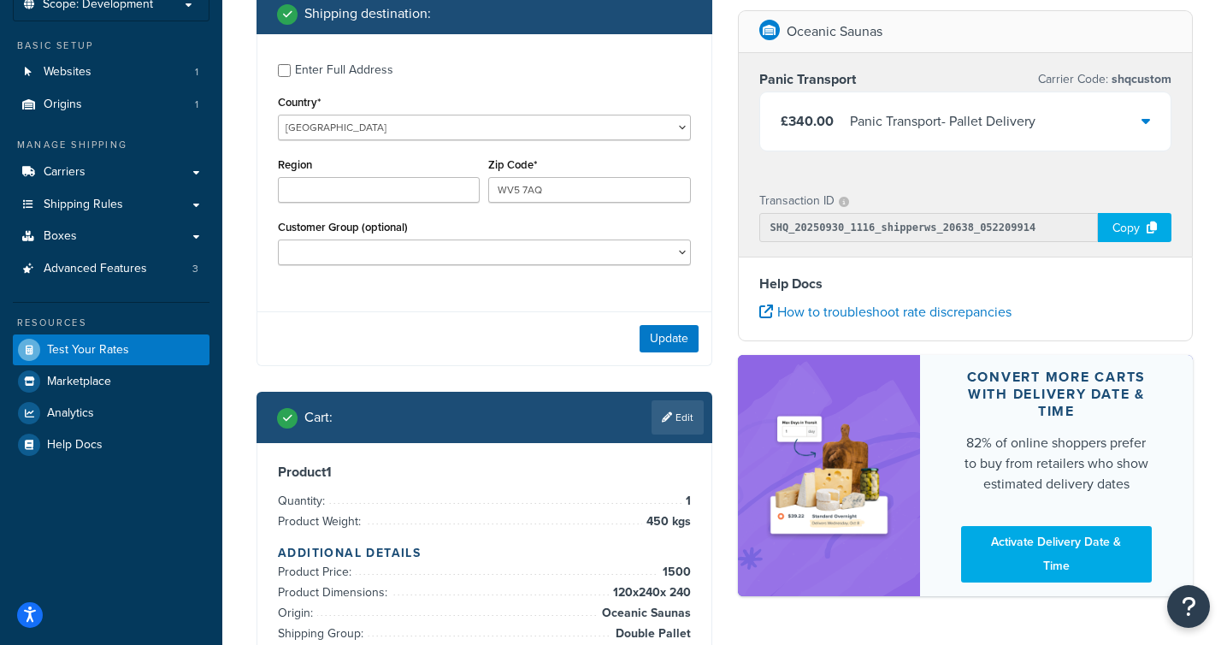
click at [1105, 125] on div "£340.00 Panic Transport - Pallet Delivery" at bounding box center [965, 121] width 411 height 58
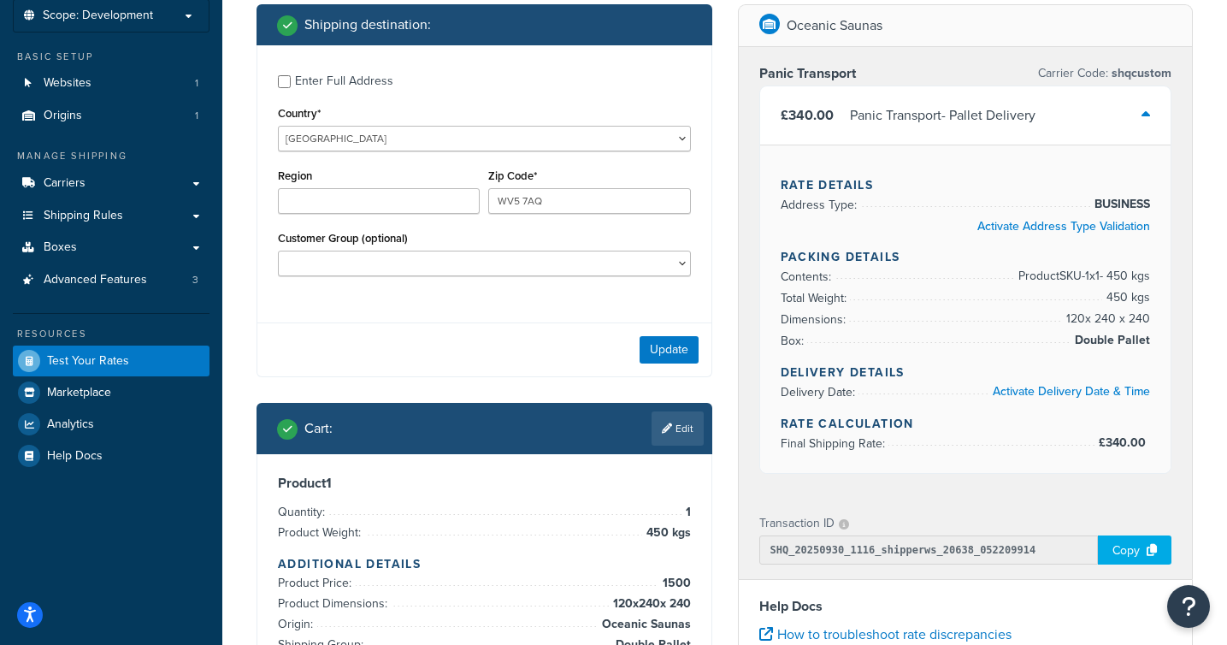
scroll to position [100, 0]
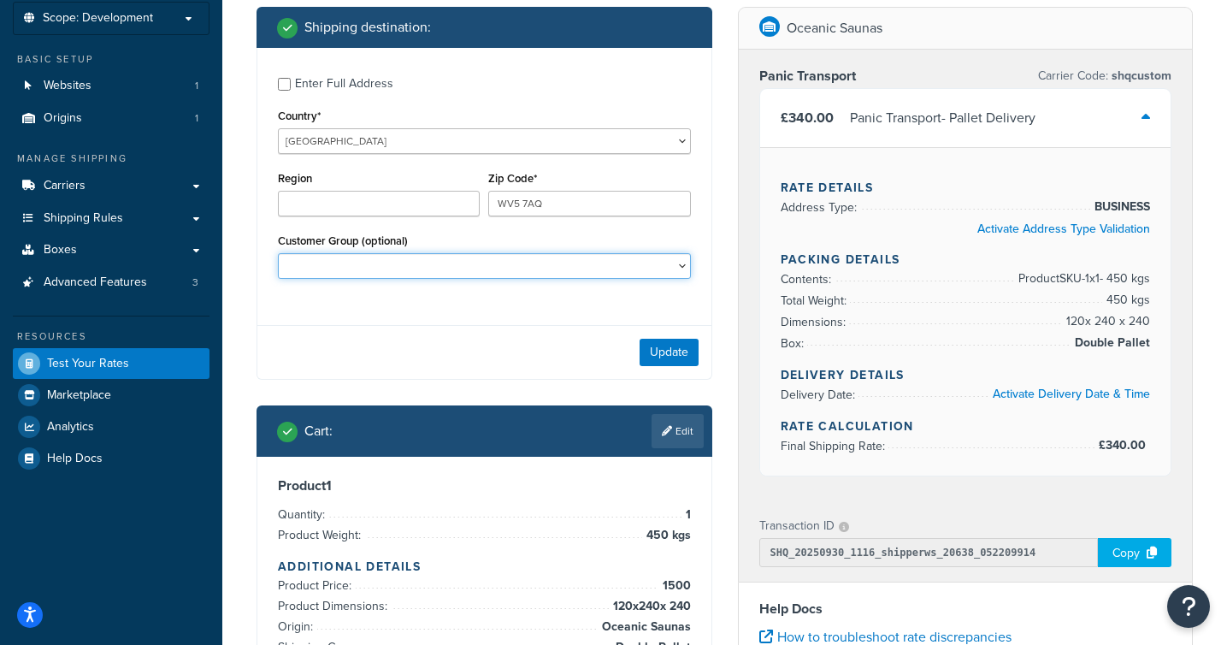
click at [686, 255] on select "Customer Group (optional)" at bounding box center [484, 266] width 413 height 26
click at [278, 253] on select "Customer Group (optional)" at bounding box center [484, 266] width 413 height 26
click at [538, 339] on div "Update" at bounding box center [484, 352] width 454 height 54
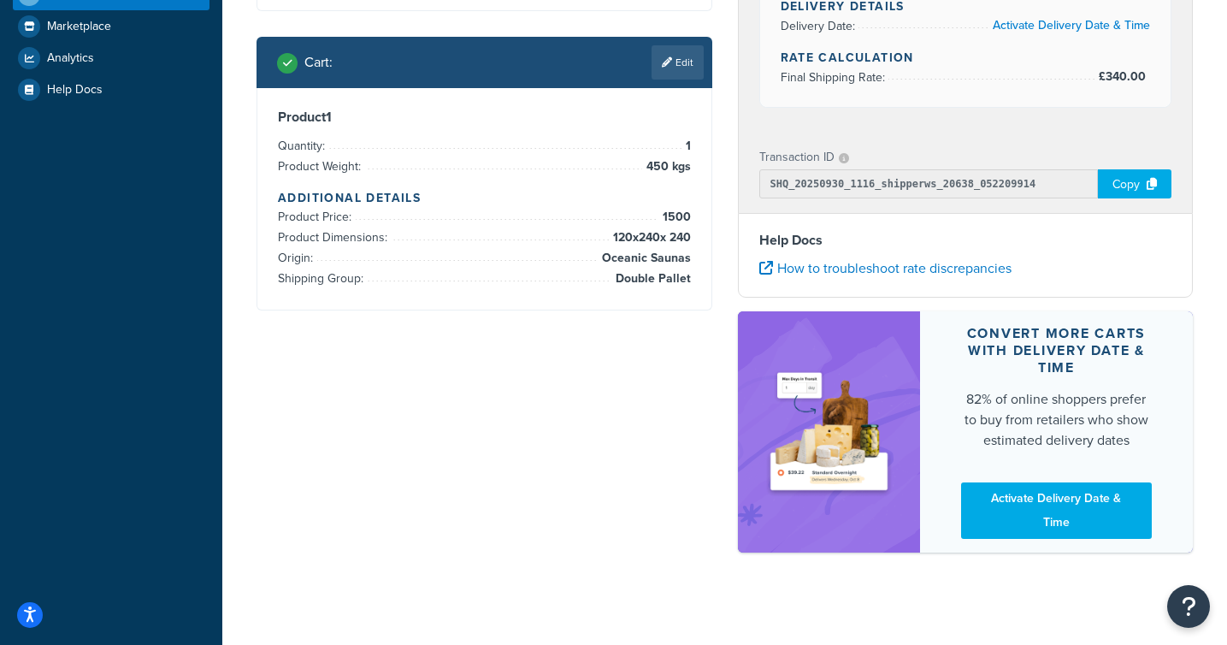
scroll to position [473, 0]
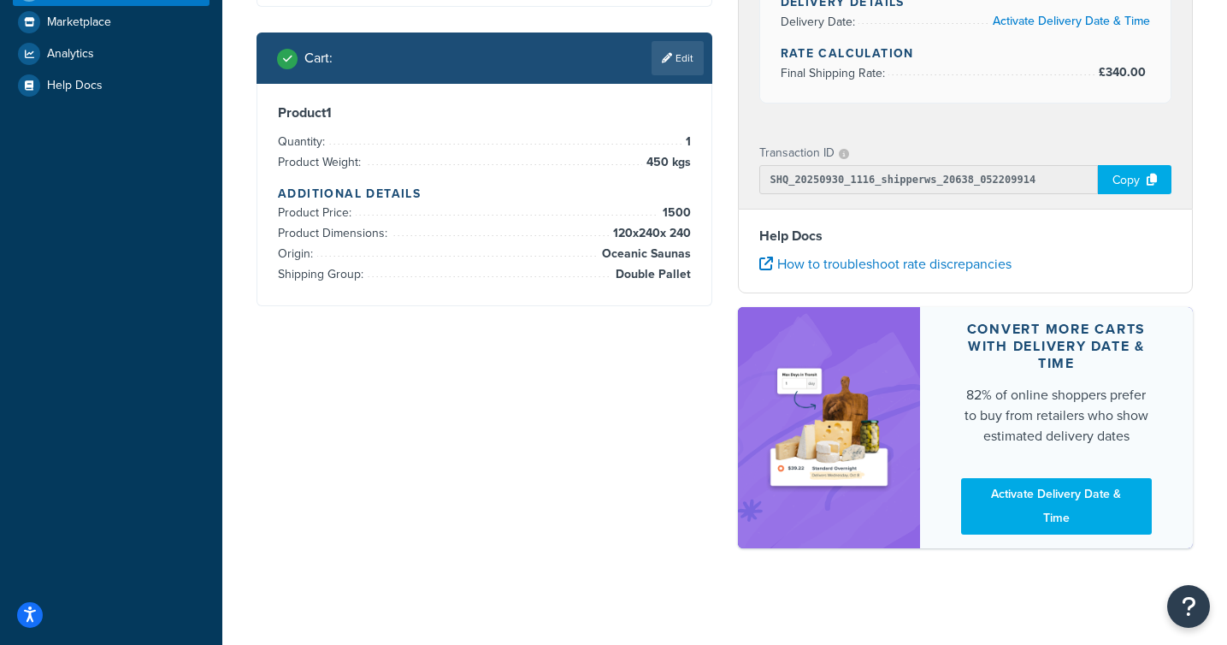
click at [519, 445] on div "Shipping destination : Enter Full Address Country* United States United Kingdom…" at bounding box center [725, 99] width 962 height 931
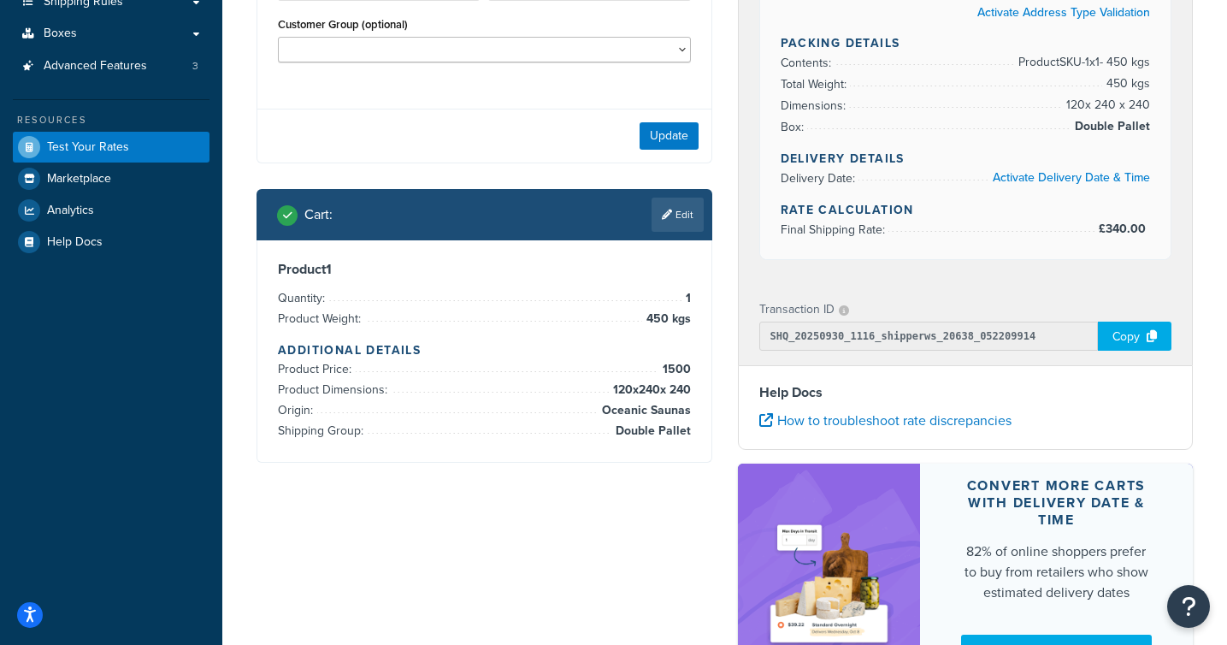
scroll to position [314, 0]
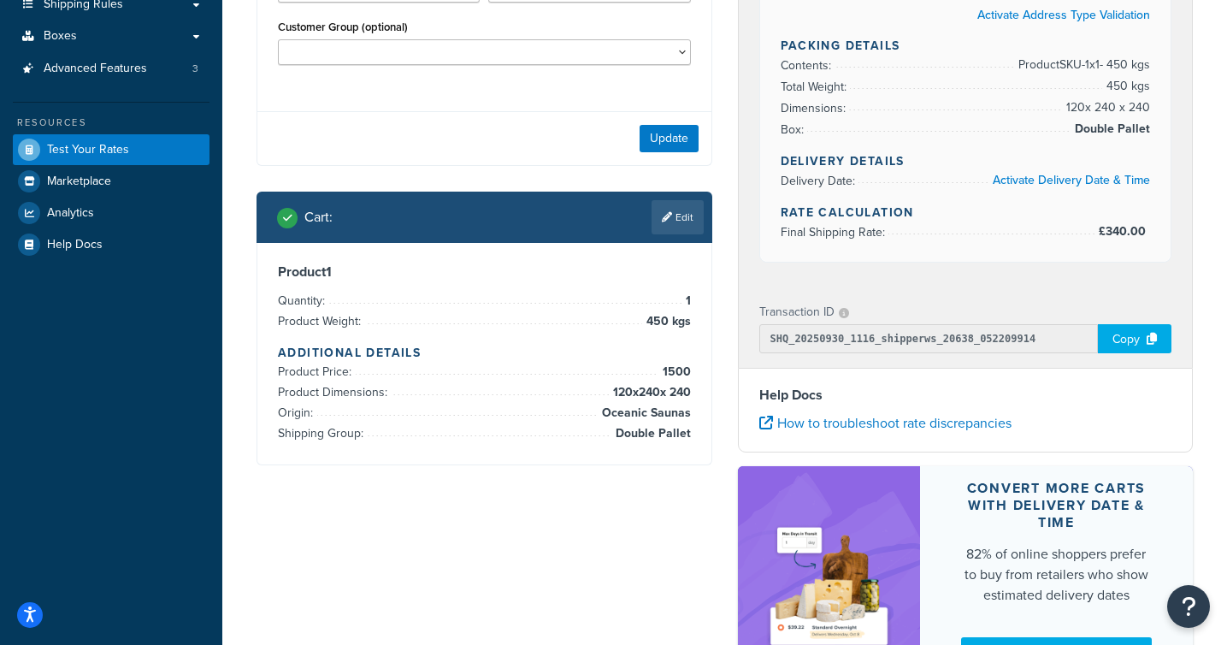
click at [684, 235] on div "Cart : Edit" at bounding box center [484, 216] width 456 height 51
click at [680, 225] on link "Edit" at bounding box center [677, 217] width 52 height 34
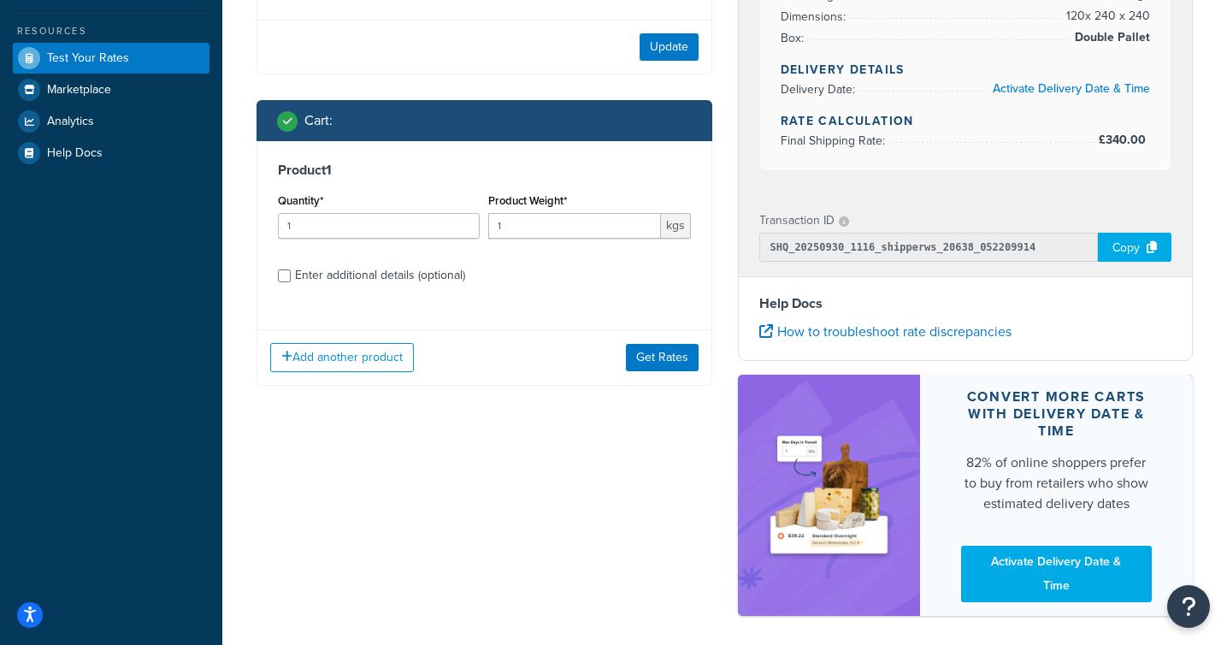
scroll to position [403, 0]
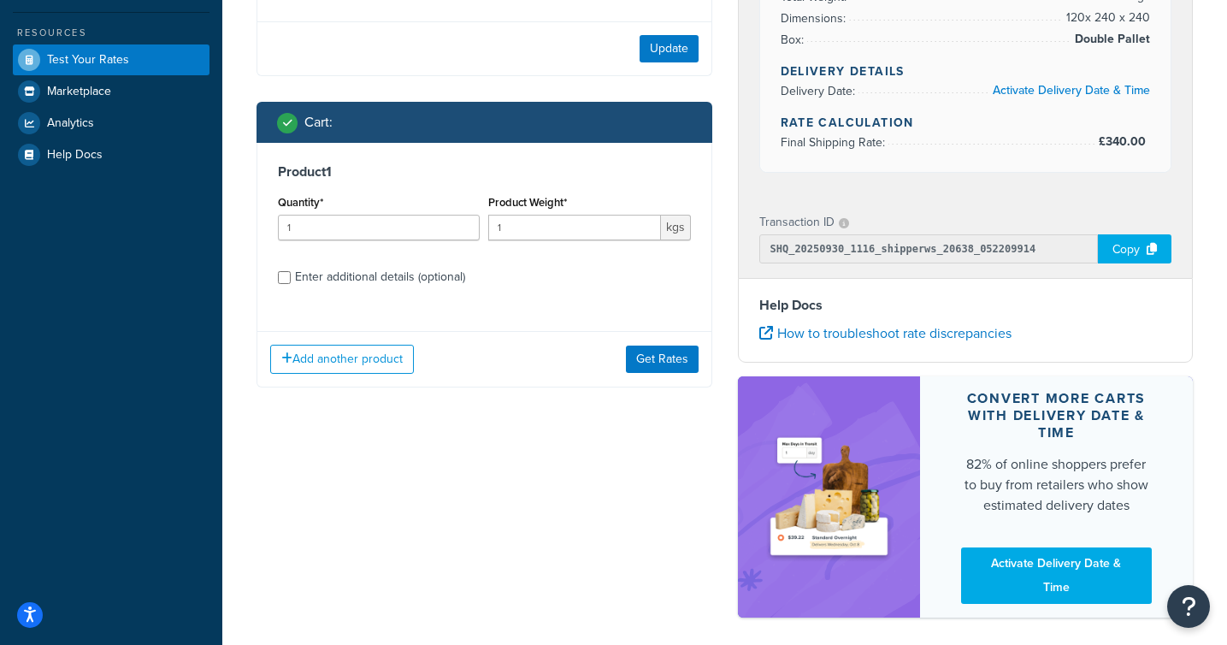
click at [291, 280] on div "Enter additional details (optional)" at bounding box center [484, 275] width 413 height 27
click at [285, 279] on input "Enter additional details (optional)" at bounding box center [284, 277] width 13 height 13
checkbox input "true"
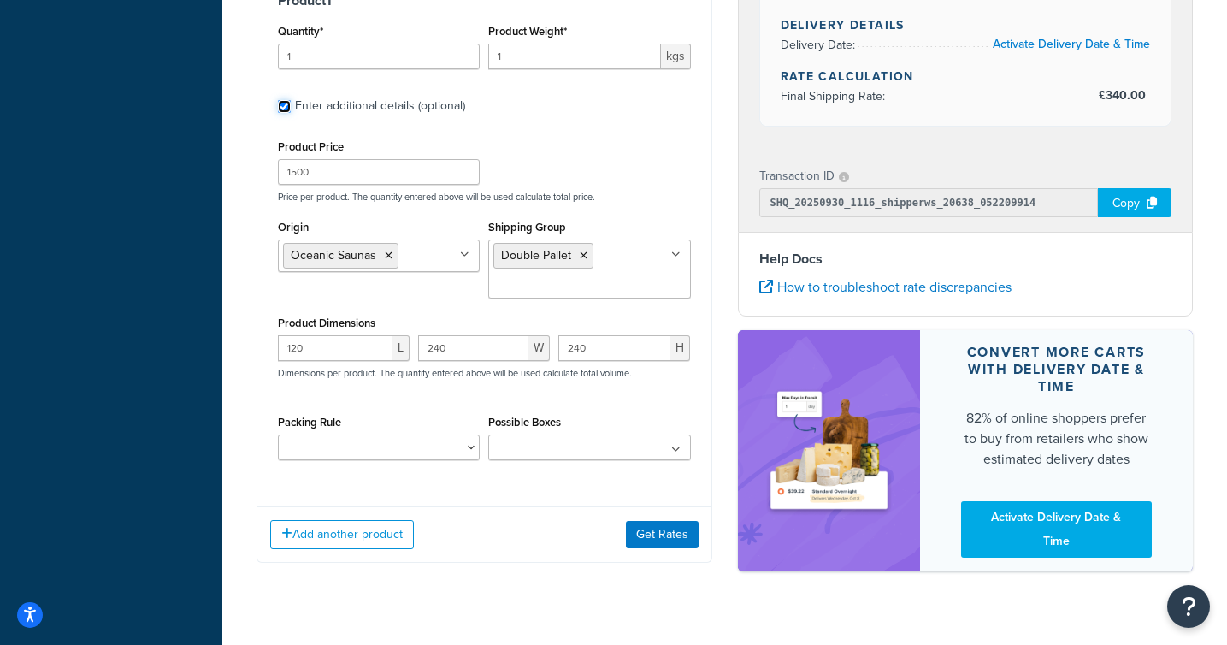
scroll to position [578, 0]
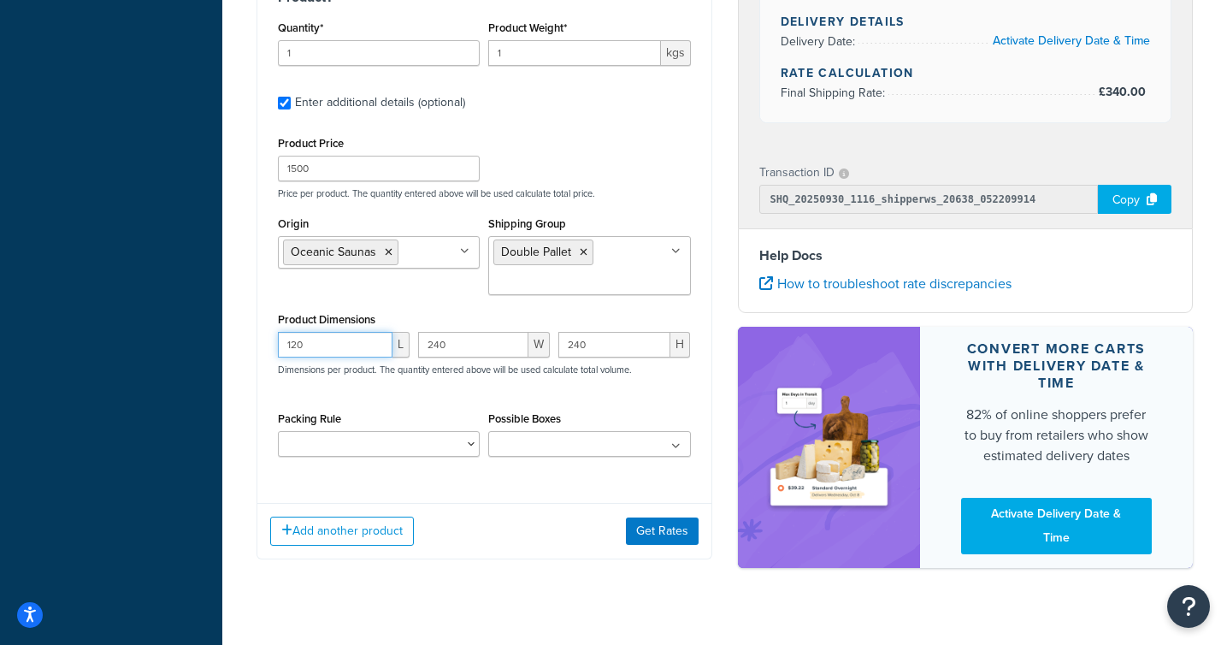
drag, startPoint x: 344, startPoint y: 344, endPoint x: 262, endPoint y: 343, distance: 82.1
click at [262, 343] on div "Product 1 Quantity* 1 Product Weight* 1 kgs Enter additional details (optional)…" at bounding box center [484, 228] width 454 height 521
drag, startPoint x: 465, startPoint y: 344, endPoint x: 368, endPoint y: 344, distance: 97.5
click at [368, 344] on div "L 240 W 240 H Dimensions per product. The quantity entered above will be used c…" at bounding box center [484, 363] width 421 height 62
drag, startPoint x: 628, startPoint y: 353, endPoint x: 498, endPoint y: 353, distance: 130.8
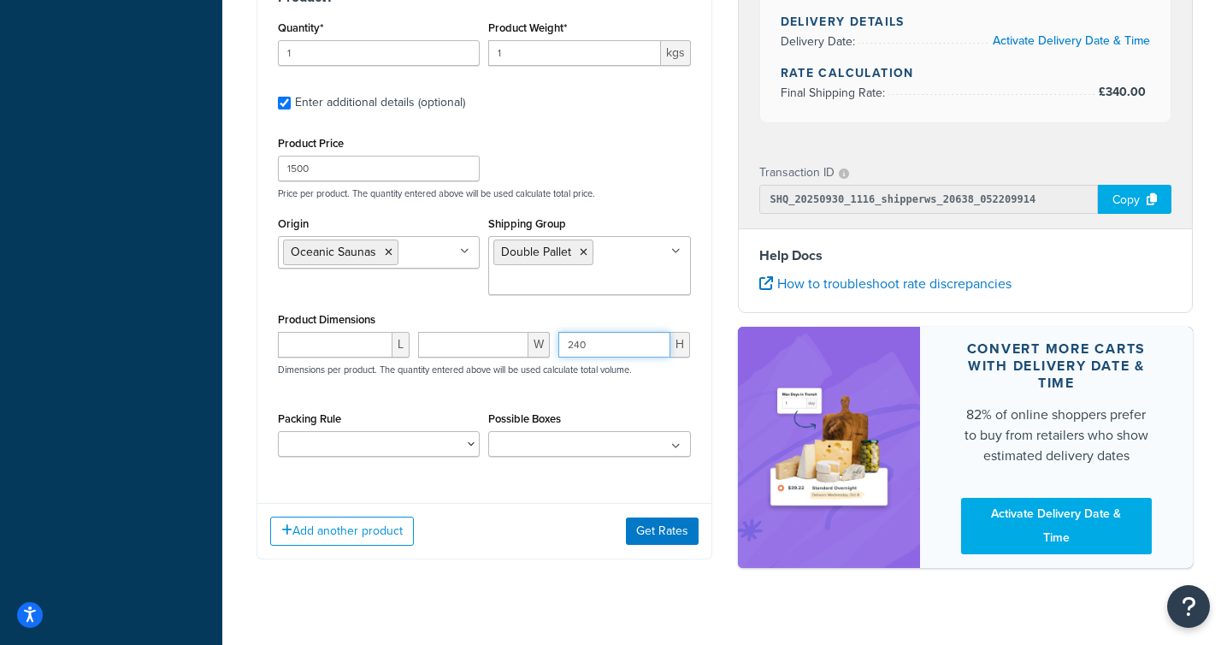
click at [498, 353] on div "L W 240 H Dimensions per product. The quantity entered above will be used calcu…" at bounding box center [484, 363] width 421 height 62
click at [619, 151] on div "Product Price 1500 Price per product. The quantity entered above will be used c…" at bounding box center [484, 166] width 421 height 68
click at [648, 533] on button "Get Rates" at bounding box center [662, 530] width 73 height 27
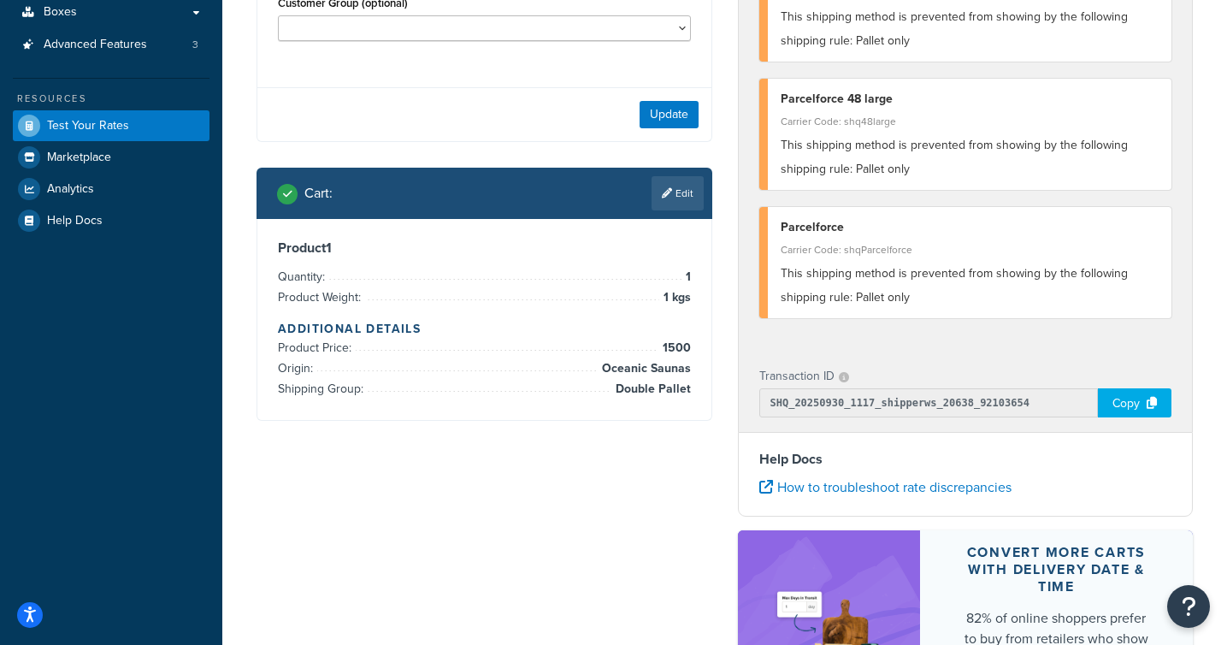
scroll to position [344, 0]
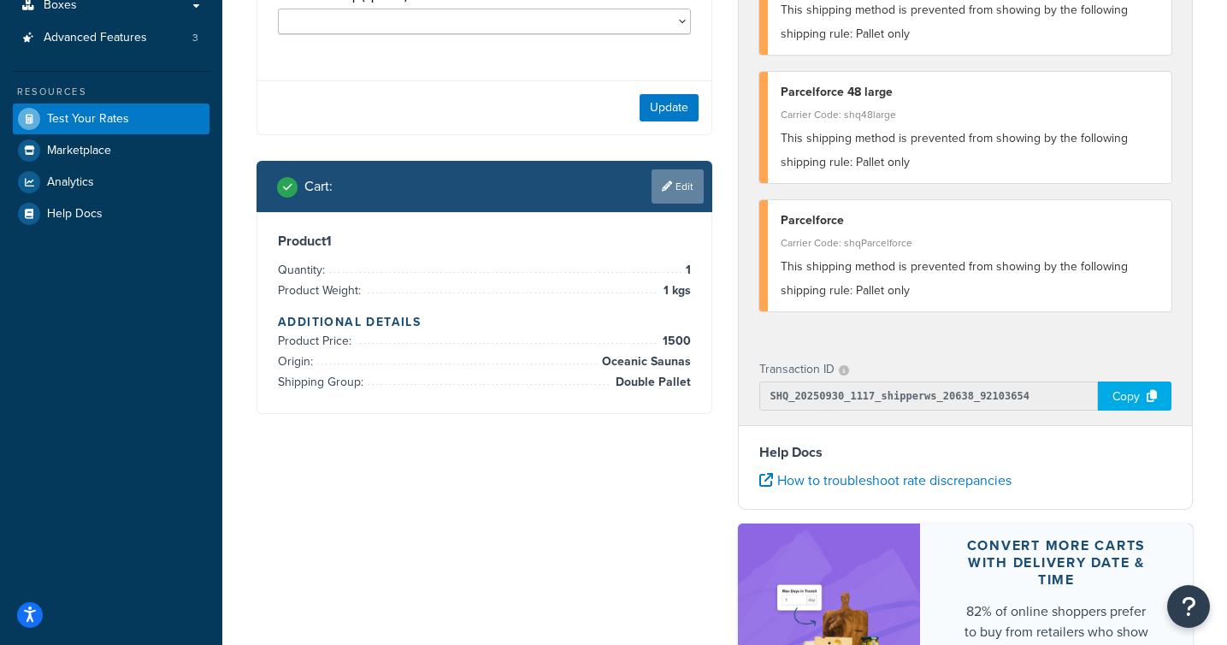
click at [674, 170] on link "Edit" at bounding box center [677, 186] width 52 height 34
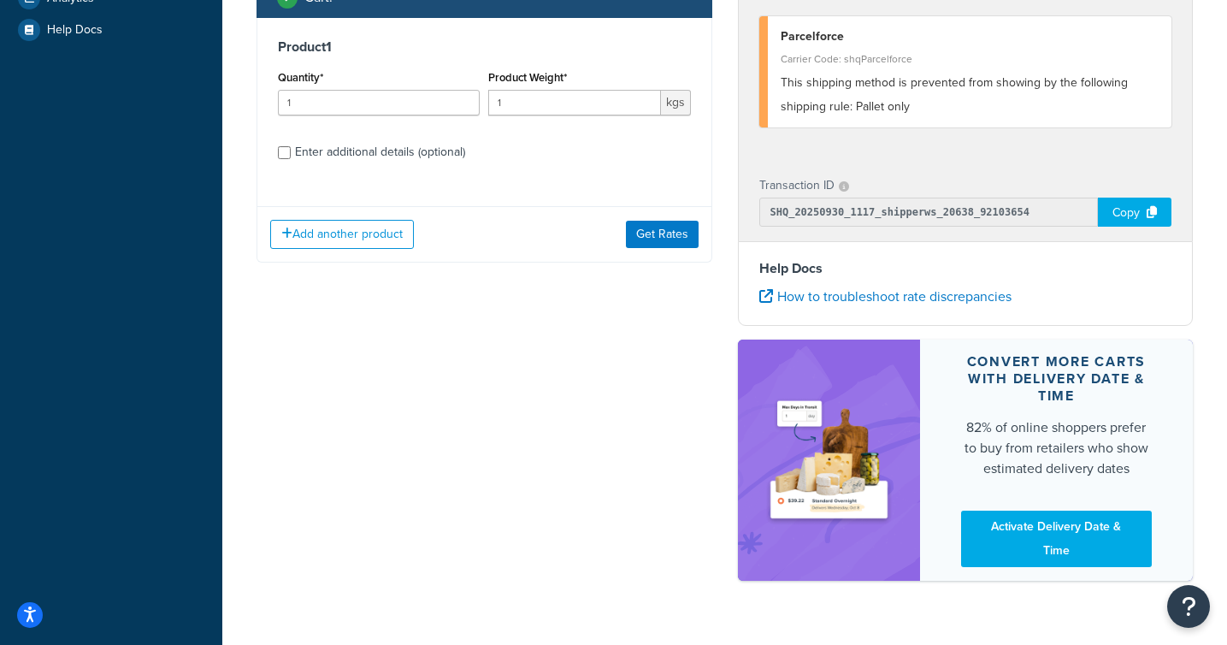
scroll to position [531, 0]
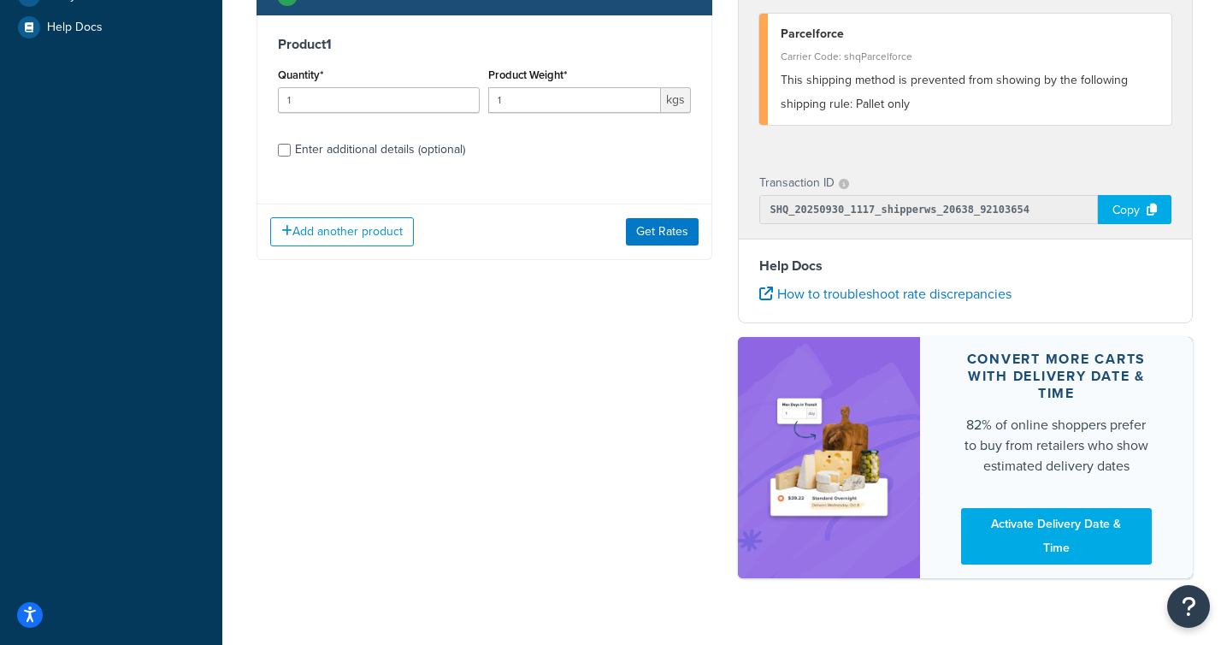
click at [397, 151] on div "Enter additional details (optional)" at bounding box center [380, 150] width 170 height 24
click at [291, 151] on input "Enter additional details (optional)" at bounding box center [284, 150] width 13 height 13
checkbox input "true"
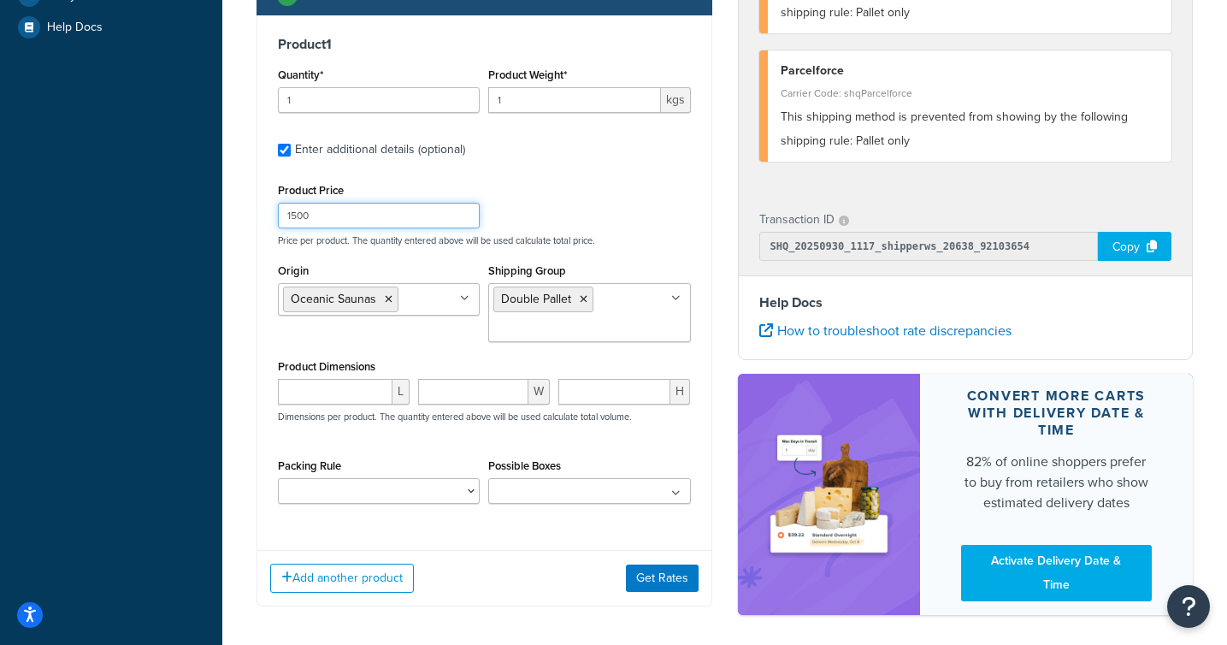
drag, startPoint x: 364, startPoint y: 210, endPoint x: 232, endPoint y: 210, distance: 132.5
click at [232, 210] on div "Test your rates Reset Rate Results 30/09/2025, 12:17 PM Shipping destination : …" at bounding box center [724, 101] width 1004 height 1145
click at [592, 201] on div "Product Price Price per product. The quantity entered above will be used calcul…" at bounding box center [484, 213] width 421 height 68
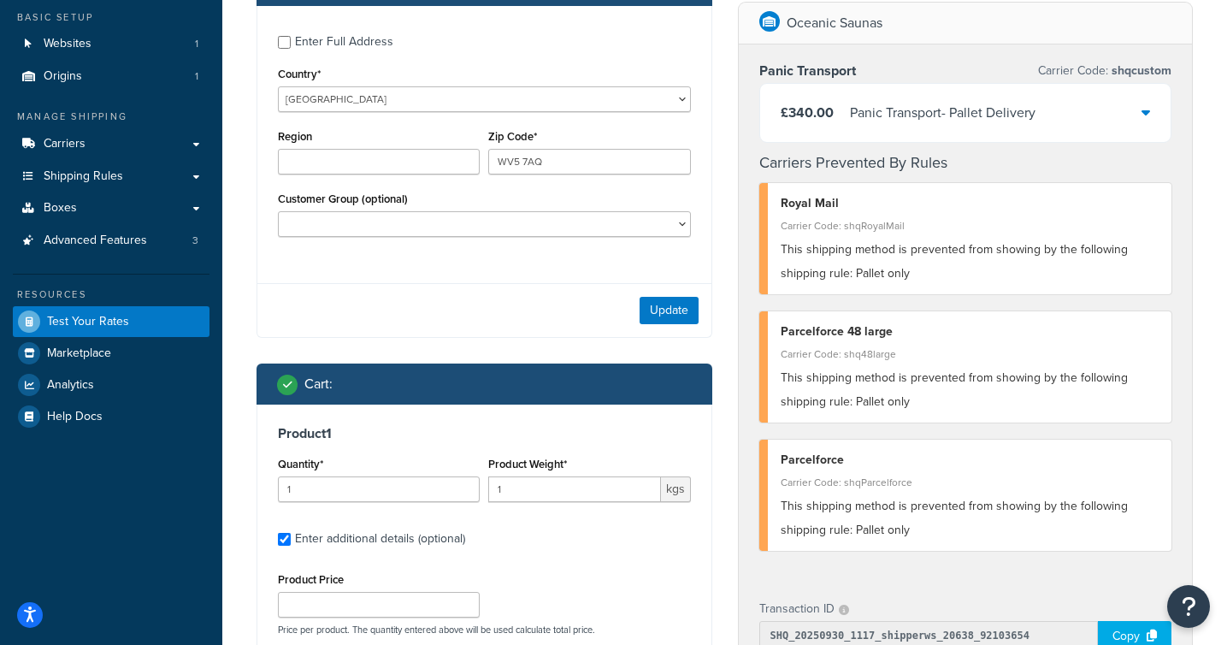
scroll to position [145, 0]
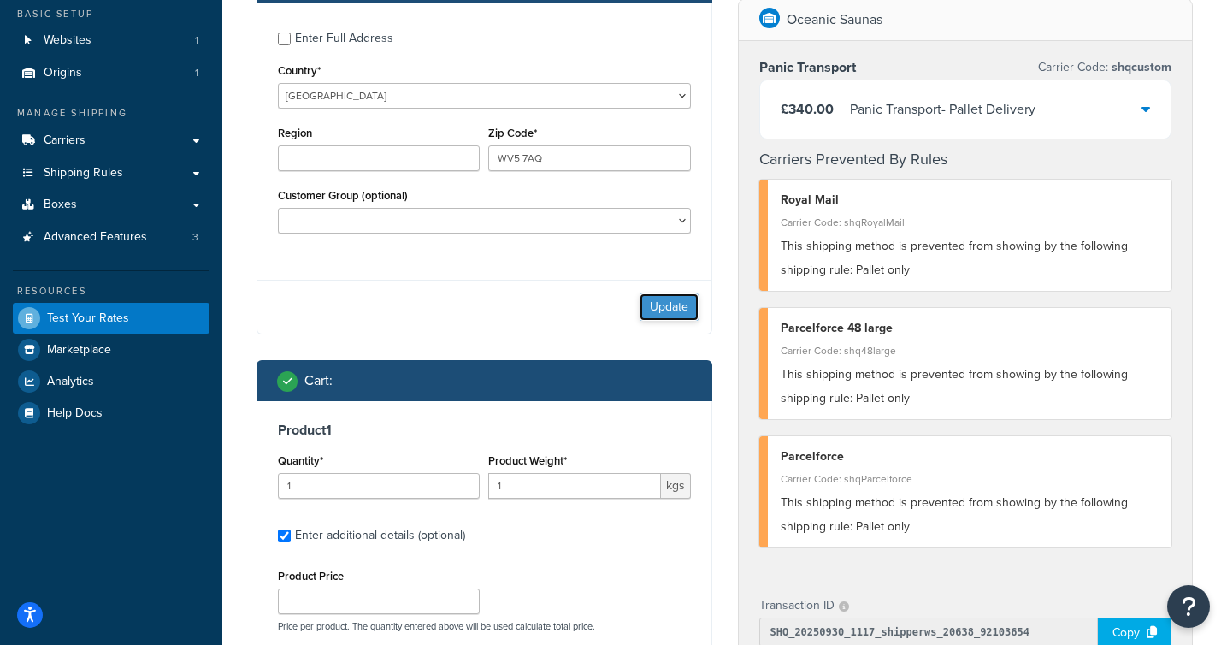
click at [677, 300] on button "Update" at bounding box center [668, 306] width 59 height 27
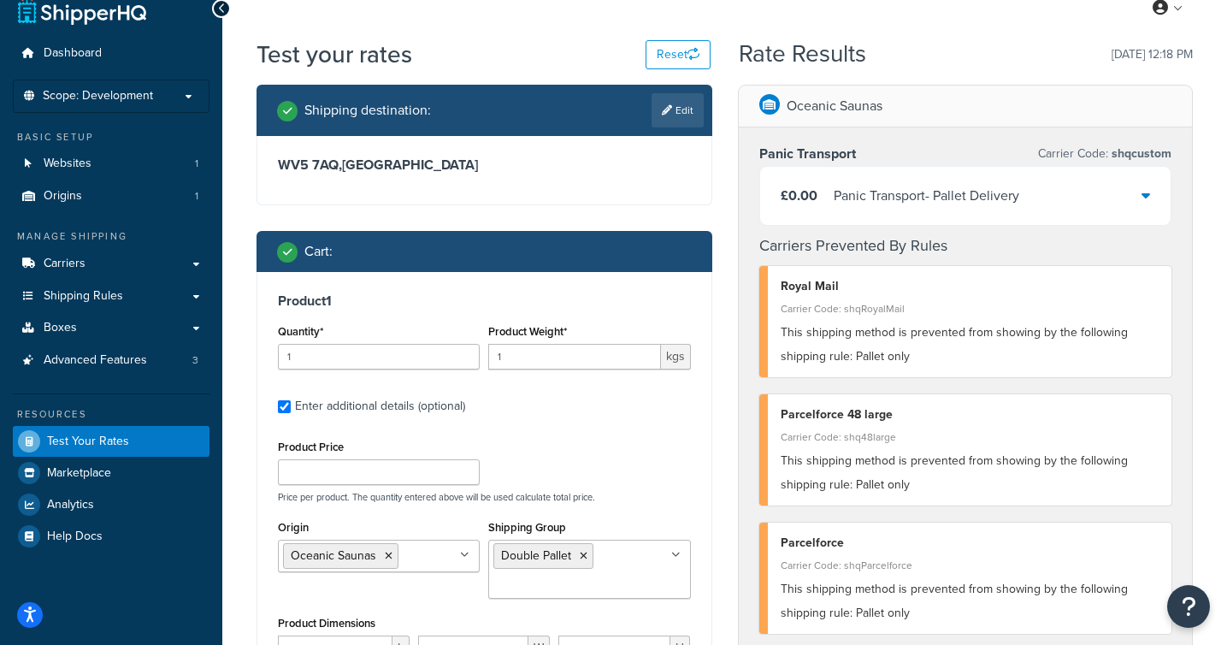
scroll to position [14, 0]
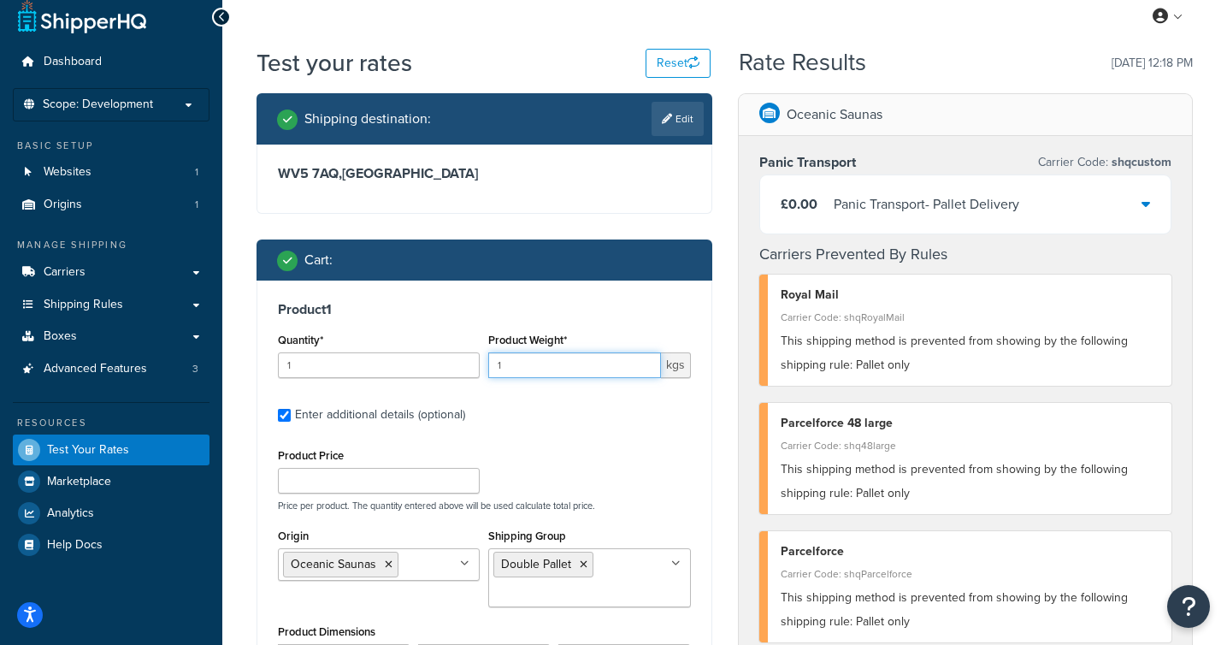
drag, startPoint x: 575, startPoint y: 357, endPoint x: 468, endPoint y: 356, distance: 107.7
click at [468, 356] on div "Quantity* 1 Product Weight* 1 kgs" at bounding box center [484, 359] width 421 height 62
drag, startPoint x: 509, startPoint y: 362, endPoint x: 455, endPoint y: 362, distance: 53.9
click at [455, 362] on div "Quantity* 1 Product Weight* 1 kgs" at bounding box center [484, 359] width 421 height 62
type input "450"
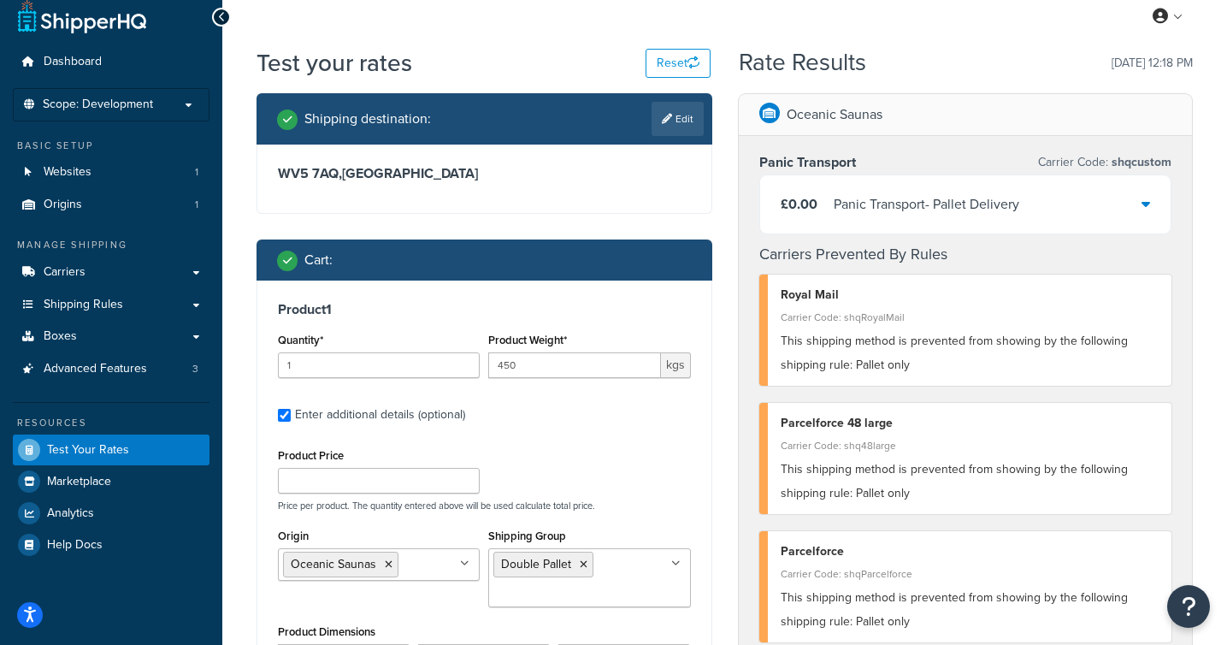
click at [689, 321] on div "Product 1 Quantity* 1 Product Weight* 450 kgs Enter additional details (optiona…" at bounding box center [484, 540] width 454 height 521
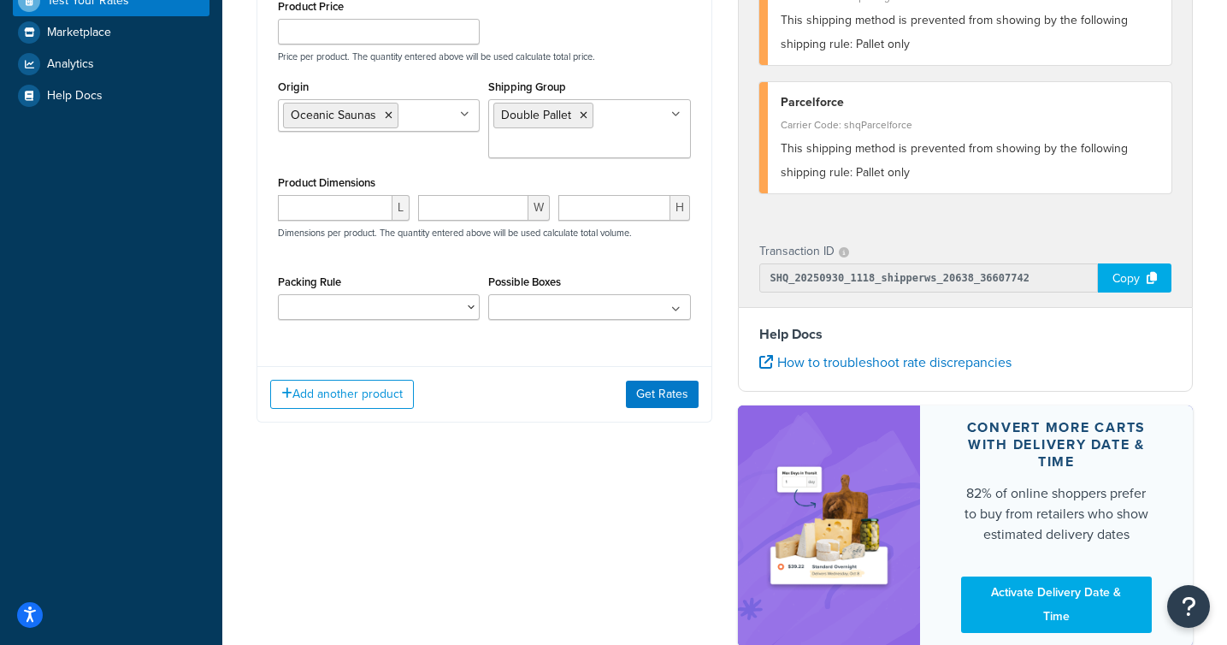
scroll to position [466, 0]
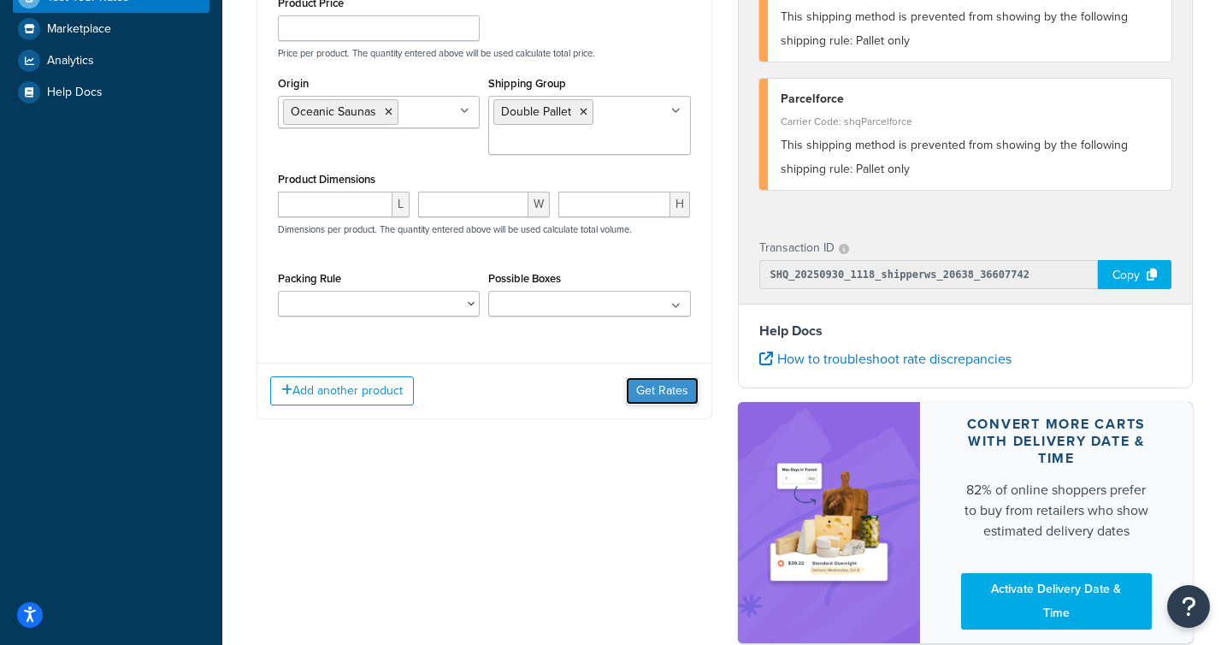
click at [668, 392] on button "Get Rates" at bounding box center [662, 390] width 73 height 27
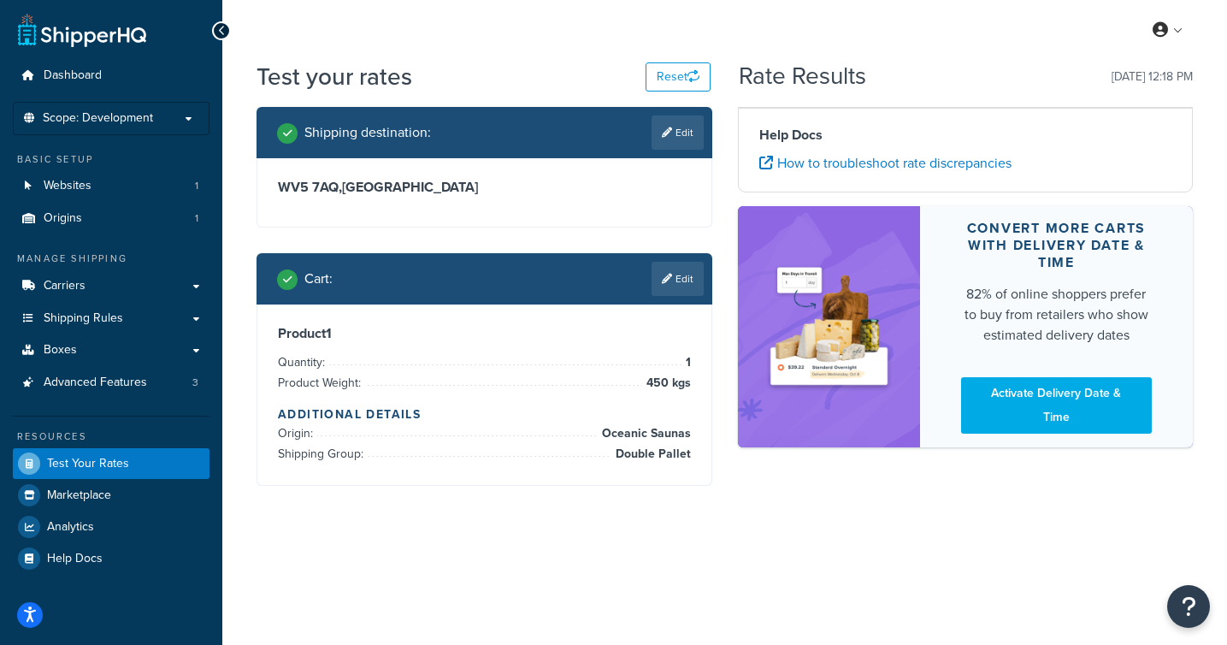
scroll to position [0, 0]
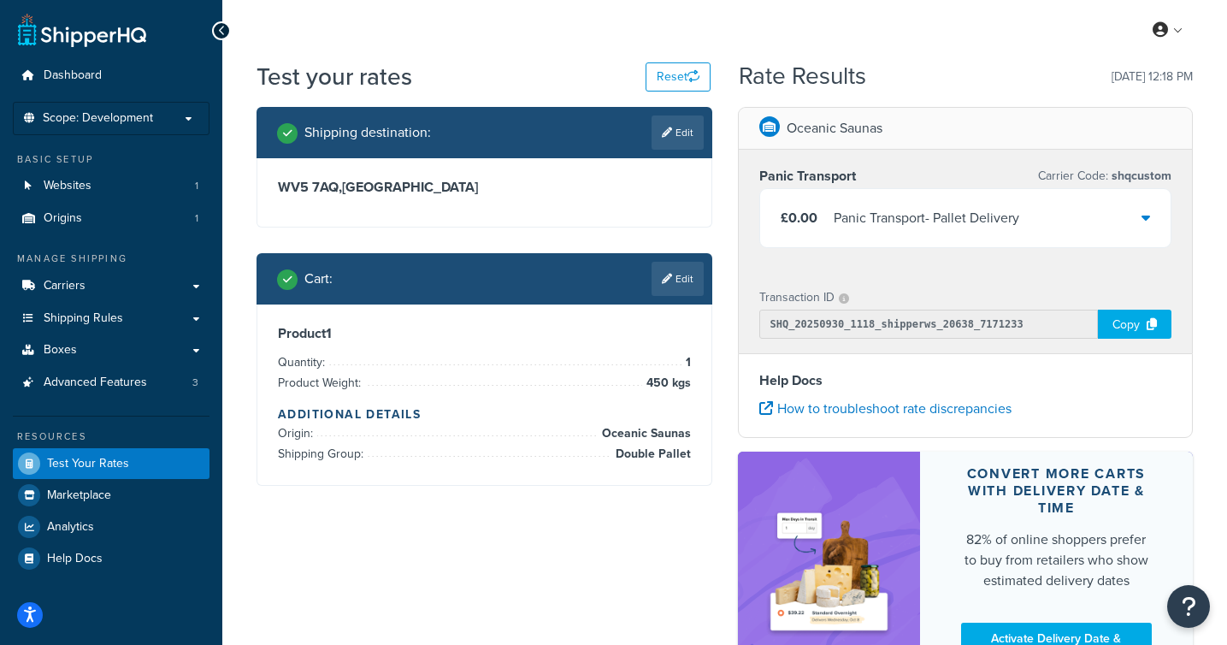
click at [1151, 216] on div "£0.00 Panic Transport - Pallet Delivery" at bounding box center [965, 218] width 411 height 58
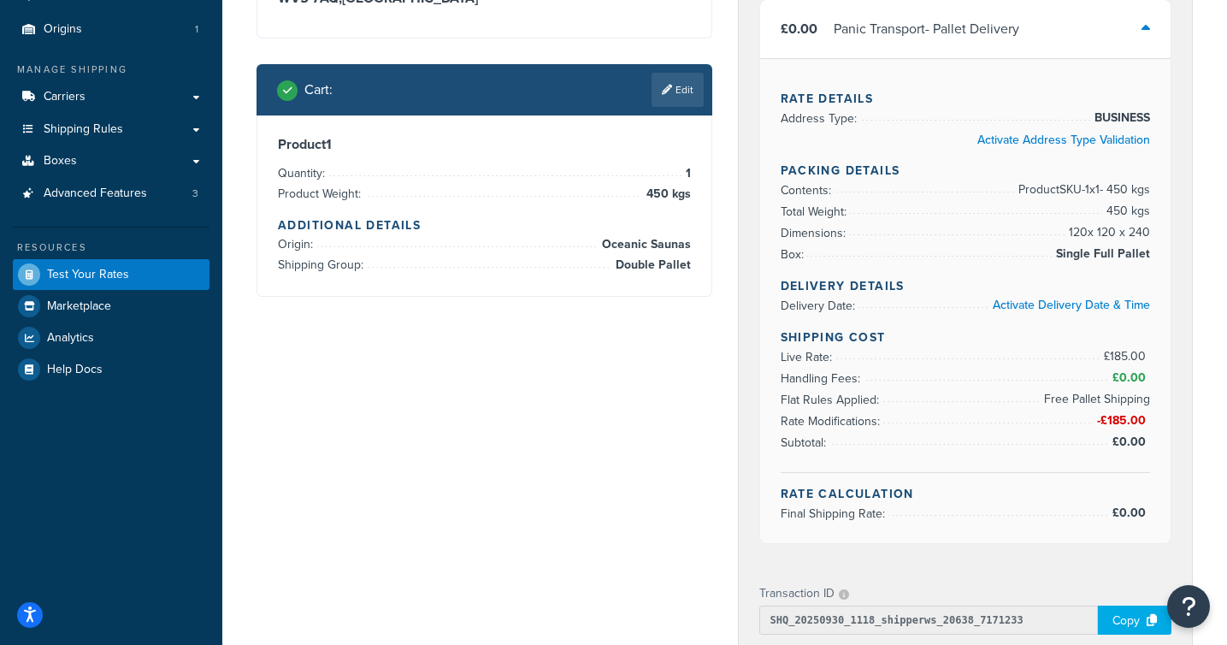
scroll to position [185, 0]
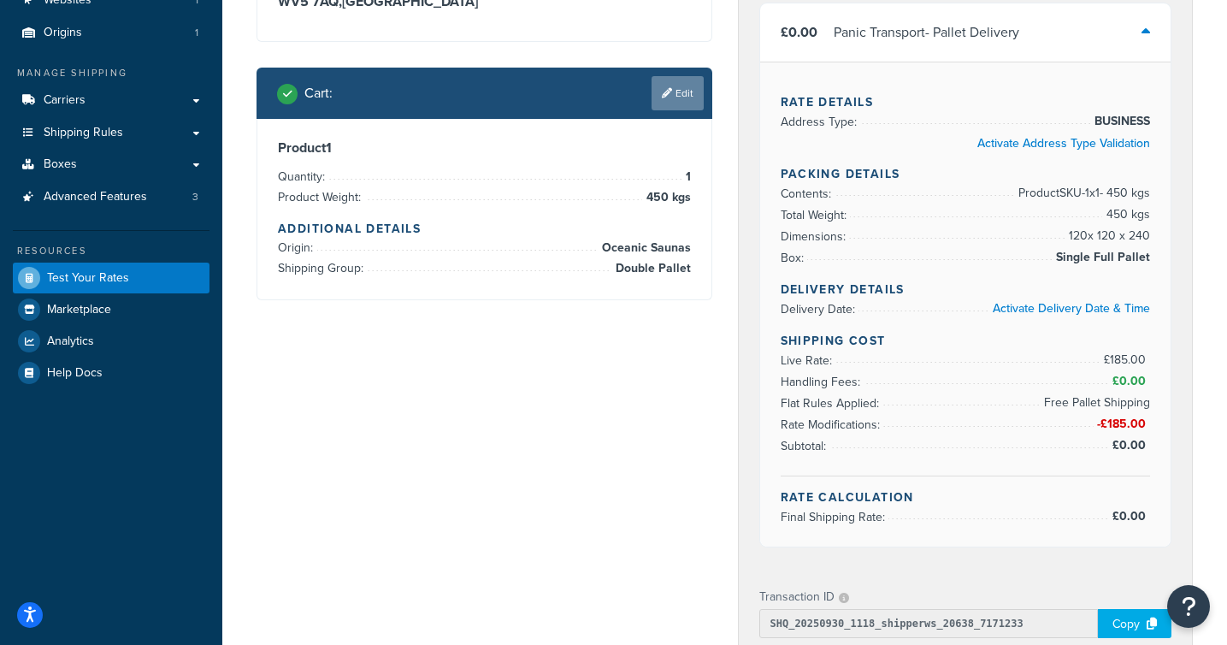
click at [686, 103] on link "Edit" at bounding box center [677, 93] width 52 height 34
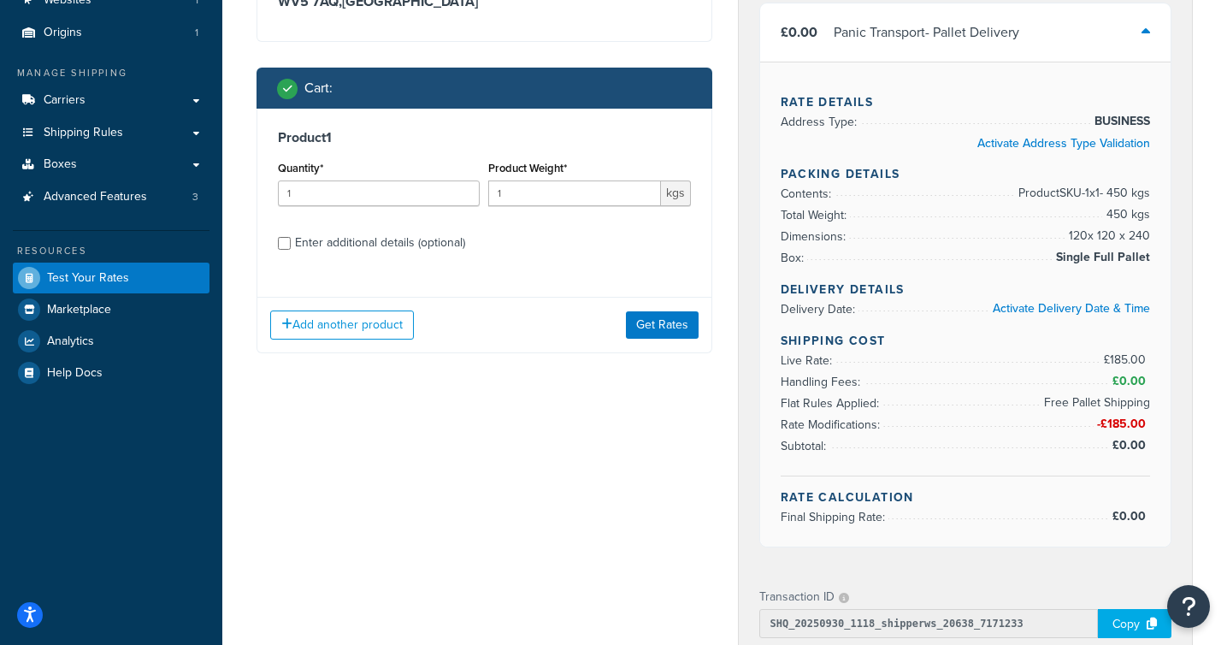
click at [291, 243] on div "Enter additional details (optional)" at bounding box center [484, 240] width 413 height 27
click at [280, 243] on input "Enter additional details (optional)" at bounding box center [284, 243] width 13 height 13
checkbox input "true"
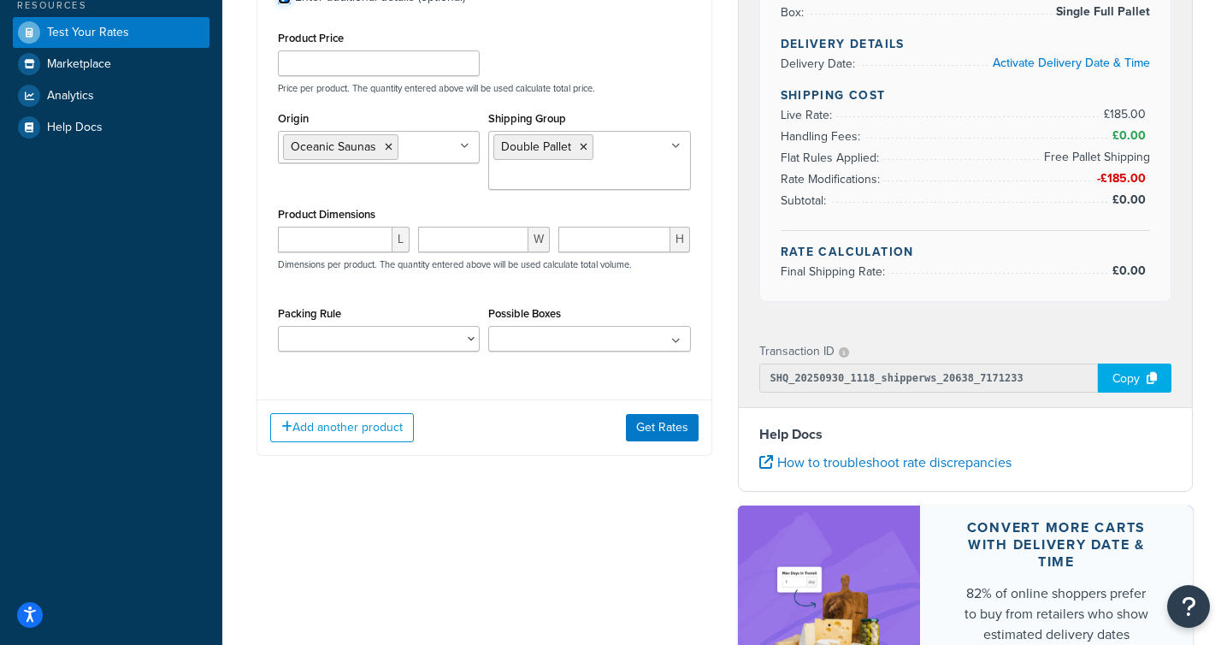
scroll to position [437, 0]
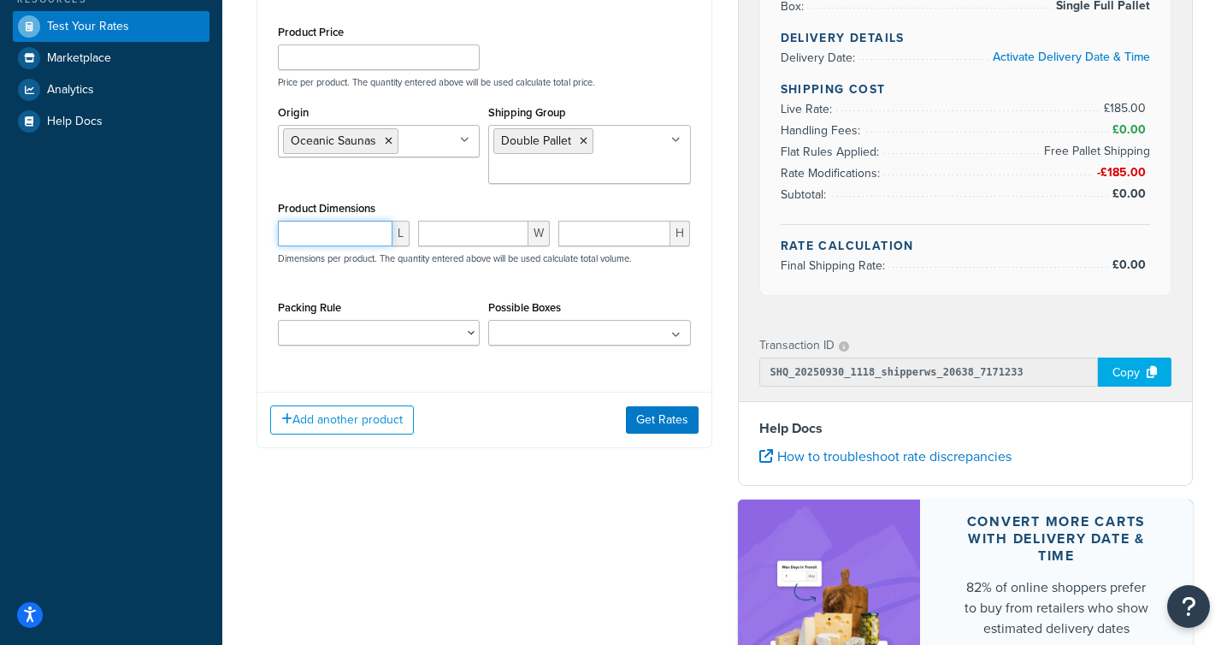
click at [354, 233] on input "number" at bounding box center [335, 234] width 115 height 26
drag, startPoint x: 333, startPoint y: 233, endPoint x: 254, endPoint y: 233, distance: 78.6
click at [254, 233] on div "Shipping destination : Edit WV5 7AQ , United Kingdom Cart : Product 1 Quantity*…" at bounding box center [484, 72] width 481 height 804
type input "120"
click at [454, 238] on input "number" at bounding box center [473, 234] width 110 height 26
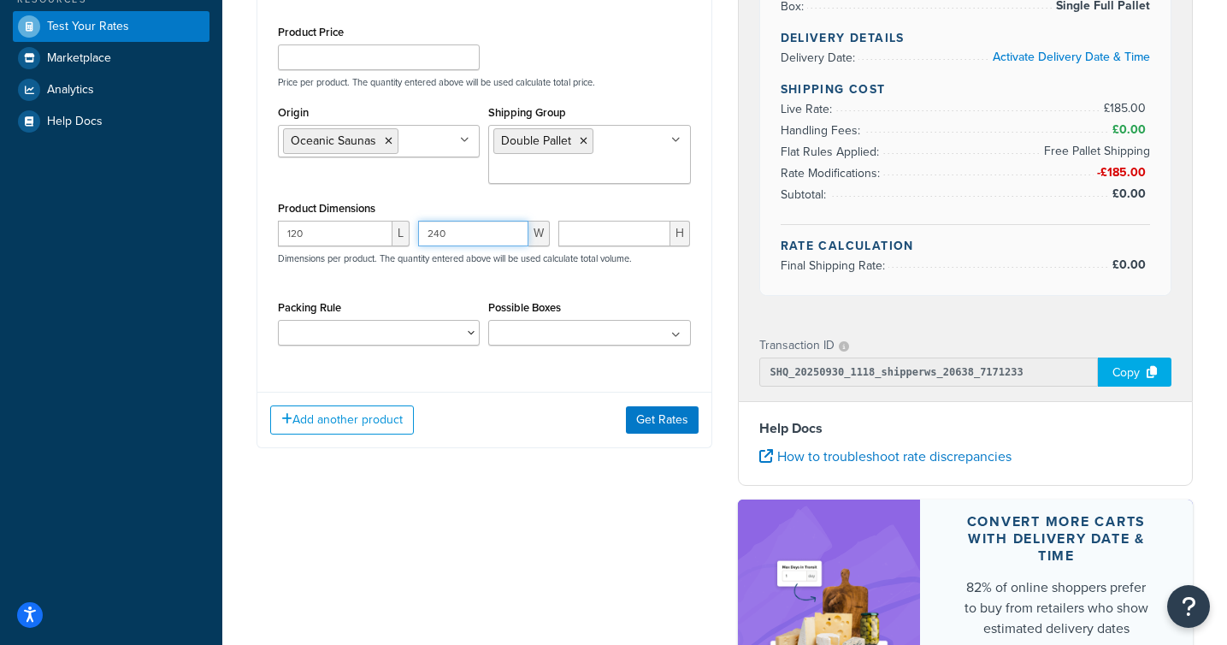
type input "240"
click at [604, 237] on input "number" at bounding box center [614, 234] width 112 height 26
type input "240"
click at [657, 412] on button "Get Rates" at bounding box center [662, 419] width 73 height 27
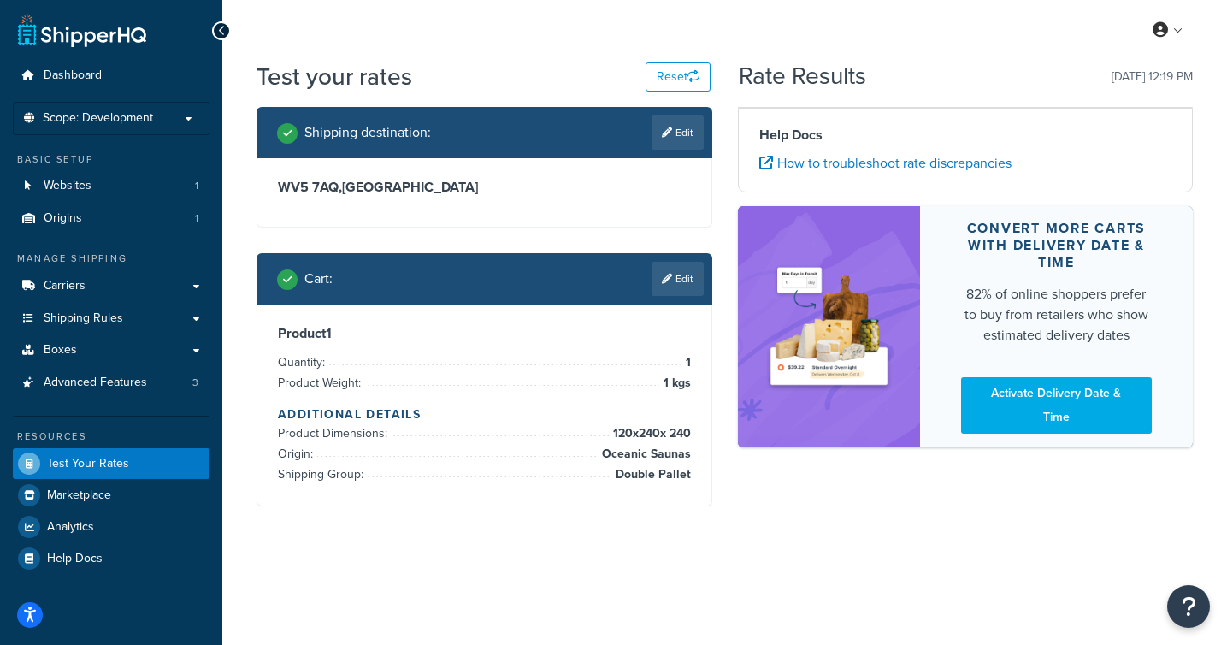
scroll to position [0, 0]
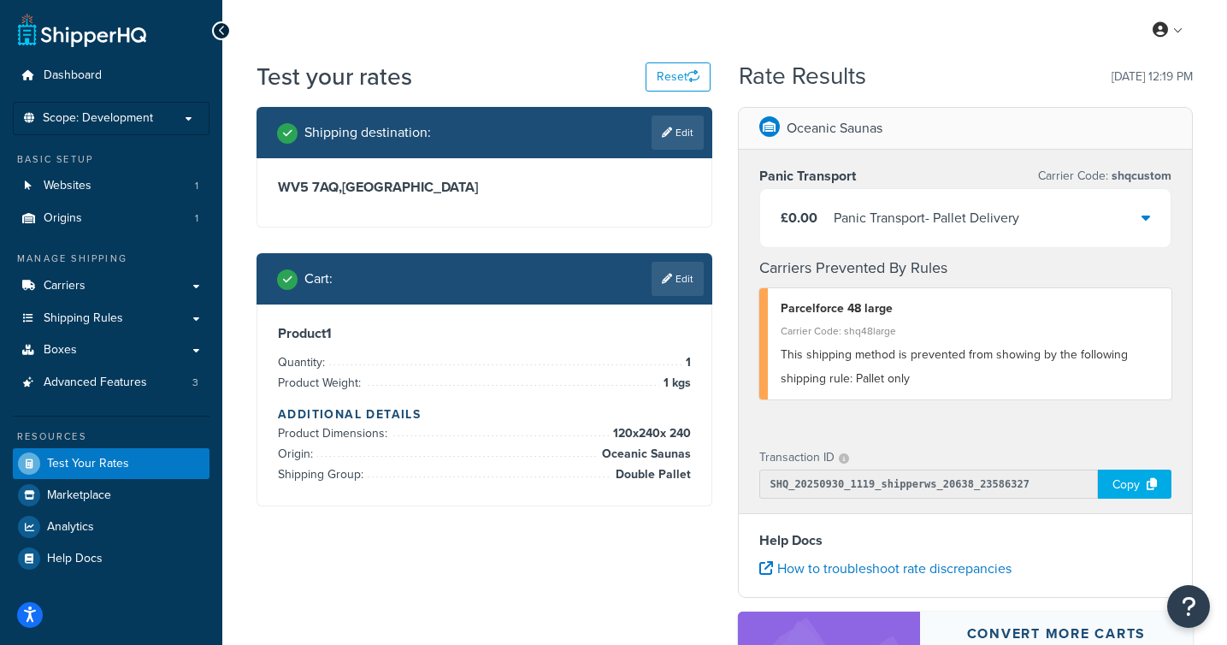
click at [1146, 222] on icon at bounding box center [1145, 217] width 9 height 14
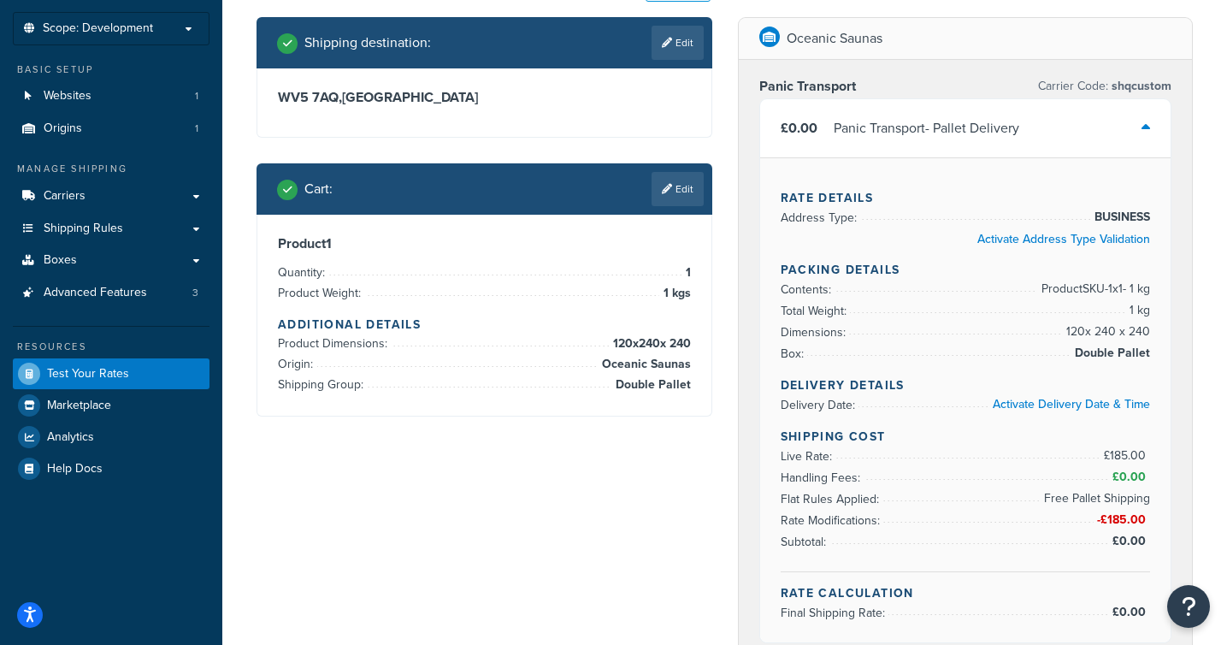
scroll to position [96, 0]
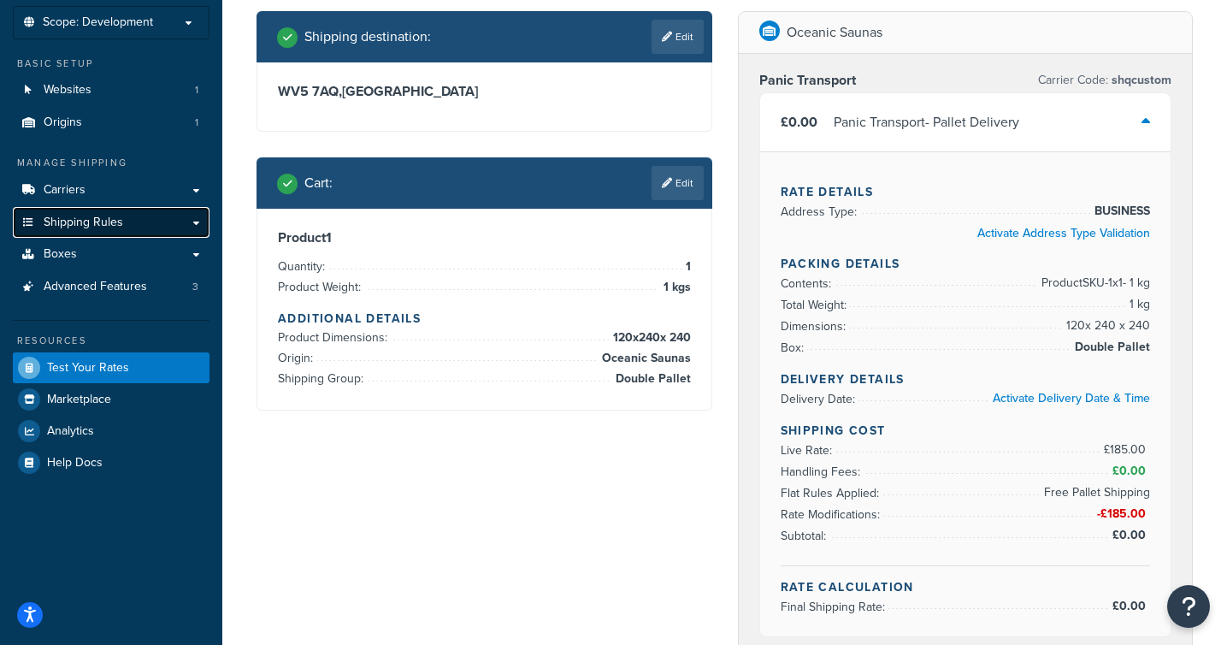
click at [120, 224] on span "Shipping Rules" at bounding box center [83, 222] width 79 height 15
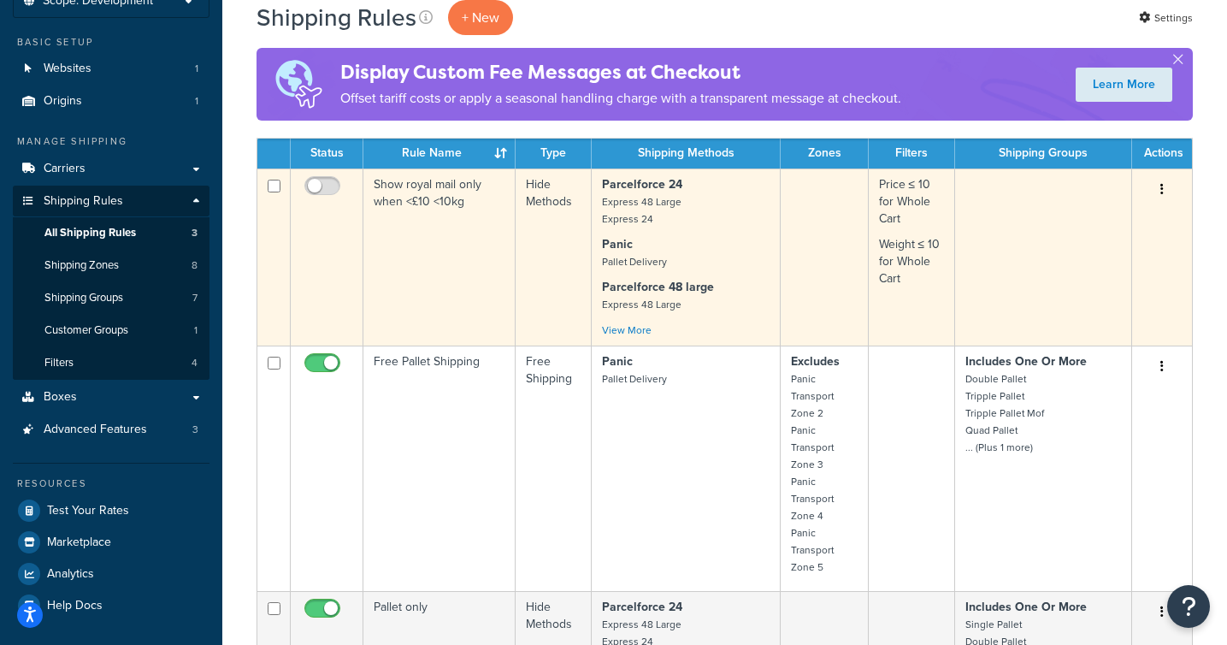
scroll to position [125, 0]
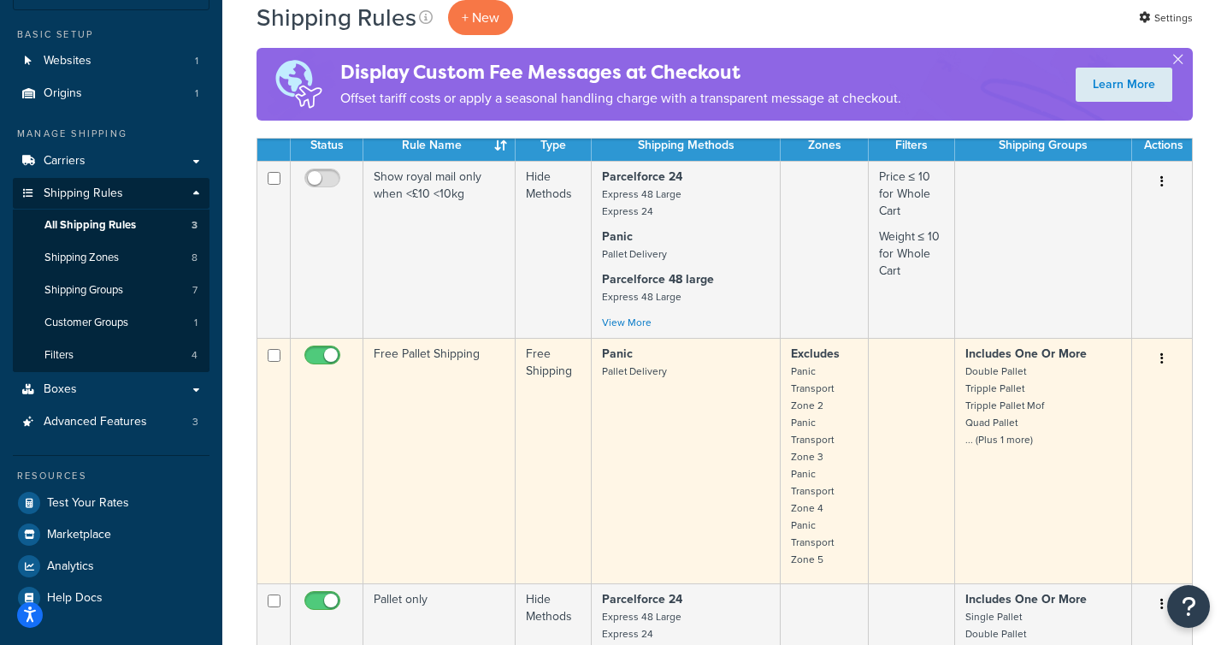
click at [480, 429] on td "Free Pallet Shipping" at bounding box center [439, 460] width 152 height 245
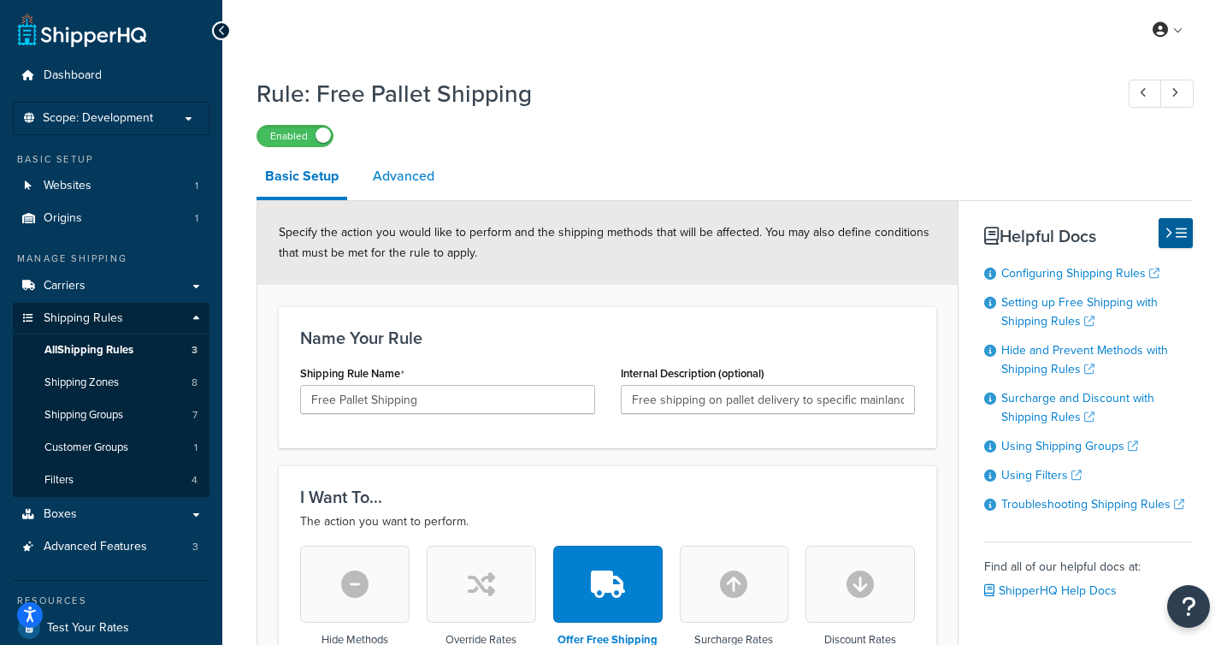
click at [427, 172] on link "Advanced" at bounding box center [403, 176] width 79 height 41
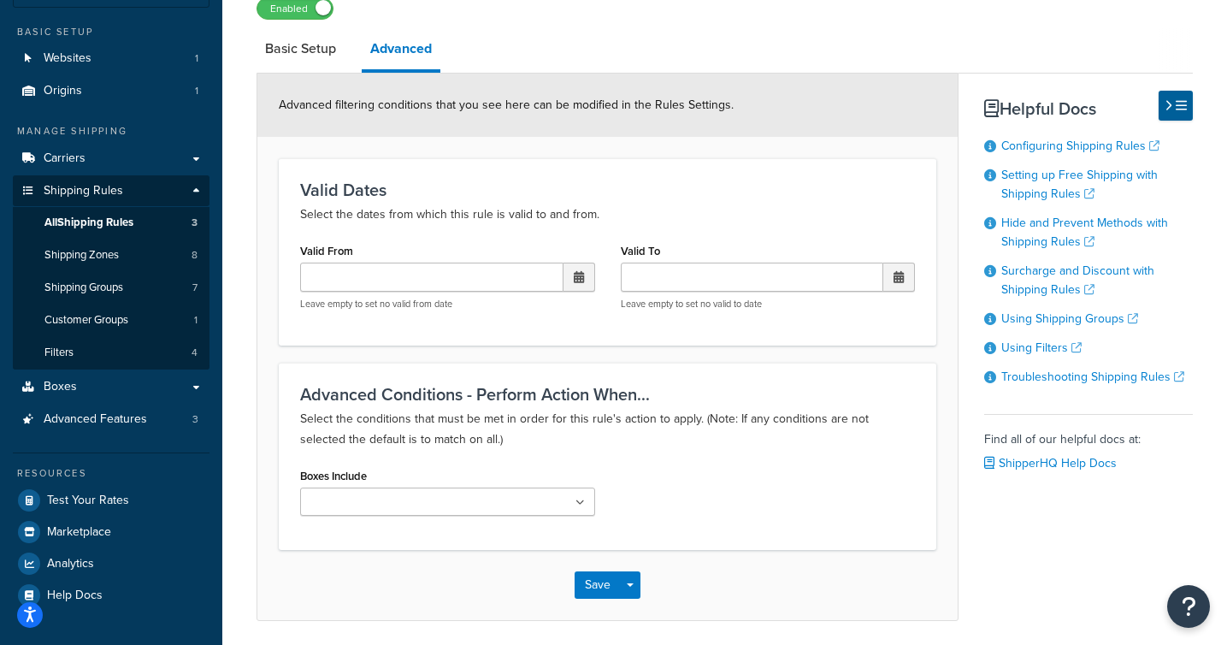
scroll to position [190, 0]
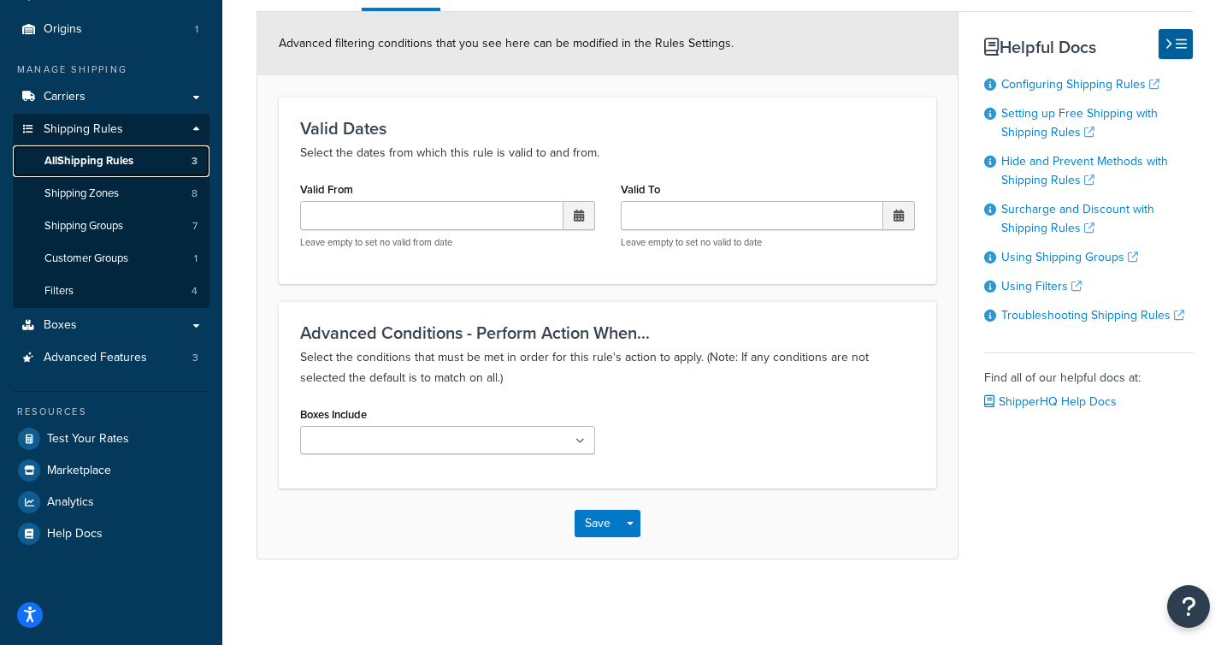
click at [112, 155] on span "All Shipping Rules" at bounding box center [88, 161] width 89 height 15
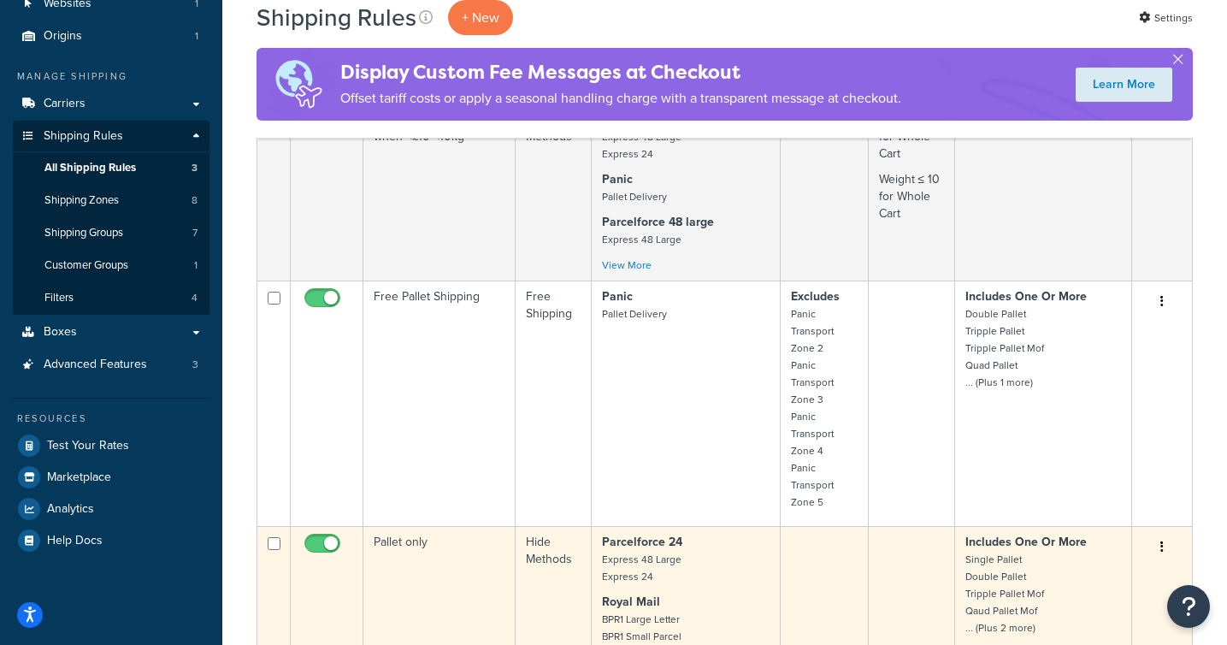
scroll to position [181, 0]
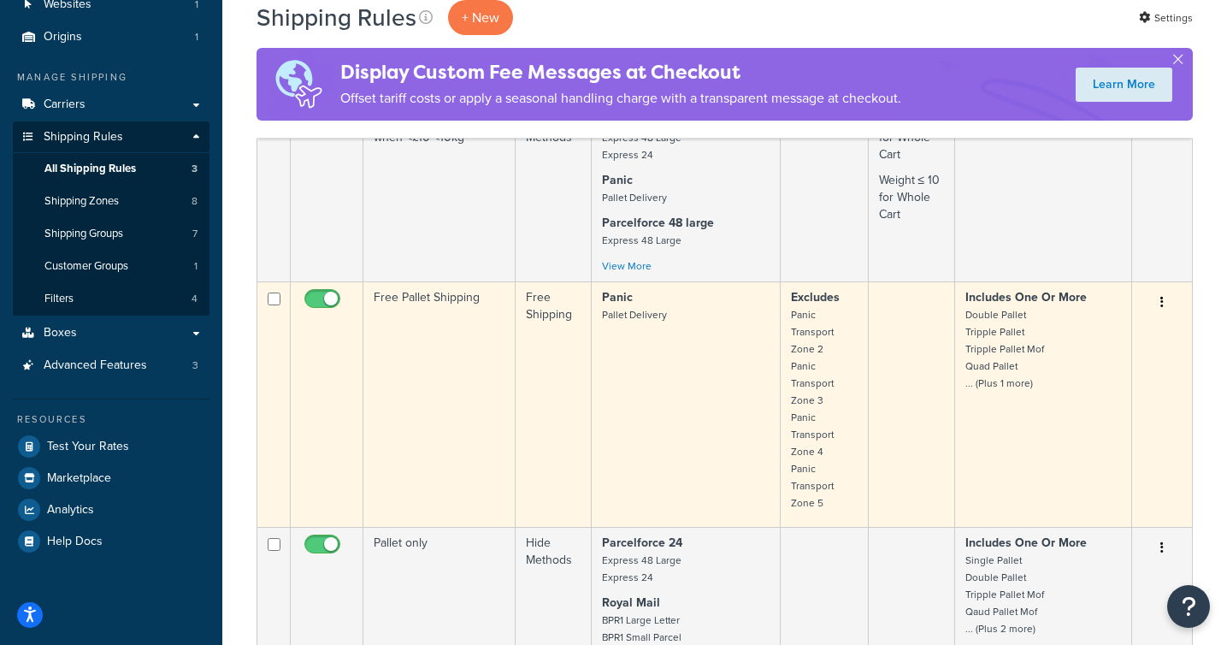
click at [440, 354] on td "Free Pallet Shipping" at bounding box center [439, 403] width 152 height 245
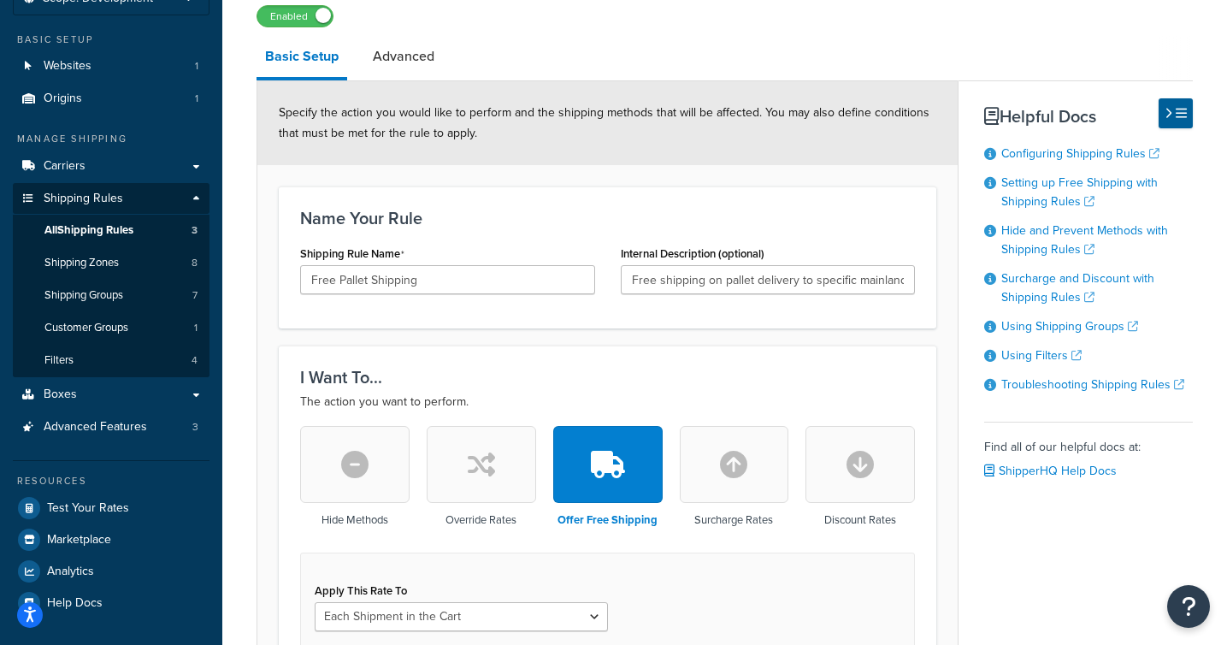
scroll to position [115, 0]
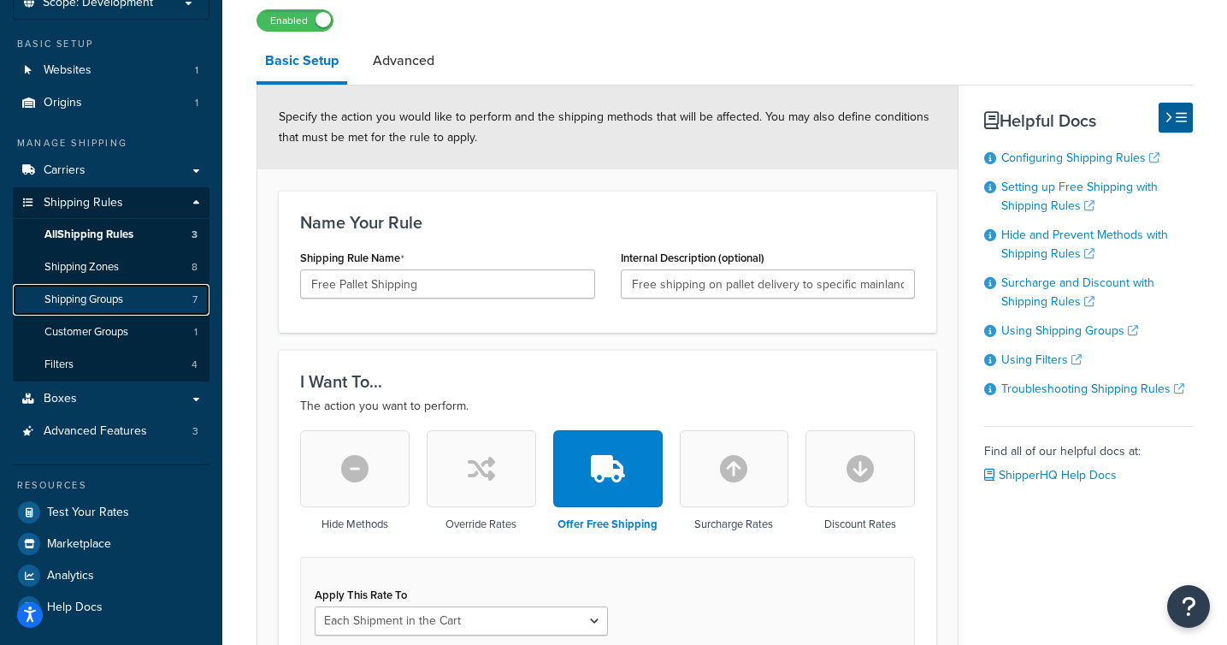
click at [117, 305] on span "Shipping Groups" at bounding box center [83, 299] width 79 height 15
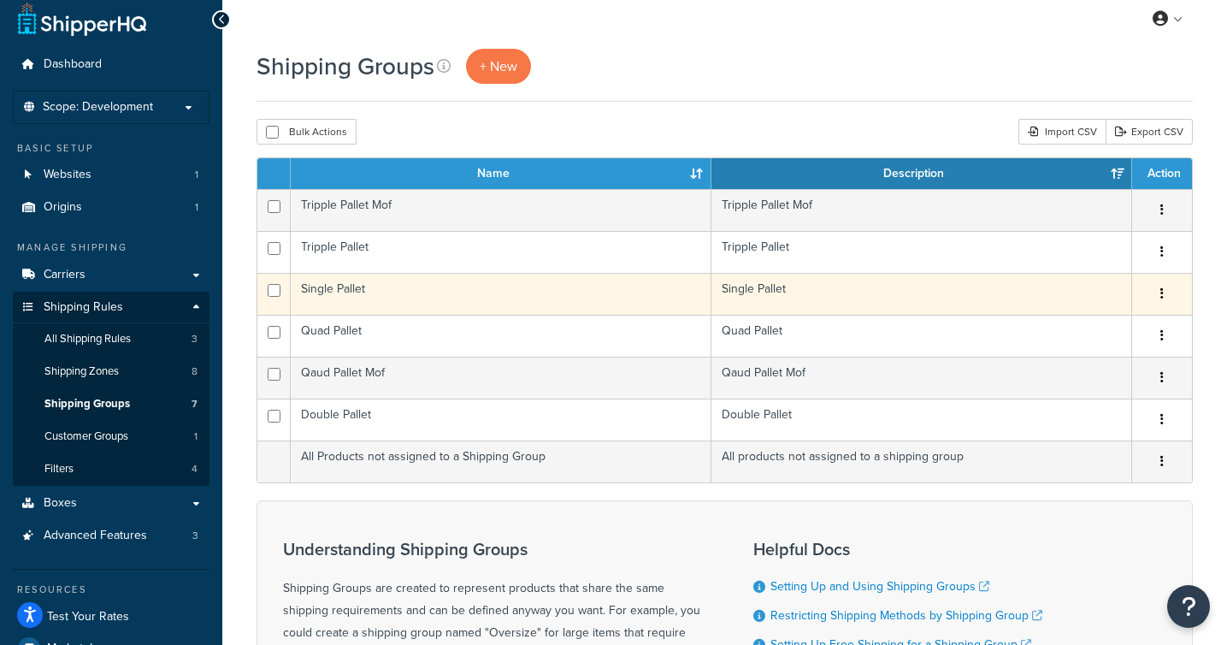
scroll to position [30, 0]
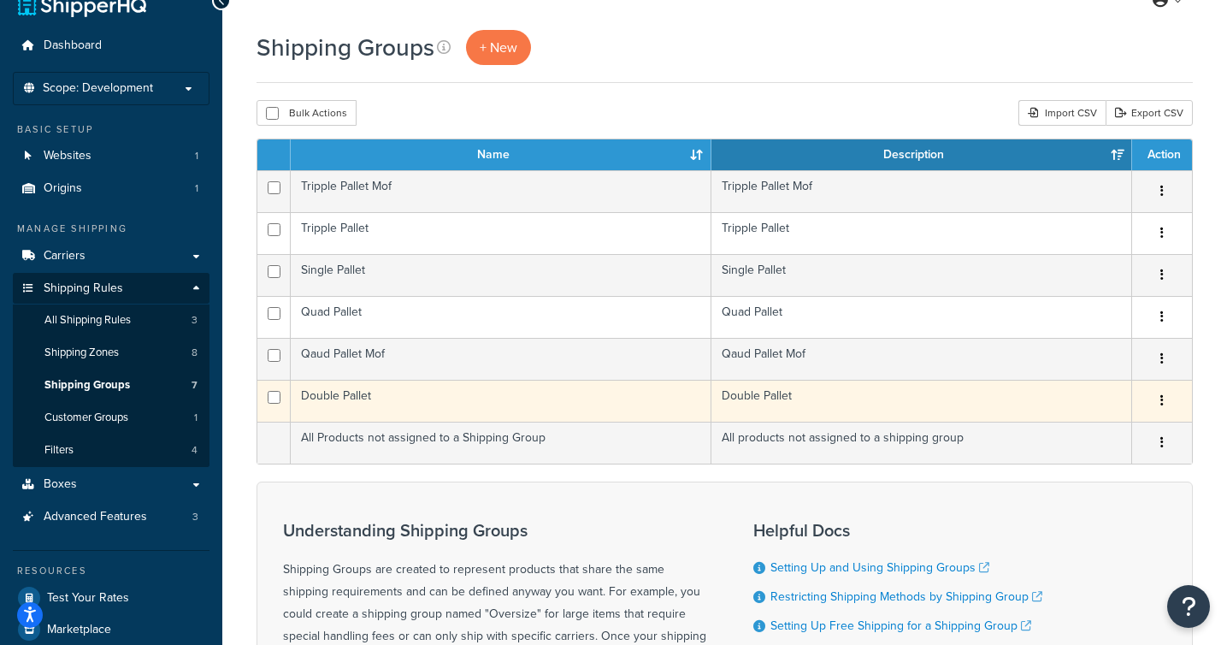
click at [401, 403] on td "Double Pallet" at bounding box center [501, 401] width 421 height 42
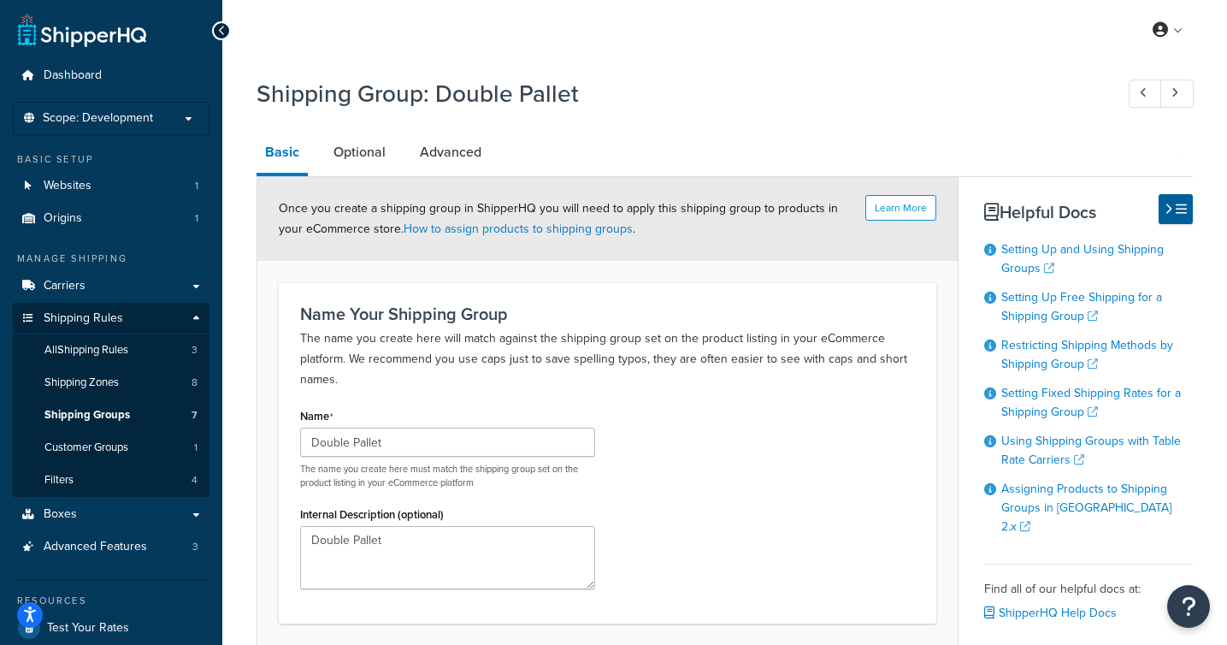
click at [395, 138] on li "Optional" at bounding box center [368, 152] width 86 height 41
click at [369, 157] on link "Optional" at bounding box center [359, 152] width 69 height 41
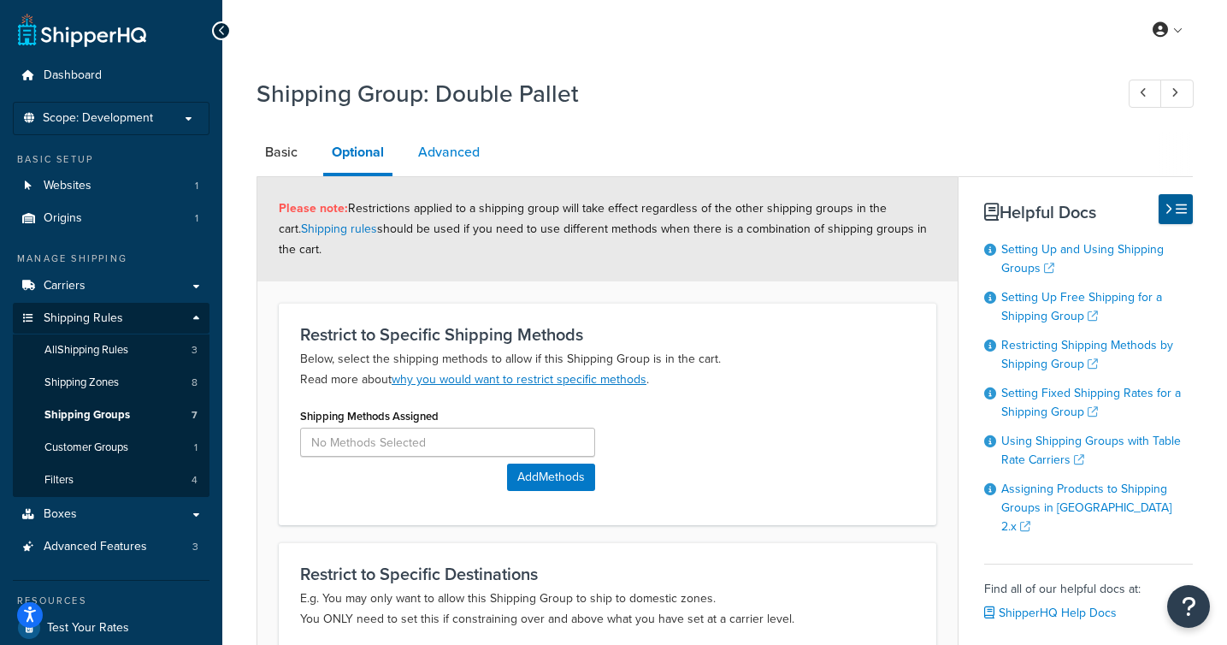
click at [449, 165] on link "Advanced" at bounding box center [448, 152] width 79 height 41
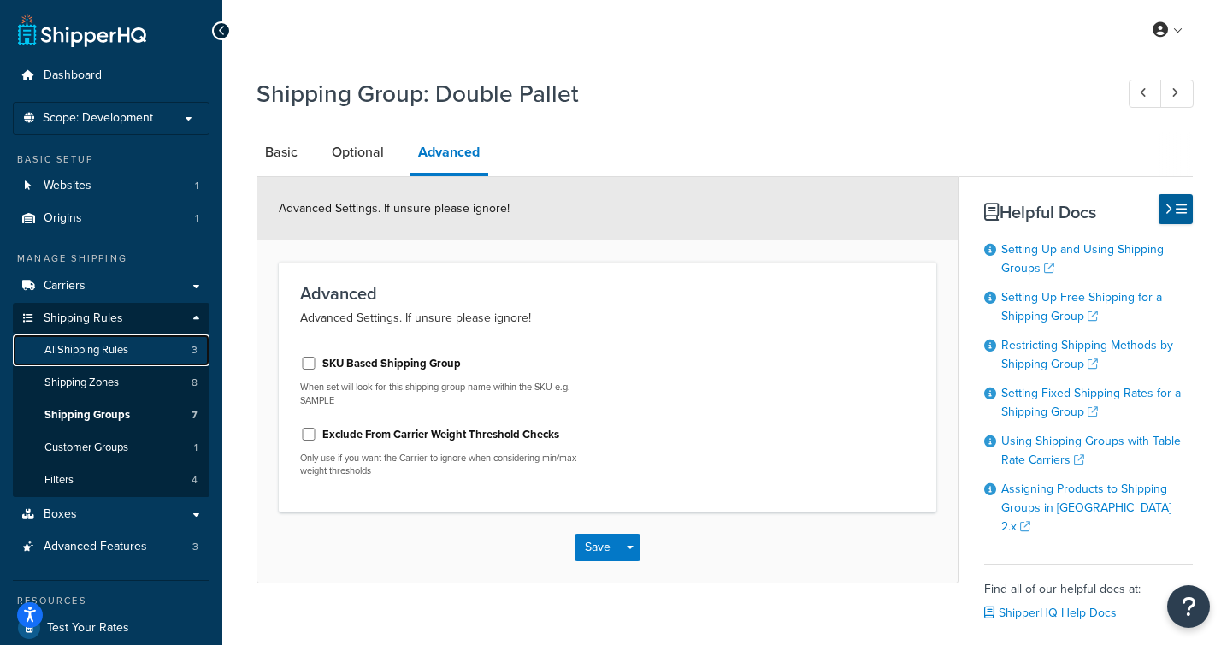
click at [125, 355] on span "All Shipping Rules" at bounding box center [86, 350] width 84 height 15
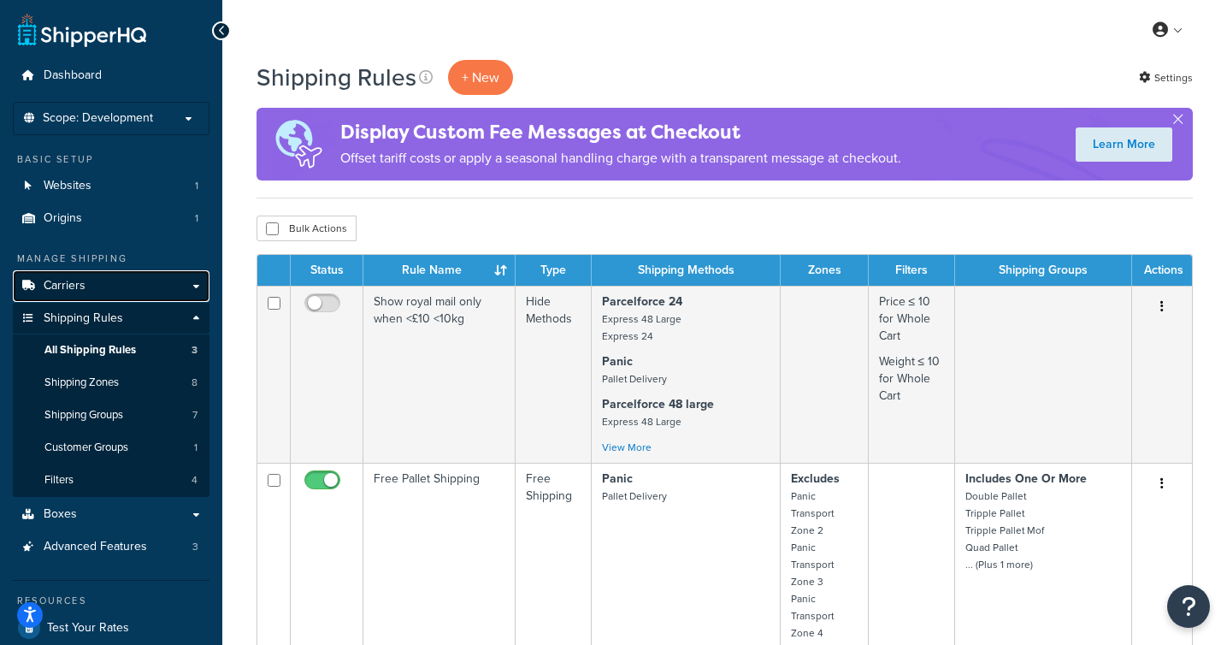
click at [97, 280] on link "Carriers" at bounding box center [111, 286] width 197 height 32
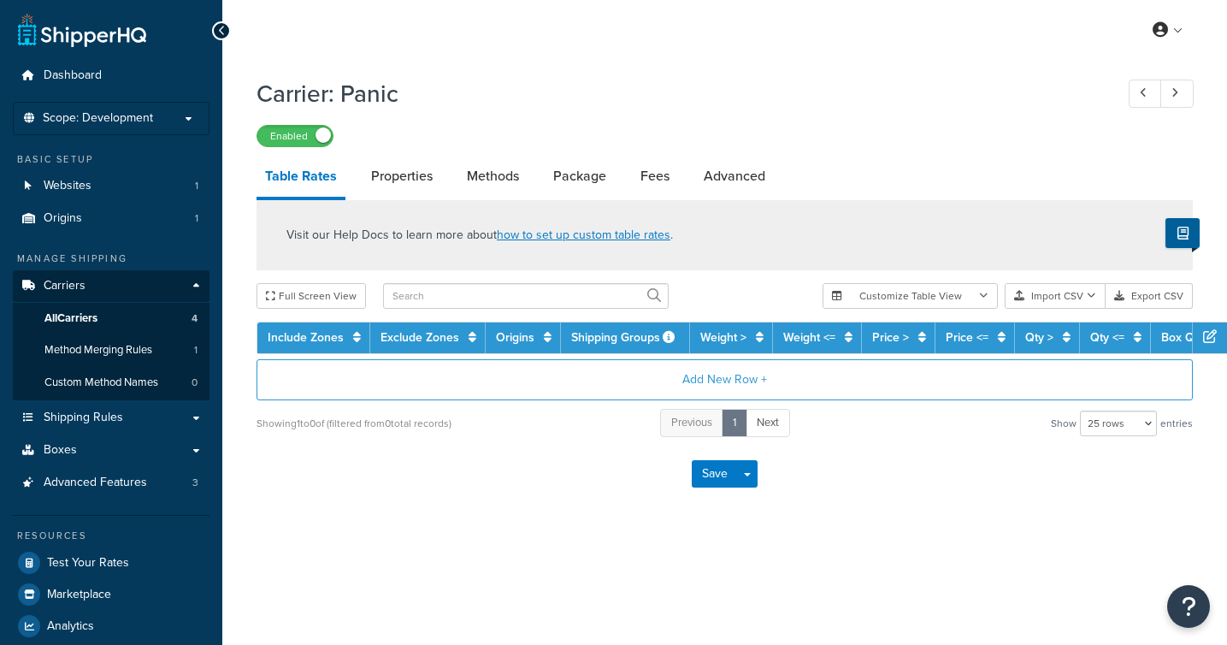
select select "25"
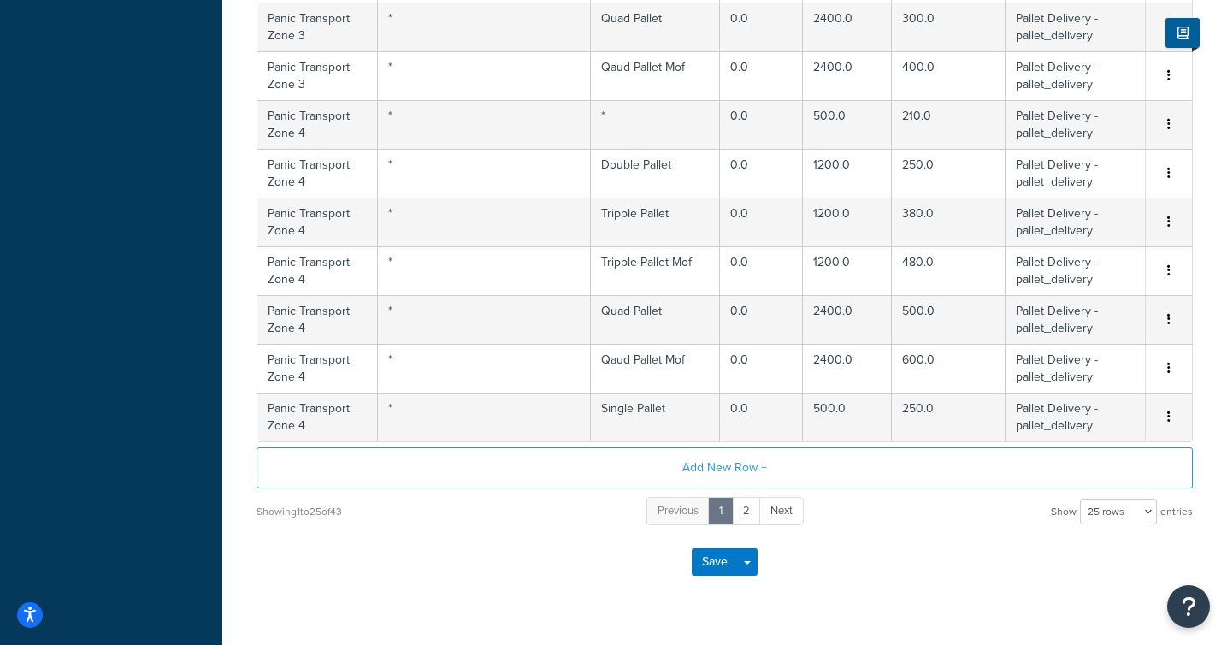
scroll to position [1272, 0]
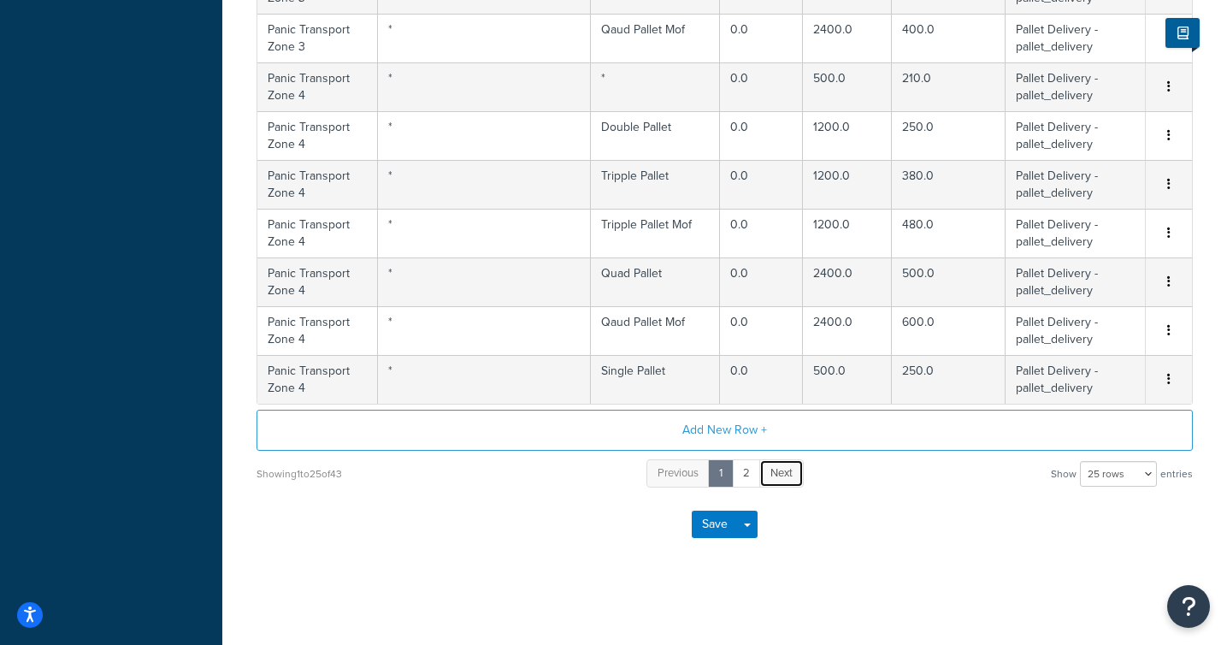
click at [775, 472] on span "Next" at bounding box center [781, 472] width 22 height 16
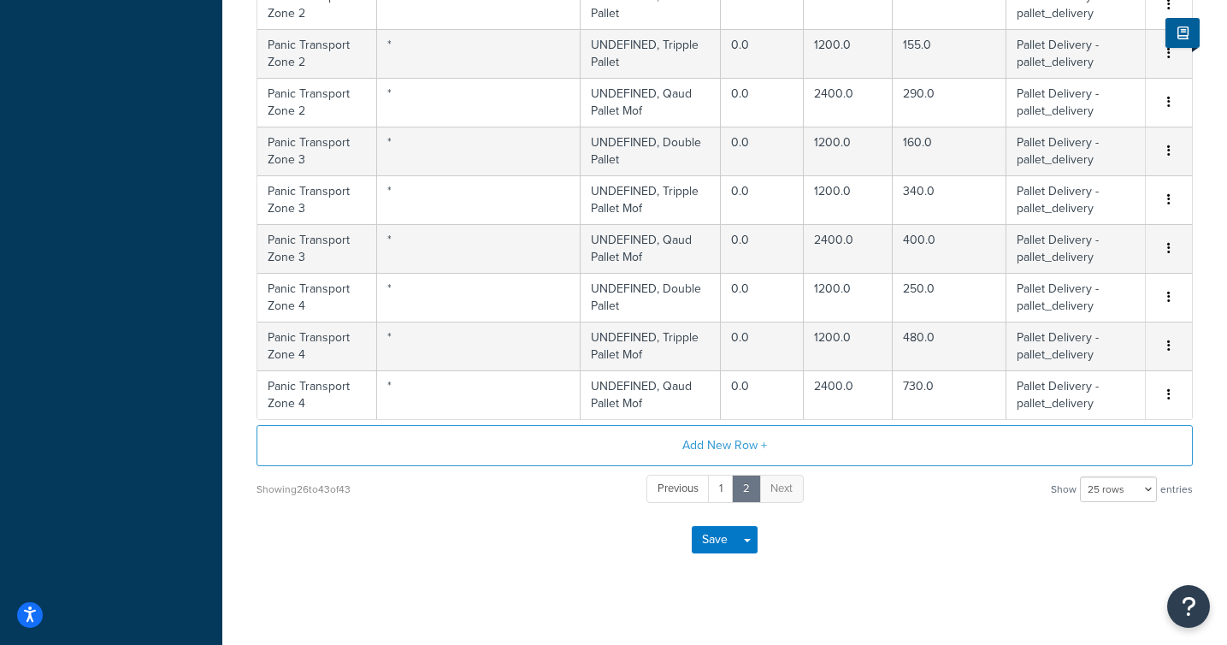
scroll to position [880, 0]
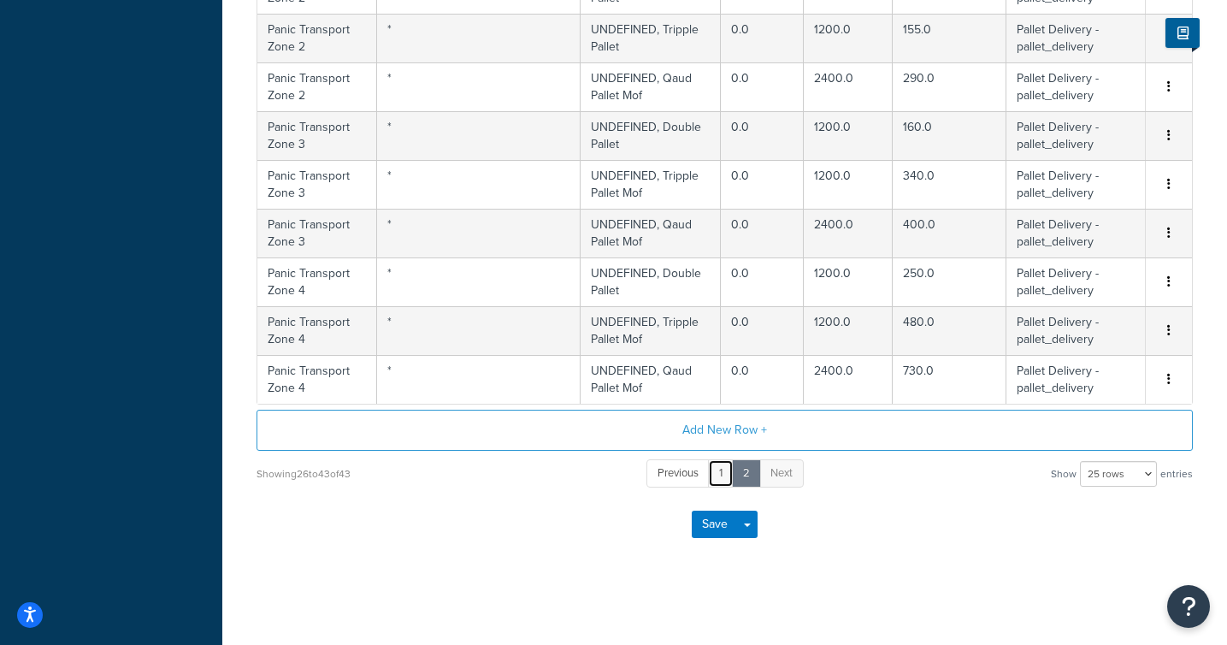
click at [721, 471] on link "1" at bounding box center [721, 473] width 26 height 28
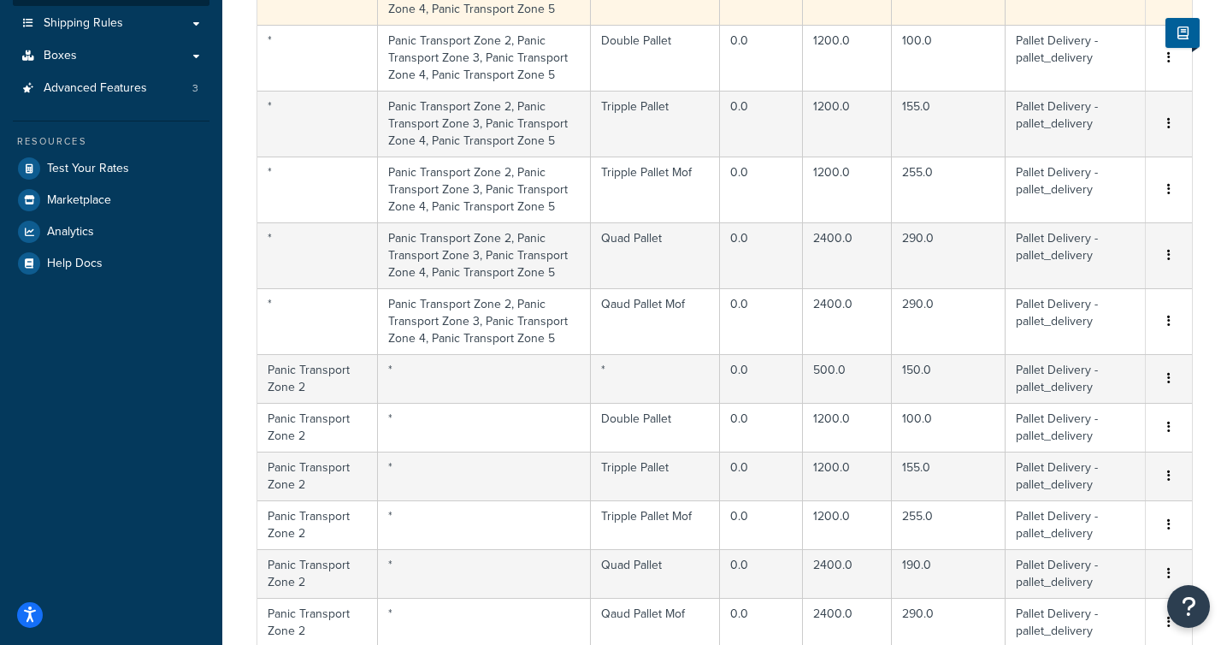
scroll to position [397, 0]
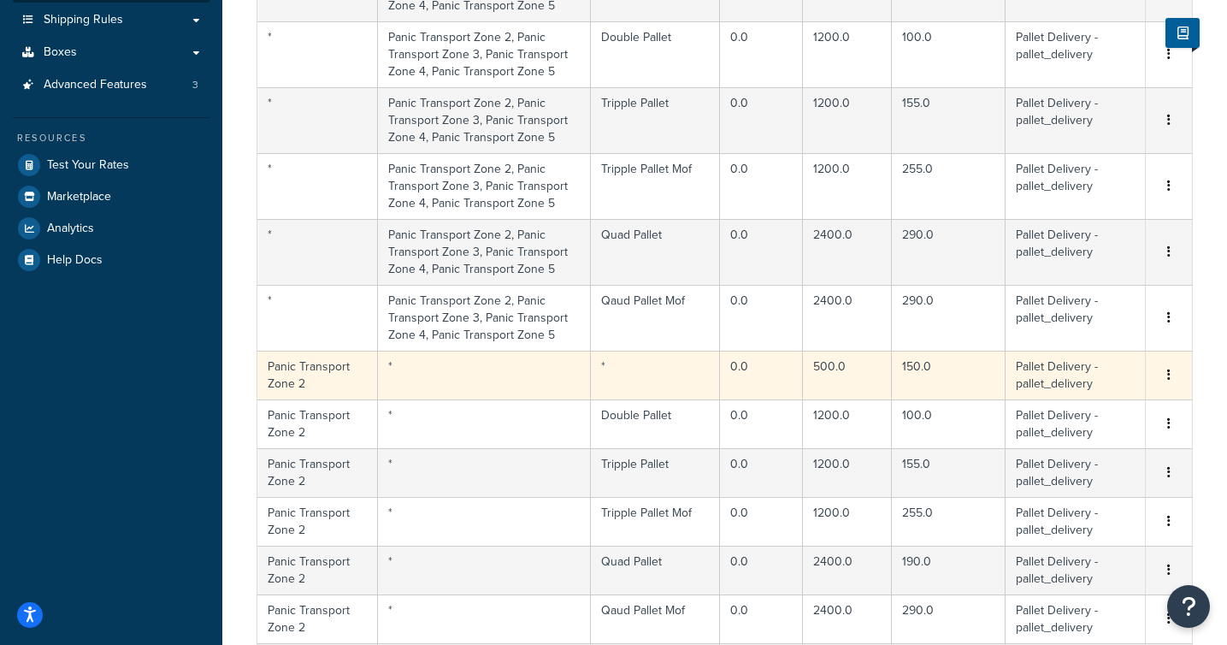
click at [326, 389] on td "Panic Transport Zone 2" at bounding box center [317, 374] width 121 height 49
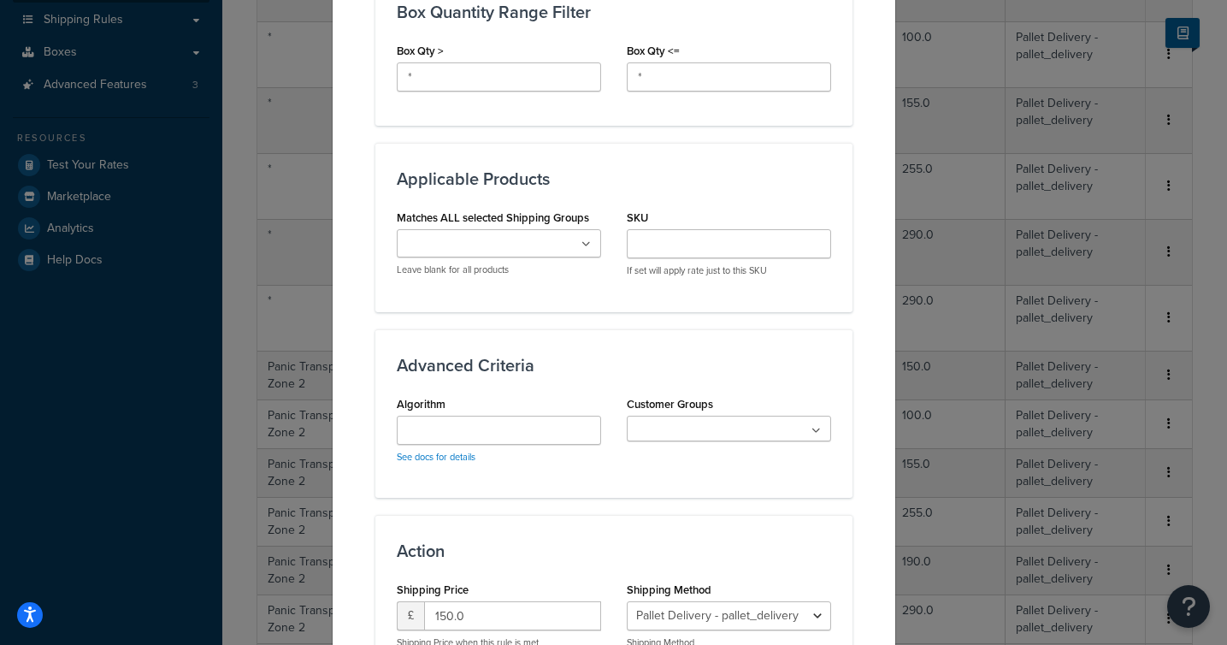
scroll to position [1128, 0]
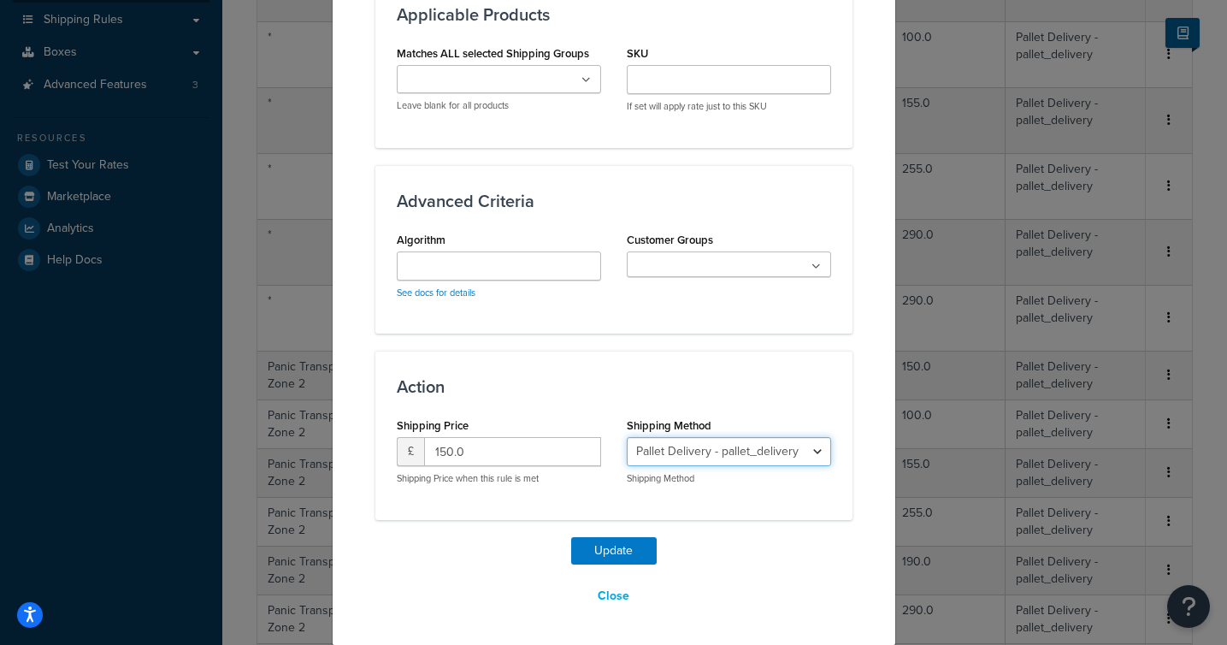
click at [826, 452] on select "Pallet Delivery - pallet_delivery" at bounding box center [729, 451] width 204 height 29
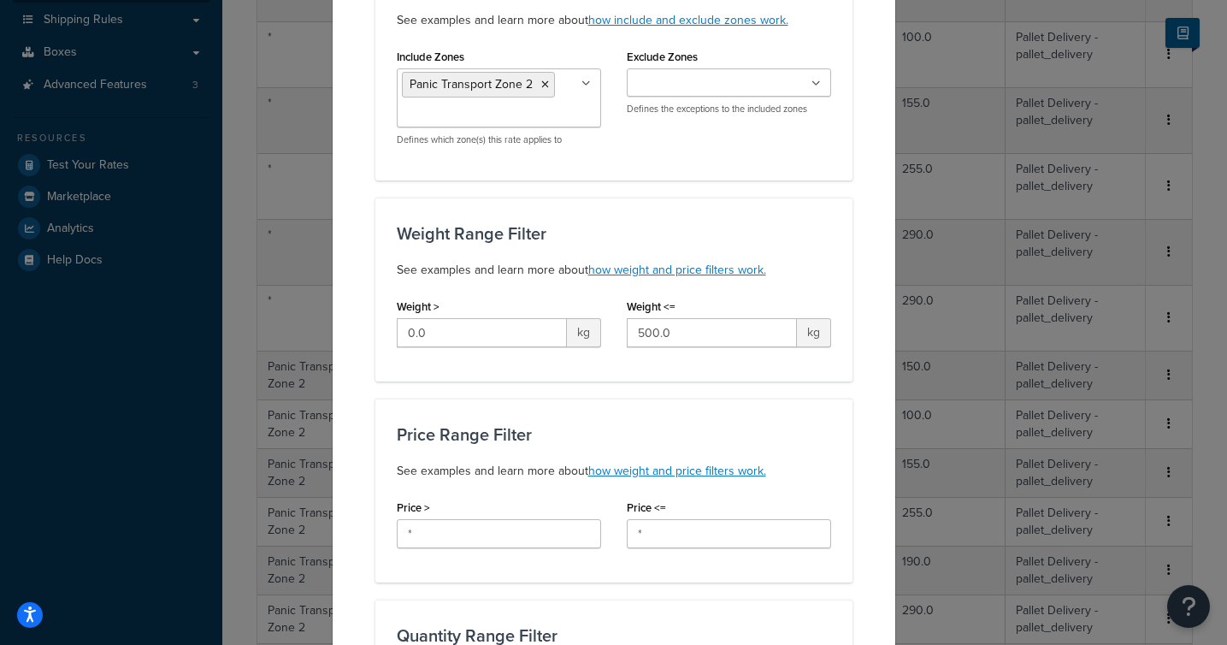
scroll to position [0, 0]
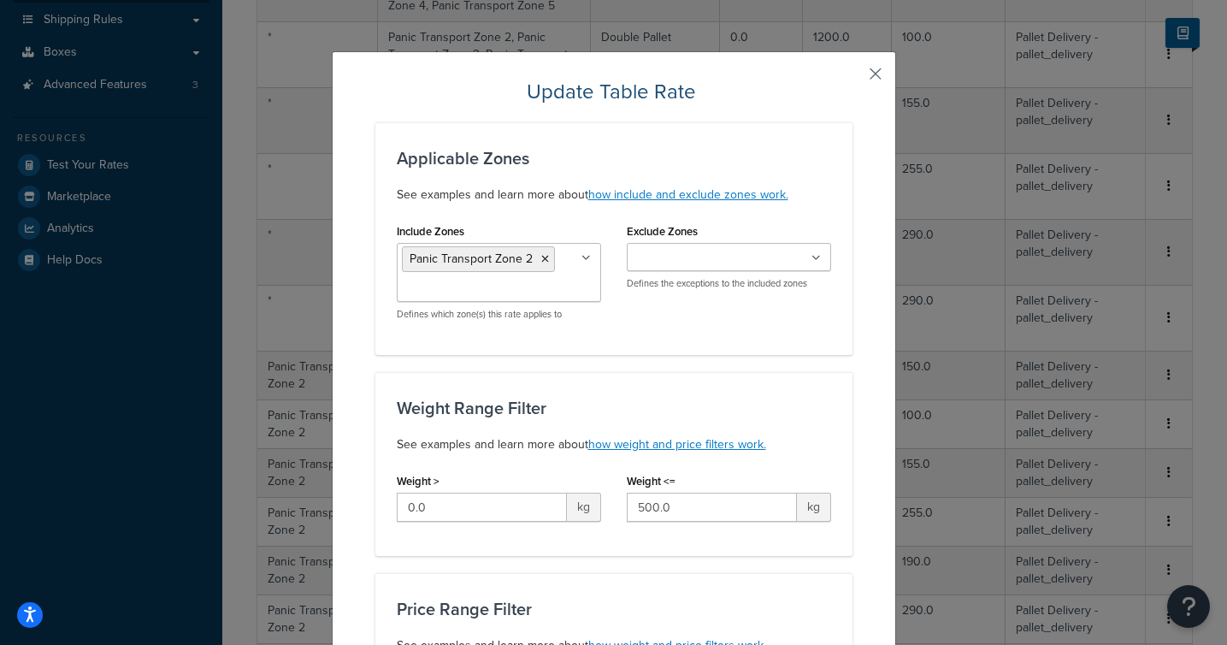
click at [852, 78] on button "button" at bounding box center [850, 80] width 4 height 4
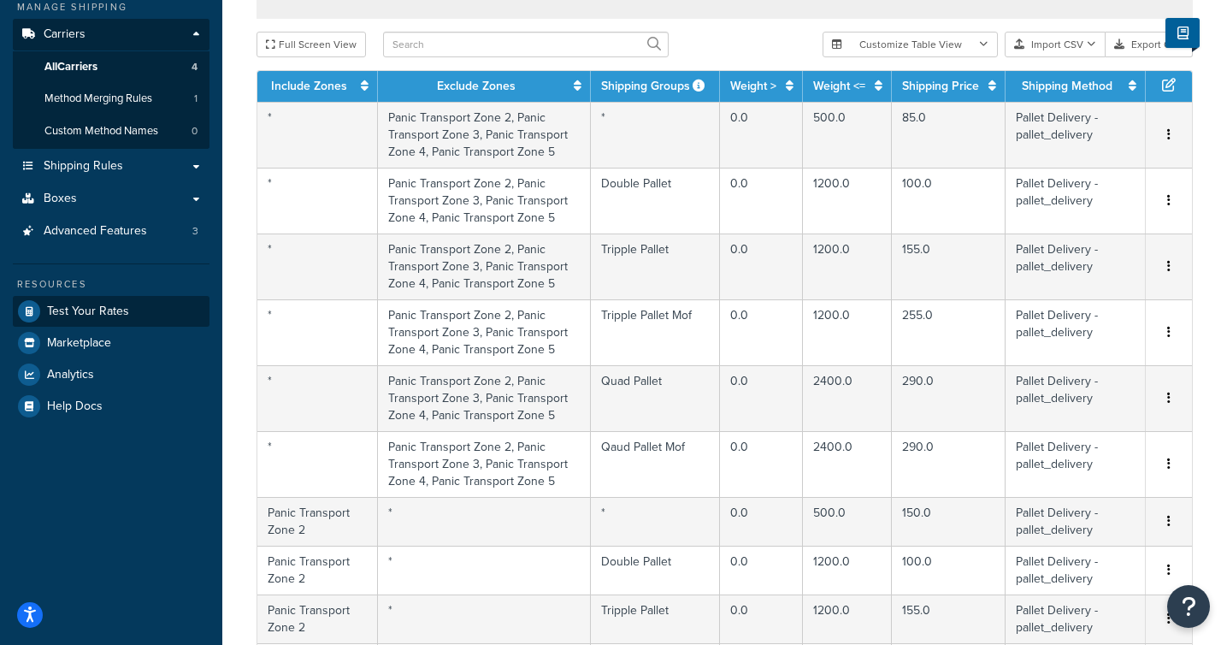
scroll to position [238, 0]
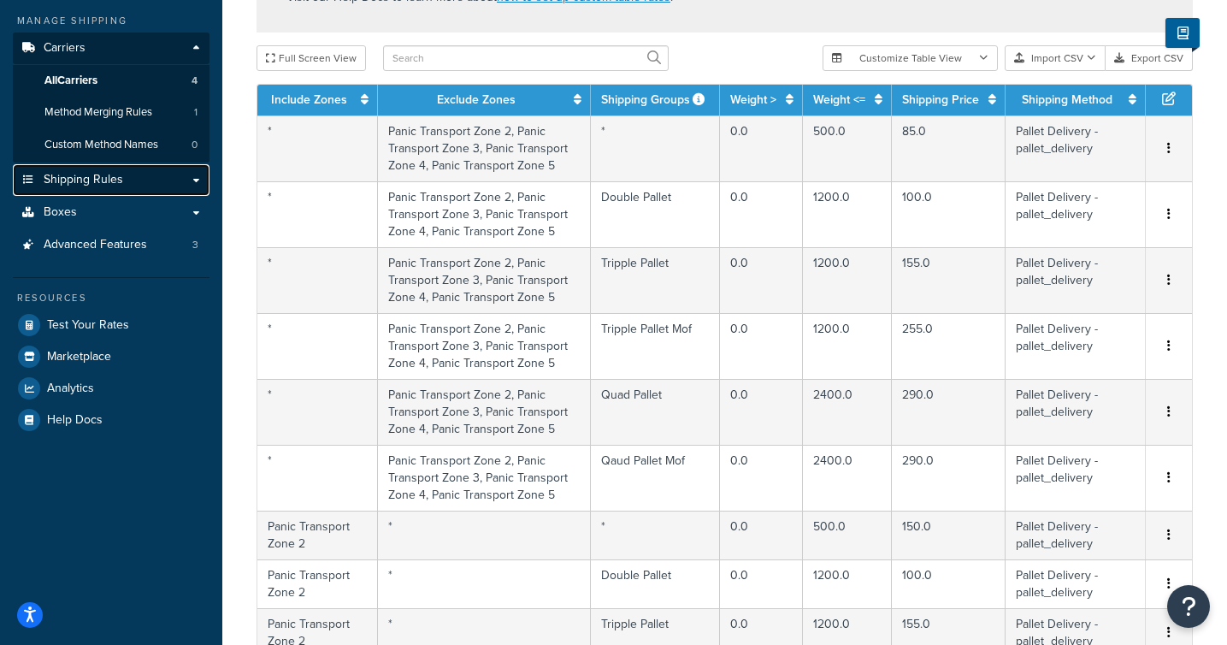
click at [188, 177] on link "Shipping Rules" at bounding box center [111, 180] width 197 height 32
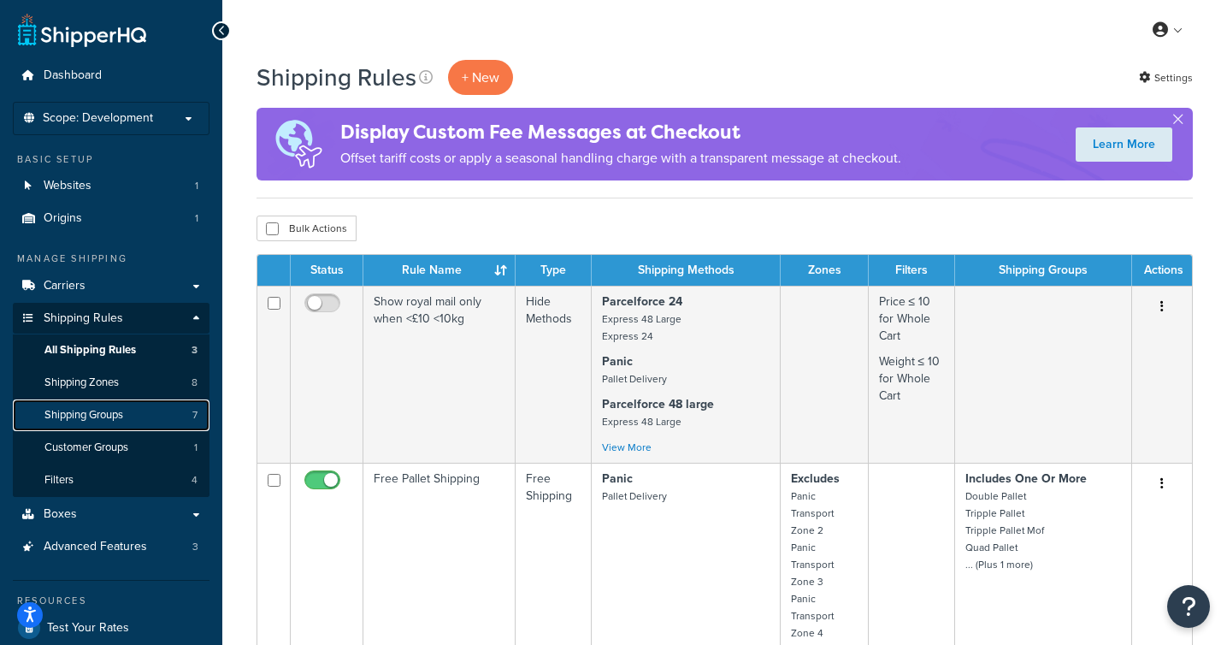
click at [123, 414] on span "Shipping Groups" at bounding box center [83, 415] width 79 height 15
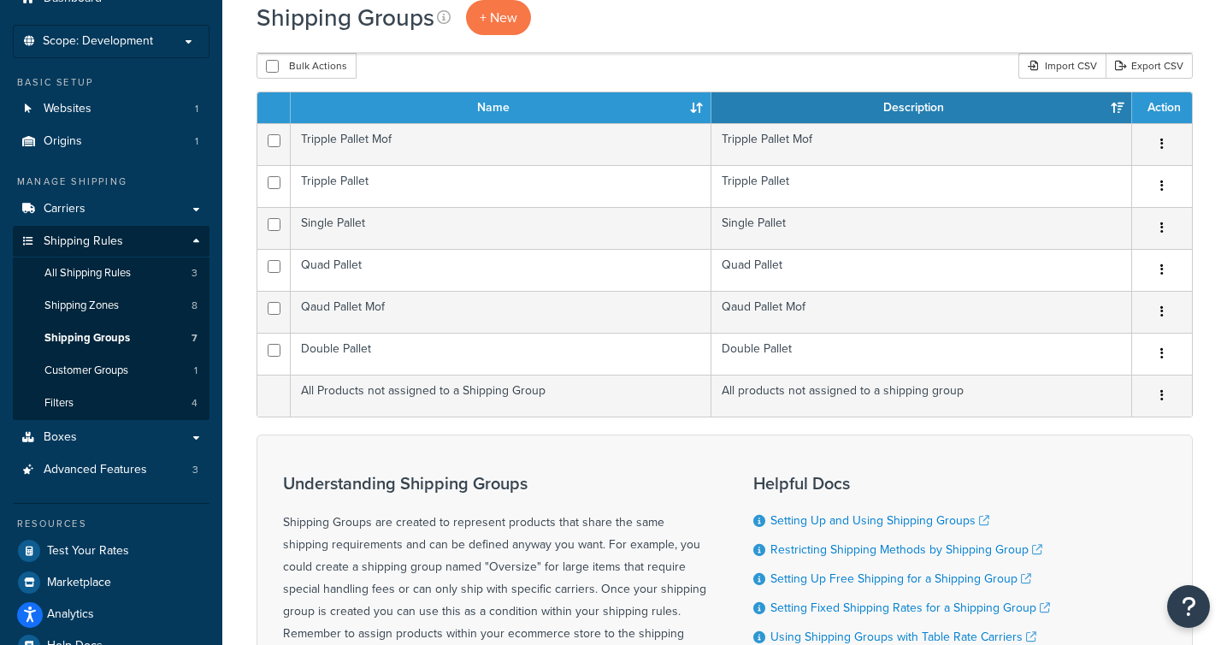
scroll to position [79, 0]
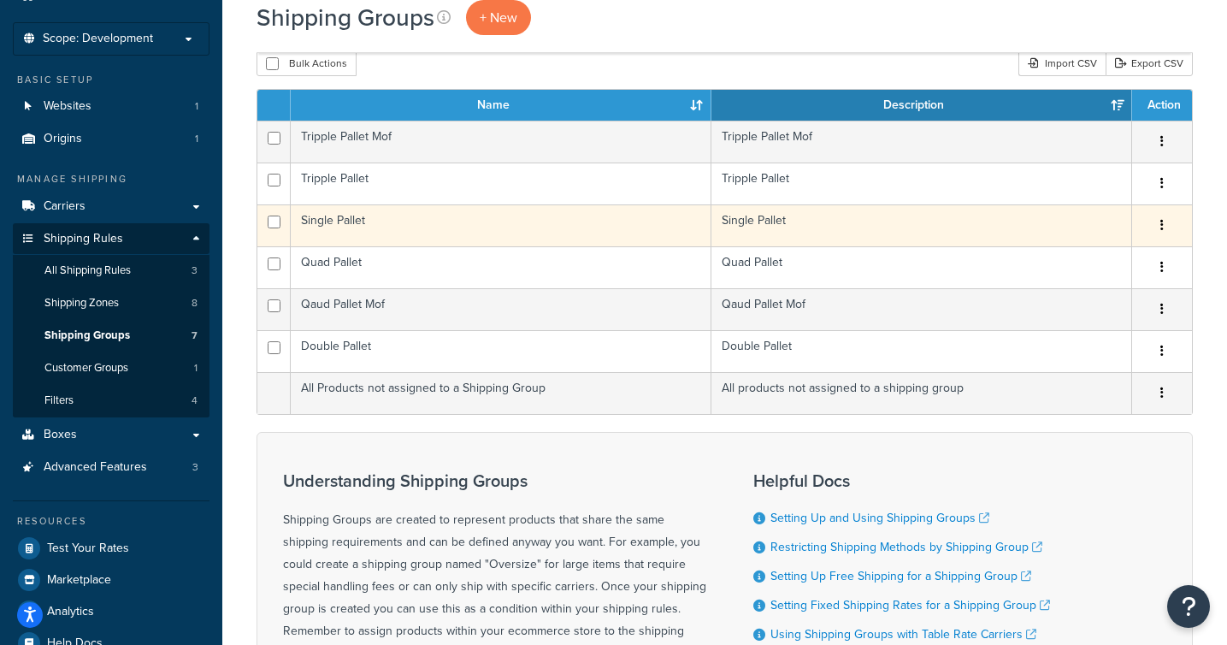
click at [410, 236] on td "Single Pallet" at bounding box center [501, 225] width 421 height 42
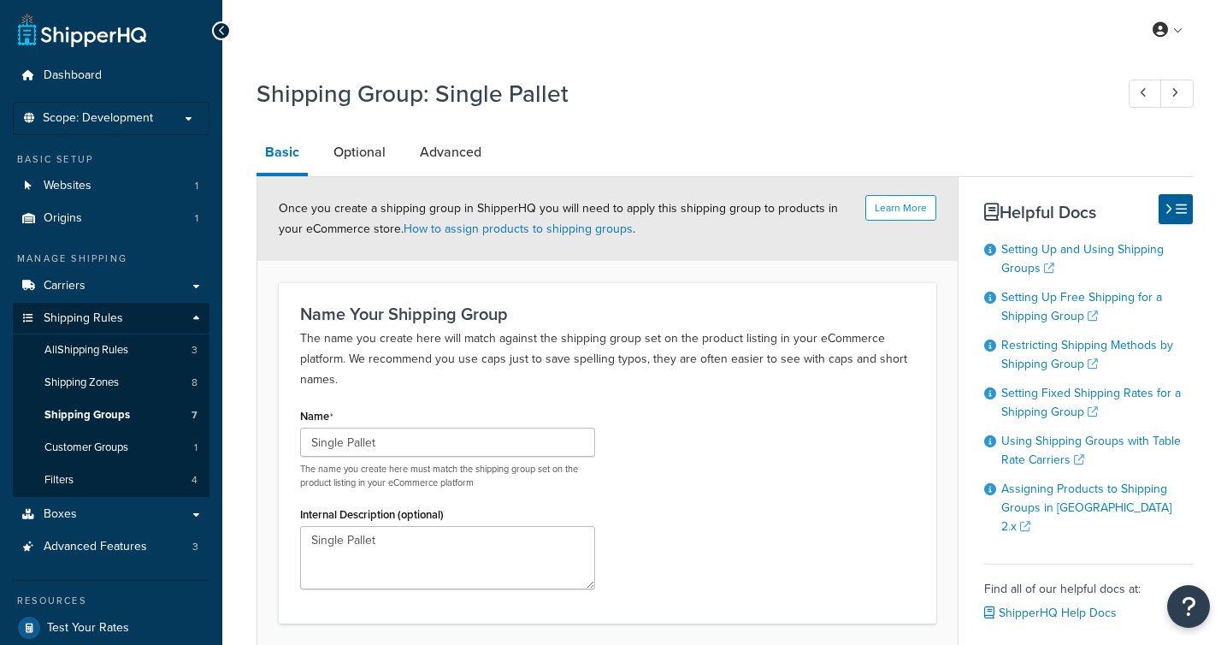
scroll to position [135, 0]
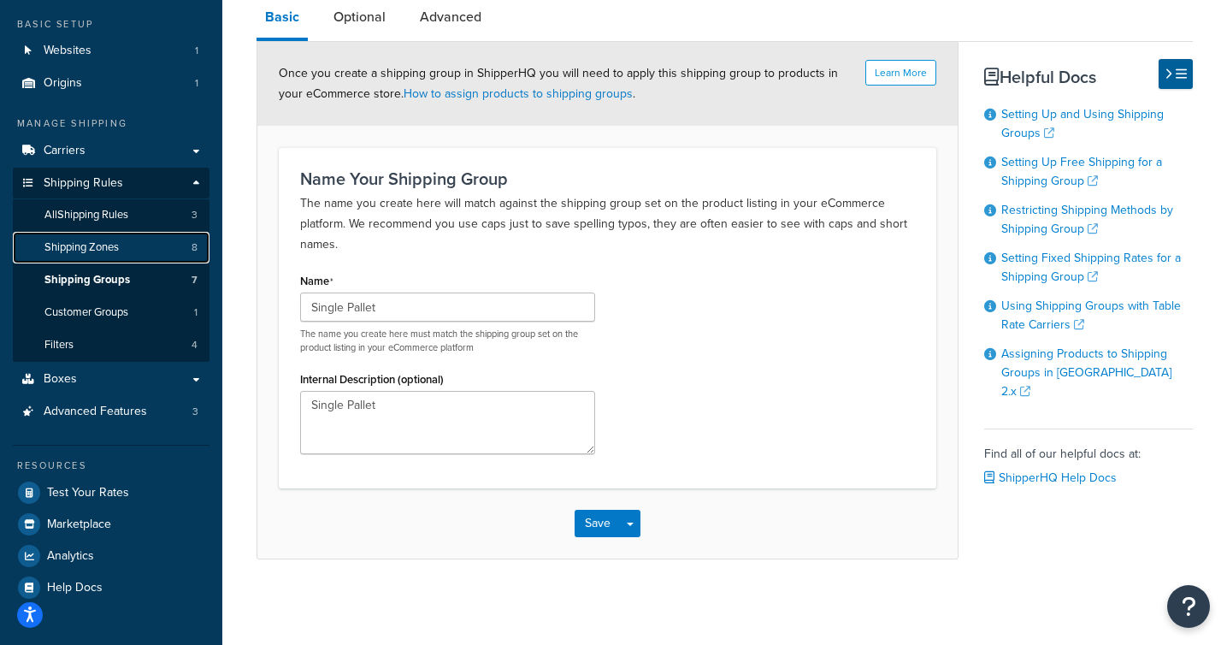
click at [138, 247] on link "Shipping Zones 8" at bounding box center [111, 248] width 197 height 32
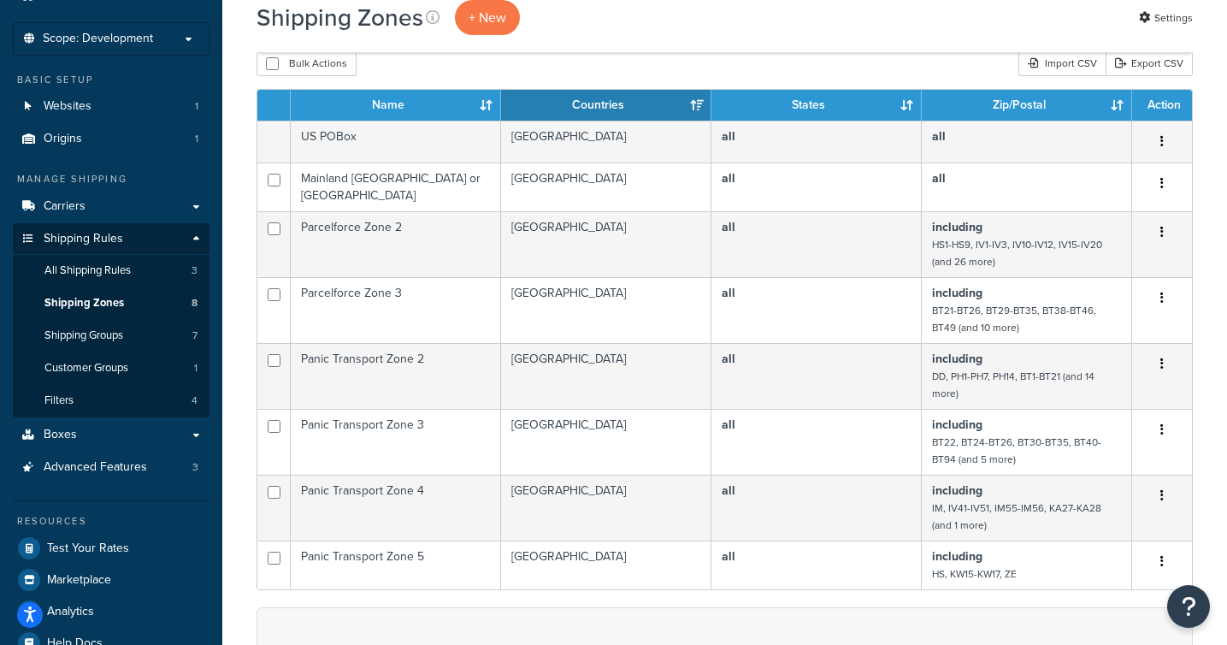
scroll to position [74, 0]
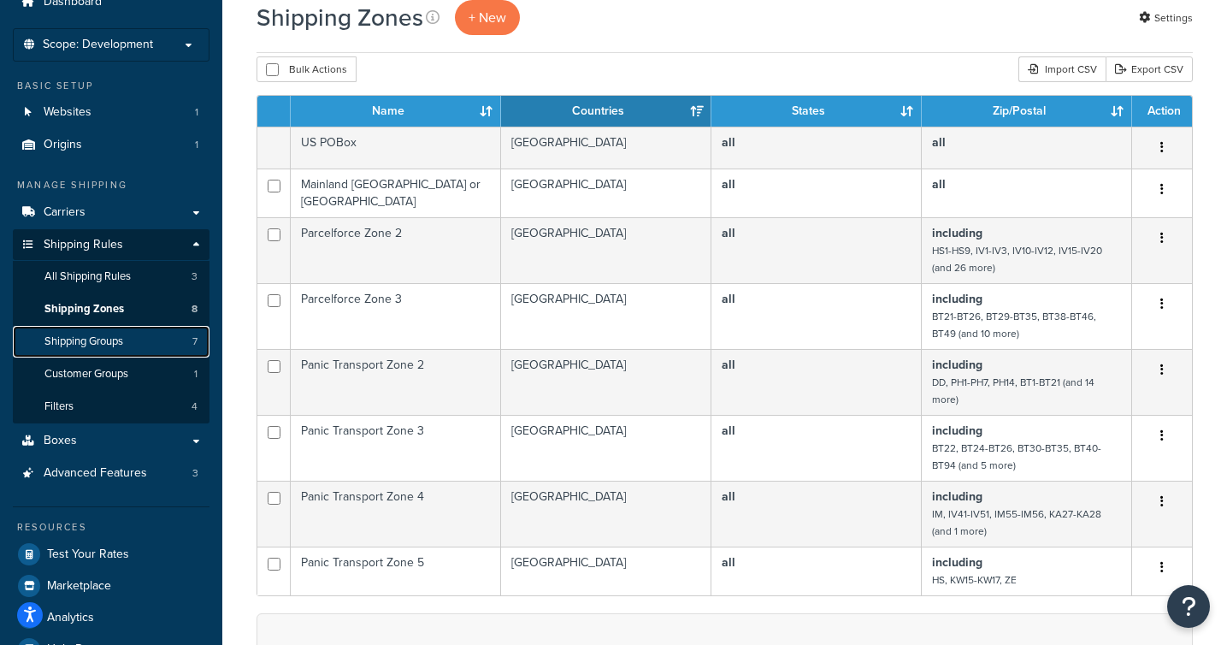
click at [115, 345] on span "Shipping Groups" at bounding box center [83, 341] width 79 height 15
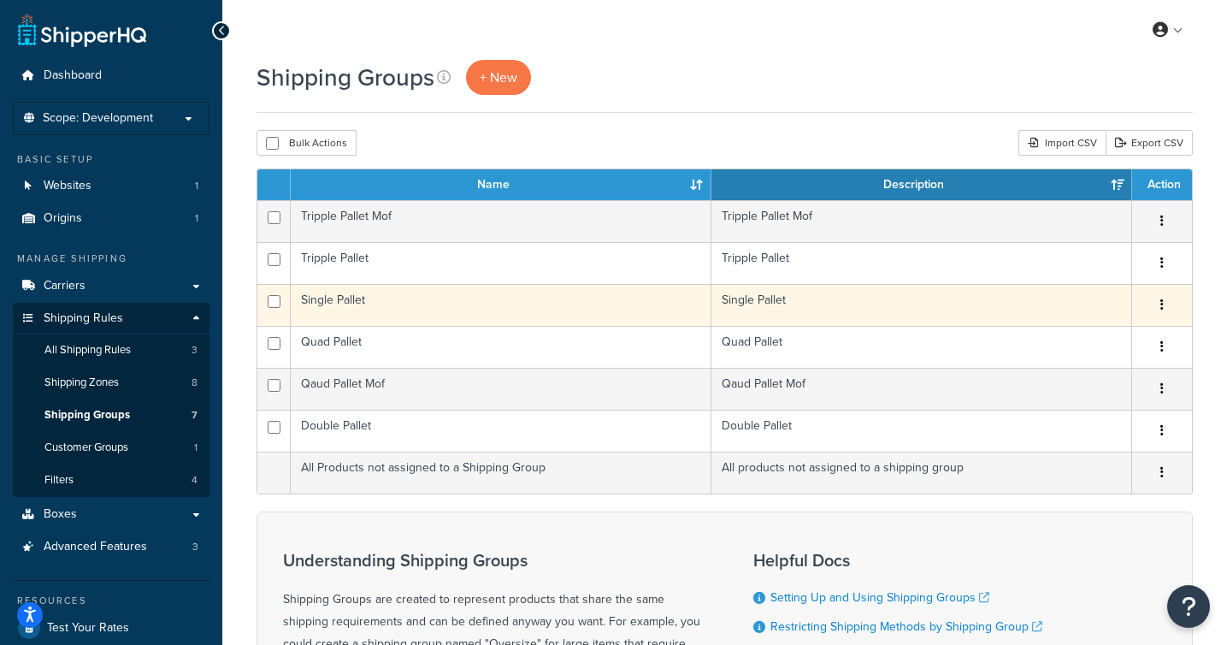
click at [395, 309] on td "Single Pallet" at bounding box center [501, 305] width 421 height 42
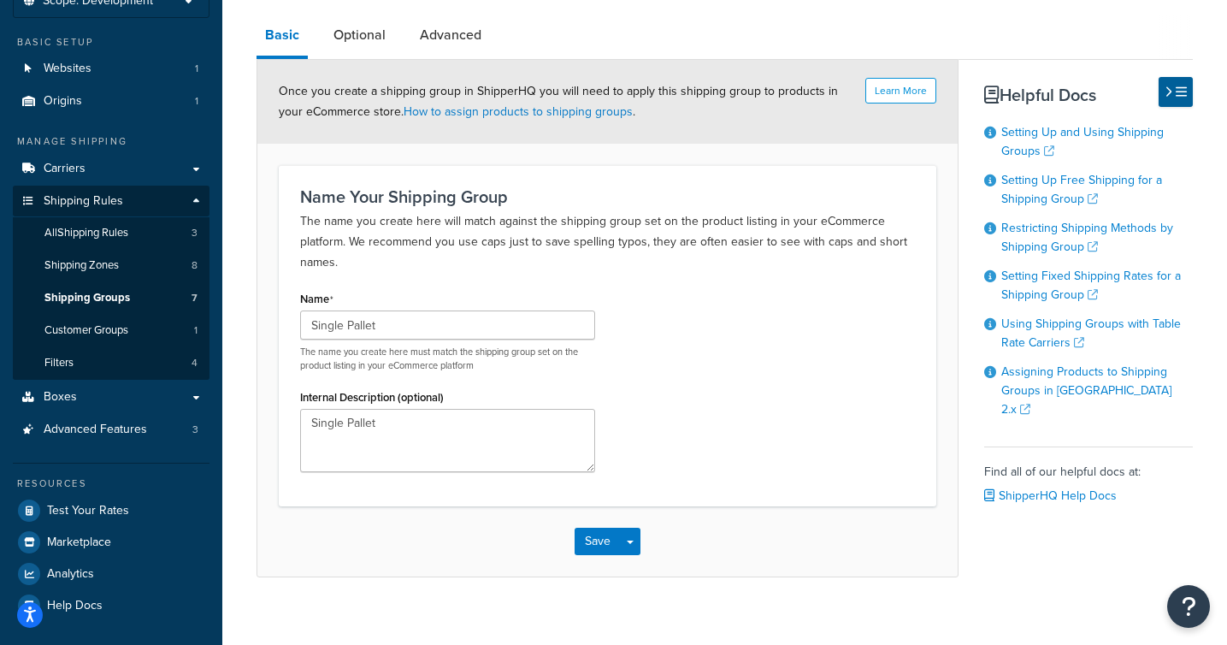
scroll to position [135, 0]
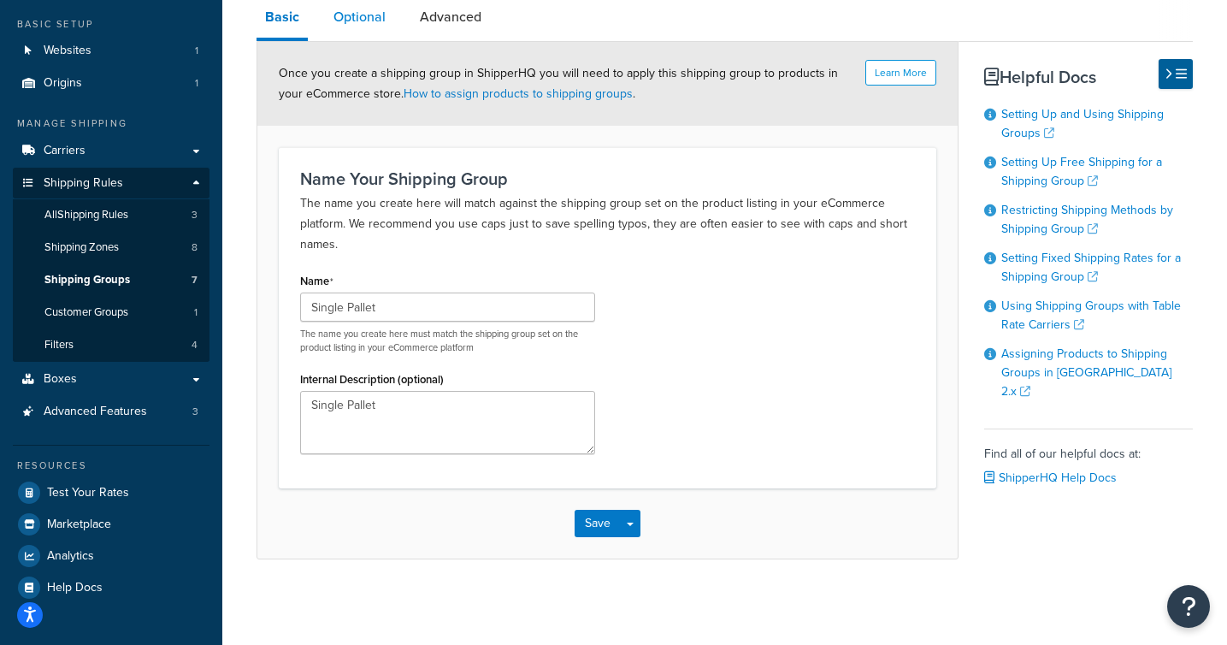
click at [380, 21] on link "Optional" at bounding box center [359, 17] width 69 height 41
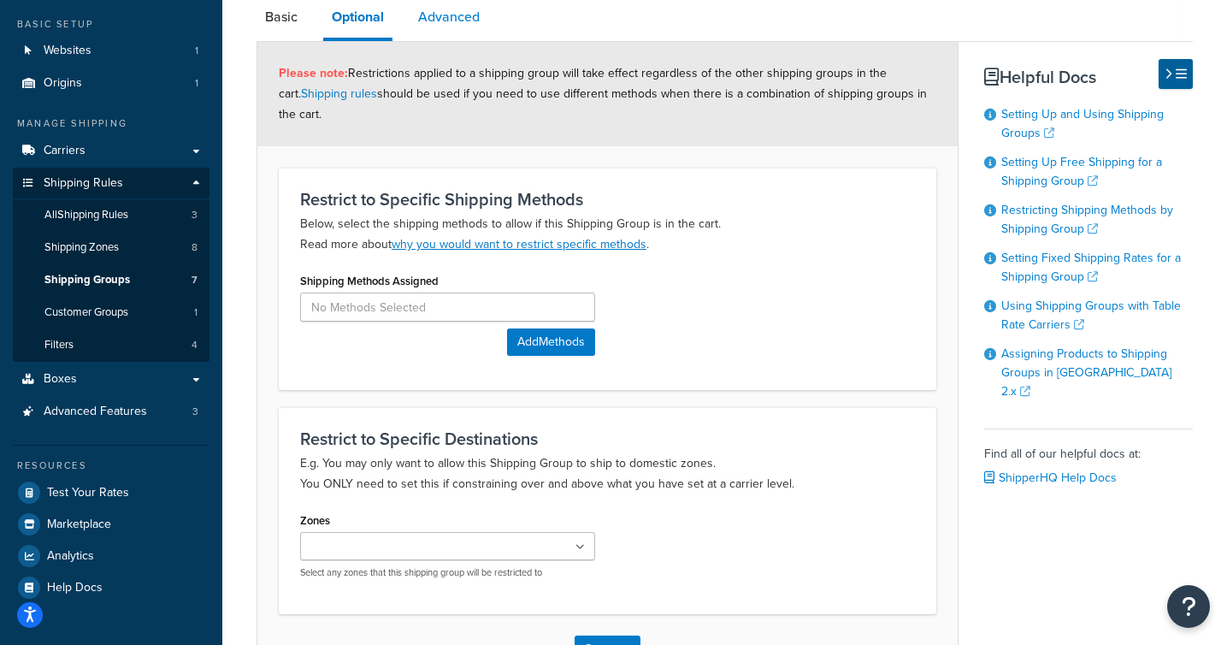
click at [461, 12] on link "Advanced" at bounding box center [448, 17] width 79 height 41
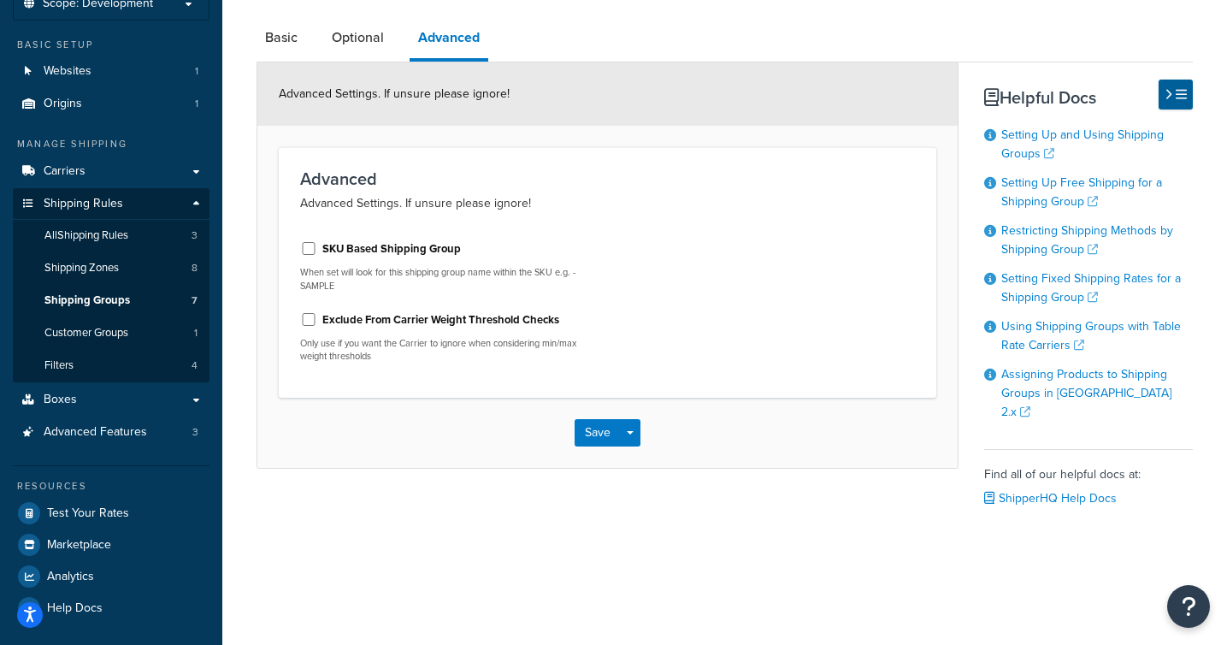
scroll to position [115, 0]
click at [390, 28] on link "Optional" at bounding box center [357, 37] width 69 height 41
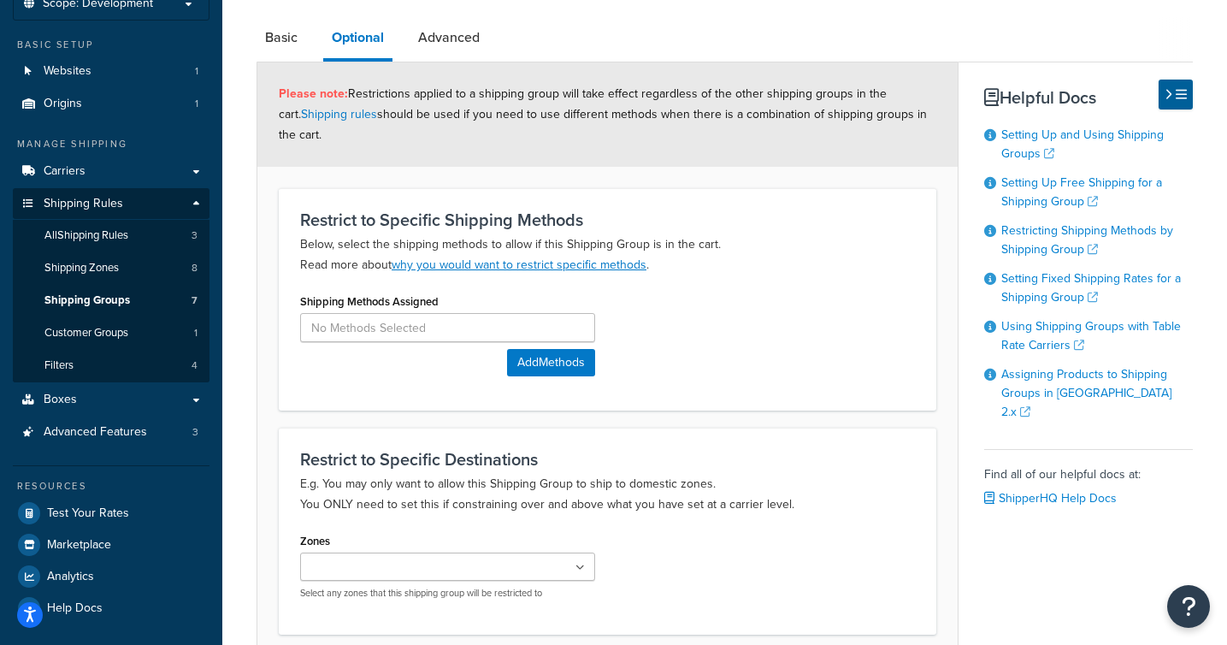
scroll to position [261, 0]
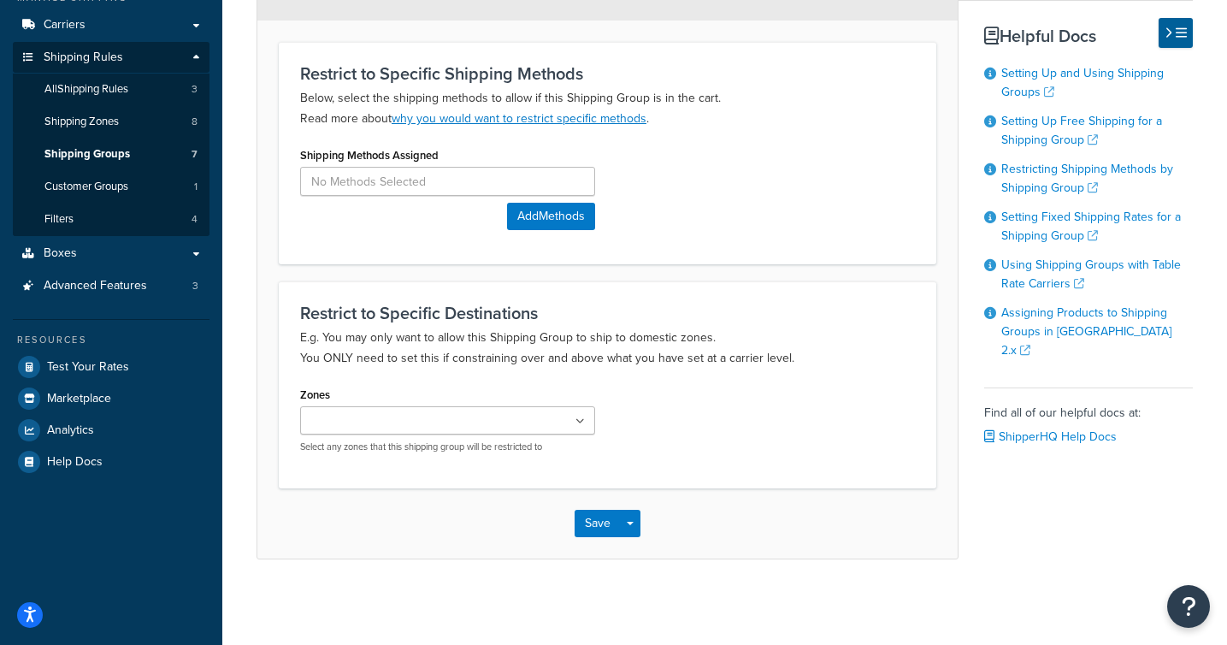
click at [583, 421] on icon at bounding box center [579, 421] width 9 height 10
click at [676, 397] on div "Zones Mainland England or Wales Parcelforce Zone 2 Parcelforce Zone 3 Panic Tra…" at bounding box center [607, 424] width 640 height 84
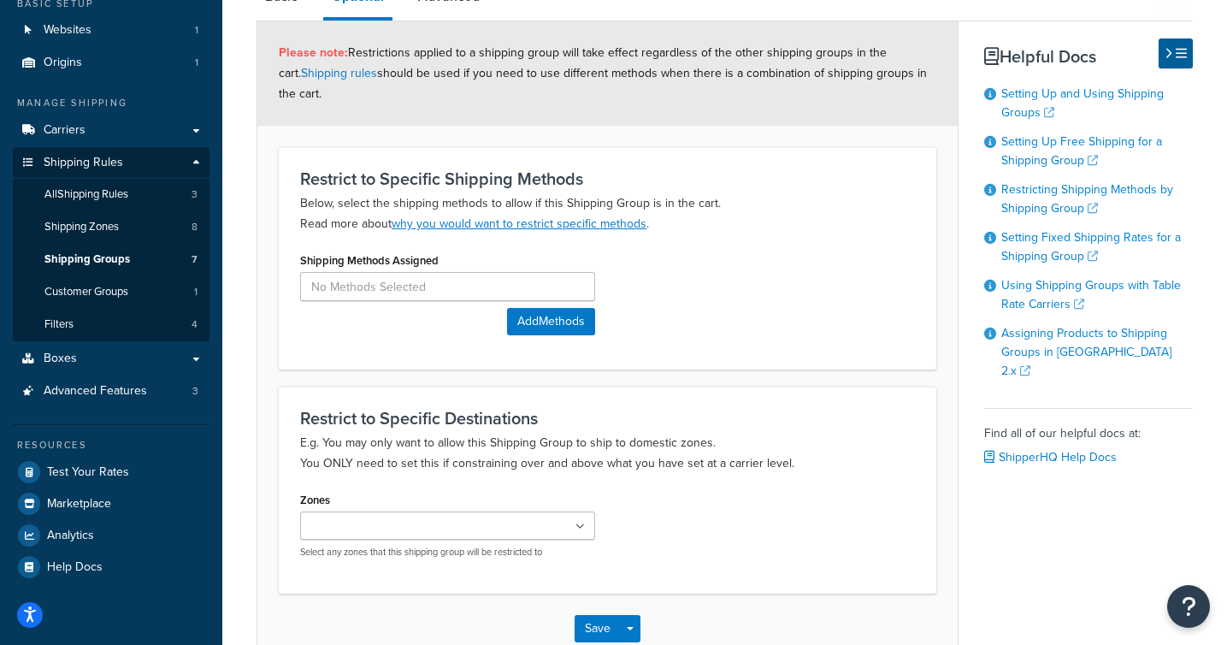
scroll to position [155, 0]
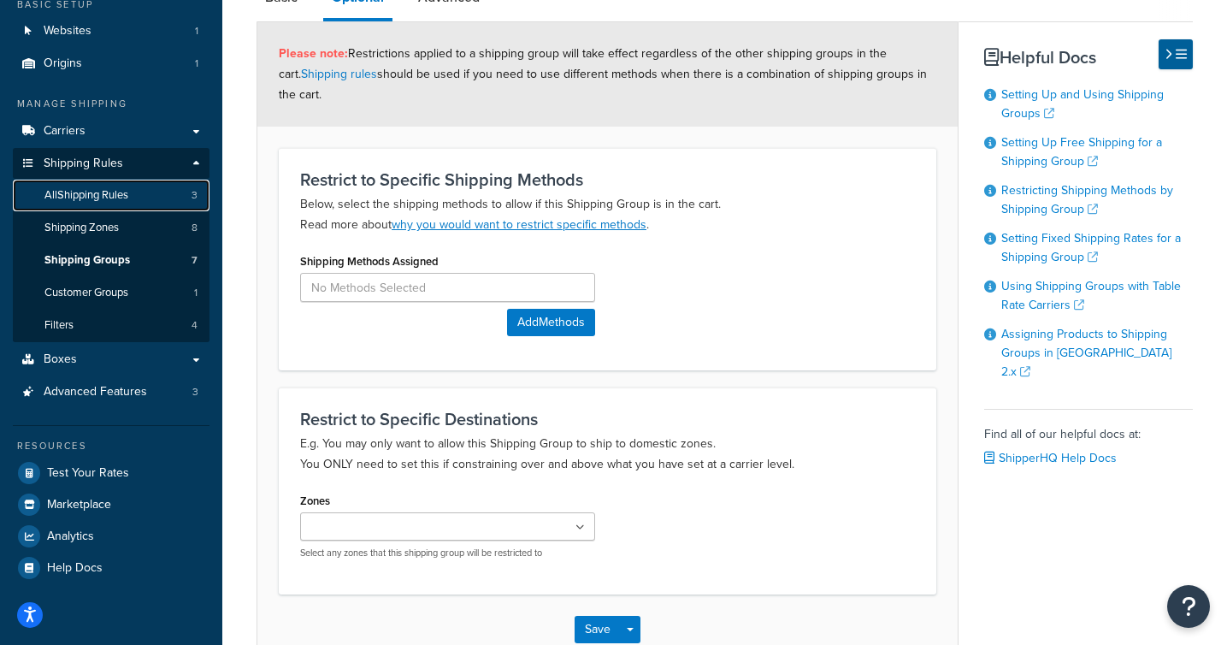
click at [124, 204] on link "All Shipping Rules 3" at bounding box center [111, 196] width 197 height 32
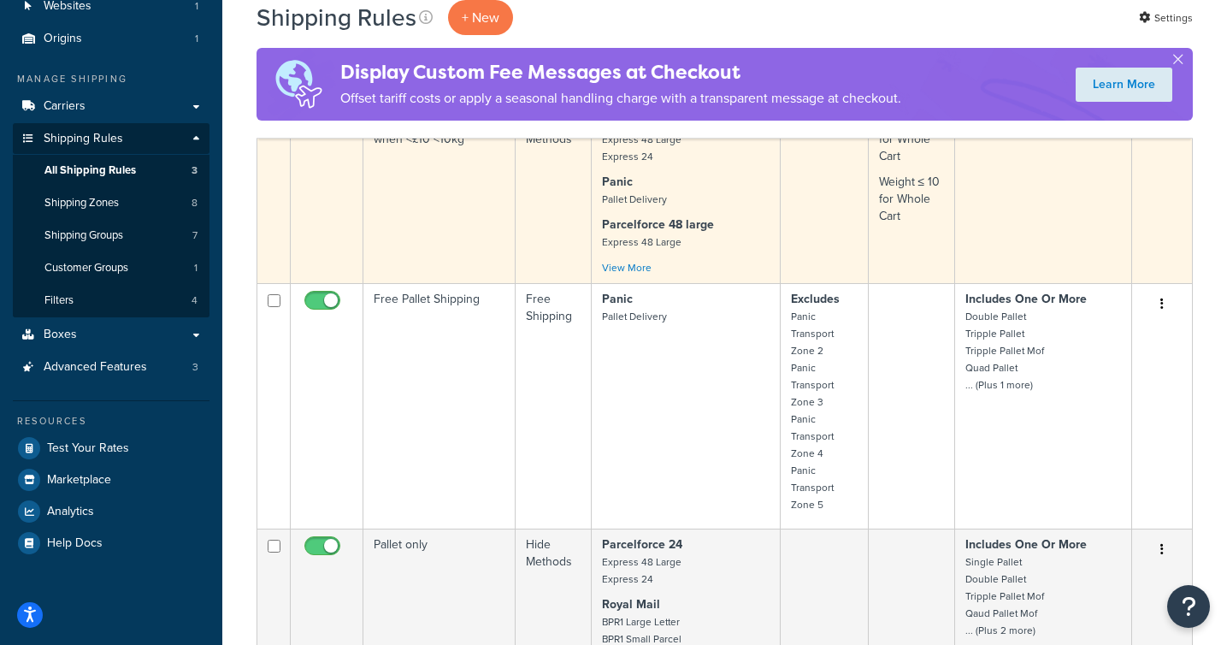
scroll to position [168, 0]
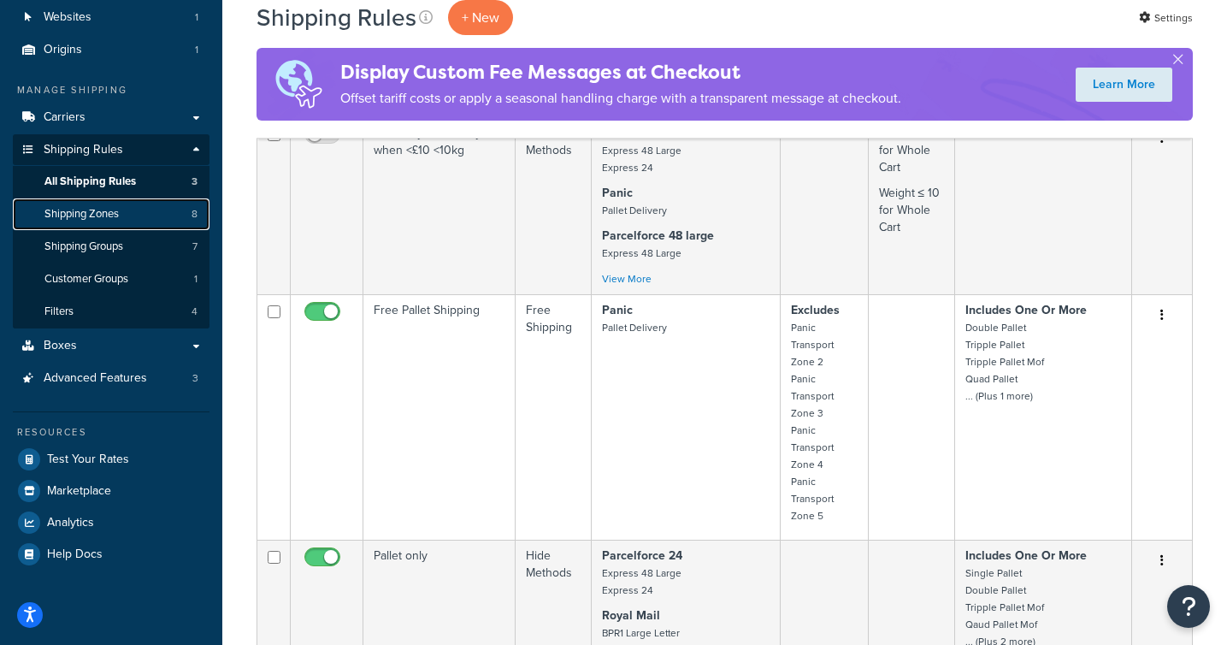
click at [114, 223] on link "Shipping Zones 8" at bounding box center [111, 214] width 197 height 32
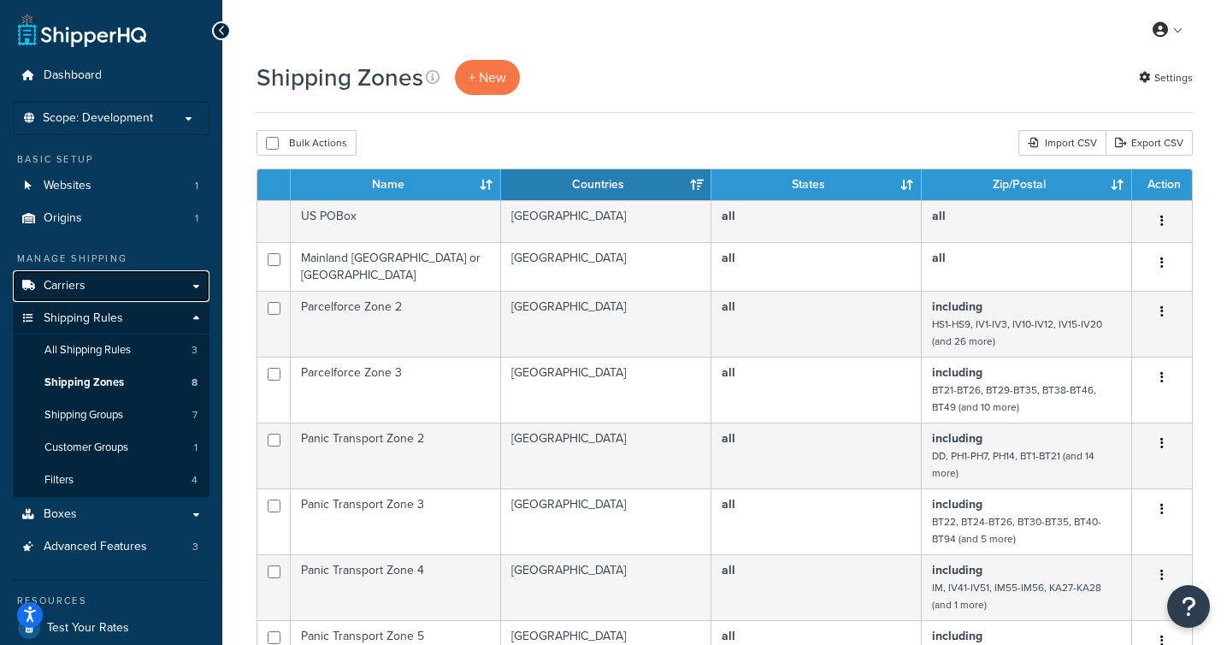
click at [169, 275] on link "Carriers" at bounding box center [111, 286] width 197 height 32
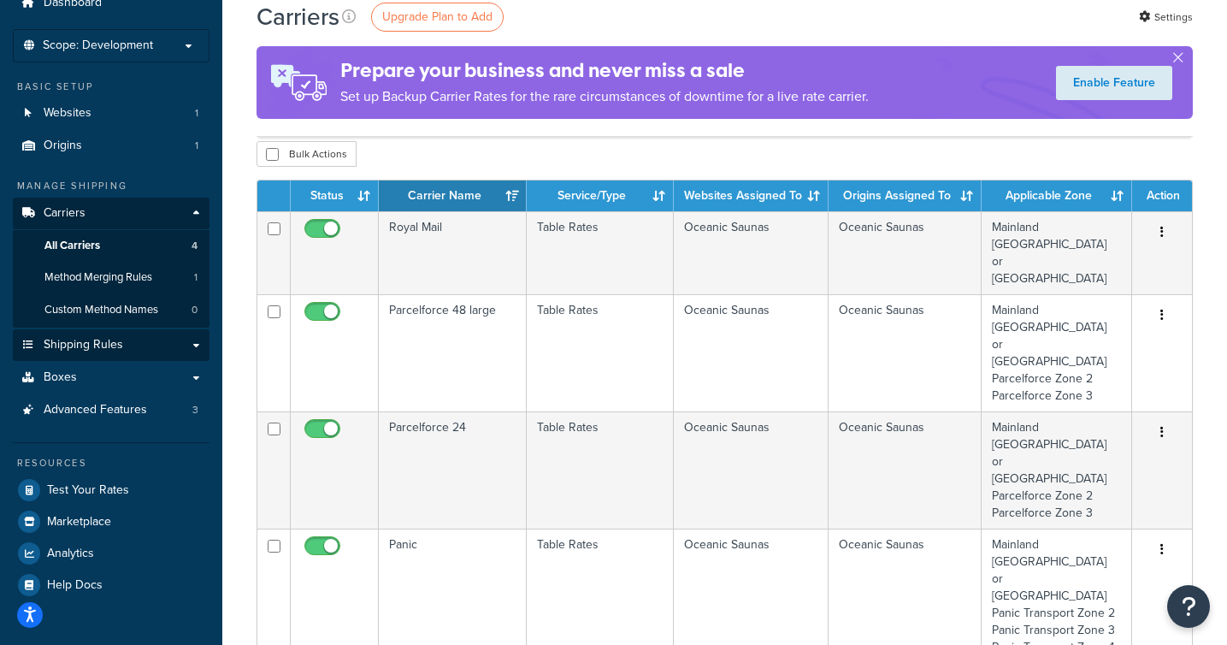
scroll to position [67, 0]
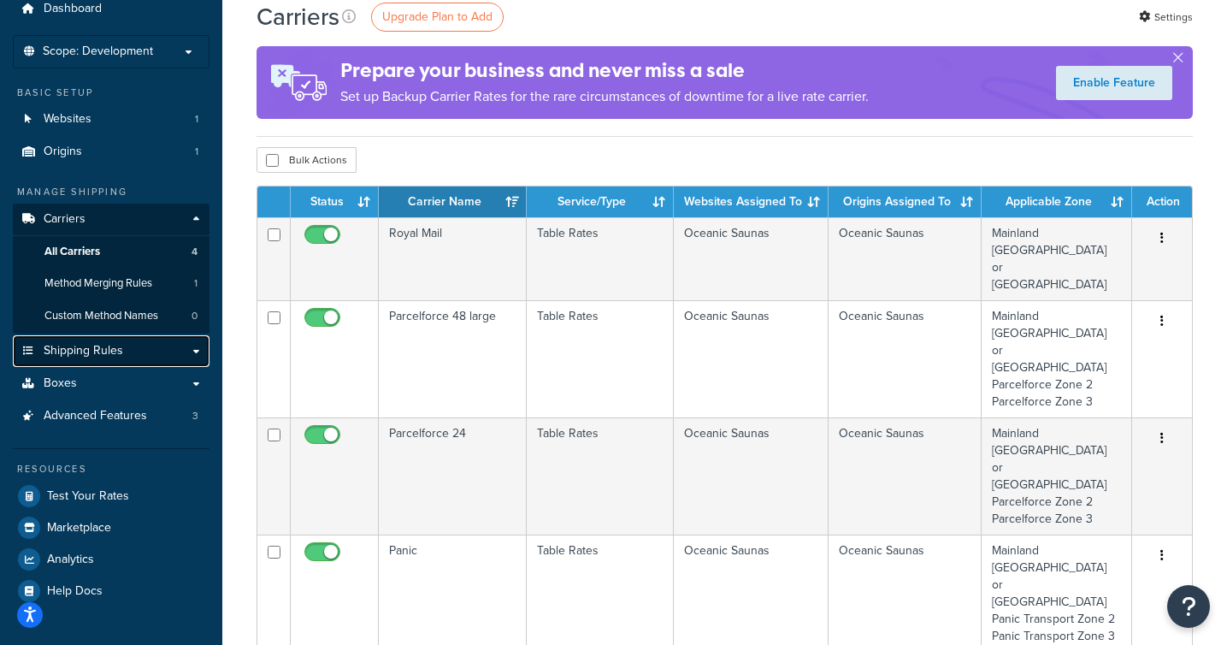
click at [194, 349] on link "Shipping Rules" at bounding box center [111, 351] width 197 height 32
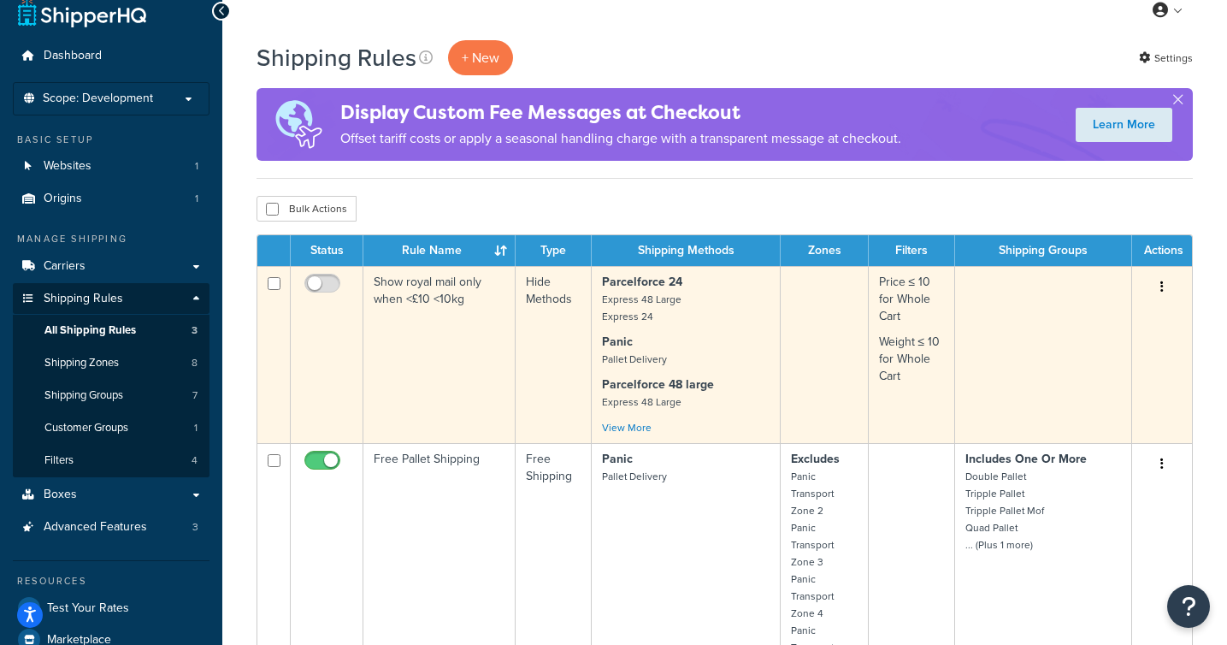
scroll to position [11, 0]
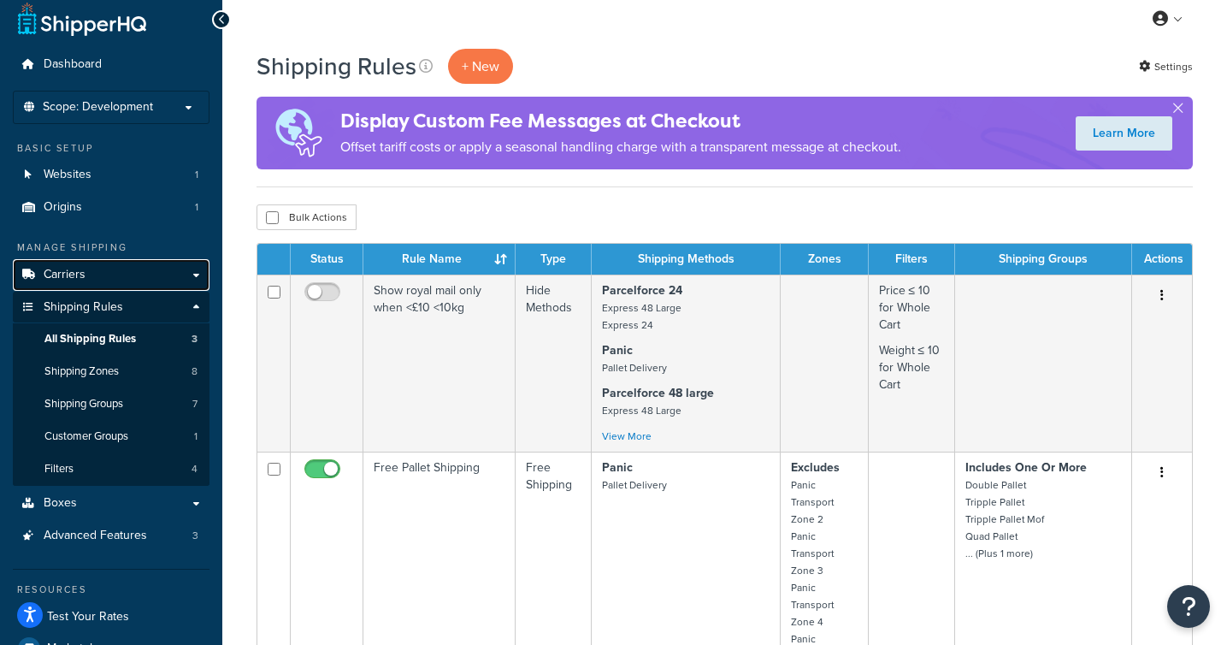
click at [186, 274] on link "Carriers" at bounding box center [111, 275] width 197 height 32
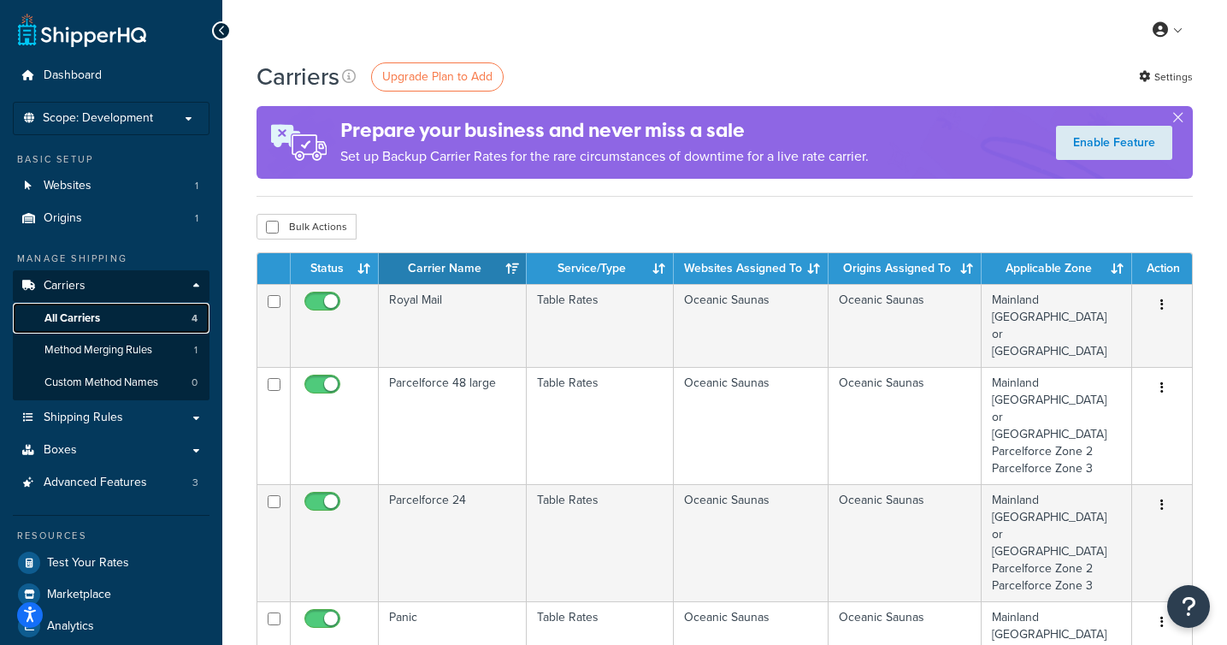
click at [102, 319] on link "All Carriers 4" at bounding box center [111, 319] width 197 height 32
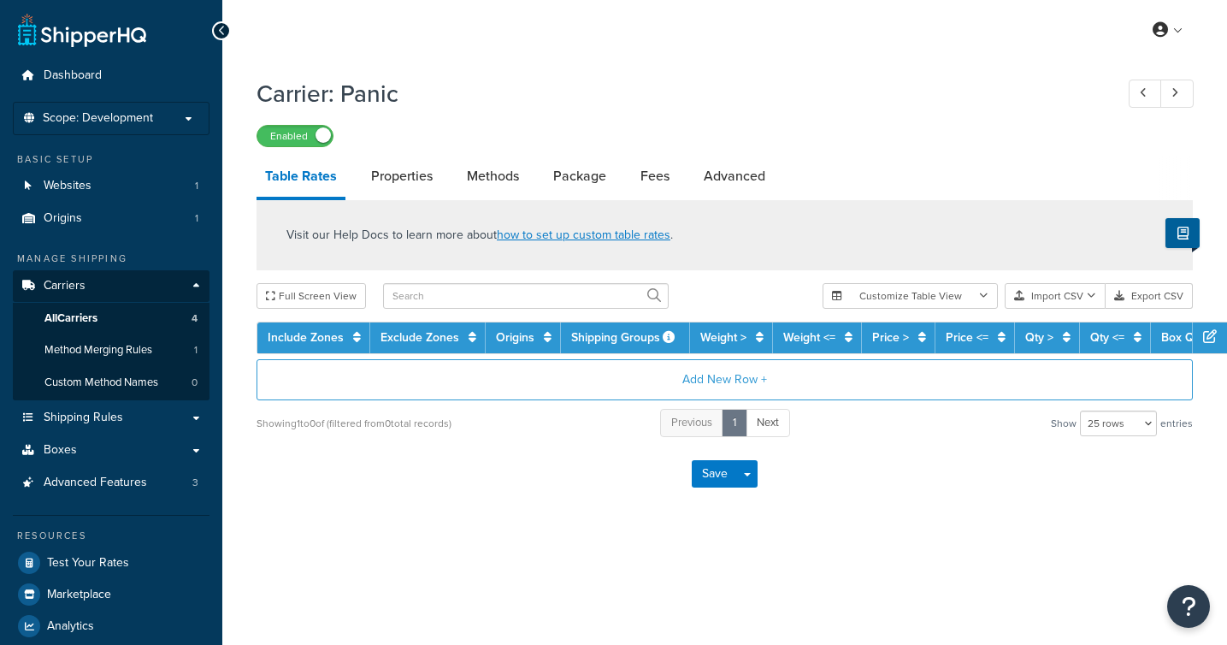
select select "25"
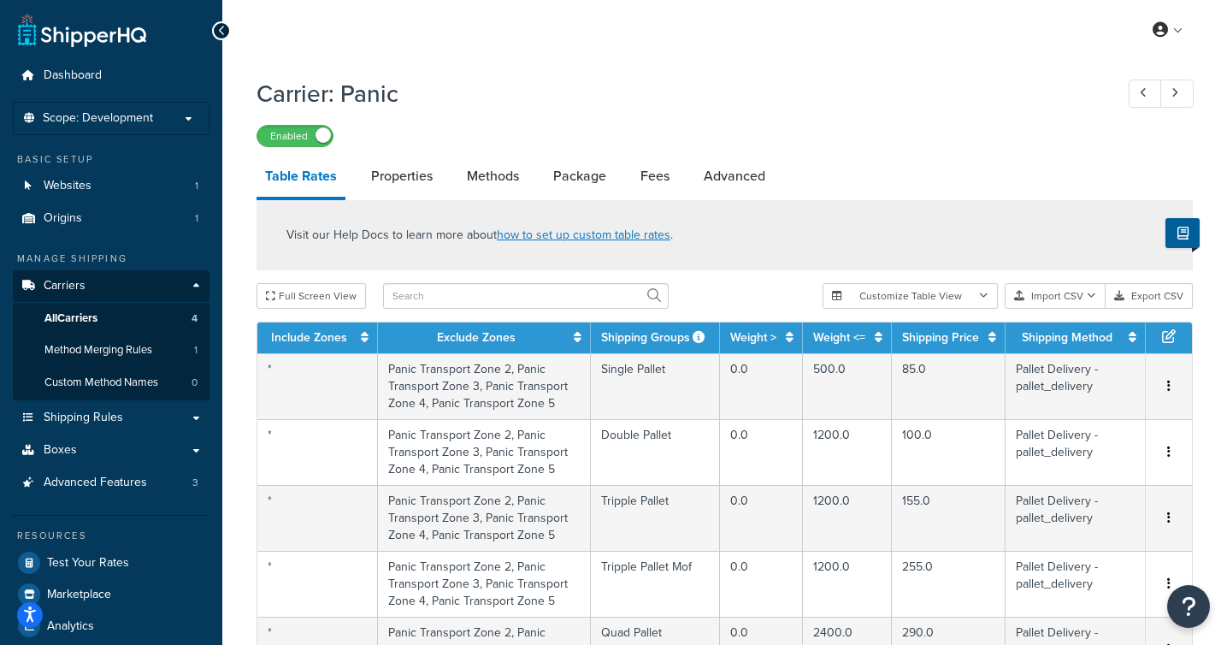
click at [309, 170] on link "Table Rates" at bounding box center [300, 178] width 89 height 44
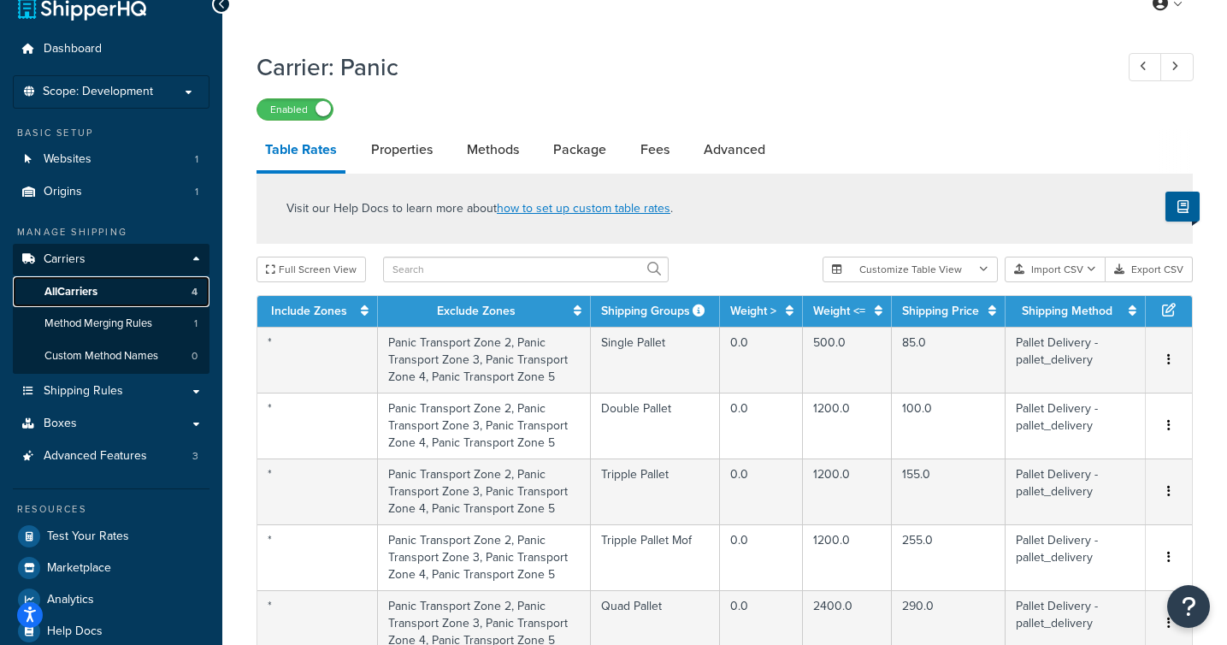
click at [97, 293] on span "All Carriers" at bounding box center [70, 292] width 53 height 15
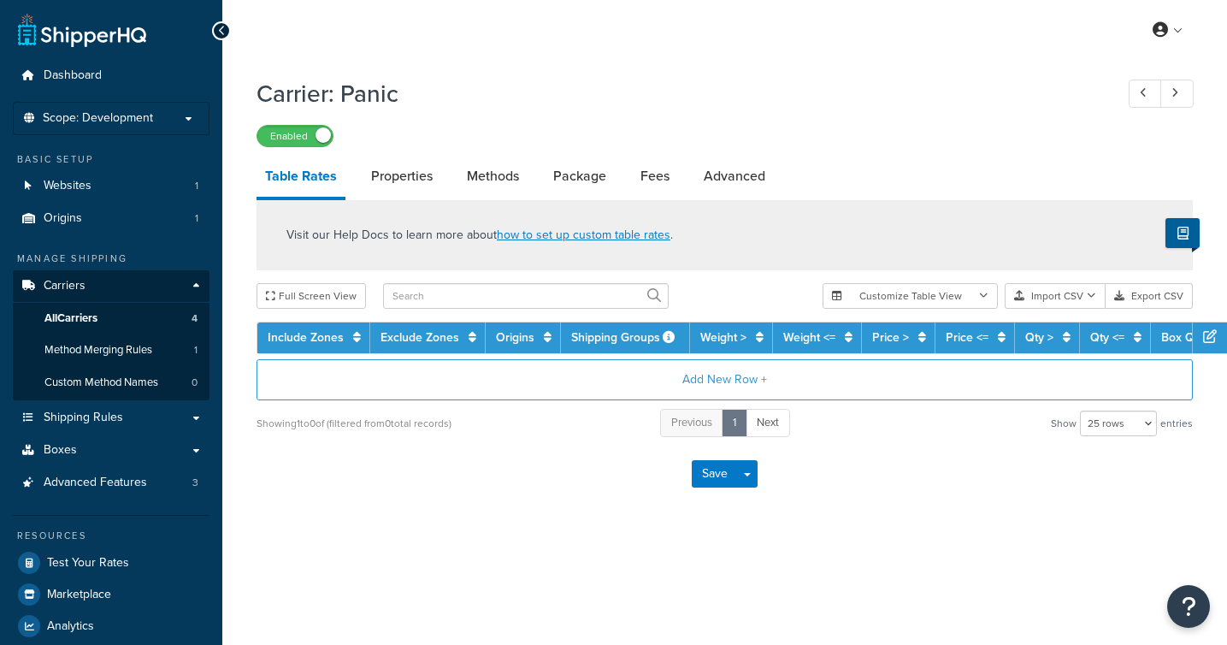
select select "25"
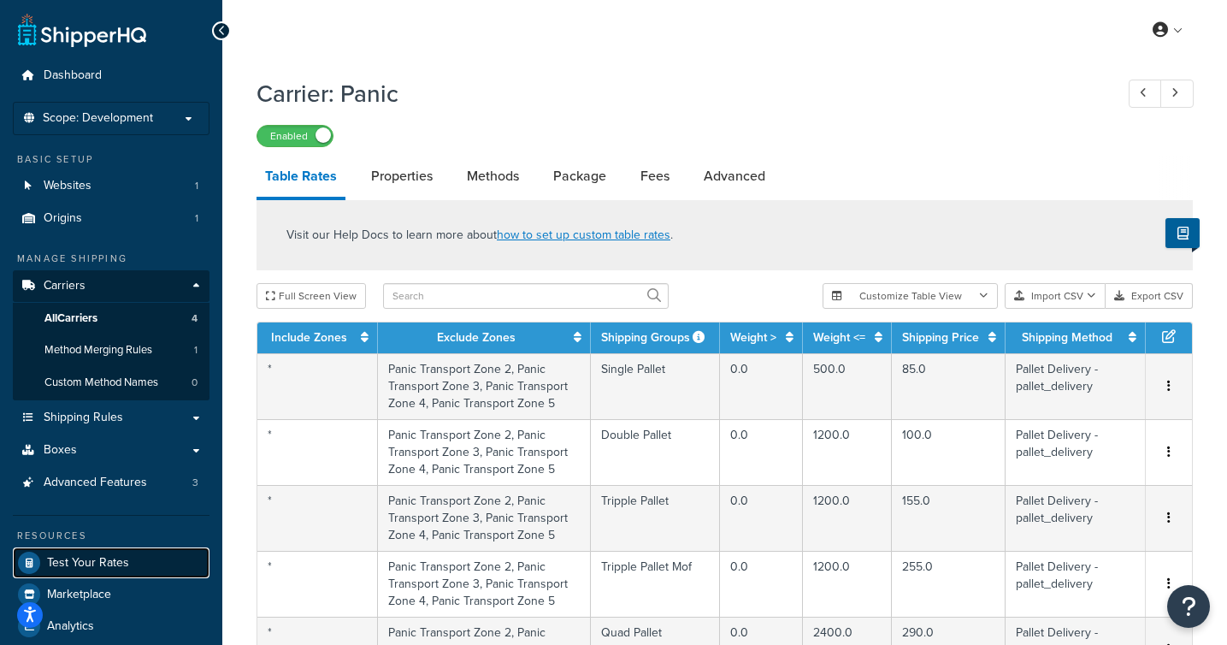
click at [97, 571] on link "Test Your Rates" at bounding box center [111, 562] width 197 height 31
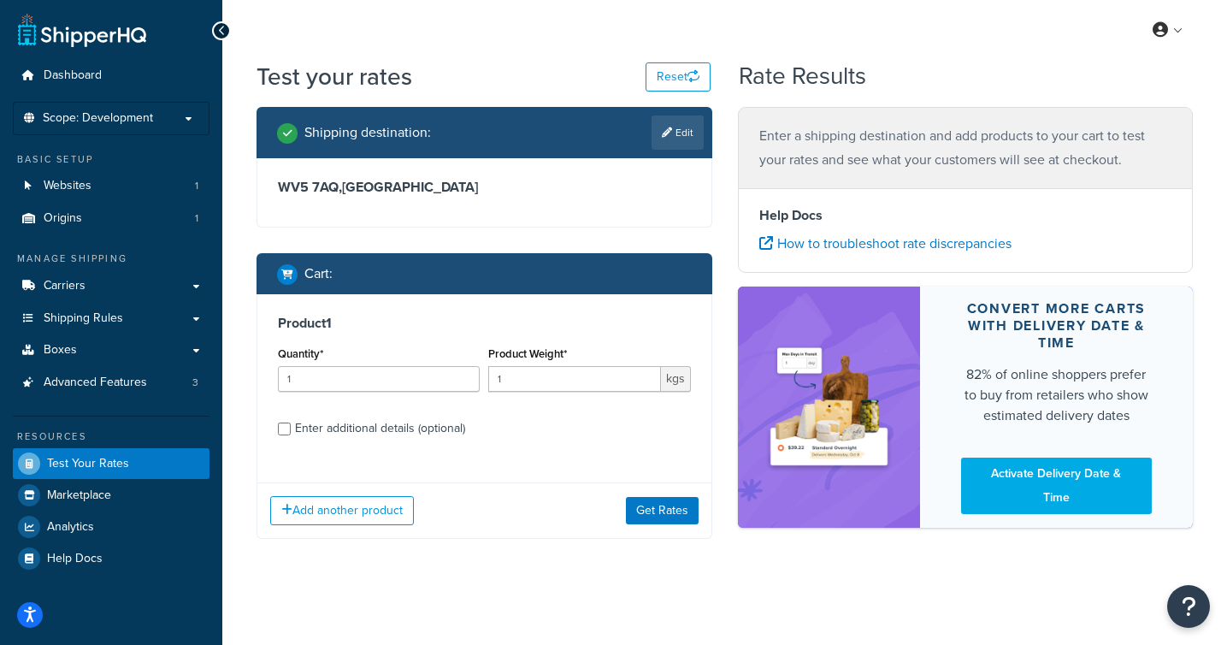
click at [530, 181] on h3 "WV5 7AQ , United Kingdom" at bounding box center [484, 187] width 413 height 17
click at [662, 144] on link "Edit" at bounding box center [677, 132] width 52 height 34
select select "GB"
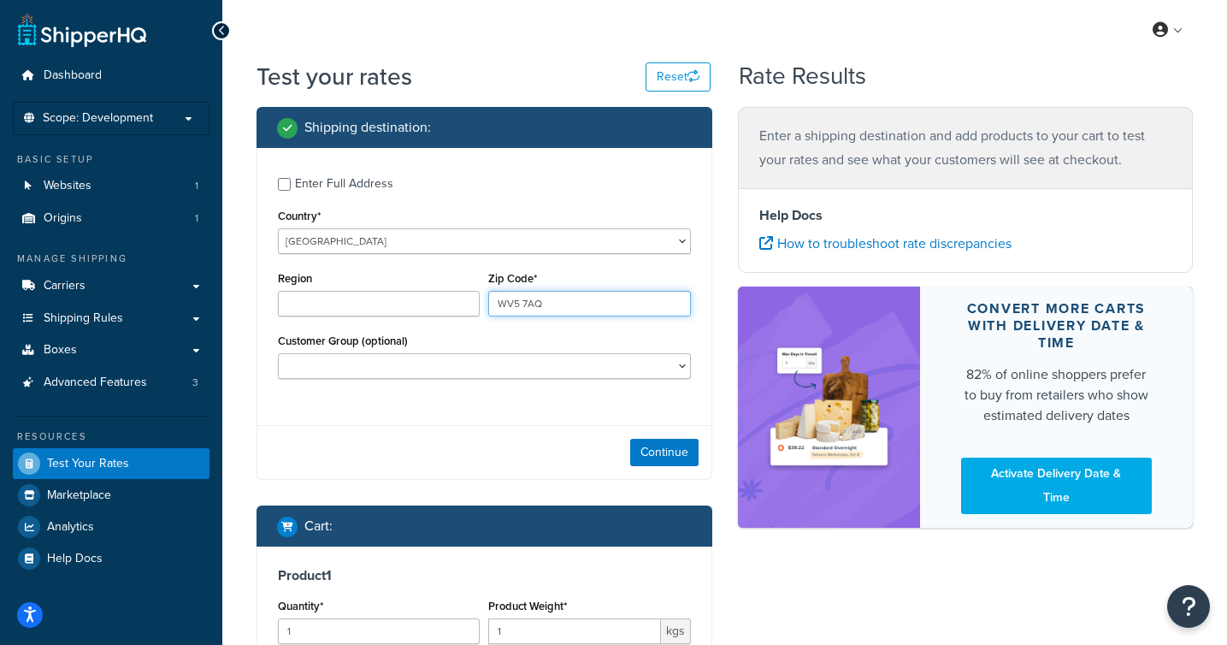
click at [551, 303] on input "WV5 7AQ" at bounding box center [589, 304] width 202 height 26
click at [567, 310] on input "WV5 7AQ" at bounding box center [589, 304] width 202 height 26
click at [556, 306] on input "WV5 7AQ" at bounding box center [589, 304] width 202 height 26
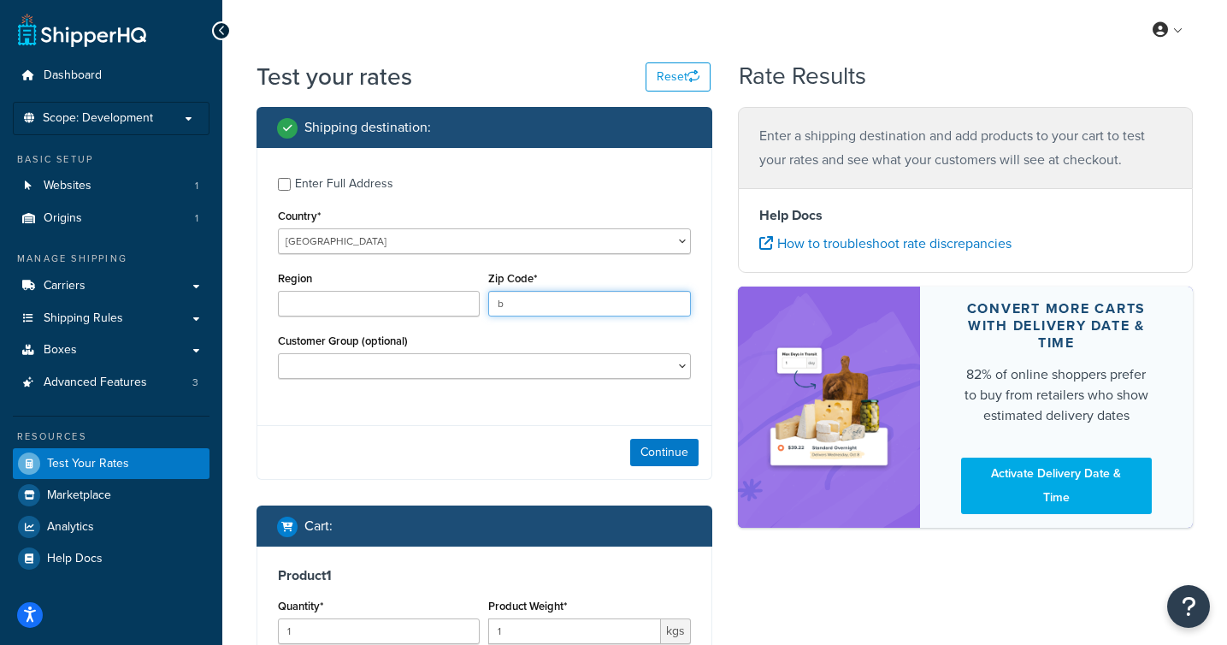
type input "BT71 4QS"
click at [480, 426] on div "Continue" at bounding box center [484, 452] width 454 height 54
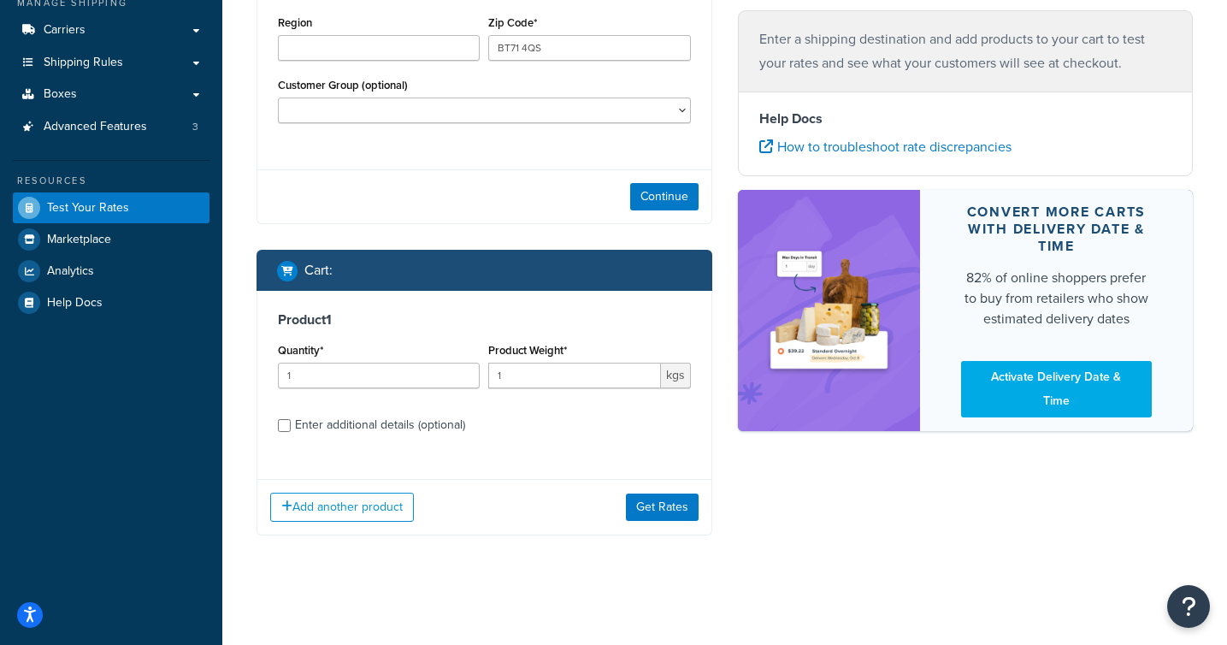
scroll to position [259, 0]
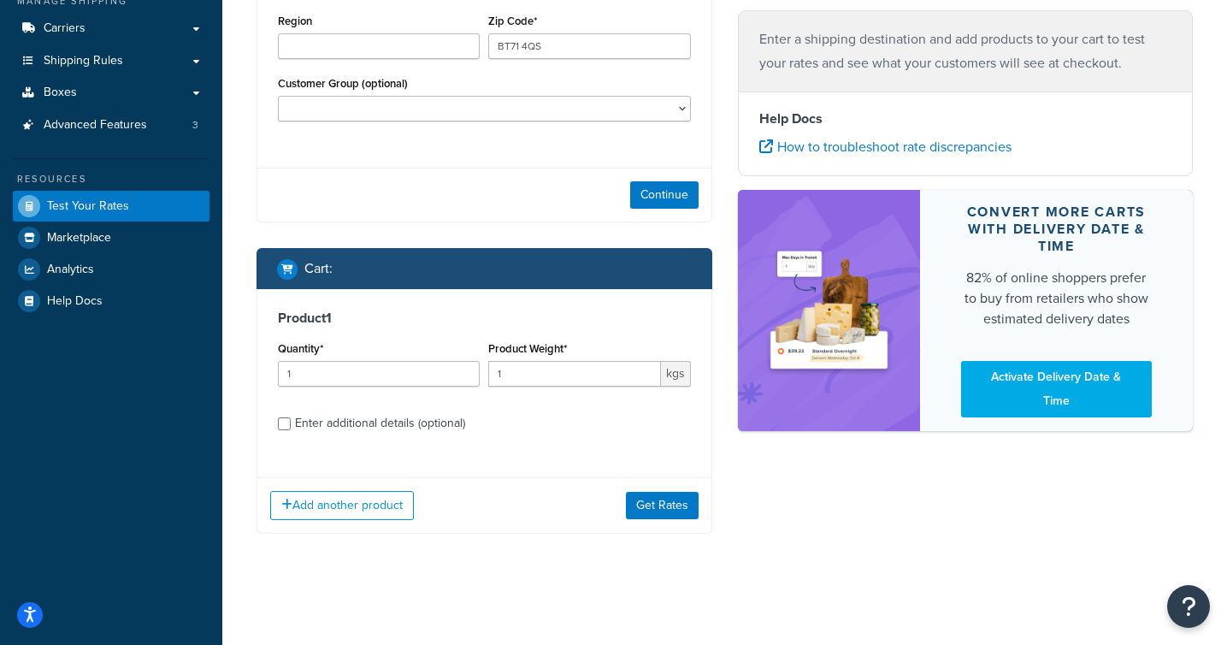
click at [362, 430] on div "Enter additional details (optional)" at bounding box center [380, 423] width 170 height 24
click at [291, 430] on input "Enter additional details (optional)" at bounding box center [284, 423] width 13 height 13
checkbox input "true"
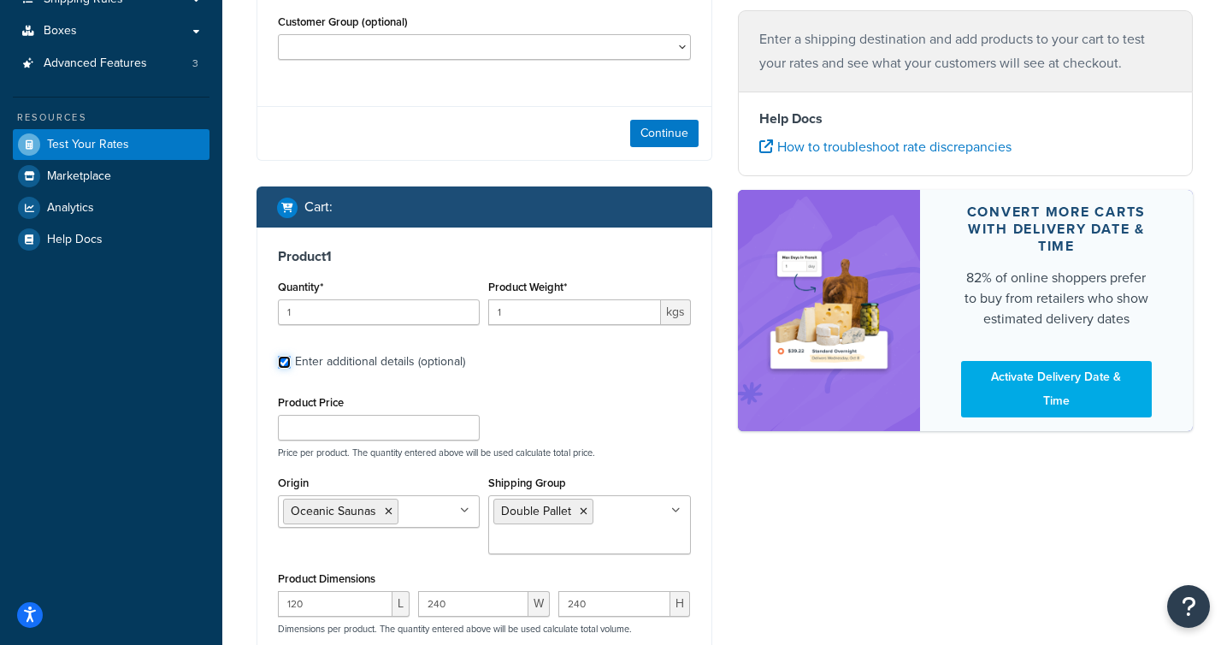
scroll to position [340, 0]
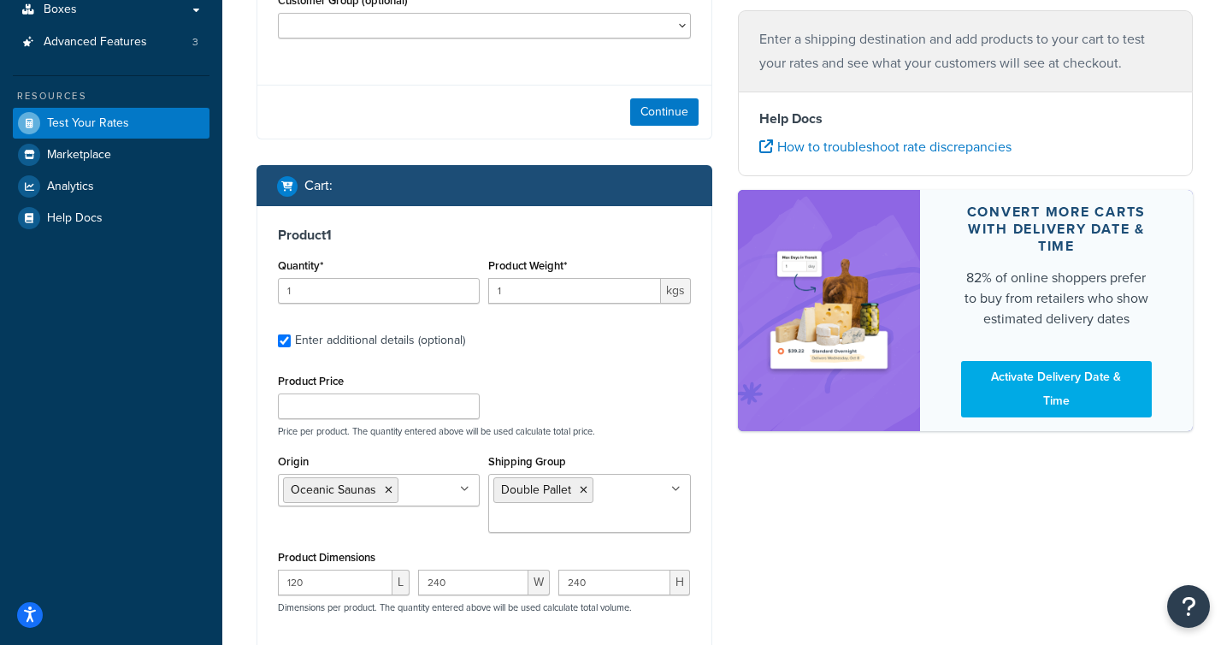
drag, startPoint x: 552, startPoint y: 279, endPoint x: 534, endPoint y: 279, distance: 18.0
click at [534, 279] on div "1" at bounding box center [574, 291] width 172 height 26
drag, startPoint x: 525, startPoint y: 300, endPoint x: 465, endPoint y: 300, distance: 59.8
click at [465, 300] on div "Quantity* 1 Product Weight* 1 kgs" at bounding box center [484, 285] width 421 height 62
type input "1"
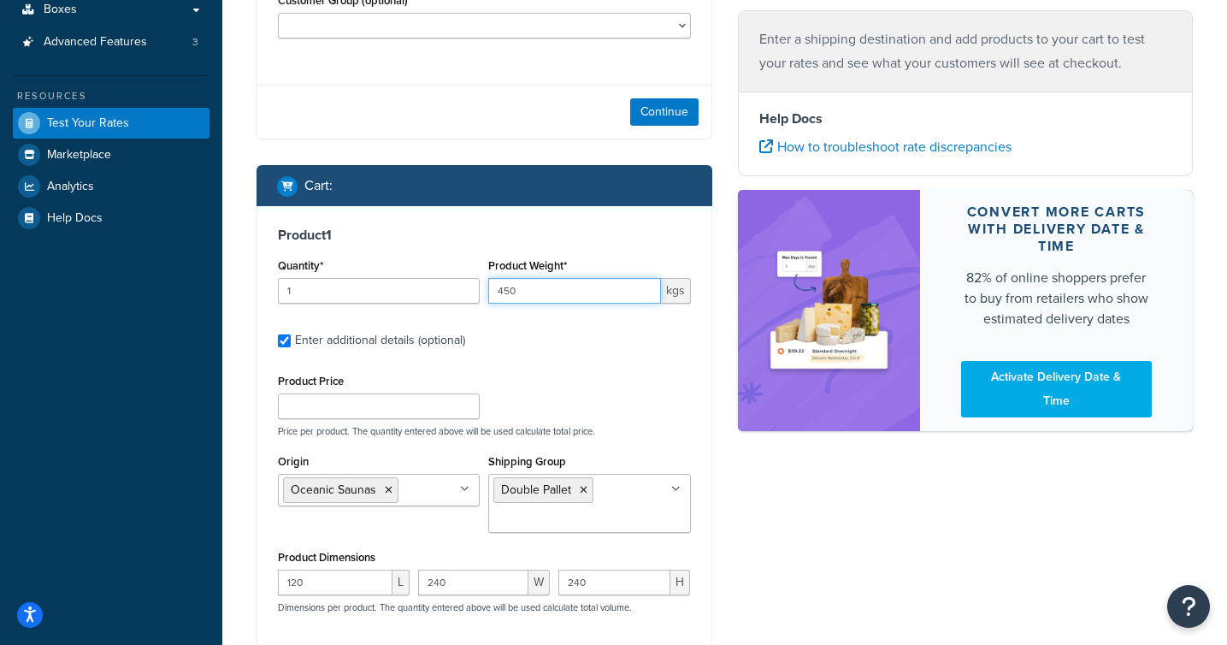
type input "450"
click at [626, 385] on div "Product Price Price per product. The quantity entered above will be used calcul…" at bounding box center [484, 403] width 421 height 68
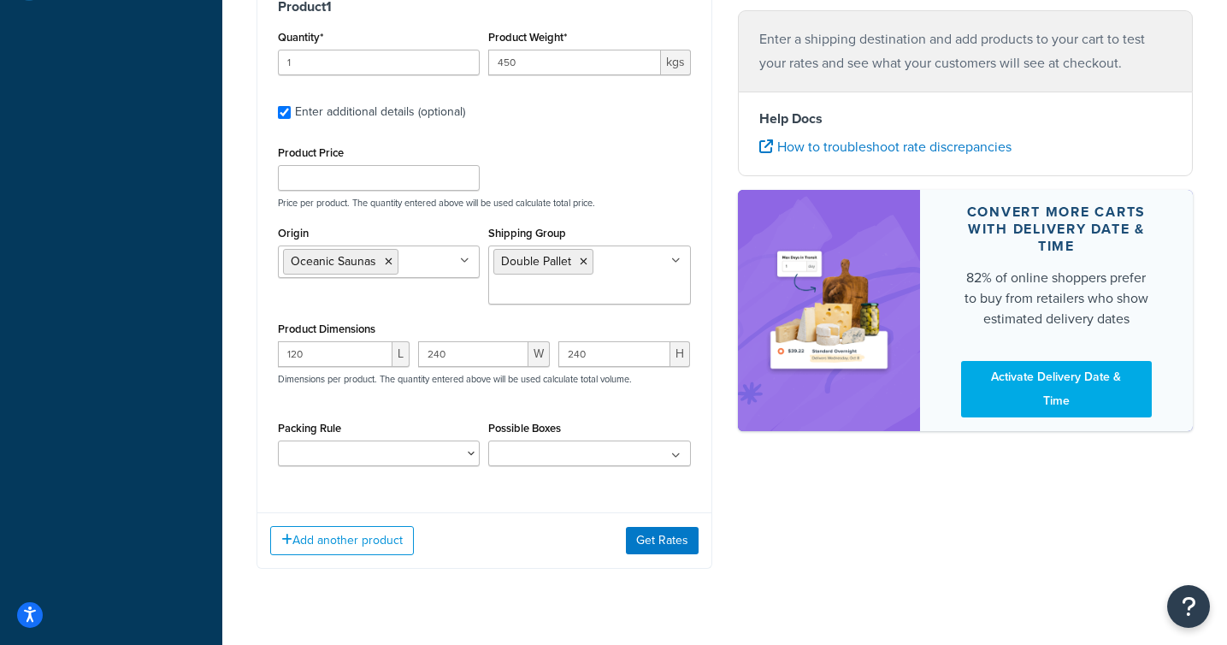
scroll to position [583, 0]
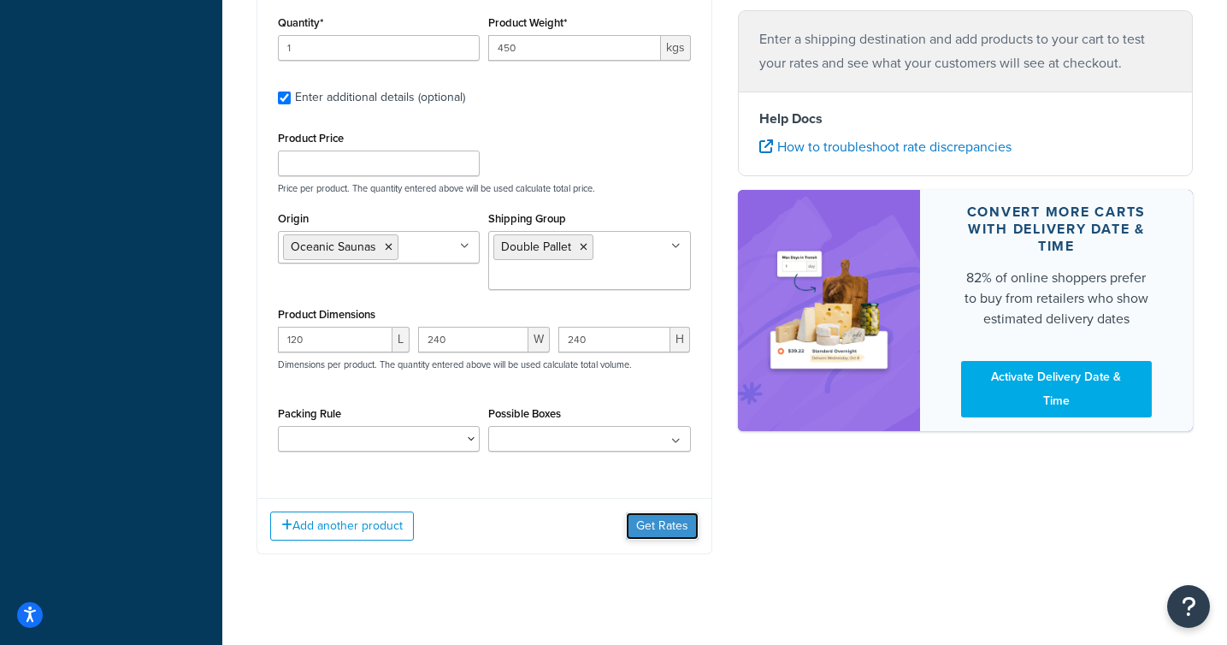
click at [652, 532] on button "Get Rates" at bounding box center [662, 525] width 73 height 27
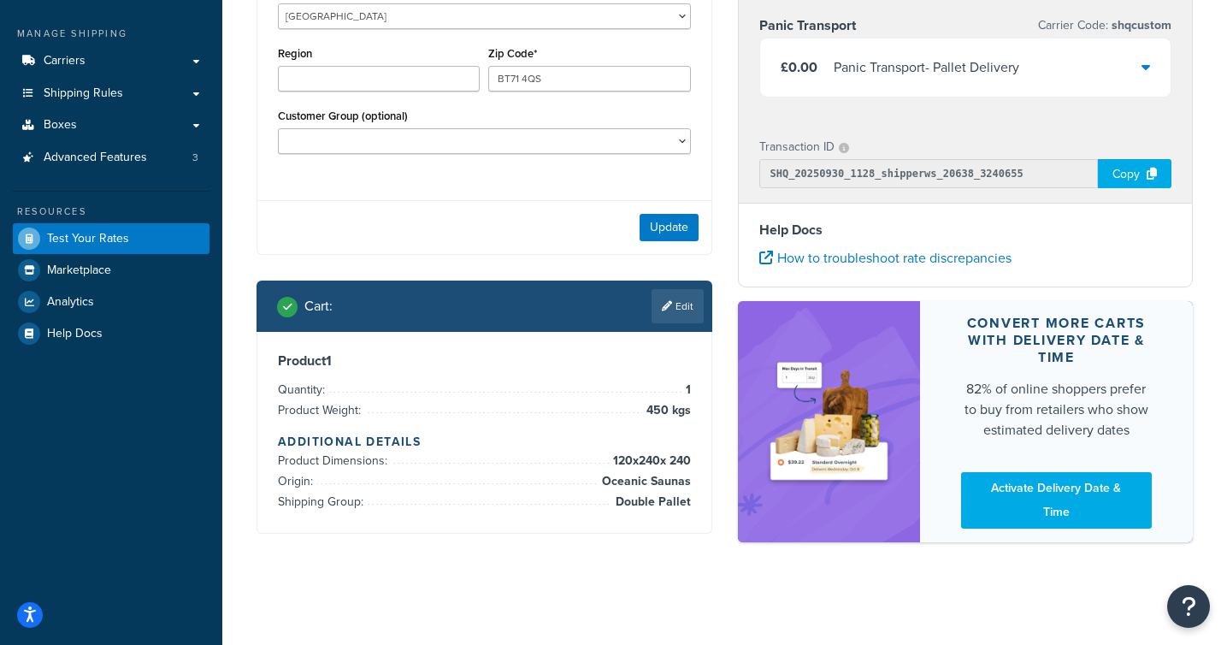
scroll to position [226, 0]
click at [664, 225] on button "Update" at bounding box center [668, 227] width 59 height 27
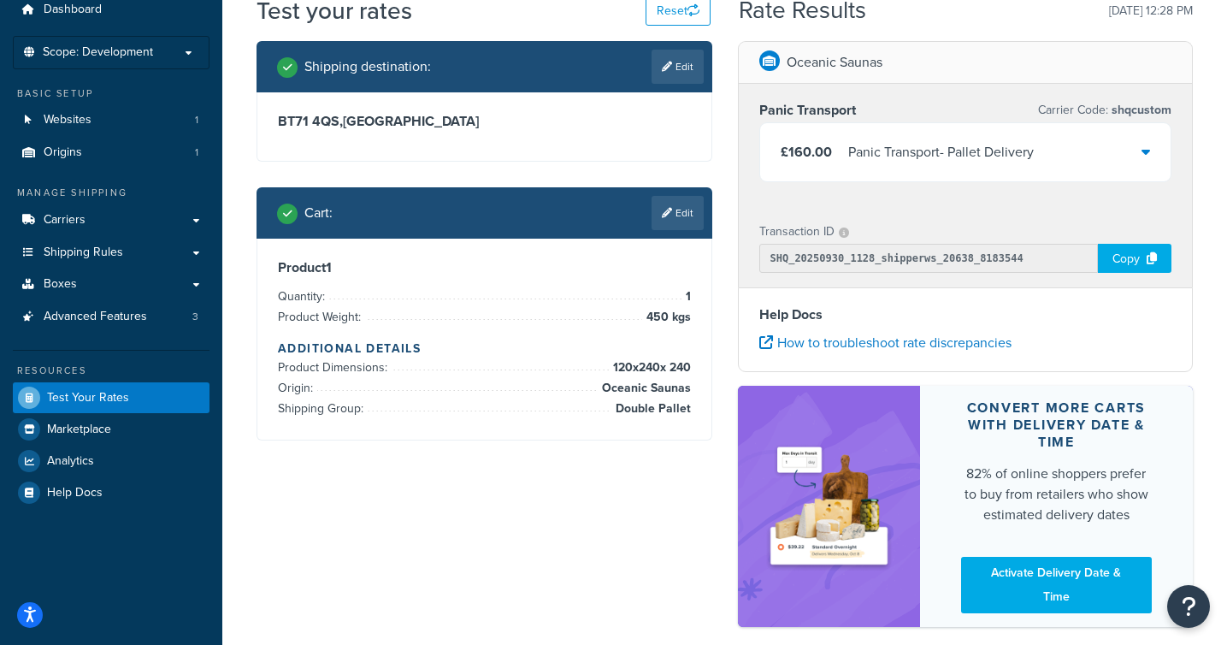
scroll to position [70, 0]
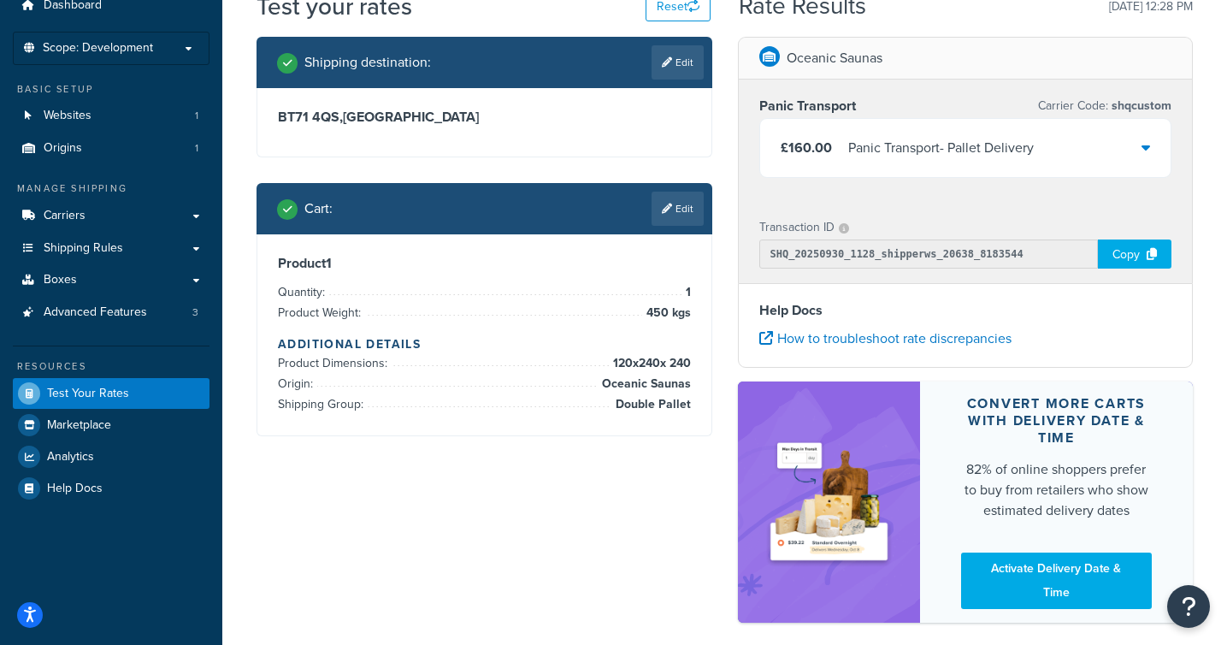
click at [1164, 150] on div "£160.00 Panic Transport - Pallet Delivery" at bounding box center [965, 148] width 411 height 58
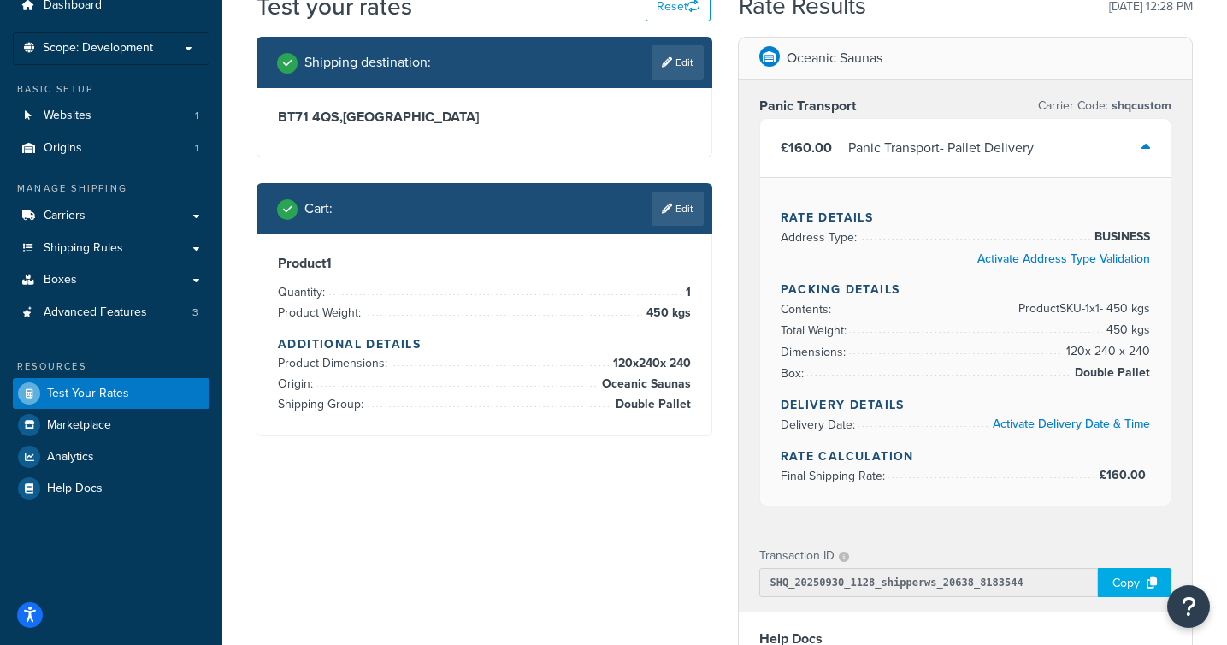
scroll to position [0, 0]
